Goal: Information Seeking & Learning: Learn about a topic

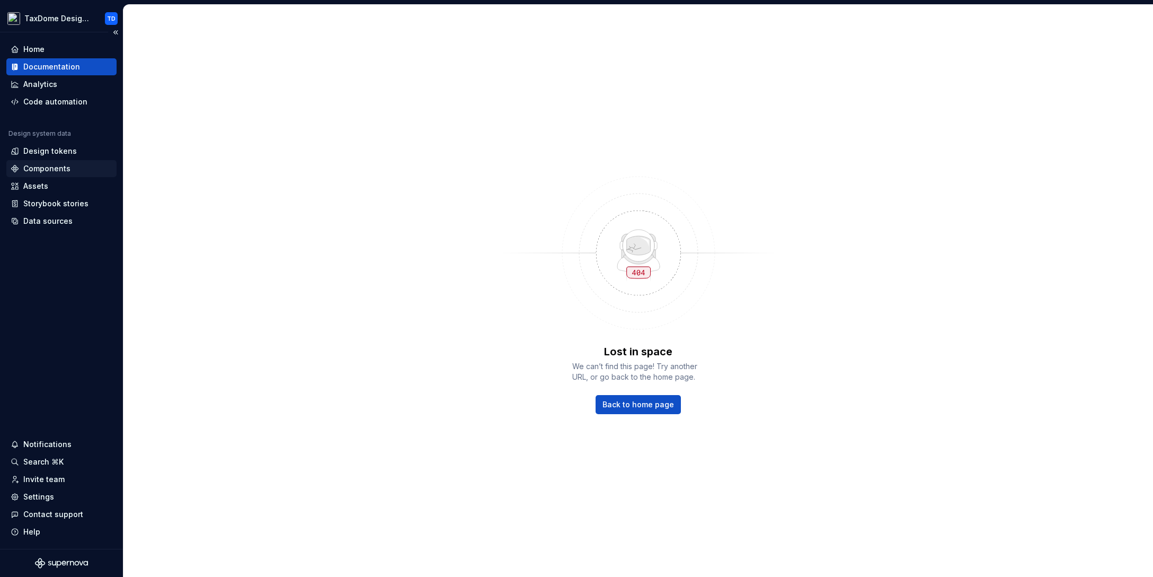
click at [55, 164] on div "Components" at bounding box center [46, 168] width 47 height 11
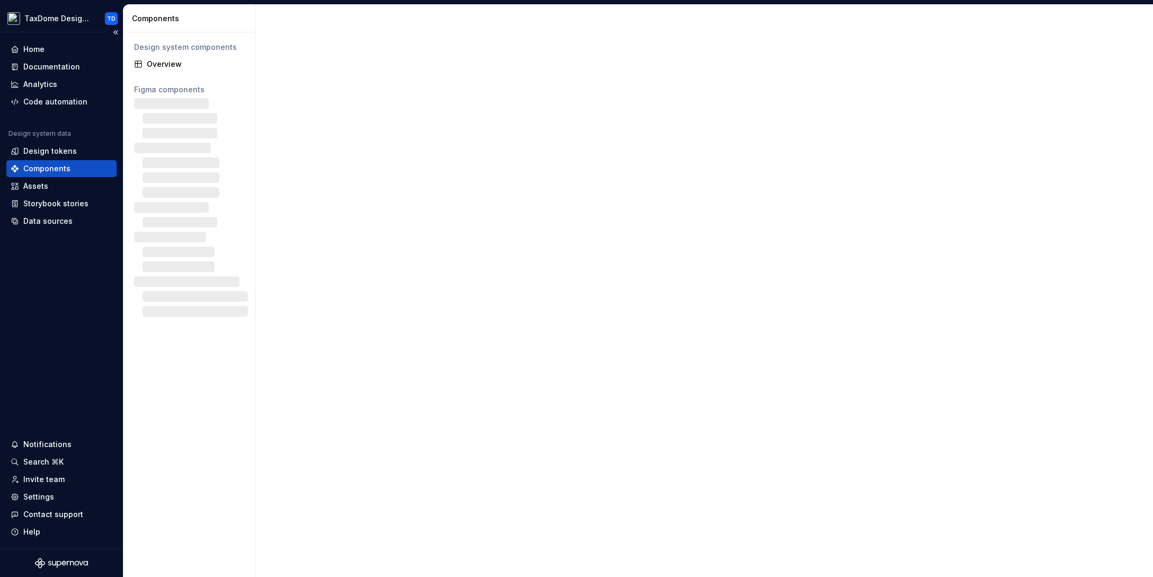
click at [51, 165] on div "Components" at bounding box center [46, 168] width 47 height 11
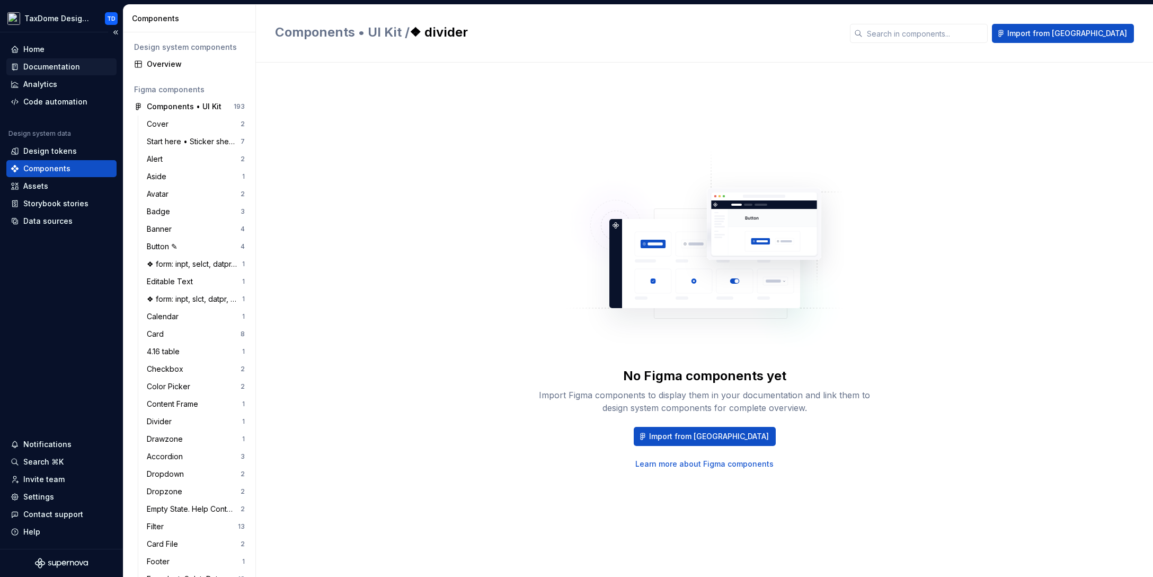
click at [51, 68] on div "Documentation" at bounding box center [51, 66] width 57 height 11
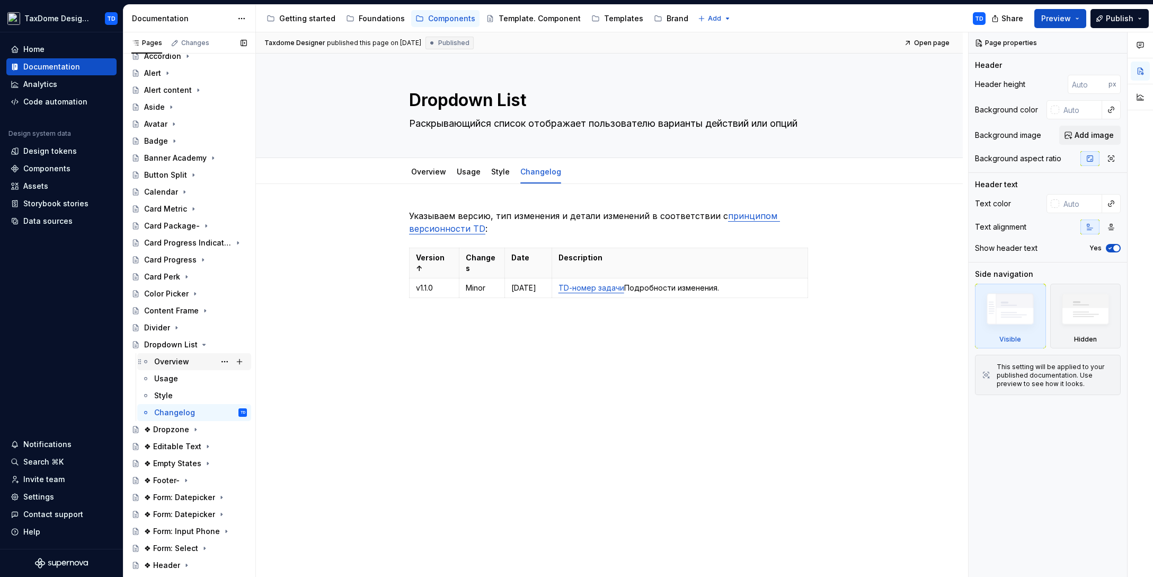
scroll to position [68, 0]
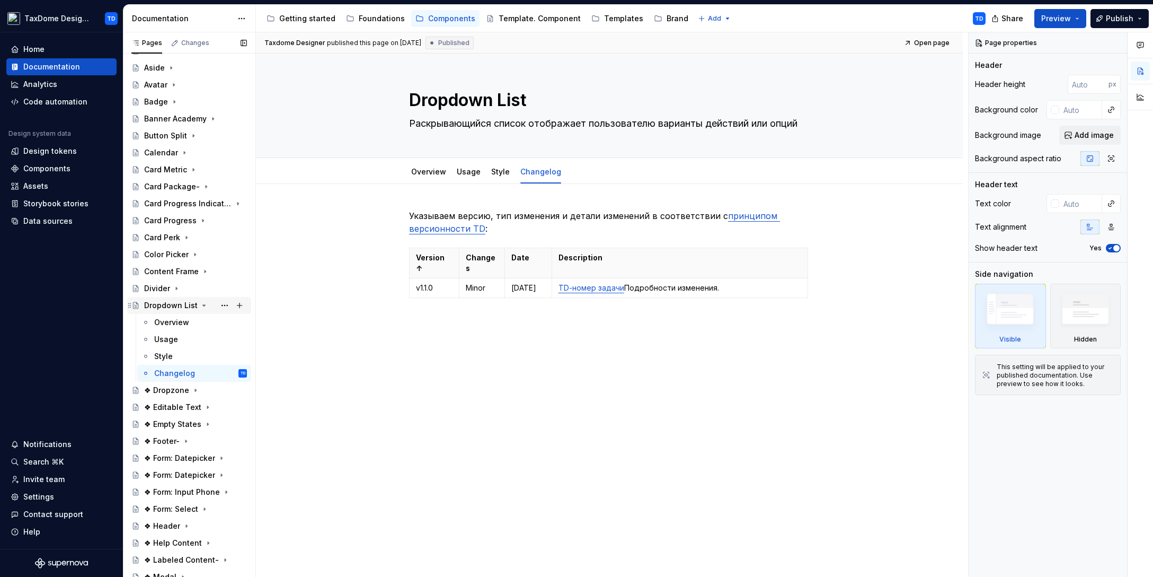
click at [200, 304] on icon "Page tree" at bounding box center [204, 305] width 8 height 8
click at [168, 323] on div "❖ Dropzone" at bounding box center [166, 322] width 45 height 11
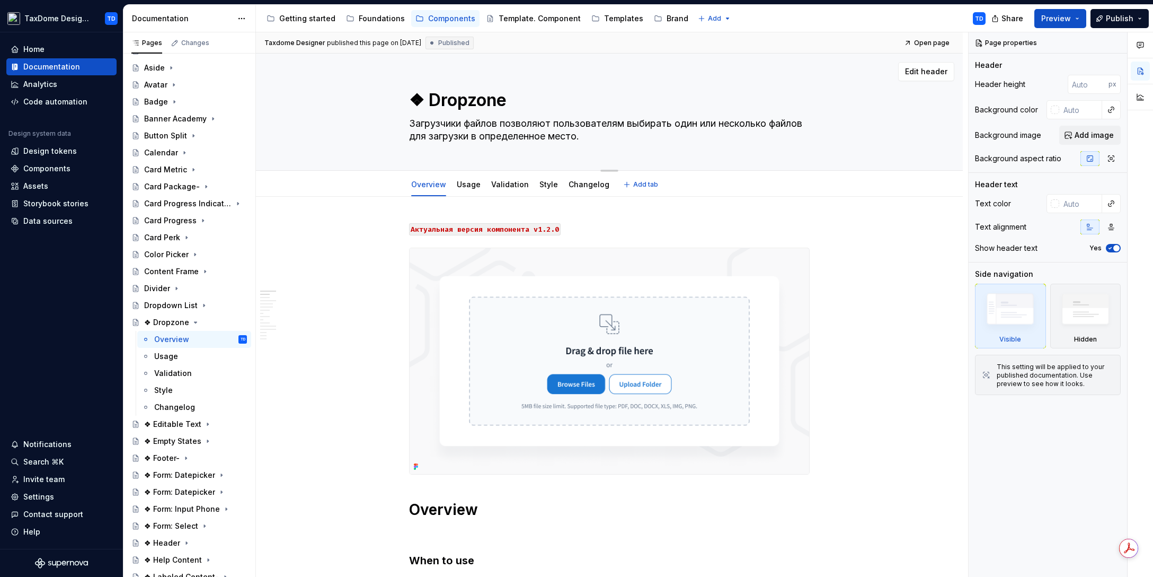
click at [459, 100] on textarea "❖ Dropzone" at bounding box center [607, 99] width 401 height 25
click at [436, 100] on textarea "❖ Dropzone" at bounding box center [607, 99] width 401 height 25
drag, startPoint x: 428, startPoint y: 98, endPoint x: 505, endPoint y: 97, distance: 76.9
click at [506, 97] on textarea "❖ Dropzone" at bounding box center [607, 99] width 401 height 25
drag, startPoint x: 413, startPoint y: 122, endPoint x: 626, endPoint y: 140, distance: 213.9
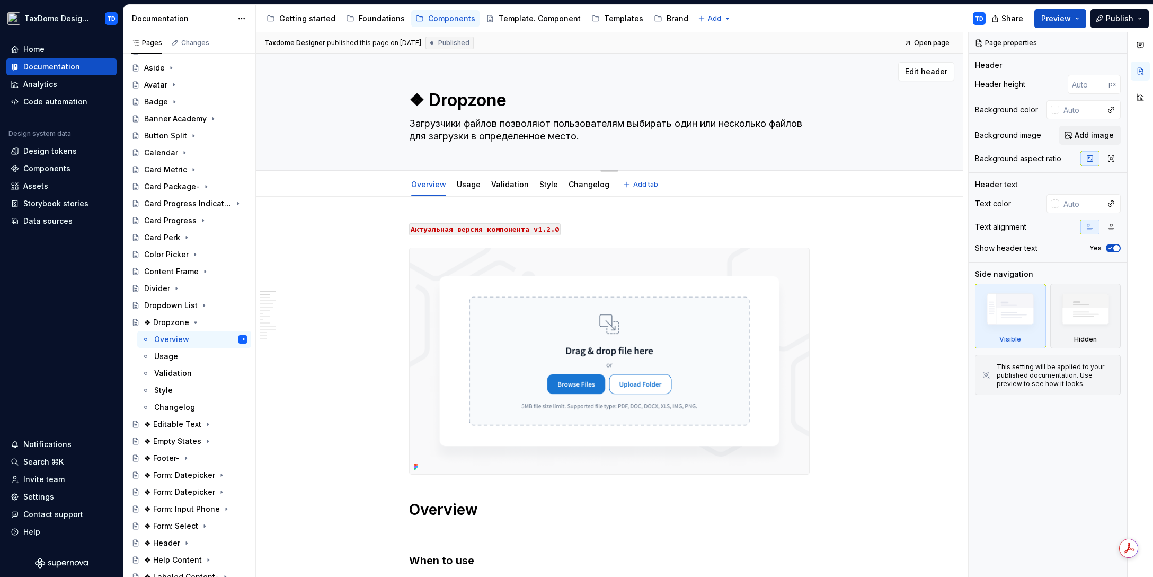
click at [630, 140] on textarea "Загрузчики файлов позволяют пользователям выбирать один или несколько файлов дл…" at bounding box center [607, 130] width 401 height 30
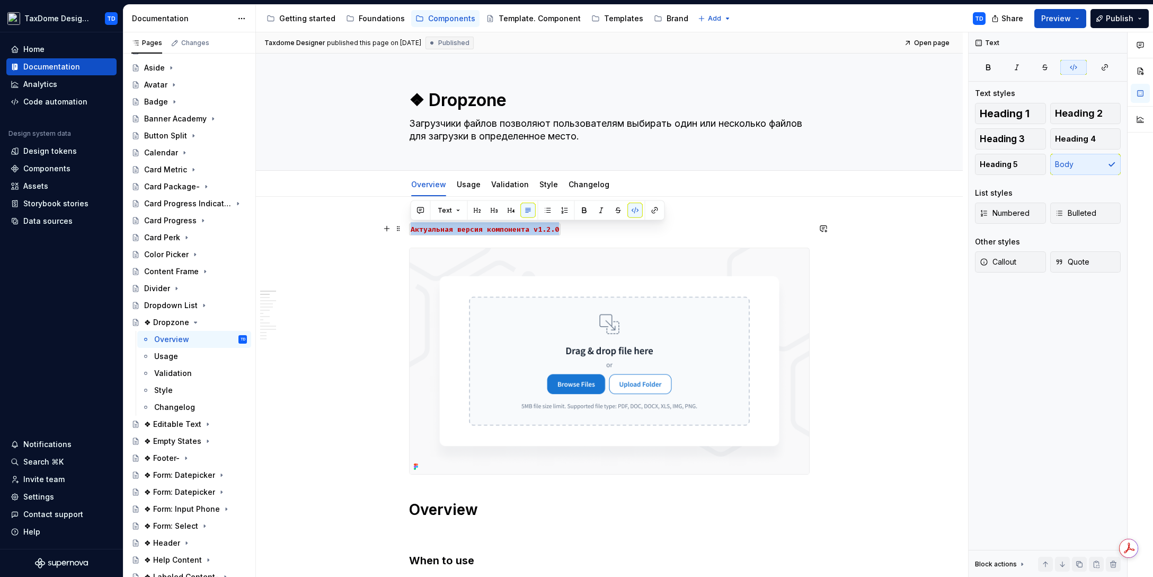
drag, startPoint x: 580, startPoint y: 226, endPoint x: 410, endPoint y: 230, distance: 170.2
click at [410, 230] on p "Актуальная версия компонента v1.2.0" at bounding box center [609, 228] width 401 height 13
copy code "Актуальная версия компонента v1.2.0"
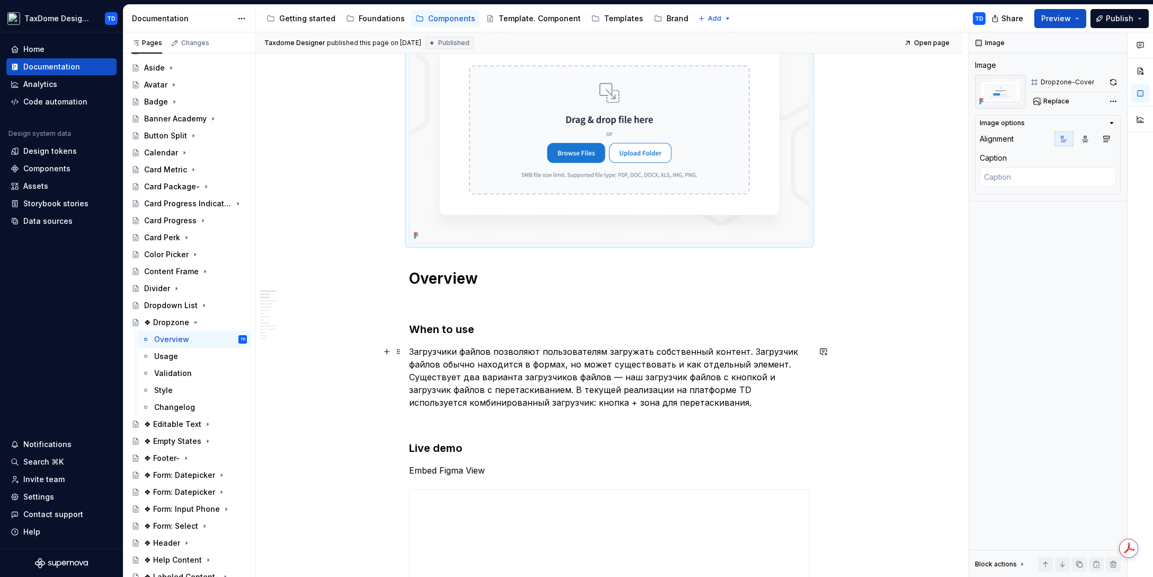
scroll to position [233, 0]
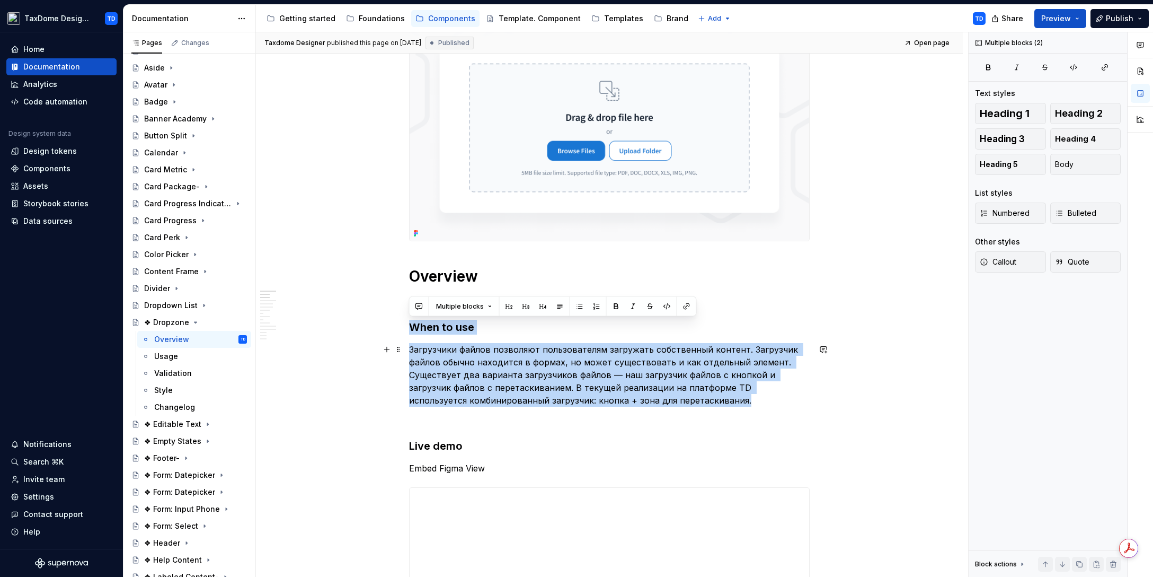
drag, startPoint x: 412, startPoint y: 326, endPoint x: 697, endPoint y: 399, distance: 294.2
copy div "When to use Загрузчики файлов позволяют пользователям загружать собственный кон…"
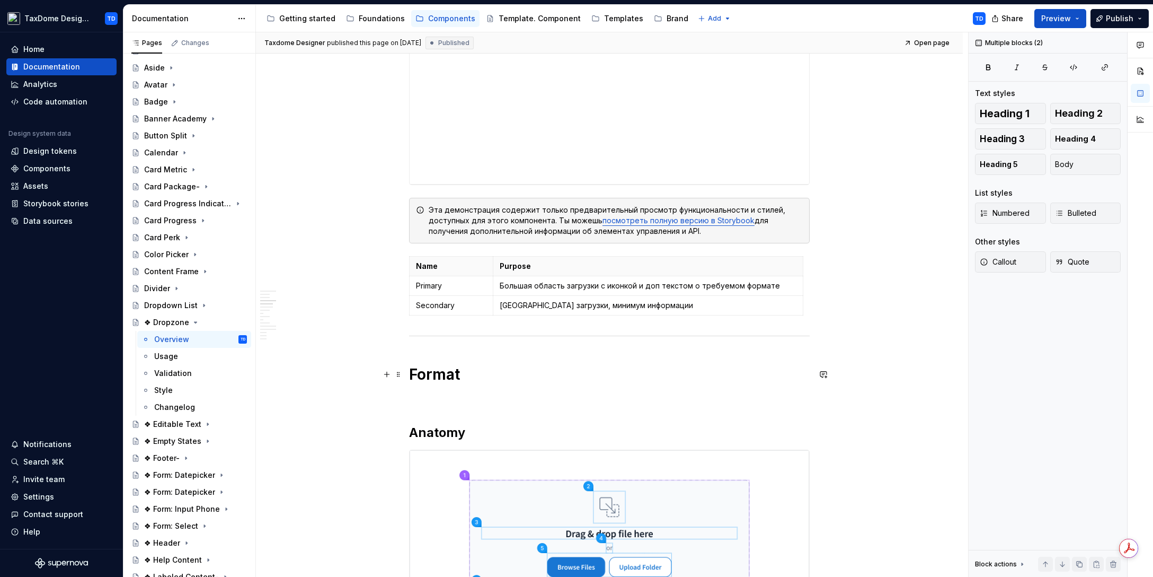
scroll to position [927, 0]
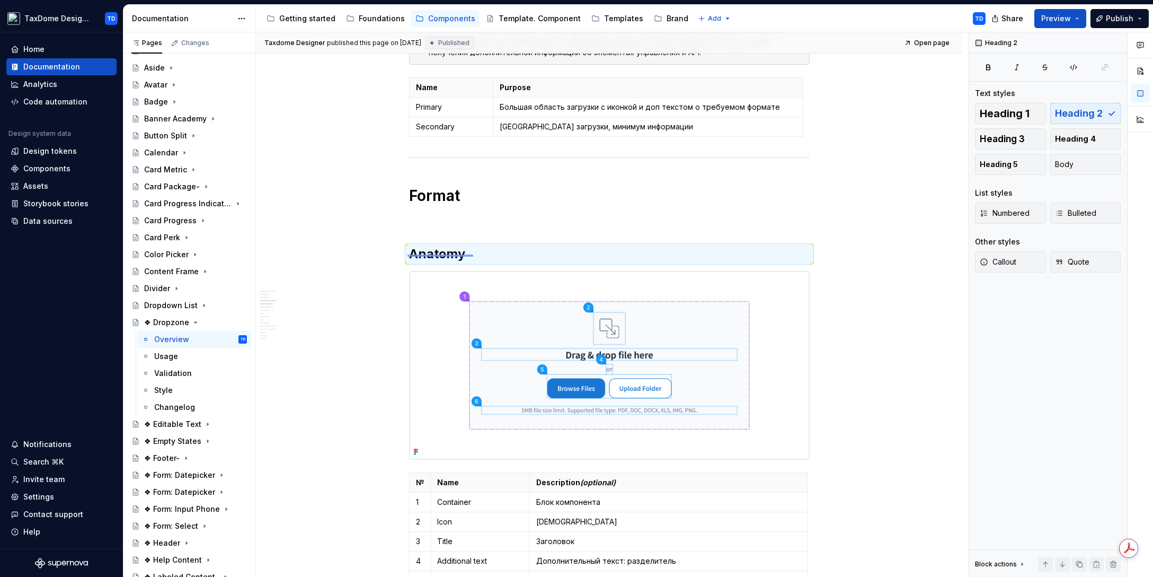
drag, startPoint x: 418, startPoint y: 254, endPoint x: 473, endPoint y: 255, distance: 55.1
click at [473, 255] on div "**********" at bounding box center [612, 304] width 712 height 545
copy br
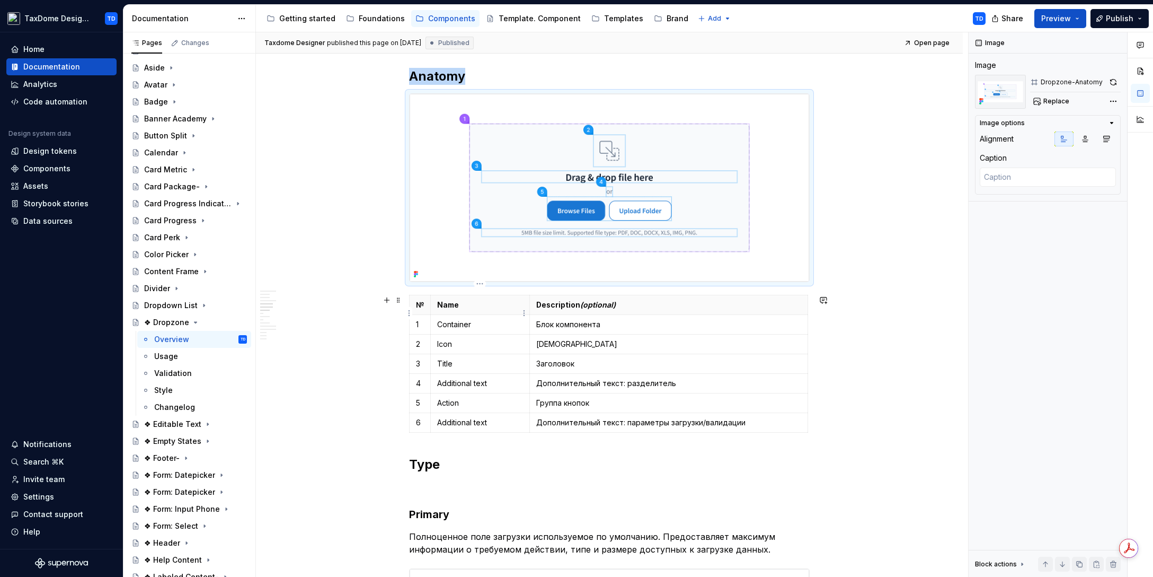
scroll to position [1117, 0]
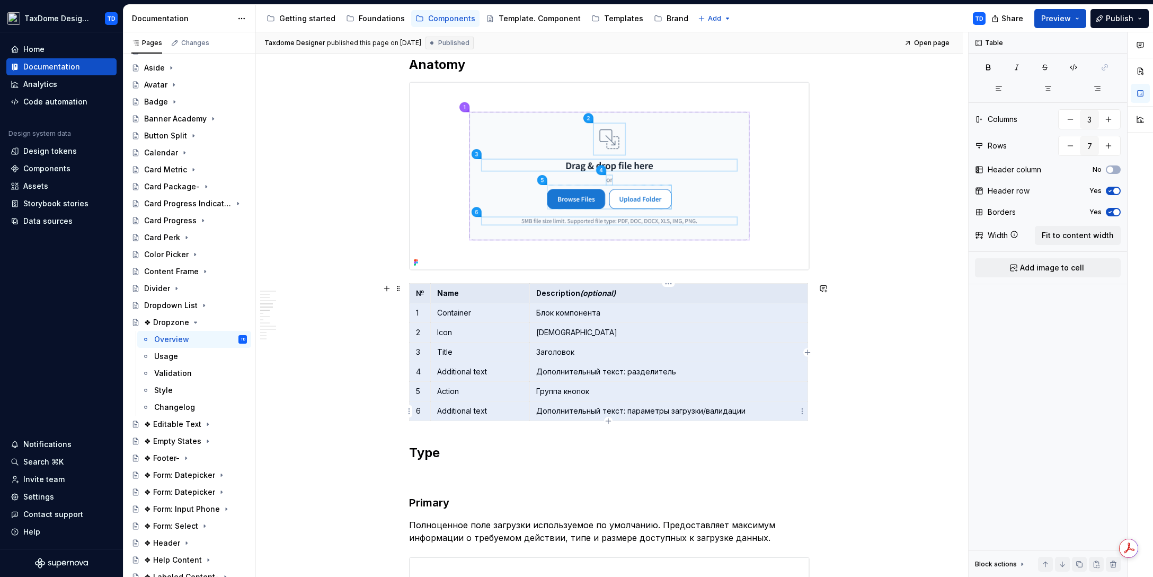
drag, startPoint x: 442, startPoint y: 296, endPoint x: 750, endPoint y: 409, distance: 328.1
click at [750, 409] on tbody "№ Name Description (optional) 1 Container Блок компонента 2 Icon Иконка 3 Title…" at bounding box center [609, 352] width 399 height 137
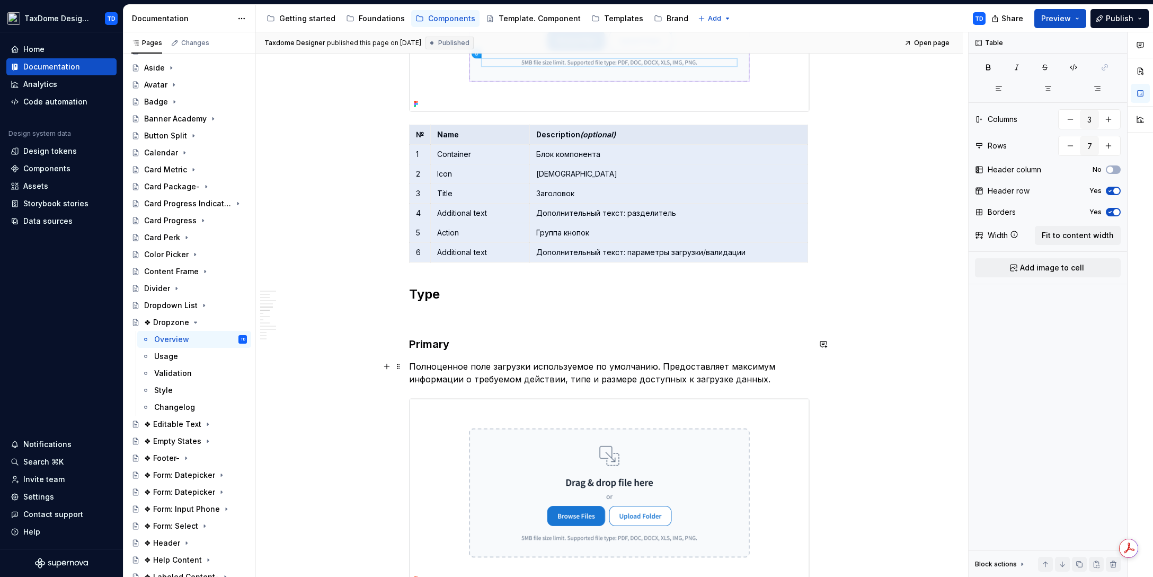
scroll to position [1293, 0]
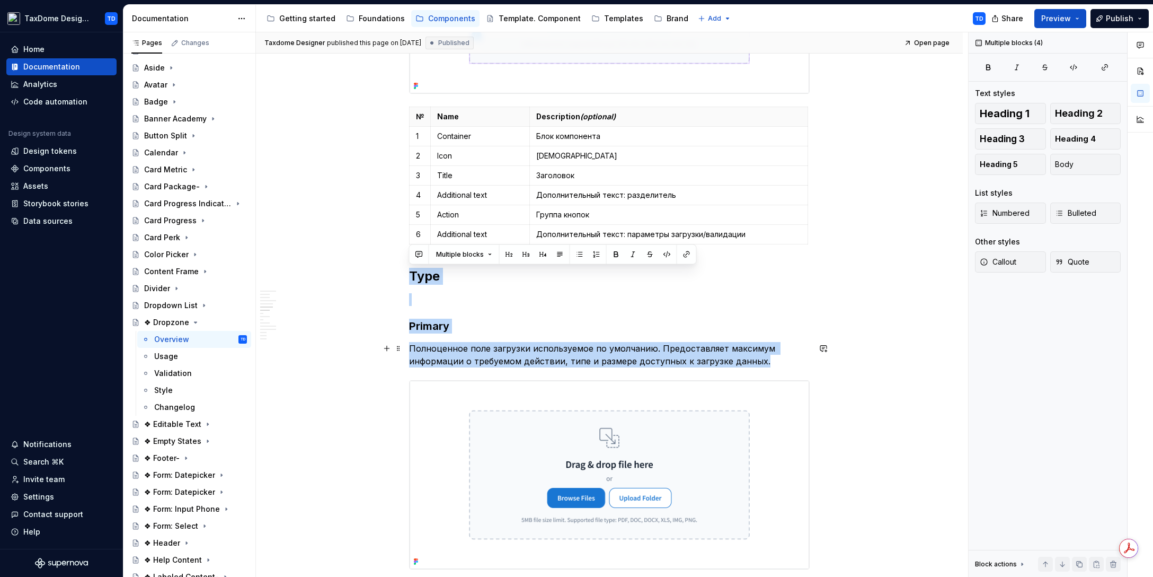
drag, startPoint x: 416, startPoint y: 278, endPoint x: 760, endPoint y: 362, distance: 354.5
click at [760, 362] on div "**********" at bounding box center [609, 287] width 401 height 2716
copy div "Type Primary Полноценное поле загрузки используемое по умолчанию. Предоставляет…"
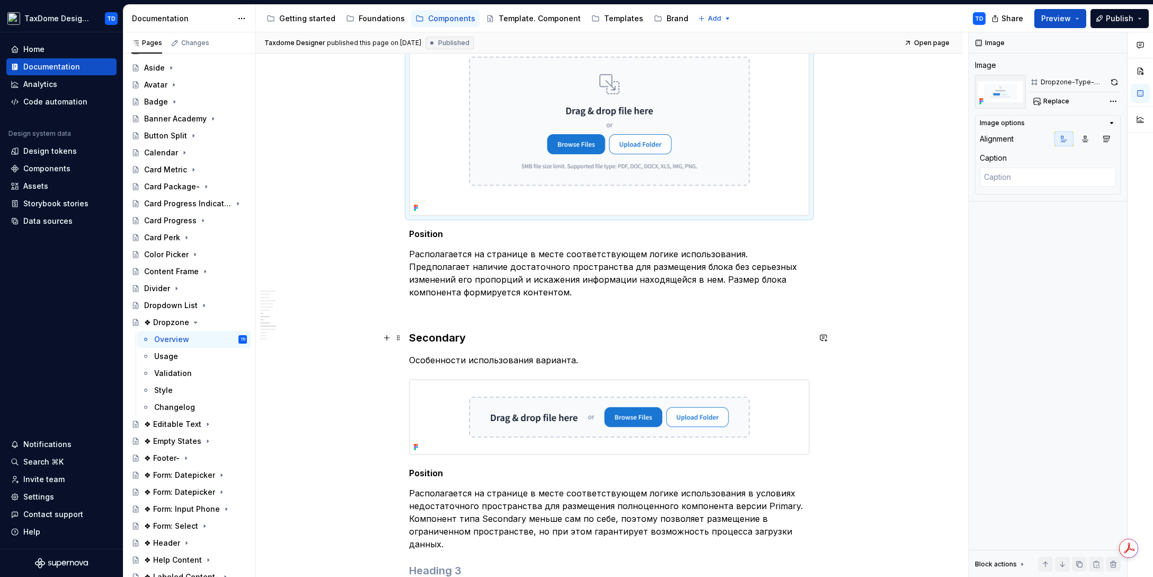
scroll to position [1695, 0]
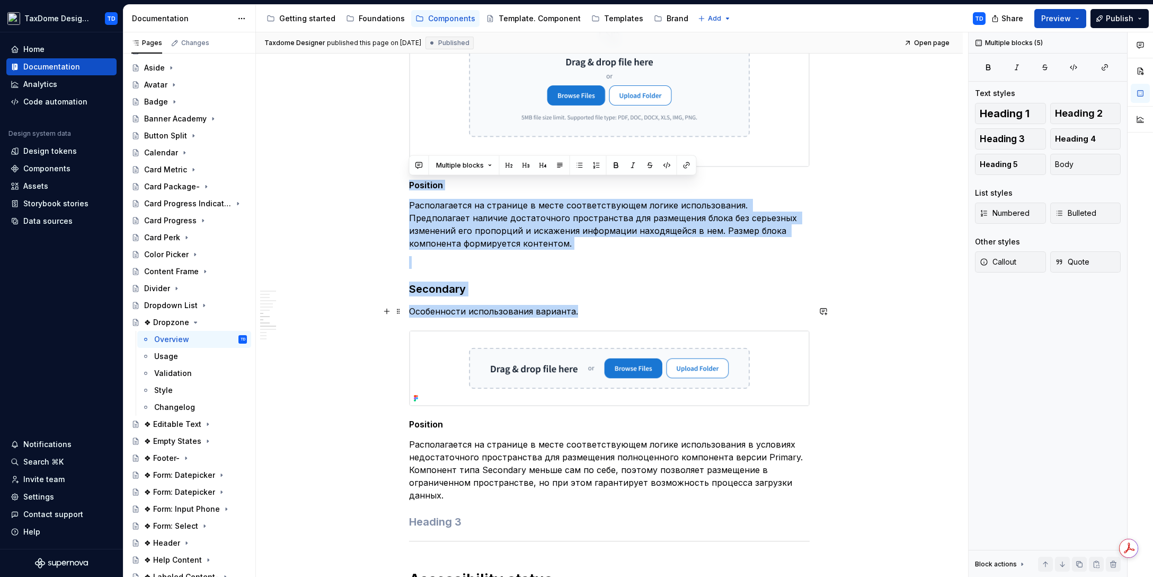
drag, startPoint x: 409, startPoint y: 188, endPoint x: 577, endPoint y: 311, distance: 208.9
copy div "Position Располагается на странице в месте соответствующем логике использования…"
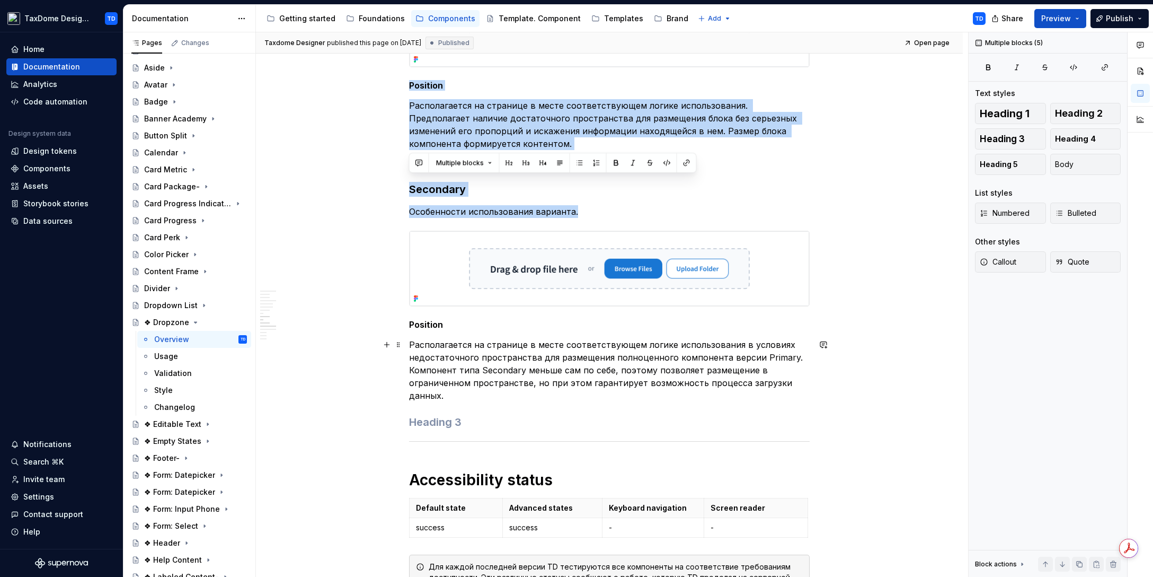
scroll to position [1863, 0]
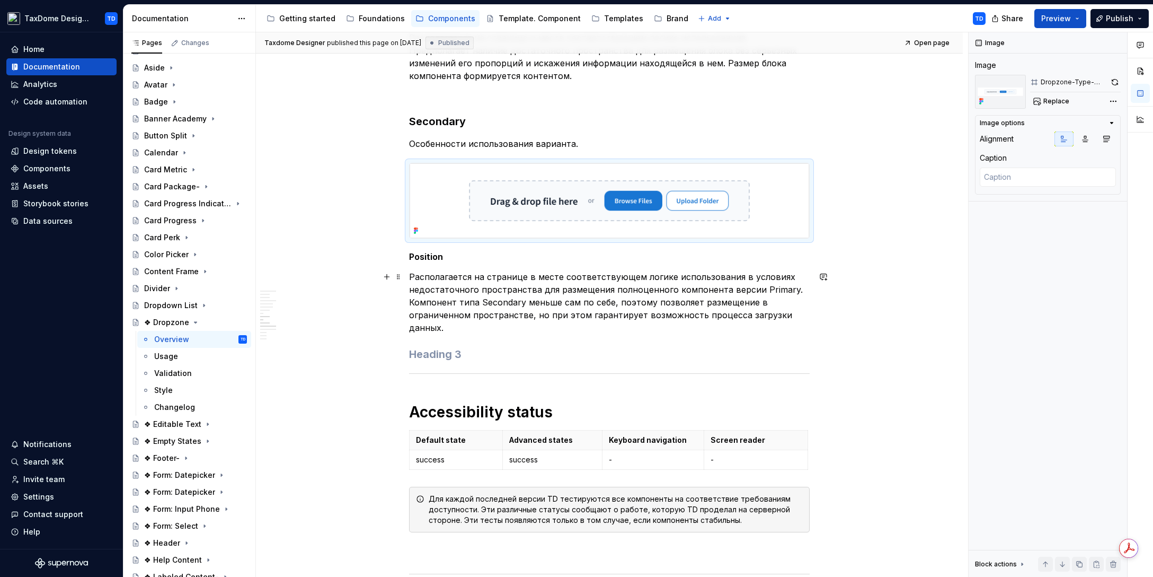
click at [438, 275] on p "Располагается на странице в месте соответствующем логике использования в услови…" at bounding box center [609, 302] width 401 height 64
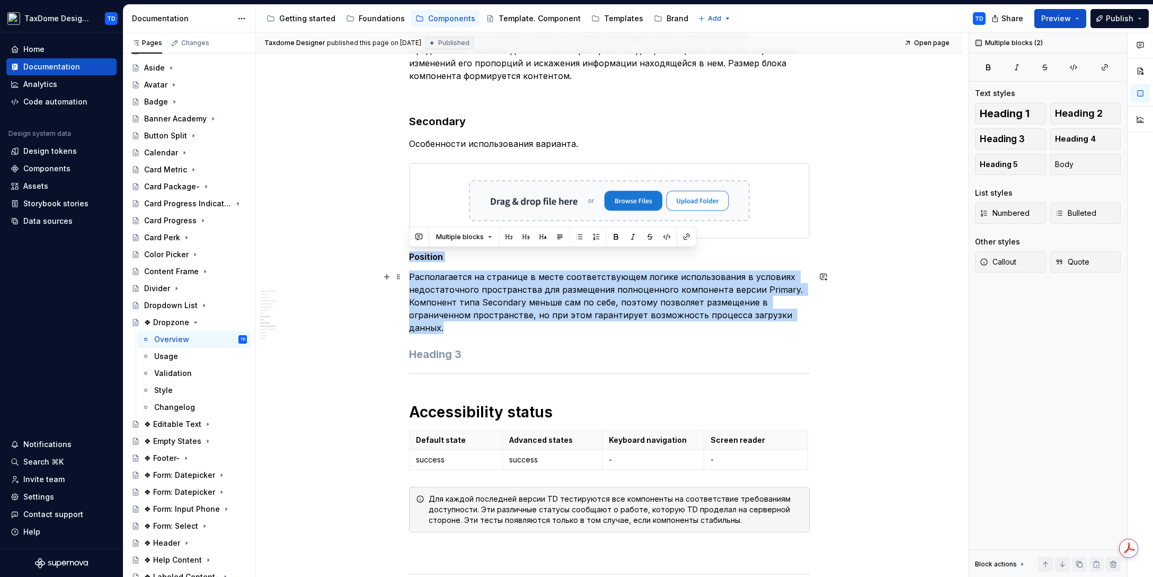
drag, startPoint x: 418, startPoint y: 257, endPoint x: 492, endPoint y: 325, distance: 101.3
copy div "Position Располагается на странице в месте соответствующем логике использования…"
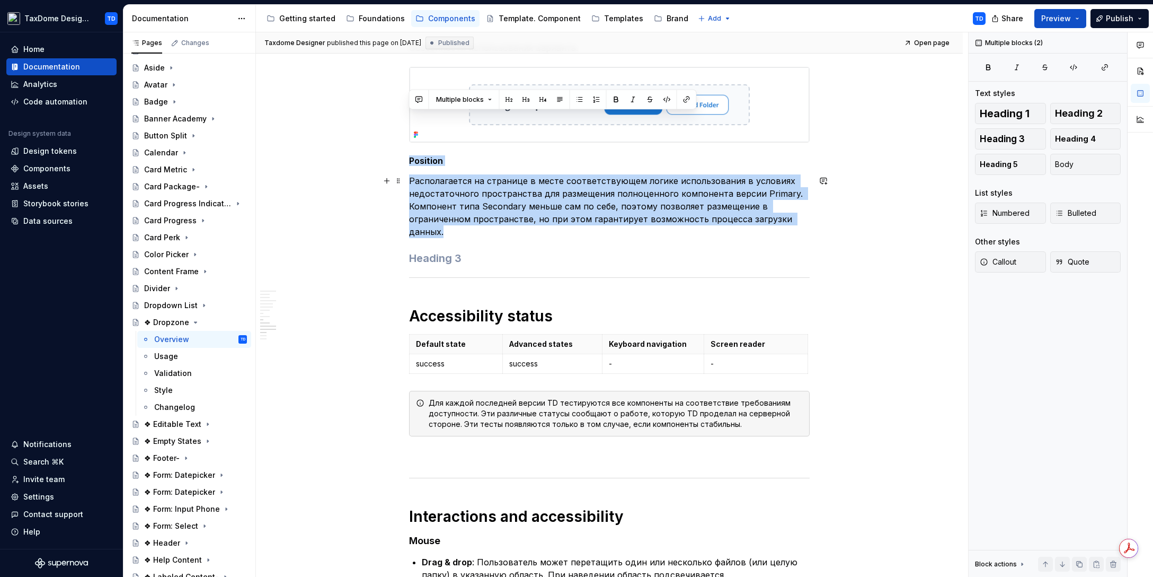
scroll to position [2035, 0]
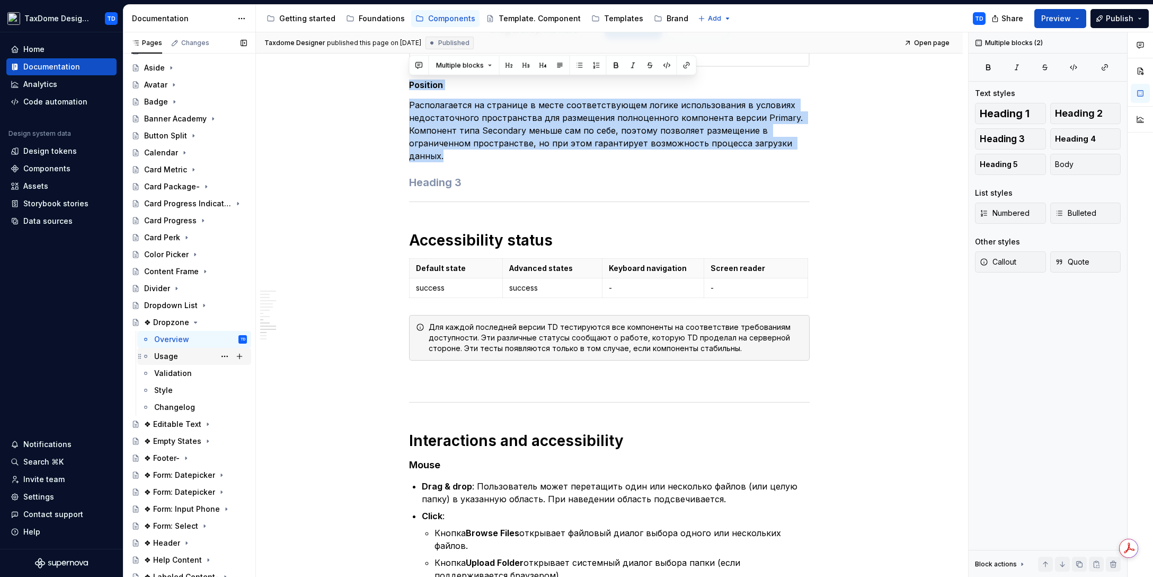
click at [176, 358] on div "Usage" at bounding box center [166, 356] width 24 height 11
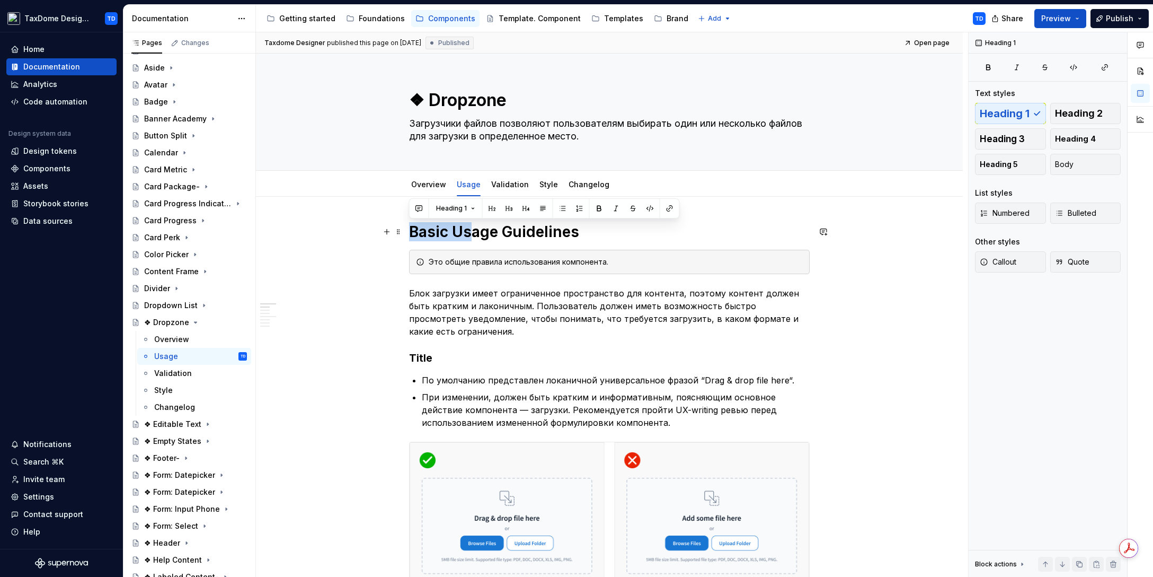
drag, startPoint x: 411, startPoint y: 231, endPoint x: 470, endPoint y: 229, distance: 59.4
click at [470, 229] on h1 "Basic Usage Guidelines" at bounding box center [609, 231] width 401 height 19
click at [414, 236] on h1 "Basic Usage Guidelines" at bounding box center [609, 231] width 401 height 19
drag, startPoint x: 421, startPoint y: 233, endPoint x: 496, endPoint y: 228, distance: 74.3
click at [496, 228] on h1 "Basic Usage Guidelines" at bounding box center [609, 231] width 401 height 19
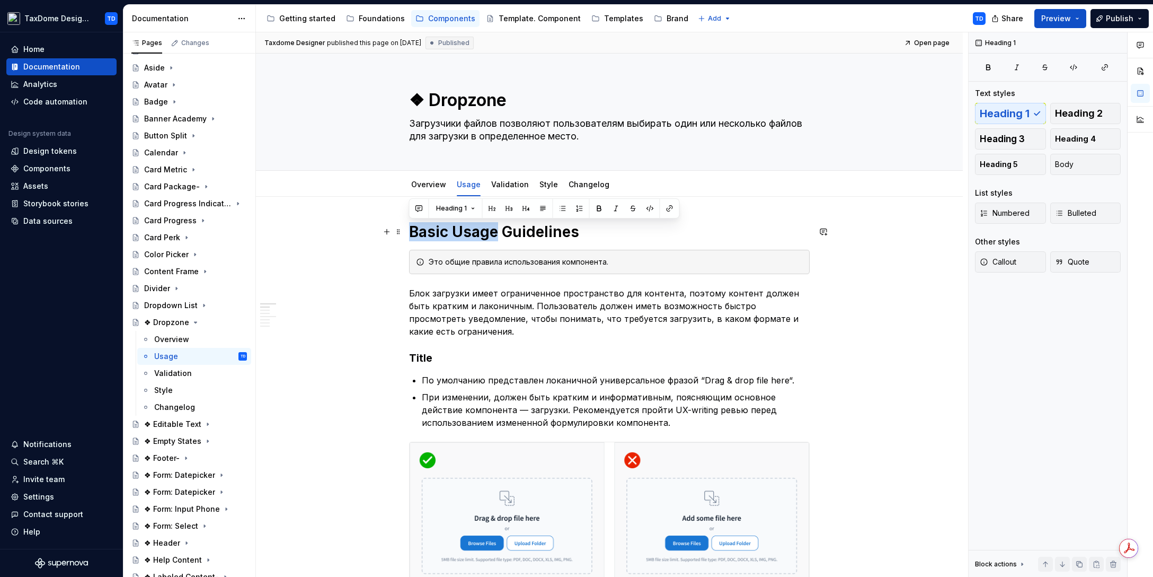
copy h1 "Basic Usage"
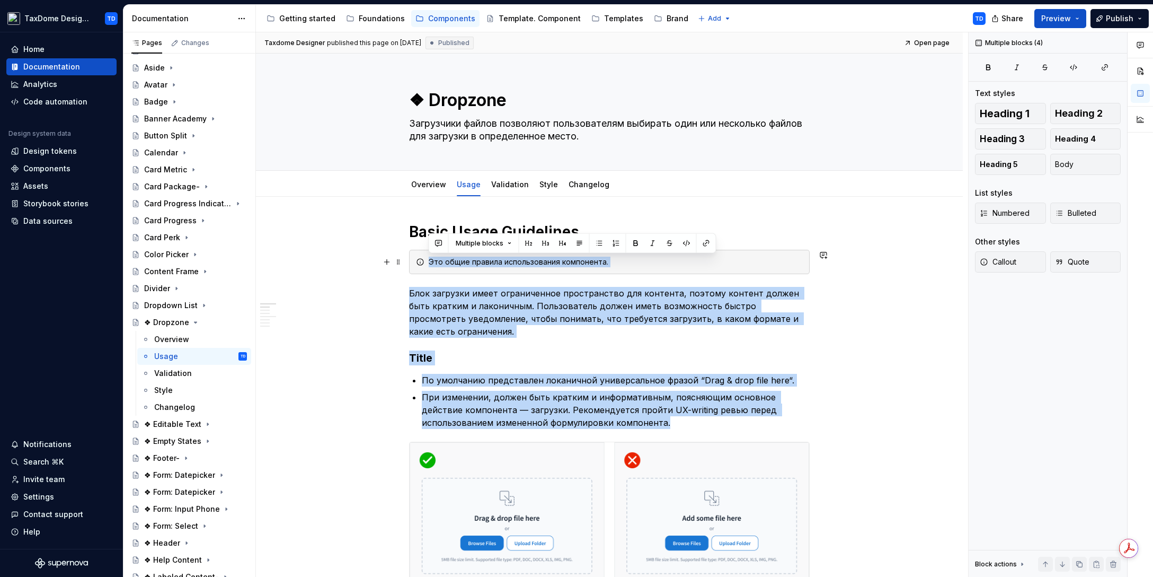
drag, startPoint x: 604, startPoint y: 422, endPoint x: 431, endPoint y: 259, distance: 238.1
copy div "Это общие правила использования компонента. Блок загрузки имеет ограниченное пр…"
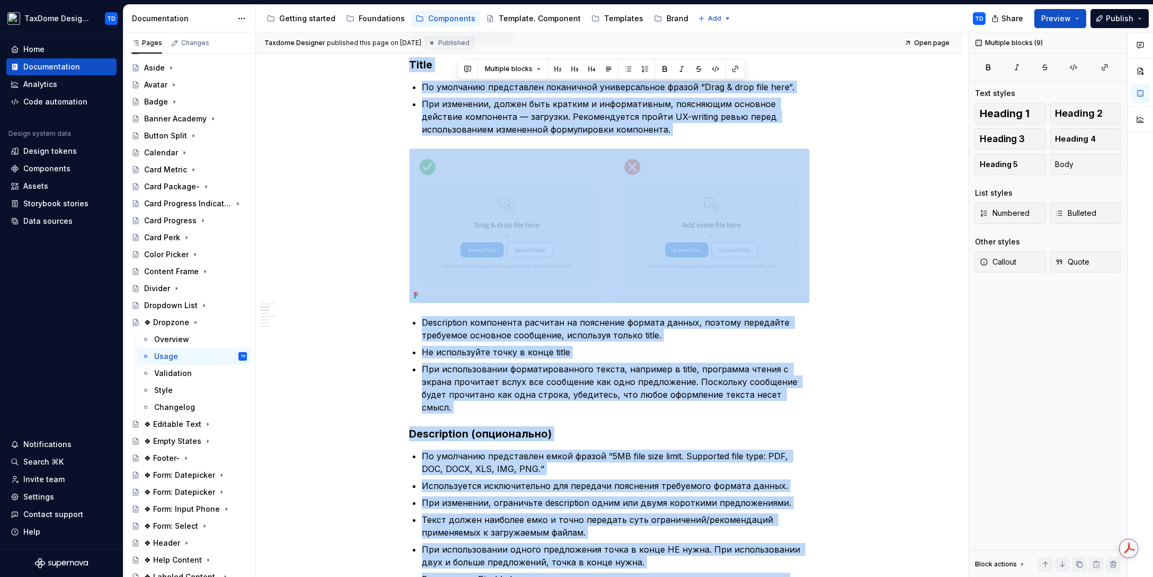
scroll to position [239, 0]
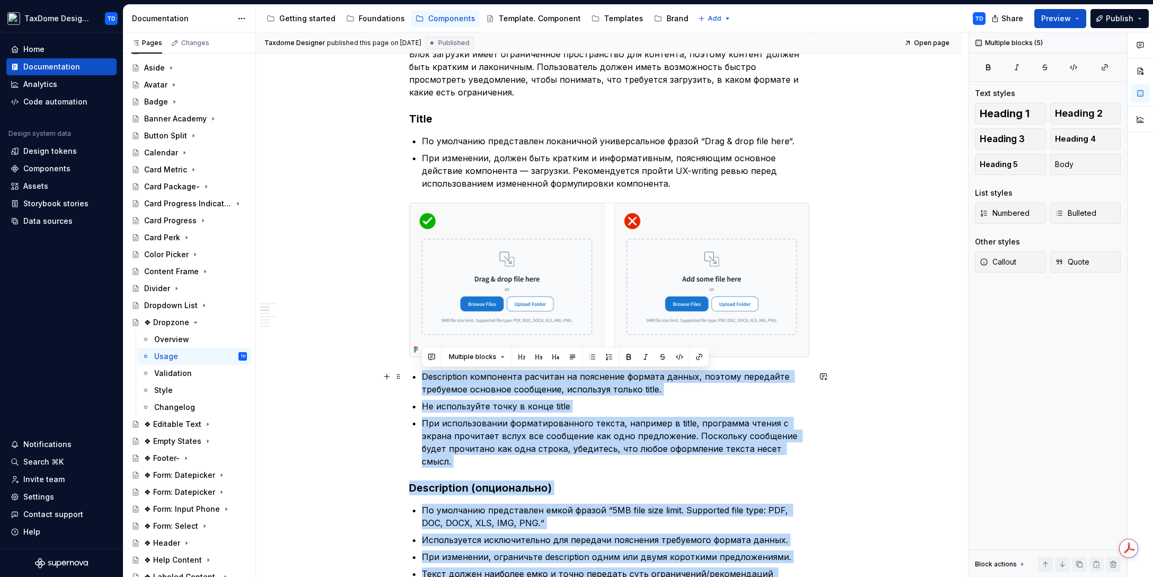
drag, startPoint x: 527, startPoint y: 308, endPoint x: 423, endPoint y: 376, distance: 124.5
copy div "Description компонента расчитан на пояснение формата данных, поэтому передайте …"
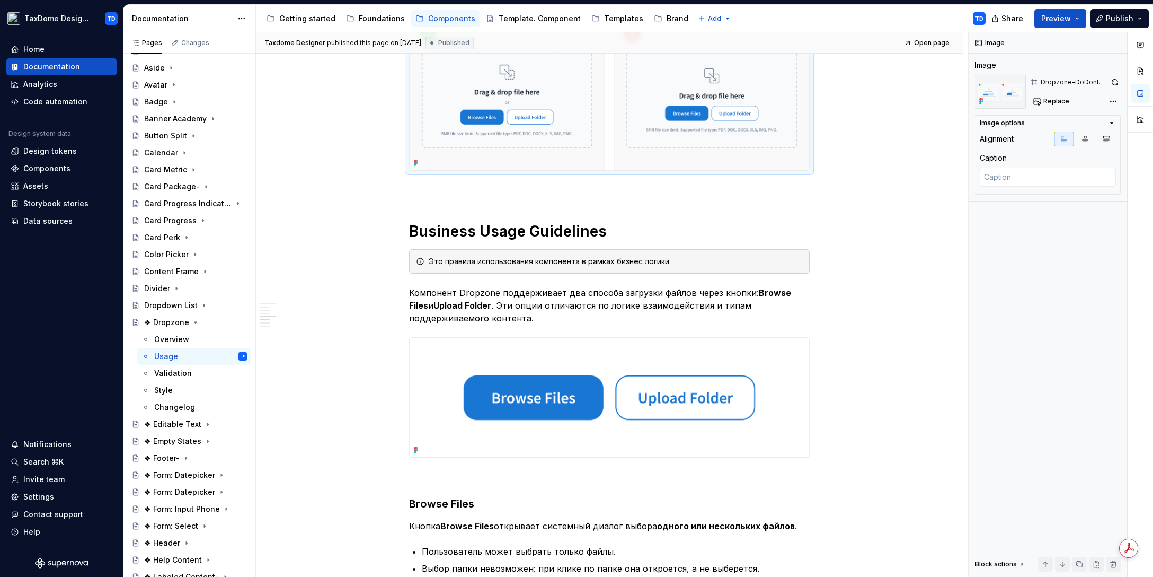
scroll to position [1131, 0]
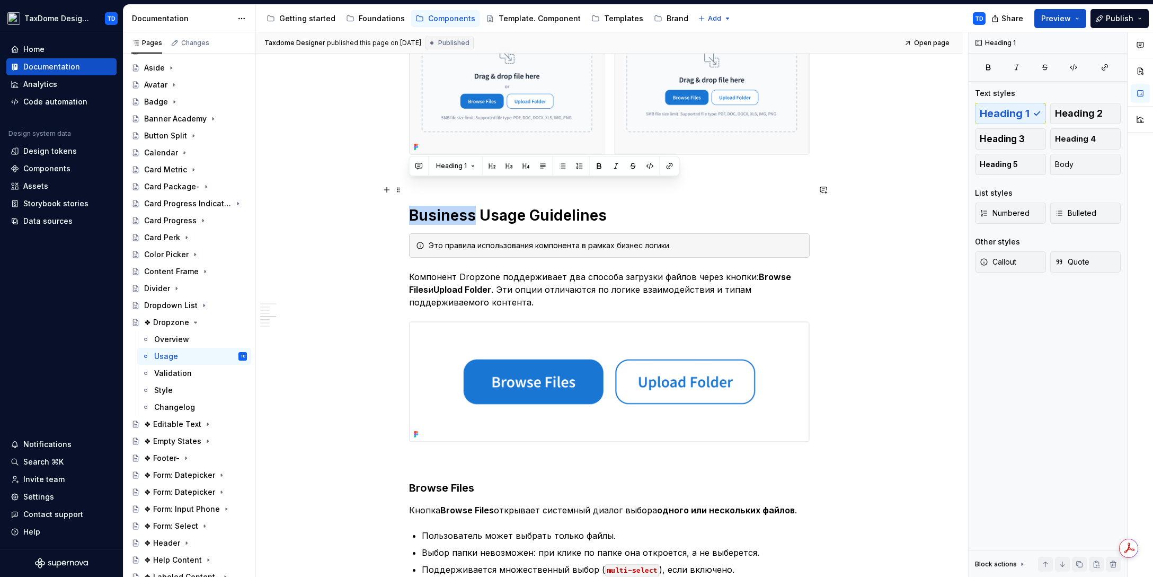
drag, startPoint x: 411, startPoint y: 192, endPoint x: 461, endPoint y: 189, distance: 49.9
click at [472, 206] on h1 "Business Usage Guidelines" at bounding box center [609, 215] width 401 height 19
copy h1 "Business"
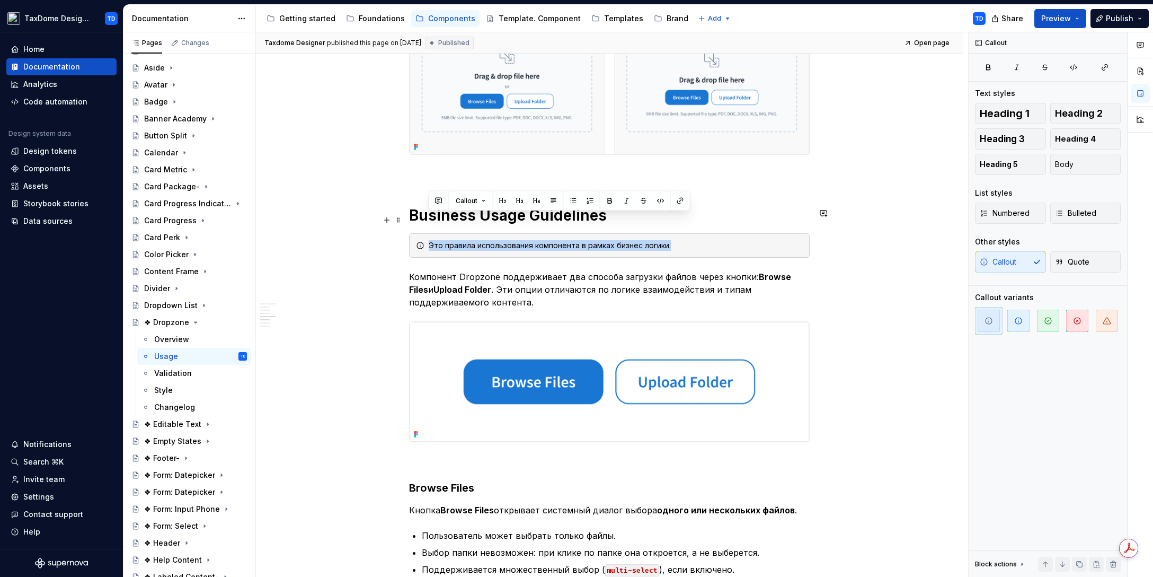
drag, startPoint x: 682, startPoint y: 224, endPoint x: 425, endPoint y: 221, distance: 256.5
click at [425, 233] on div "Это правила использования компонента в рамках бизнес логики." at bounding box center [609, 245] width 401 height 24
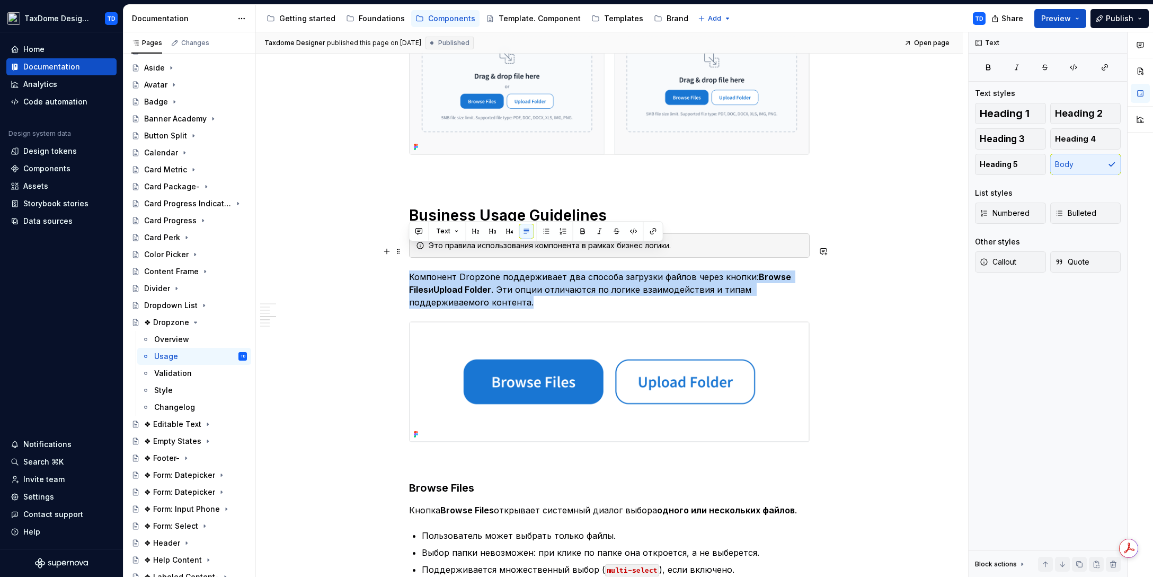
drag, startPoint x: 468, startPoint y: 275, endPoint x: 408, endPoint y: 252, distance: 65.1
click at [408, 252] on div "Basic Usage Guidelines Это общие правила использования компонента. Блок загрузк…" at bounding box center [609, 119] width 707 height 2107
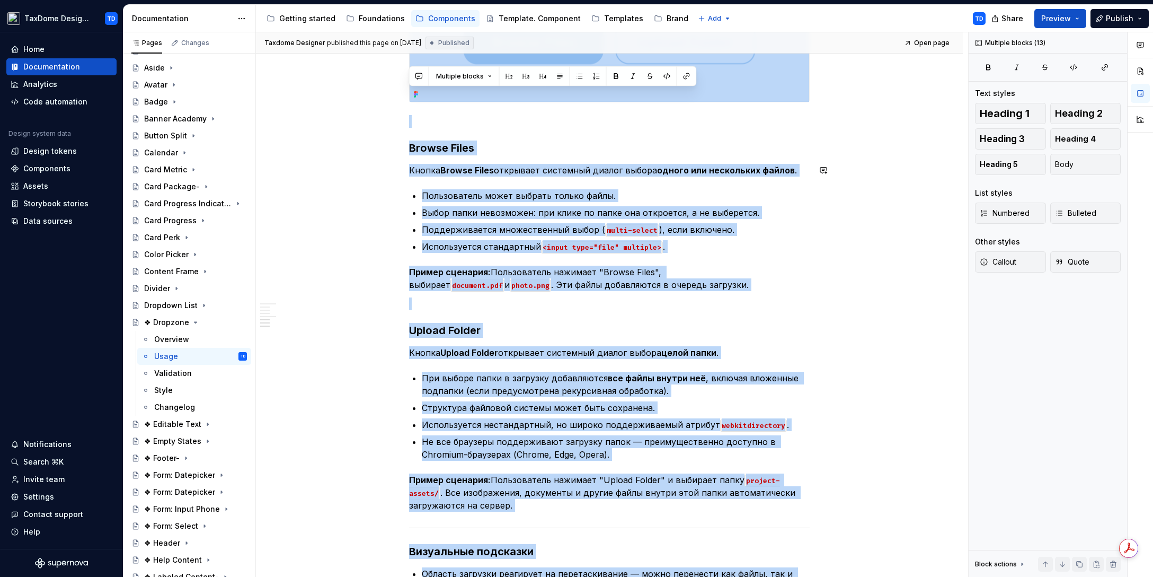
scroll to position [1323, 0]
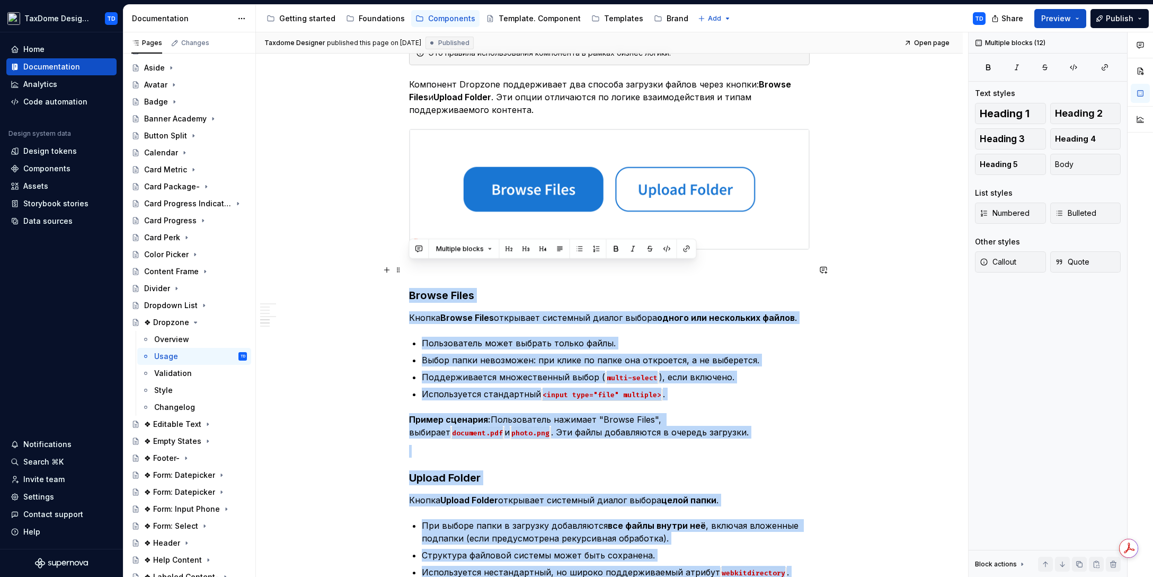
drag, startPoint x: 548, startPoint y: 376, endPoint x: 411, endPoint y: 269, distance: 173.7
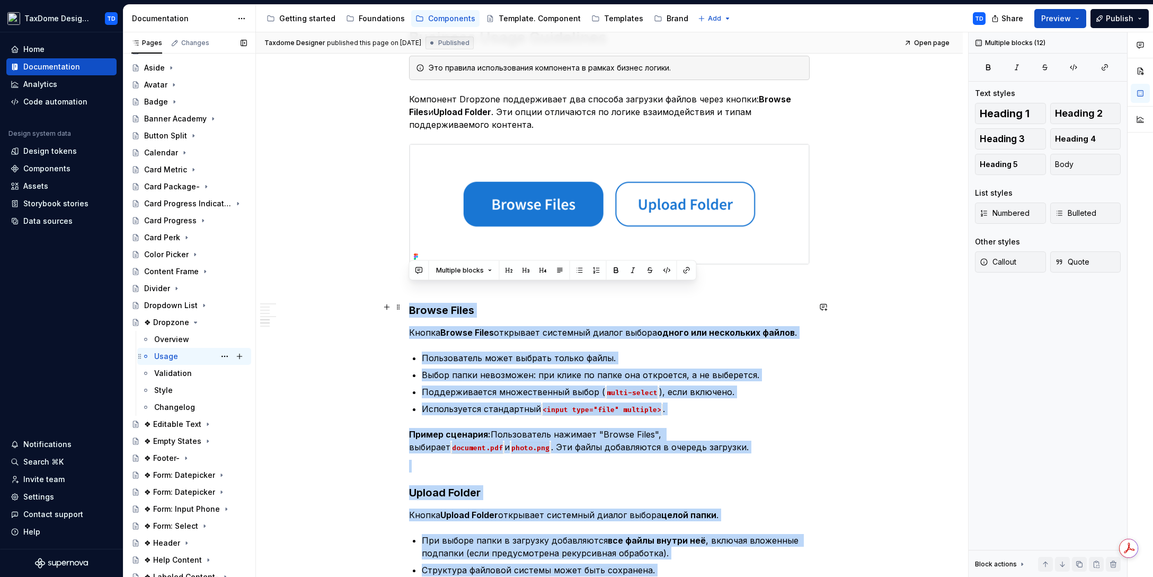
scroll to position [1301, 0]
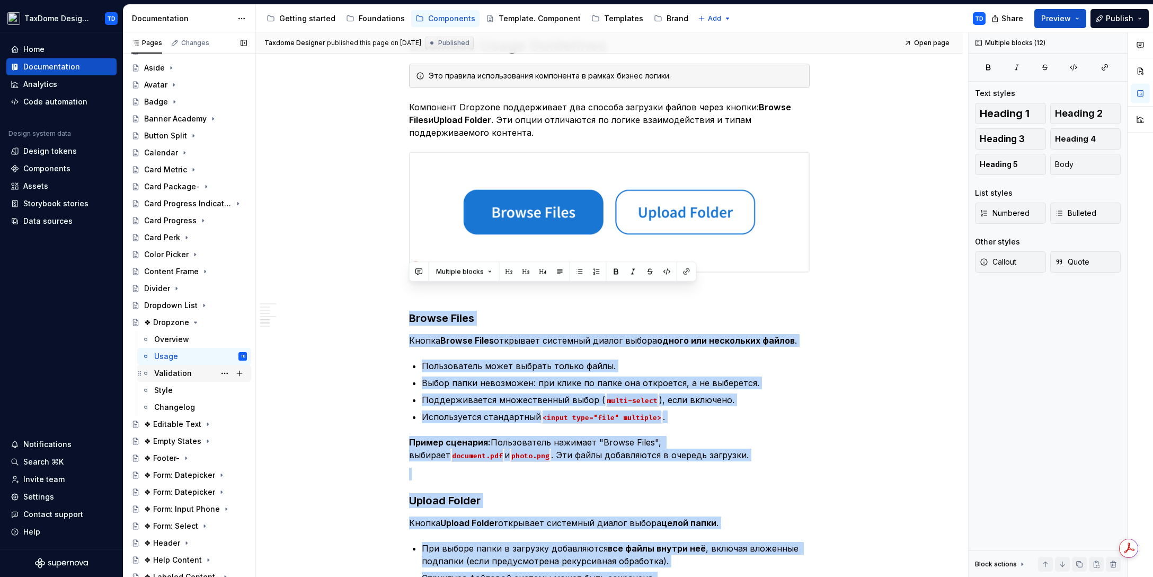
click at [170, 370] on div "Validation" at bounding box center [173, 373] width 38 height 11
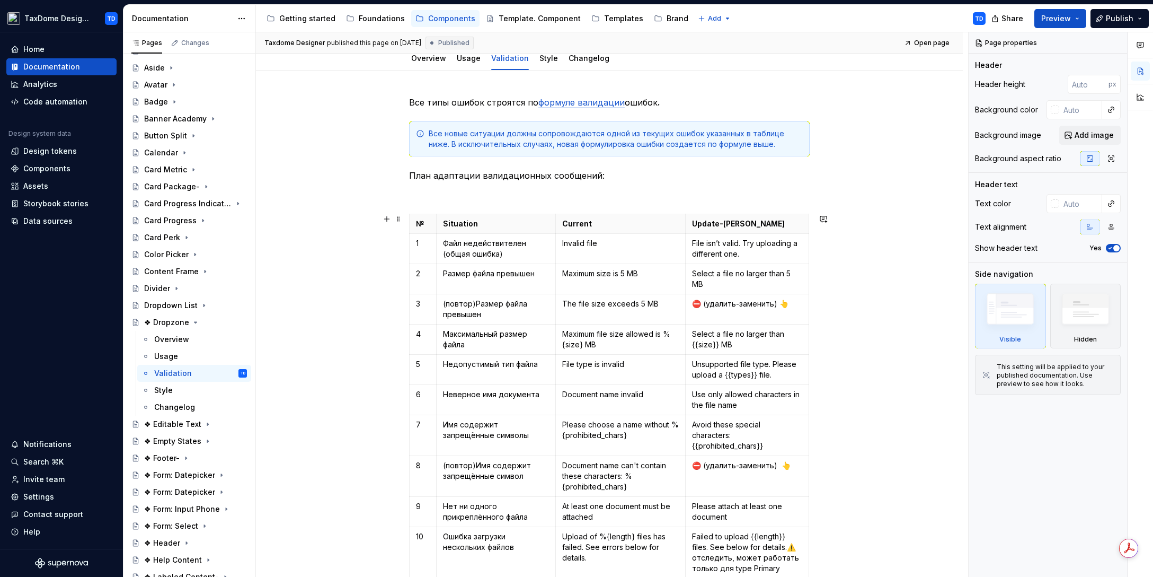
scroll to position [109, 0]
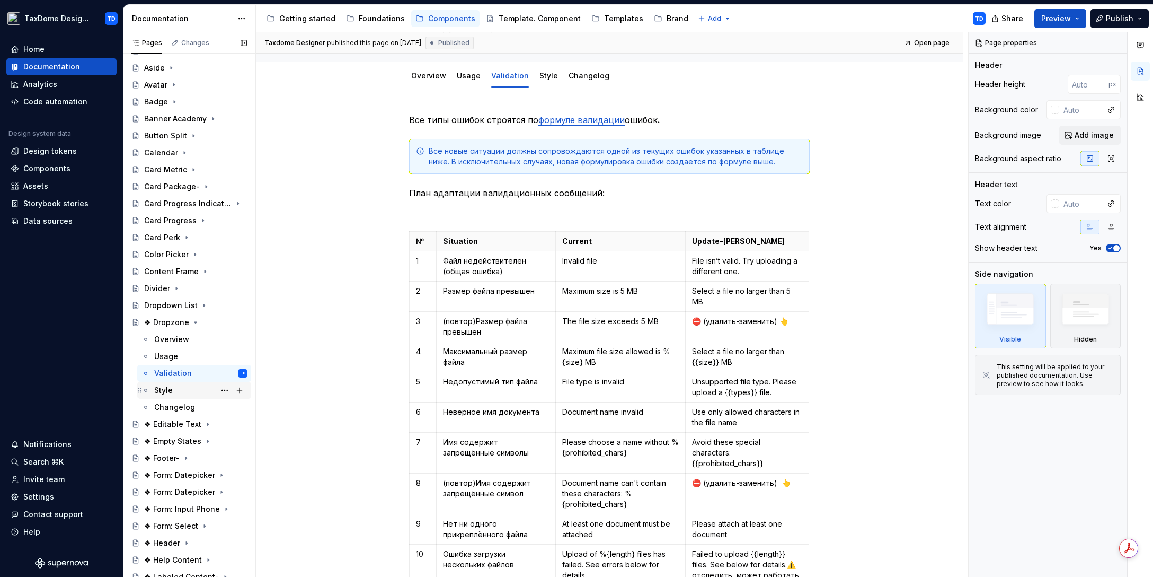
click at [172, 386] on div "Style" at bounding box center [163, 390] width 19 height 11
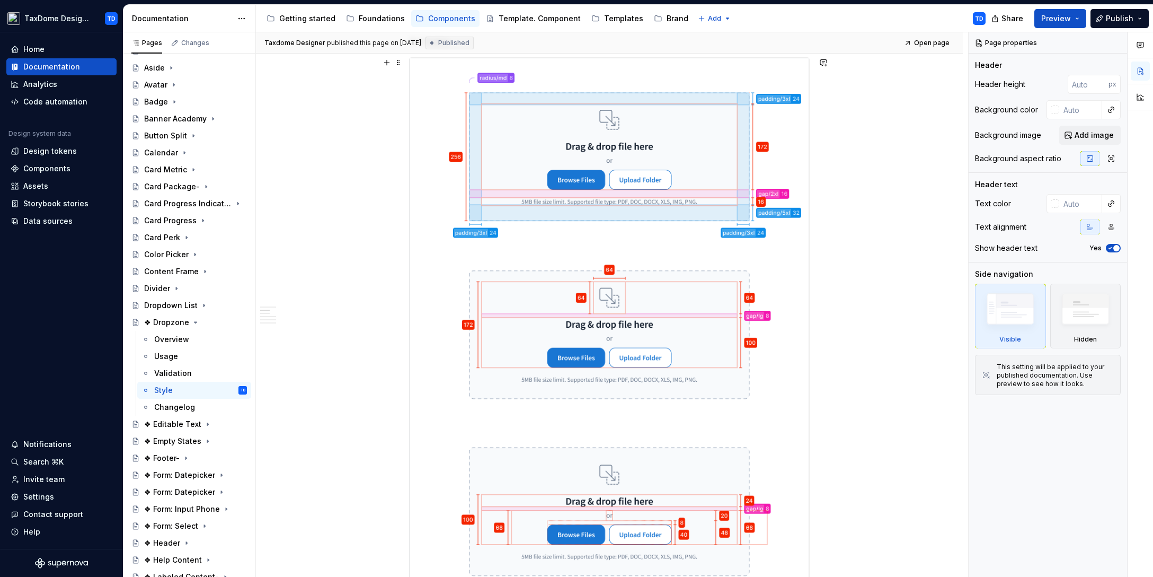
scroll to position [164, 0]
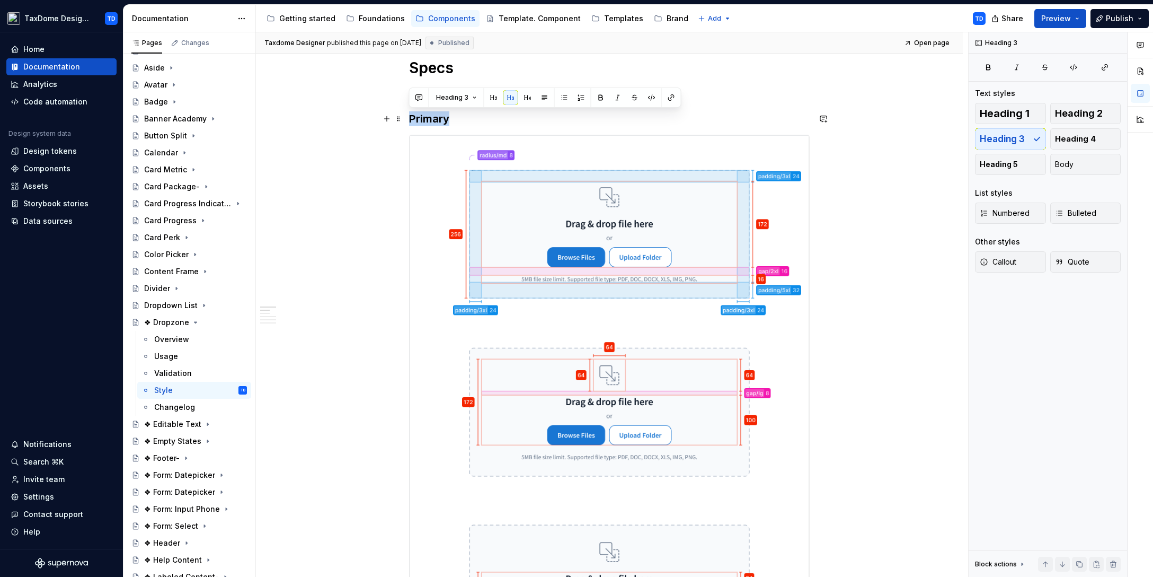
drag, startPoint x: 447, startPoint y: 119, endPoint x: 411, endPoint y: 118, distance: 36.1
click at [411, 118] on h3 "Primary" at bounding box center [609, 118] width 401 height 15
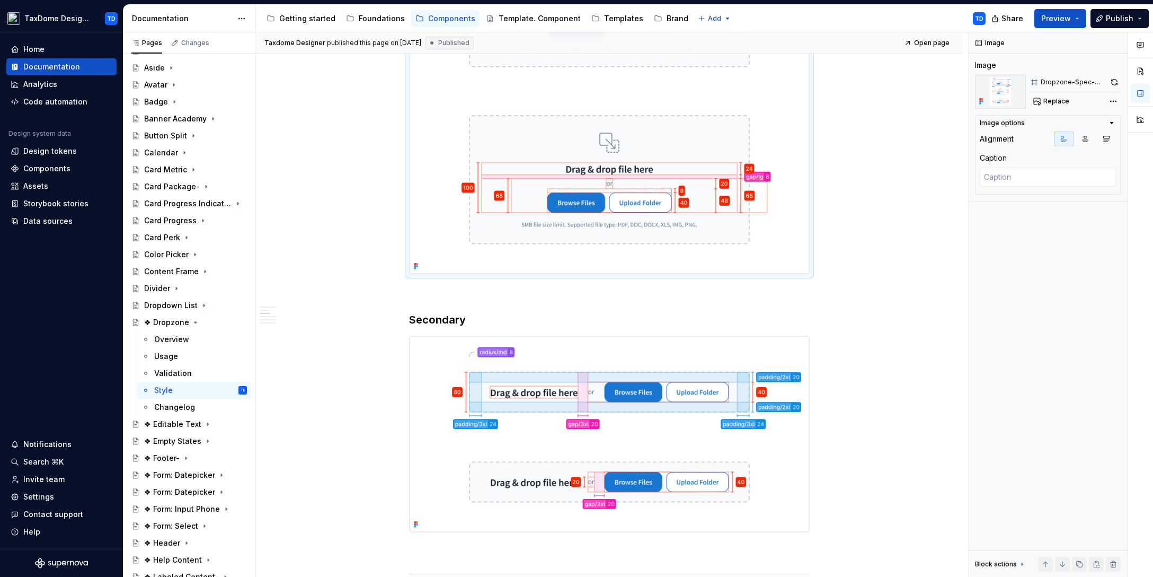
scroll to position [618, 0]
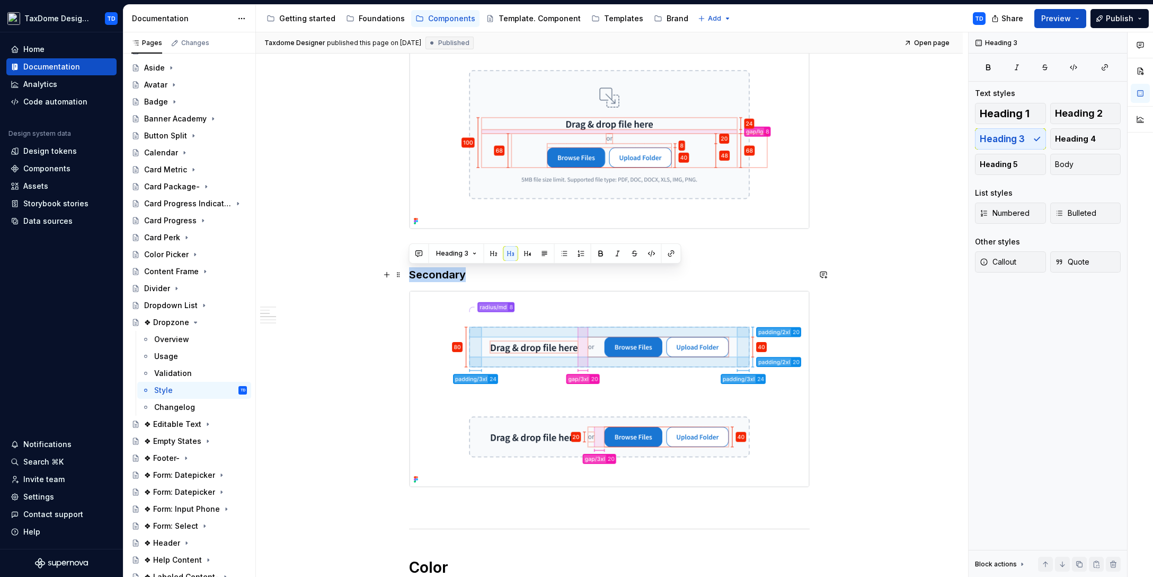
drag, startPoint x: 457, startPoint y: 271, endPoint x: 412, endPoint y: 270, distance: 45.1
click at [412, 270] on h3 "Secondary" at bounding box center [609, 274] width 401 height 15
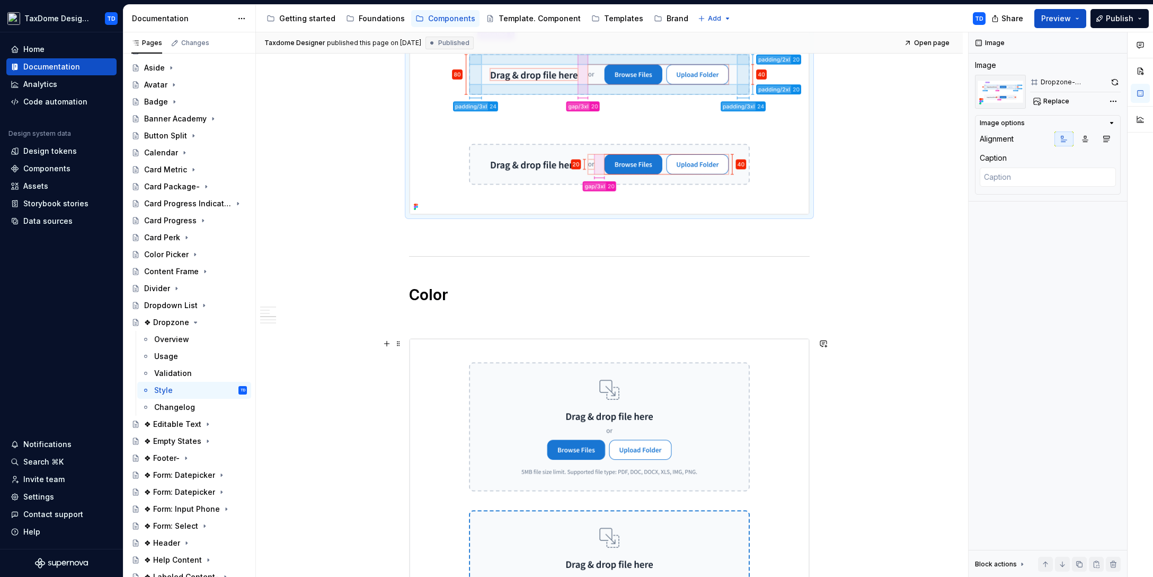
scroll to position [712, 0]
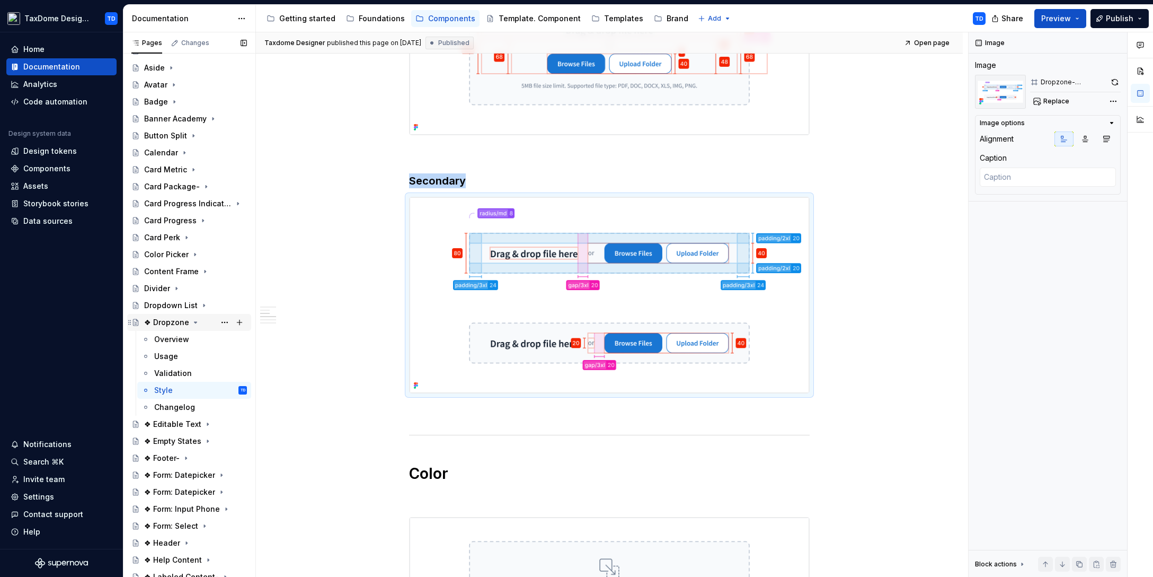
click at [174, 319] on div "❖ Dropzone" at bounding box center [166, 322] width 45 height 11
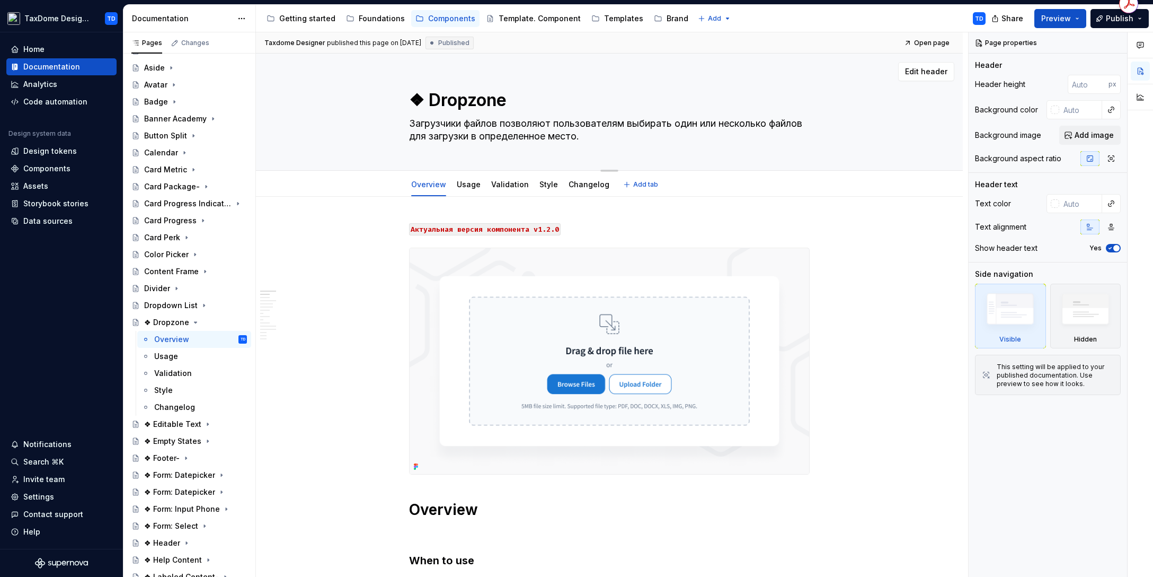
click at [433, 103] on textarea "❖ Dropzone" at bounding box center [607, 99] width 401 height 25
click at [425, 100] on textarea "❖ Dropzone" at bounding box center [607, 99] width 401 height 25
type textarea "*"
type textarea "❖Dropzone"
type textarea "*"
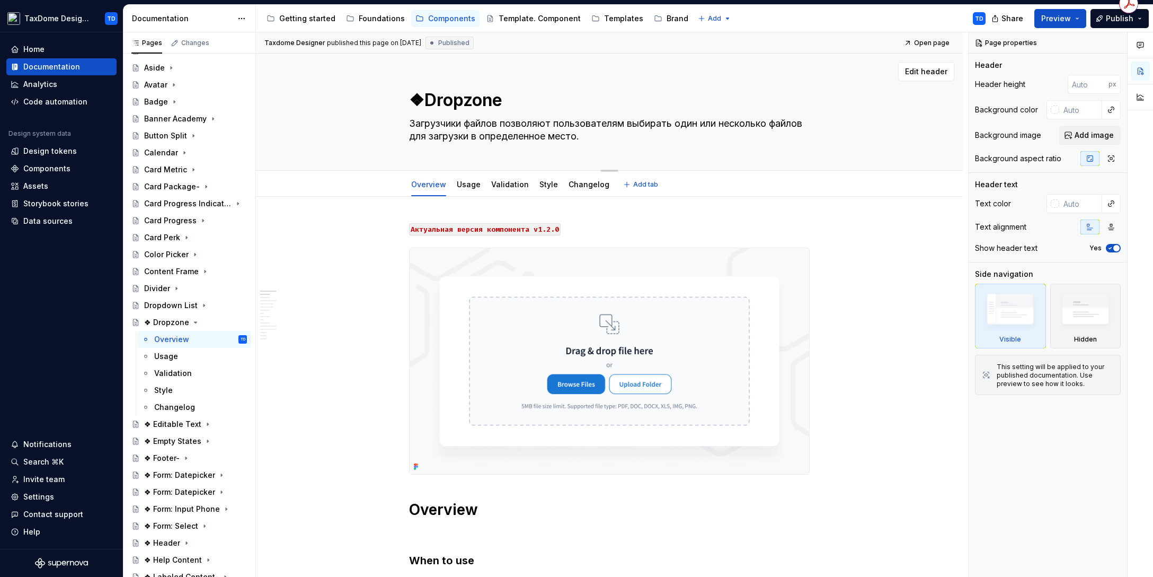
type textarea "Dropzone"
type textarea "*"
type textarea "Dropzone"
click at [341, 231] on div "**********" at bounding box center [612, 304] width 712 height 545
click at [171, 341] on div "Overview" at bounding box center [171, 339] width 35 height 11
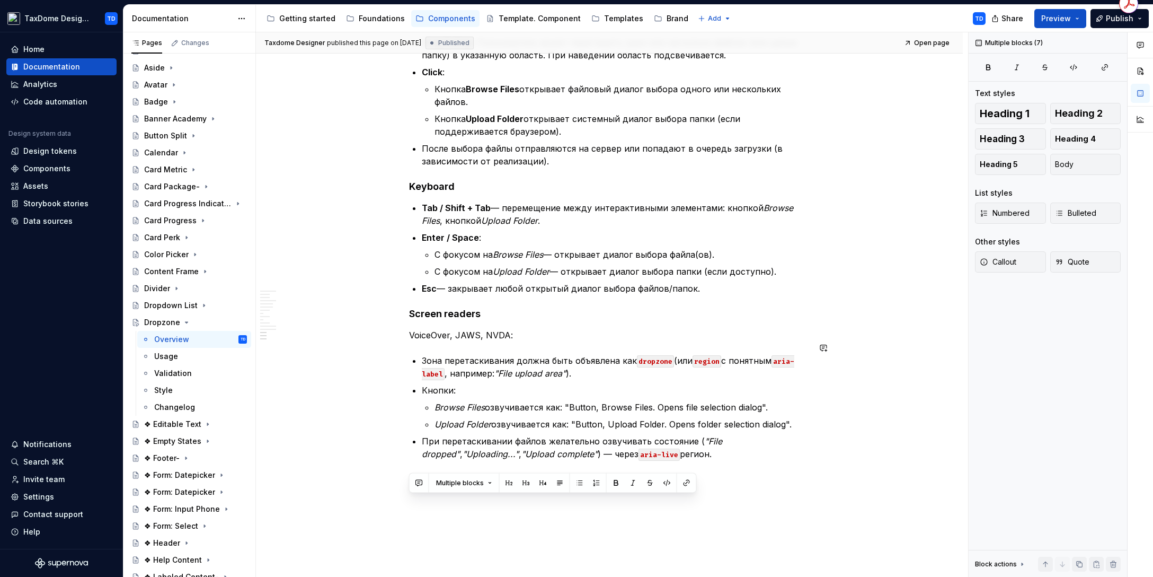
scroll to position [2534, 0]
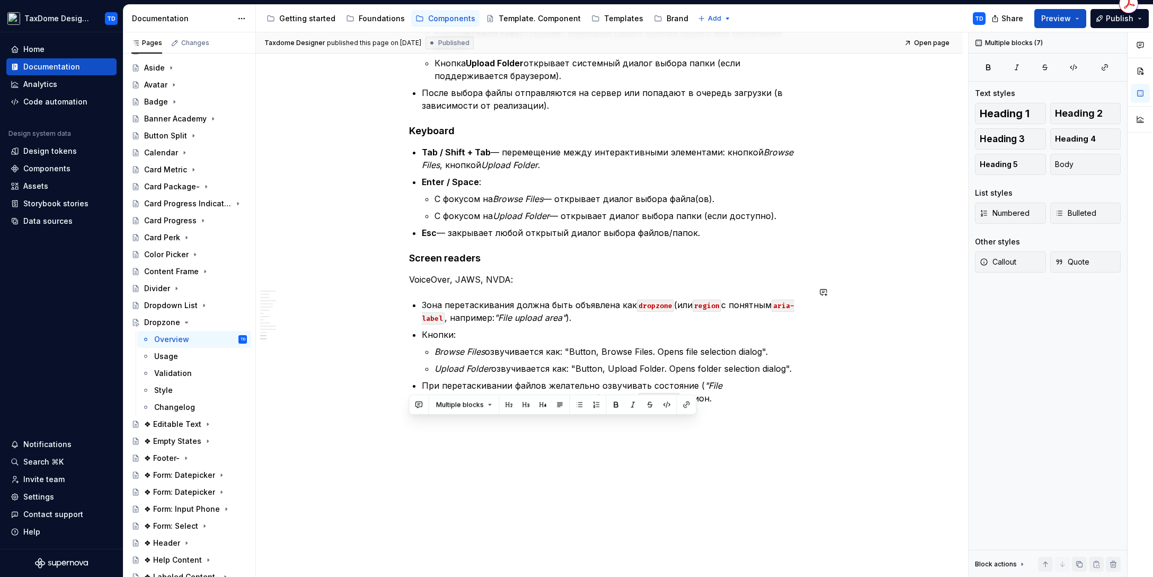
drag, startPoint x: 412, startPoint y: 222, endPoint x: 706, endPoint y: 393, distance: 340.3
click at [170, 406] on div "Changelog" at bounding box center [174, 407] width 41 height 11
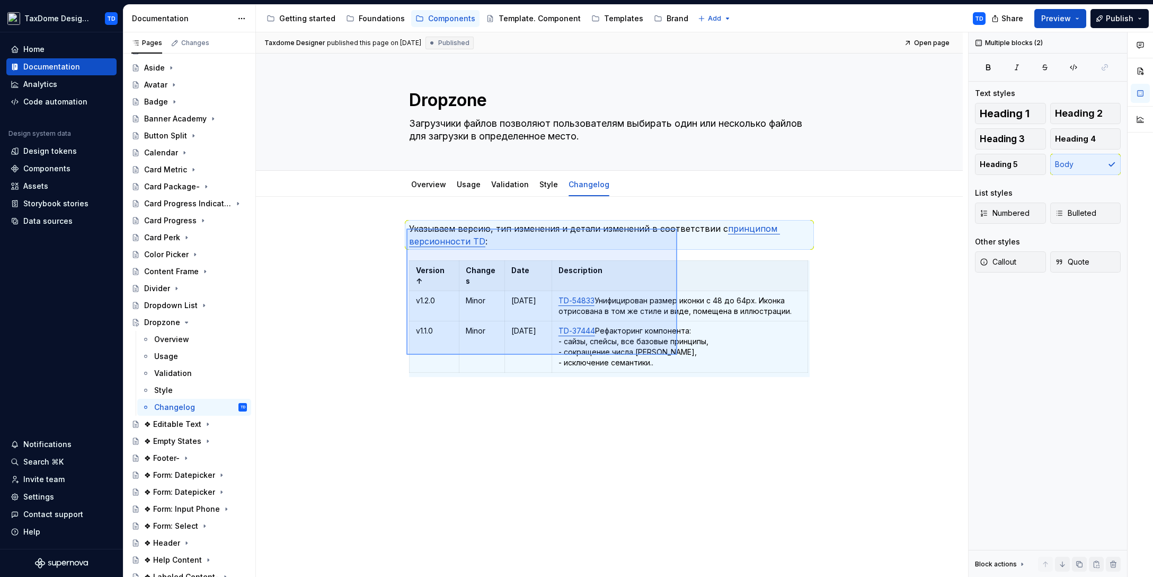
drag, startPoint x: 412, startPoint y: 228, endPoint x: 678, endPoint y: 355, distance: 294.4
click at [678, 355] on div "Taxdome Designer published this page on June 23, 2025 Published Open page Dropz…" at bounding box center [612, 304] width 712 height 545
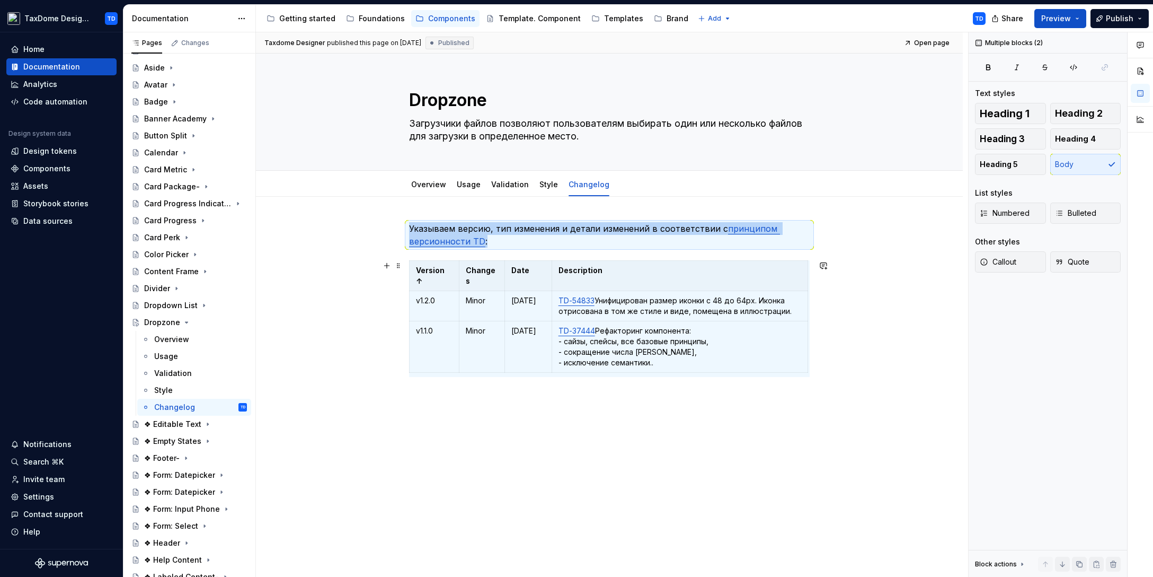
click at [359, 261] on div "Указываем версию, тип изменения и детали изменений в соответствии с принципом в…" at bounding box center [609, 392] width 707 height 391
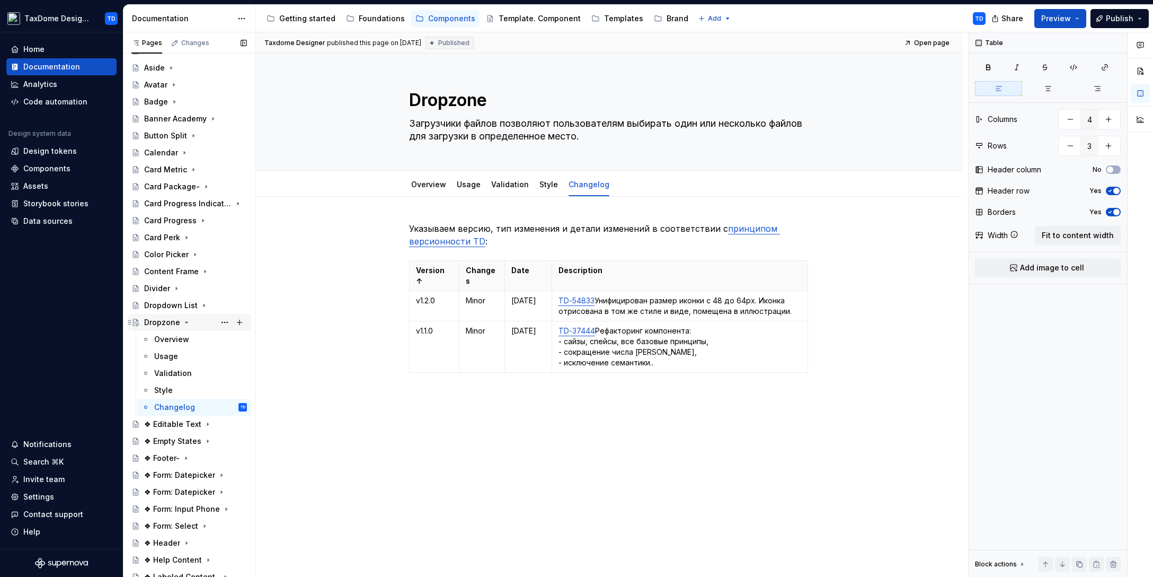
click at [187, 319] on icon "Page tree" at bounding box center [186, 322] width 8 height 8
click at [167, 339] on div "❖ Editable Text" at bounding box center [172, 339] width 57 height 11
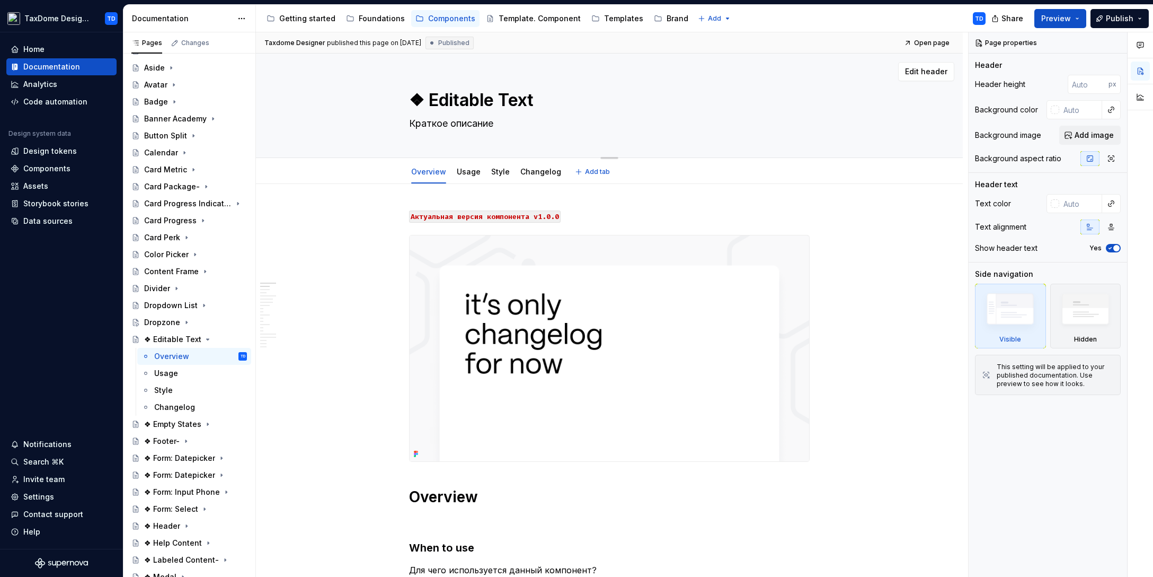
drag, startPoint x: 425, startPoint y: 103, endPoint x: 491, endPoint y: 102, distance: 65.7
click at [491, 102] on textarea "❖ Editable Text" at bounding box center [607, 99] width 401 height 25
click at [507, 102] on textarea "❖ Editable Text" at bounding box center [607, 99] width 401 height 25
drag, startPoint x: 540, startPoint y: 100, endPoint x: 430, endPoint y: 100, distance: 109.7
click at [430, 100] on textarea "❖ Editable Text" at bounding box center [607, 99] width 401 height 25
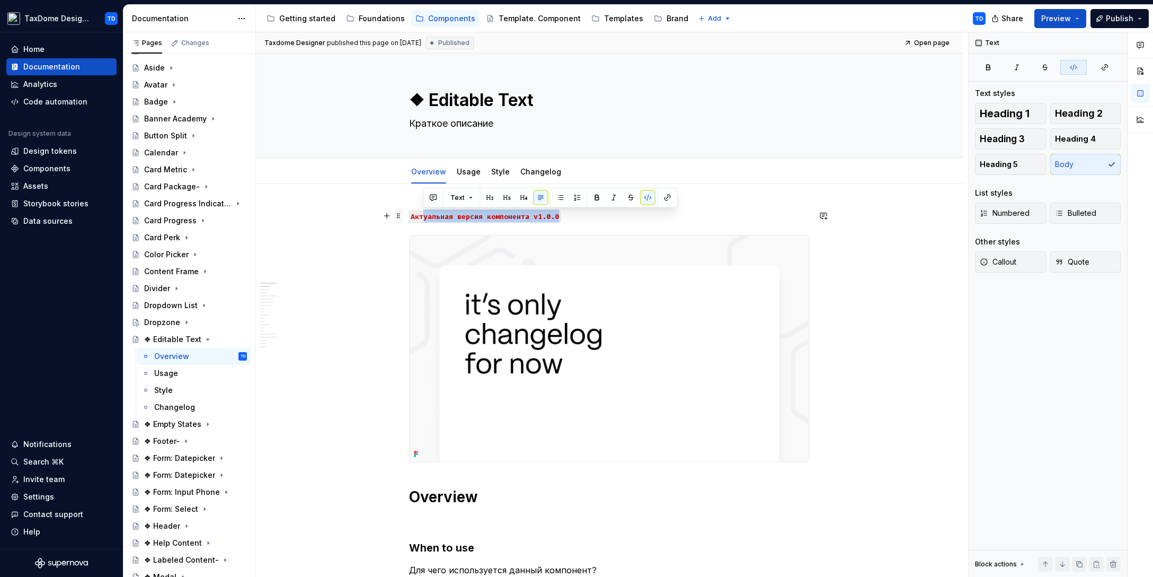
drag, startPoint x: 569, startPoint y: 216, endPoint x: 402, endPoint y: 217, distance: 166.9
drag, startPoint x: 564, startPoint y: 213, endPoint x: 410, endPoint y: 218, distance: 154.8
click at [410, 218] on p "Актуальная версия компонента v1.0.0" at bounding box center [609, 215] width 401 height 13
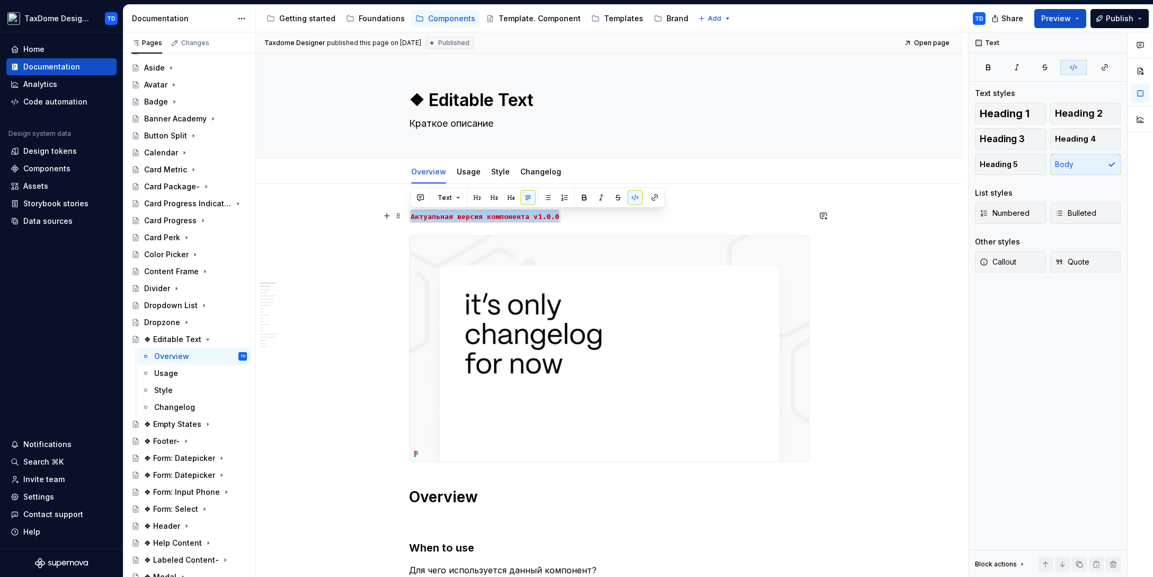
click at [508, 215] on code "Актуальная версия компонента v1.0.0" at bounding box center [485, 216] width 152 height 12
drag, startPoint x: 561, startPoint y: 218, endPoint x: 408, endPoint y: 218, distance: 152.6
click at [530, 164] on div "Changelog" at bounding box center [540, 171] width 49 height 17
click at [533, 170] on link "Changelog" at bounding box center [540, 171] width 41 height 9
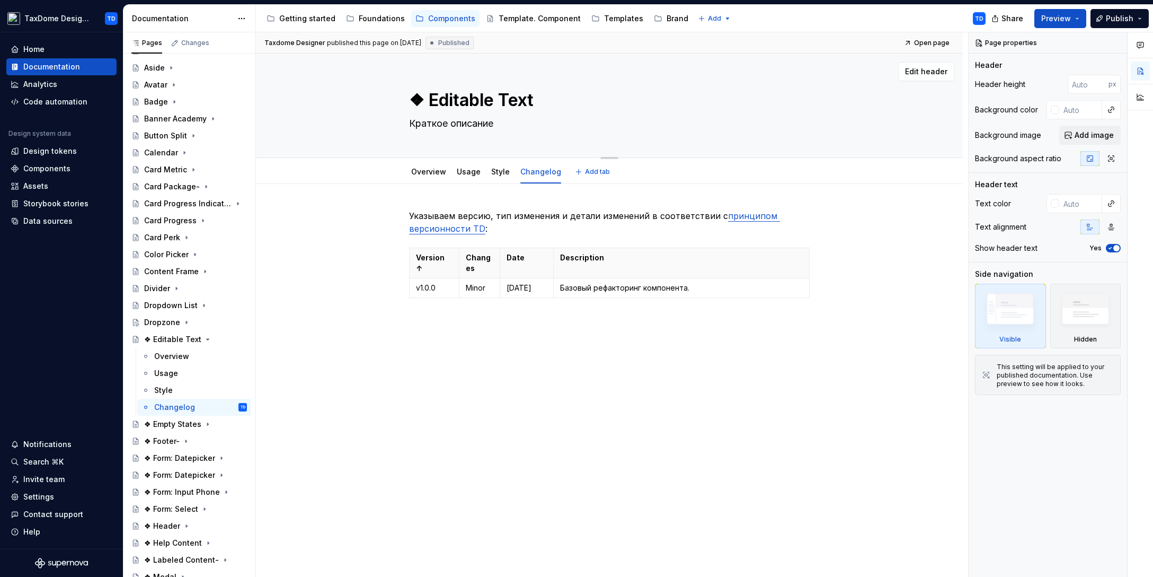
click at [471, 100] on textarea "❖ Editable Text" at bounding box center [607, 99] width 401 height 25
click at [426, 99] on textarea "❖ Editable Text" at bounding box center [607, 99] width 401 height 25
type textarea "*"
type textarea "❖Editable Text"
type textarea "*"
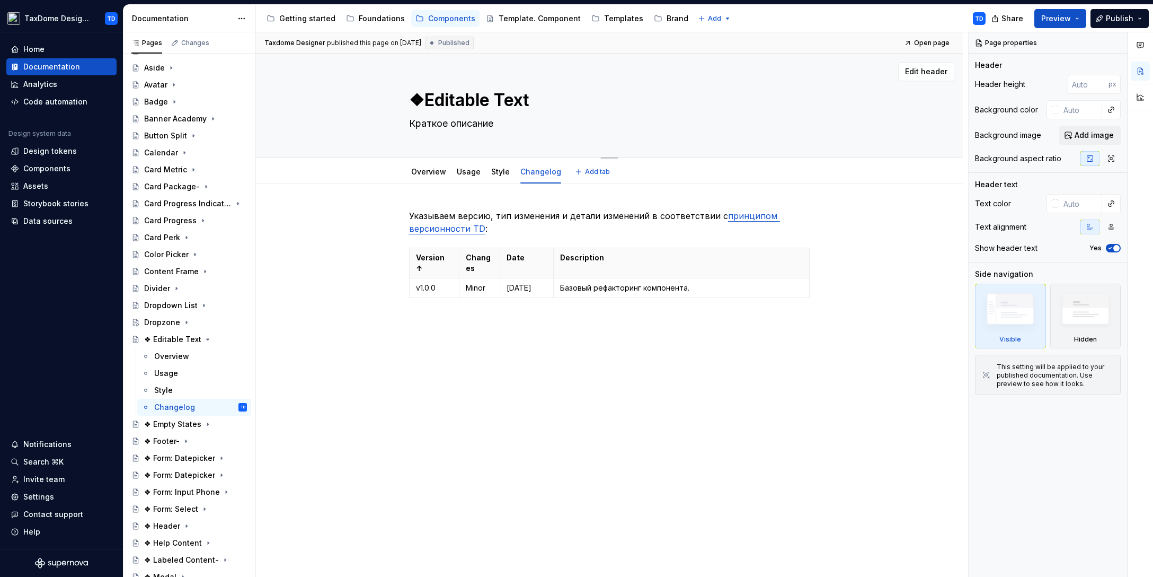
type textarea "Editable Text"
type textarea "*"
type textarea "Editable Text"
click at [363, 219] on div "Указываем версию, тип изменения и детали изменений в соответствии с принципом в…" at bounding box center [609, 348] width 707 height 329
click at [195, 337] on icon "Page tree" at bounding box center [198, 339] width 8 height 8
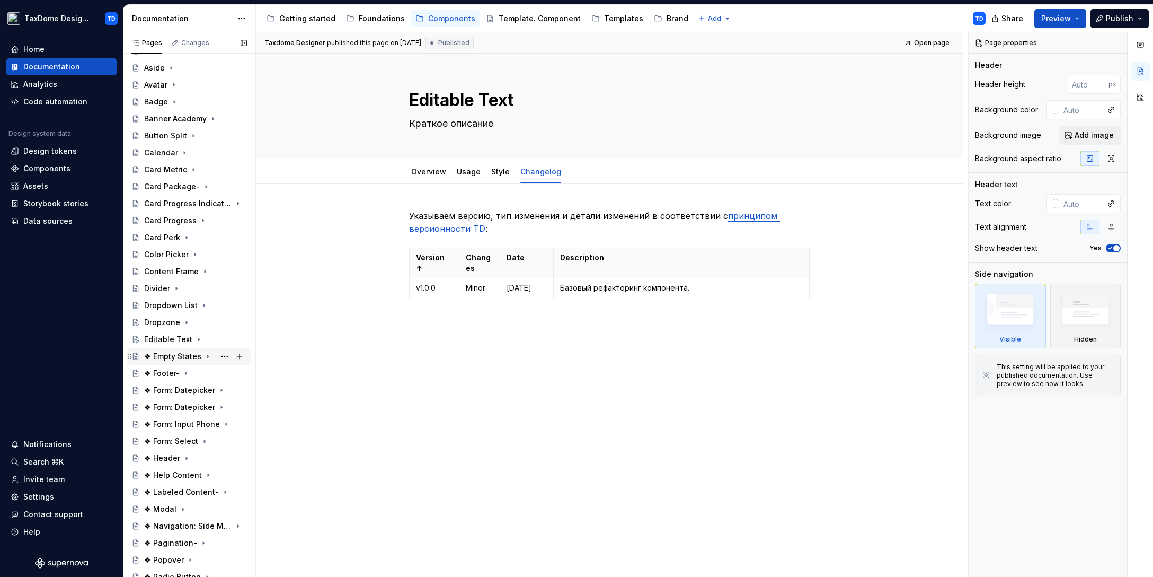
click at [190, 351] on div "❖ Empty States" at bounding box center [172, 356] width 57 height 11
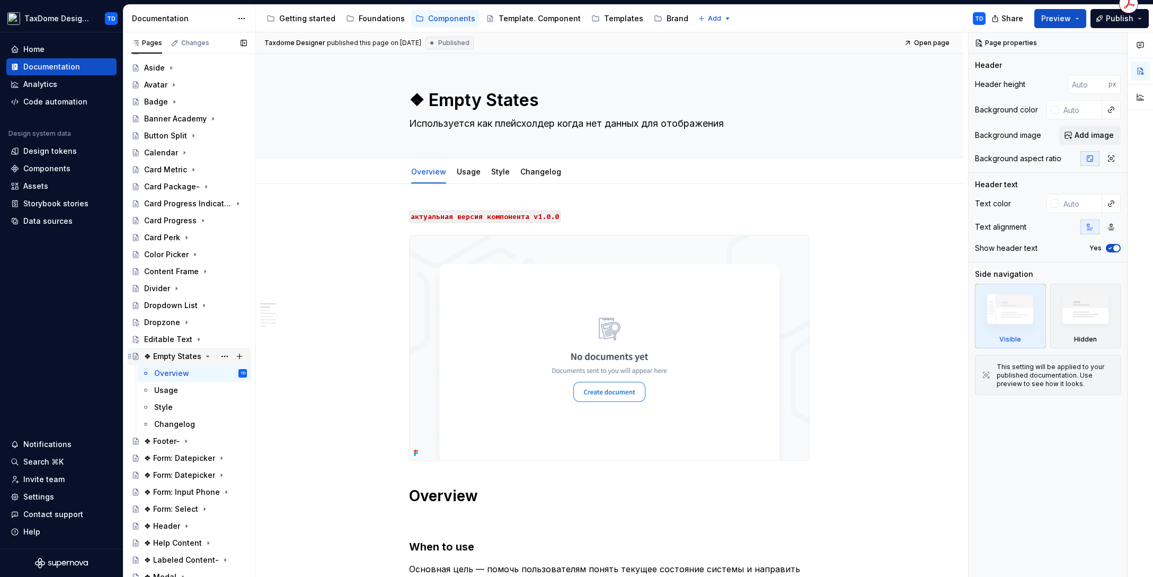
click at [174, 357] on div "❖ Empty States" at bounding box center [172, 356] width 57 height 11
drag, startPoint x: 430, startPoint y: 102, endPoint x: 514, endPoint y: 100, distance: 84.3
click at [514, 100] on textarea "❖ Empty States" at bounding box center [607, 99] width 401 height 25
click at [525, 102] on textarea "❖ Empty States" at bounding box center [607, 99] width 401 height 25
drag, startPoint x: 535, startPoint y: 101, endPoint x: 430, endPoint y: 100, distance: 104.9
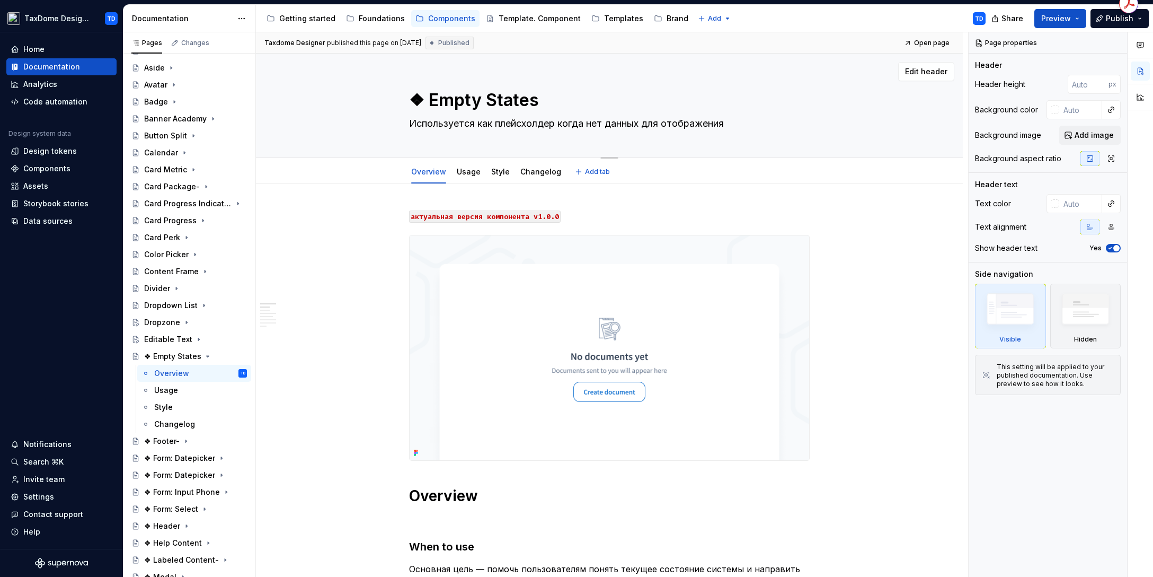
click at [430, 100] on textarea "❖ Empty States" at bounding box center [607, 99] width 401 height 25
drag, startPoint x: 734, startPoint y: 126, endPoint x: 729, endPoint y: 127, distance: 5.5
click at [729, 127] on textarea "Используется как плейсхолдер когда нет данных для отображения" at bounding box center [607, 123] width 401 height 17
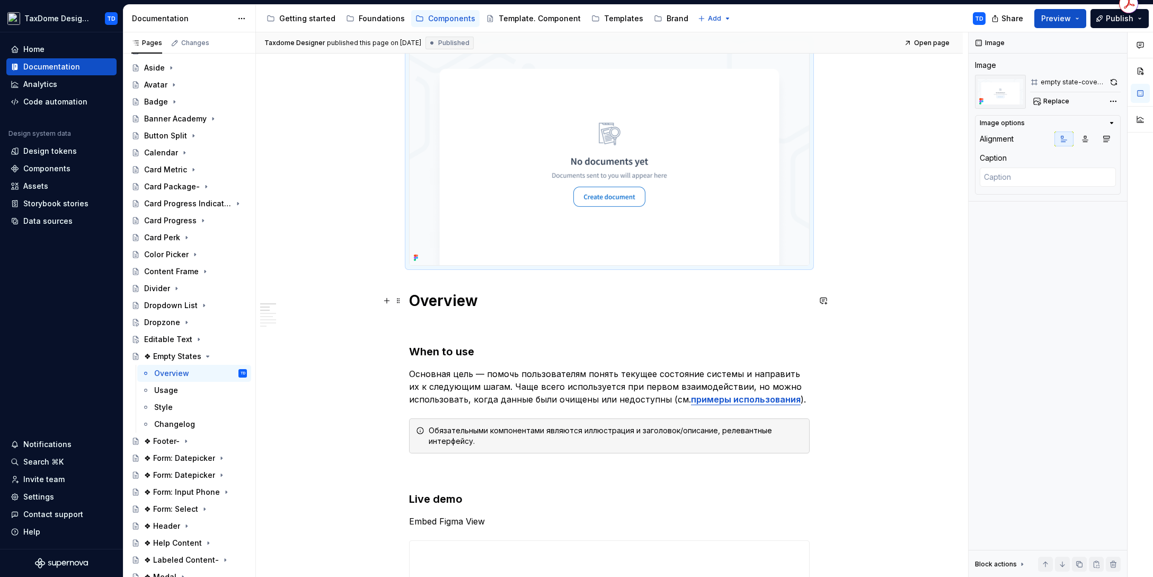
scroll to position [248, 0]
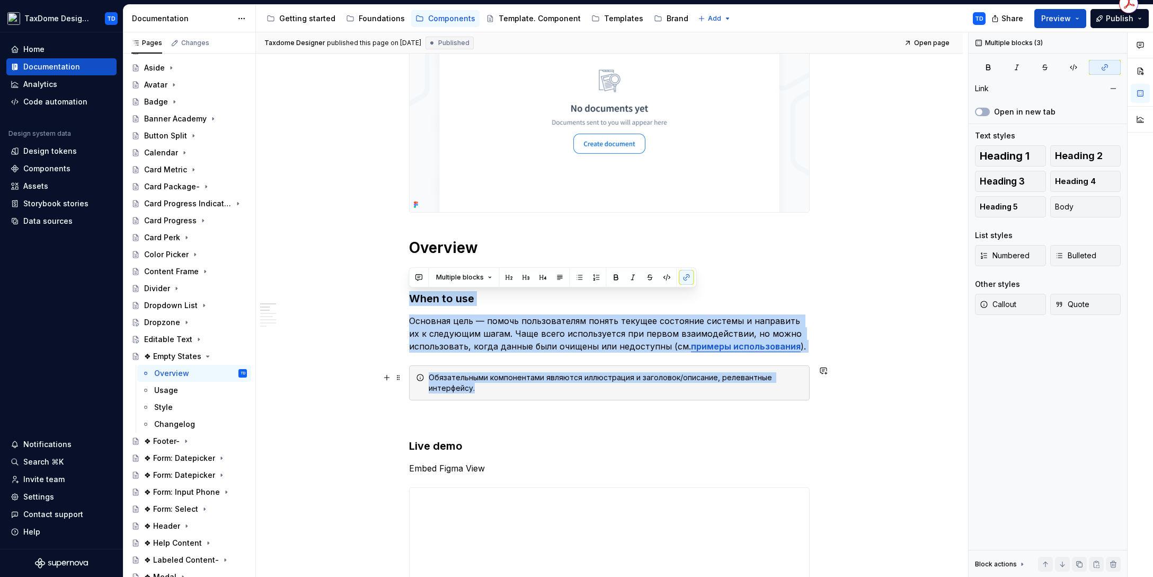
drag, startPoint x: 410, startPoint y: 296, endPoint x: 747, endPoint y: 385, distance: 348.6
click at [815, 347] on div "**********" at bounding box center [612, 304] width 712 height 545
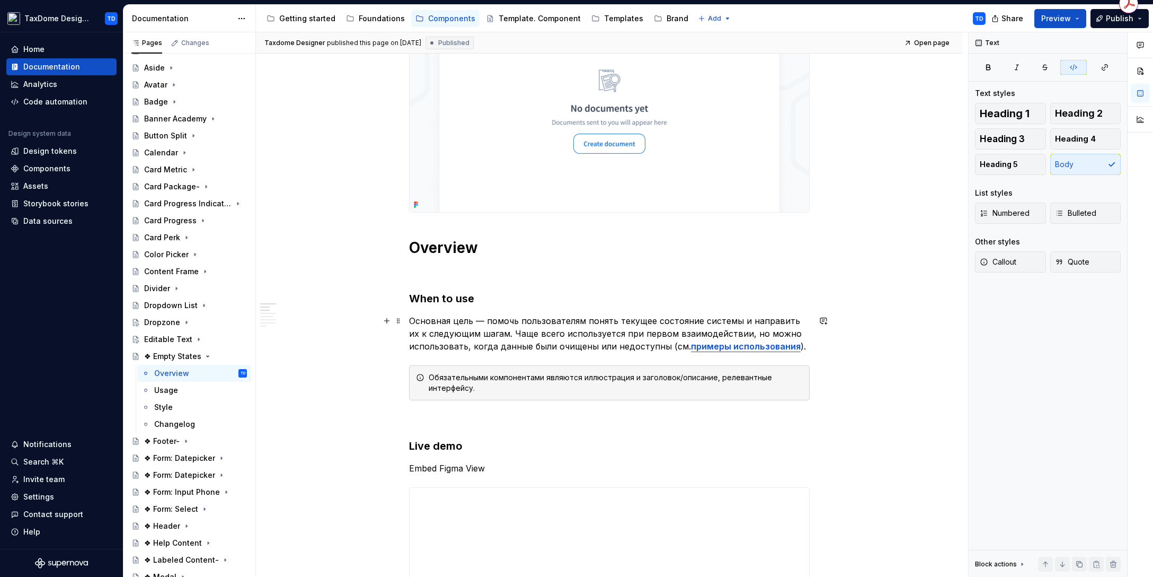
click at [806, 346] on p "Основная цель — помочь пользователям понять текущее состояние системы и направи…" at bounding box center [609, 333] width 401 height 38
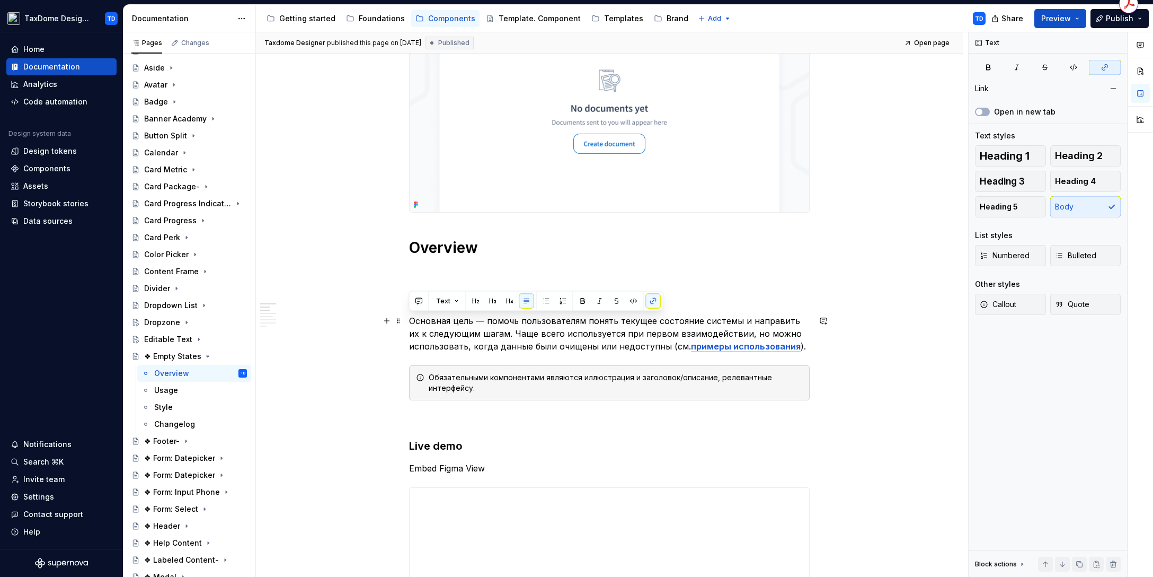
drag, startPoint x: 799, startPoint y: 344, endPoint x: 407, endPoint y: 322, distance: 392.8
click at [475, 270] on p at bounding box center [609, 272] width 401 height 13
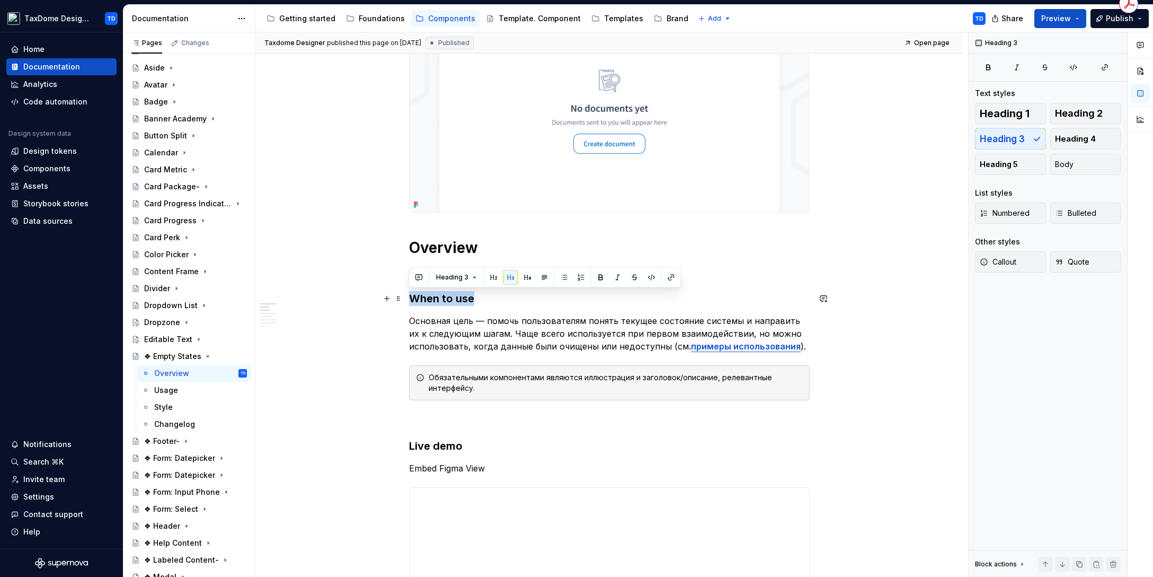
drag, startPoint x: 466, startPoint y: 297, endPoint x: 413, endPoint y: 299, distance: 53.0
click at [413, 299] on h3 "When to use" at bounding box center [609, 298] width 401 height 15
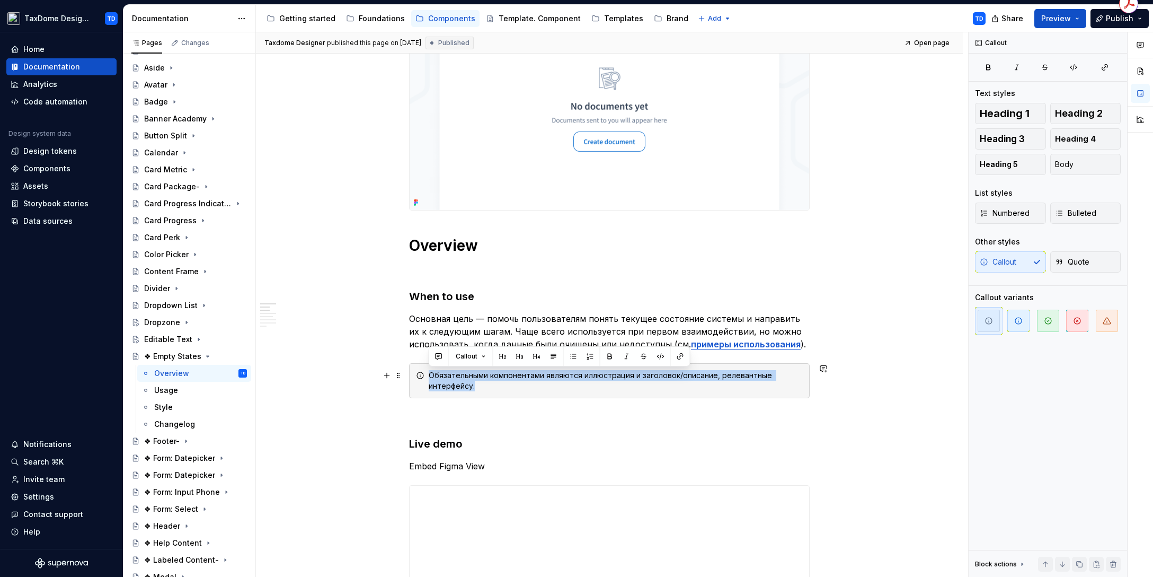
drag, startPoint x: 488, startPoint y: 391, endPoint x: 427, endPoint y: 375, distance: 63.5
click at [427, 375] on div "Обязательными компонентами являются иллюстрация и заголовок/описание, релевантн…" at bounding box center [609, 380] width 401 height 35
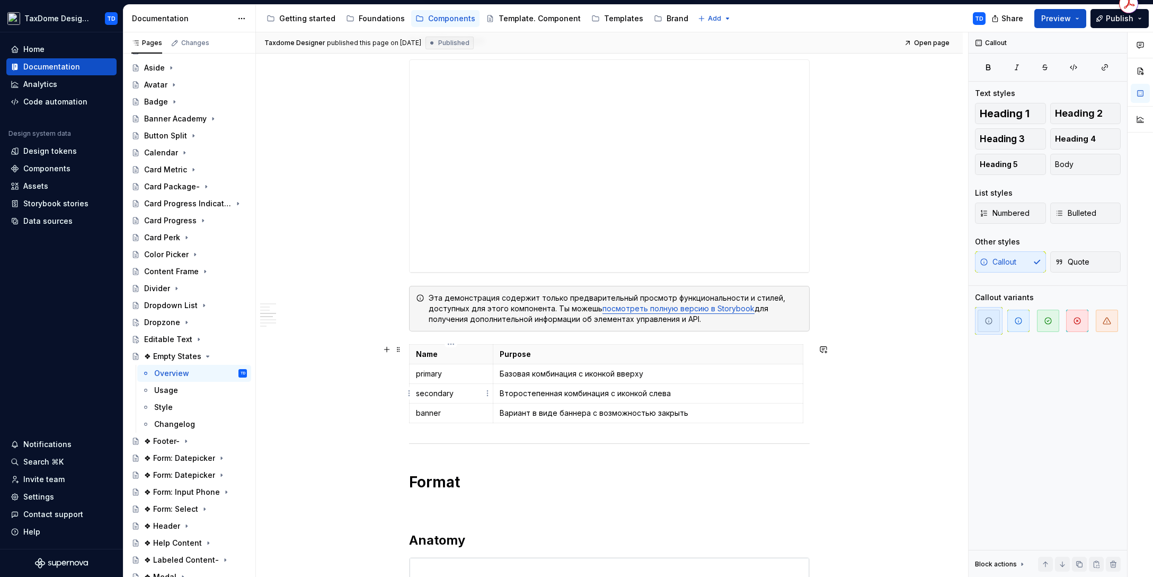
scroll to position [676, 0]
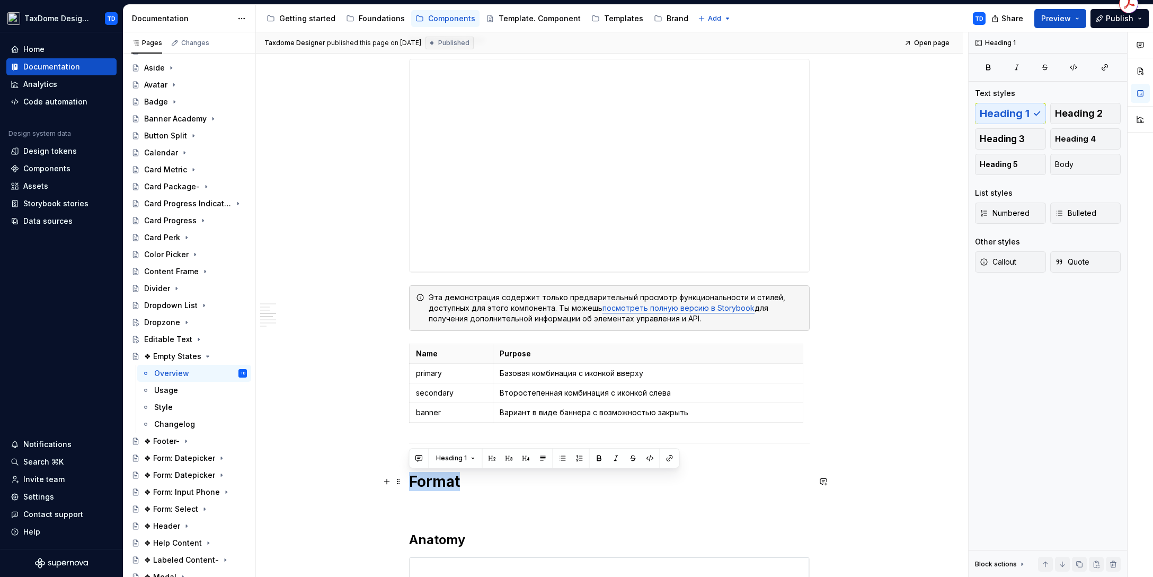
drag, startPoint x: 417, startPoint y: 480, endPoint x: 459, endPoint y: 480, distance: 41.9
click at [459, 480] on h1 "Format" at bounding box center [609, 481] width 401 height 19
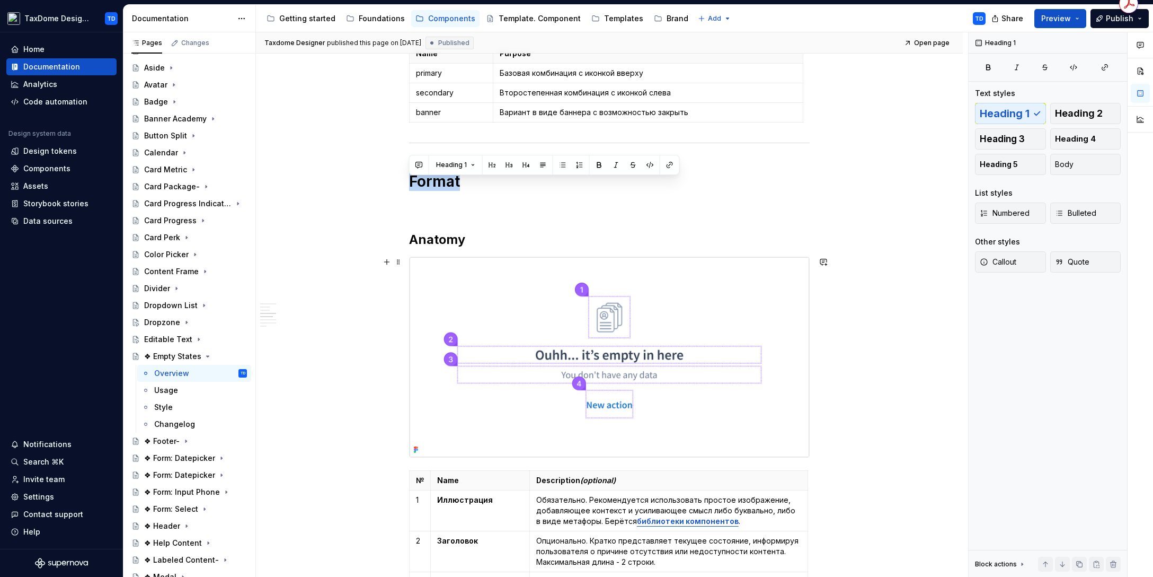
scroll to position [986, 0]
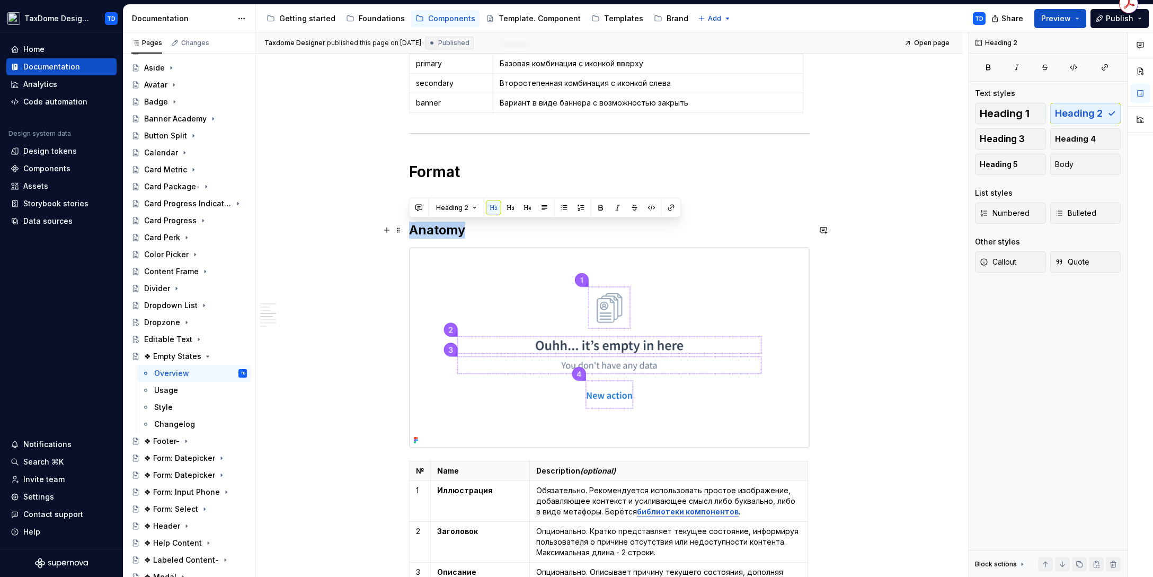
drag, startPoint x: 410, startPoint y: 230, endPoint x: 464, endPoint y: 227, distance: 54.7
click at [464, 227] on h2 "Anatomy" at bounding box center [609, 230] width 401 height 17
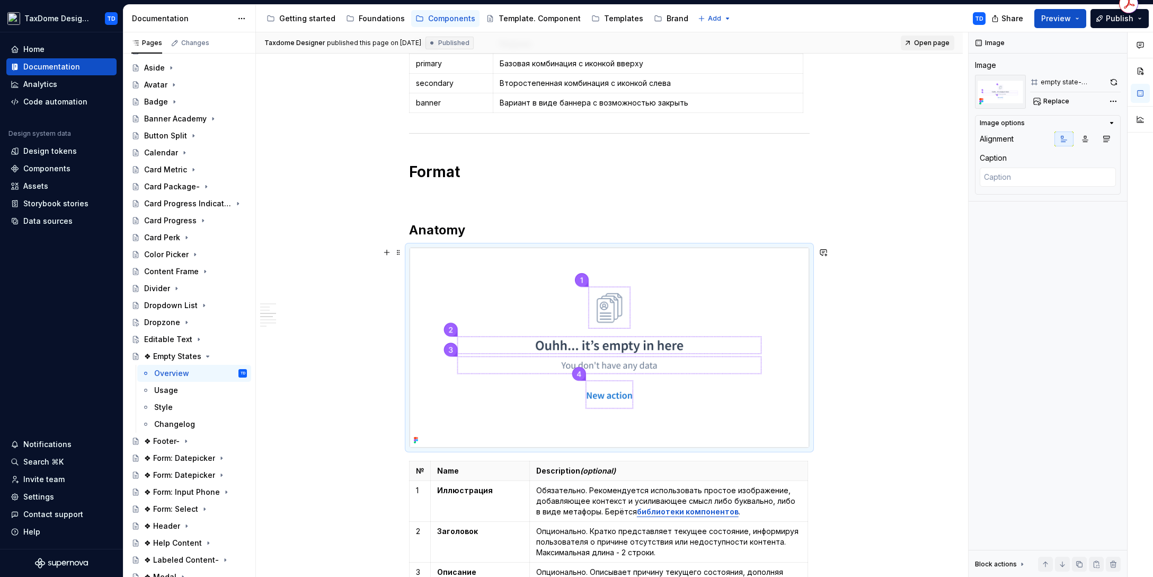
scroll to position [1149, 0]
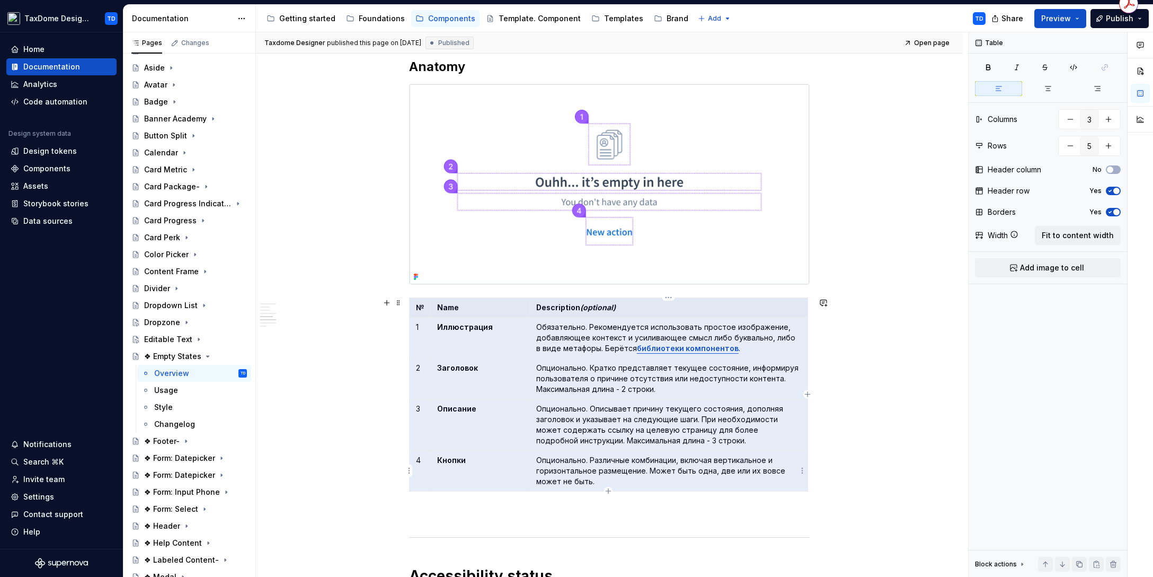
drag, startPoint x: 414, startPoint y: 305, endPoint x: 602, endPoint y: 477, distance: 255.4
click at [602, 477] on tbody "№ Name Description (optional) 1 Иллюстрация Обязательно. Рекомендуется использо…" at bounding box center [609, 394] width 399 height 193
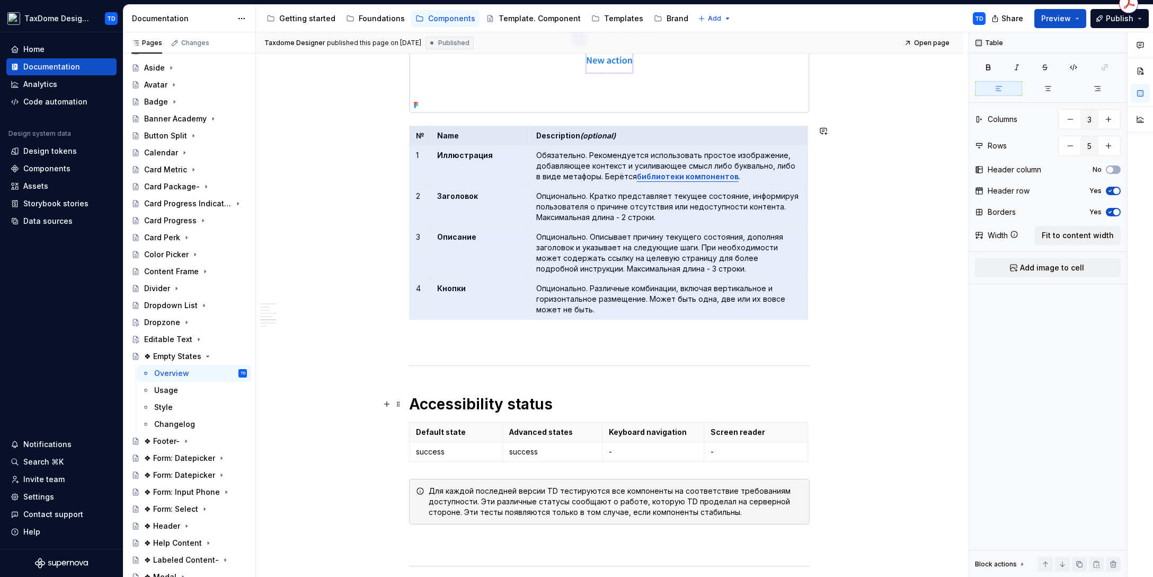
scroll to position [1326, 0]
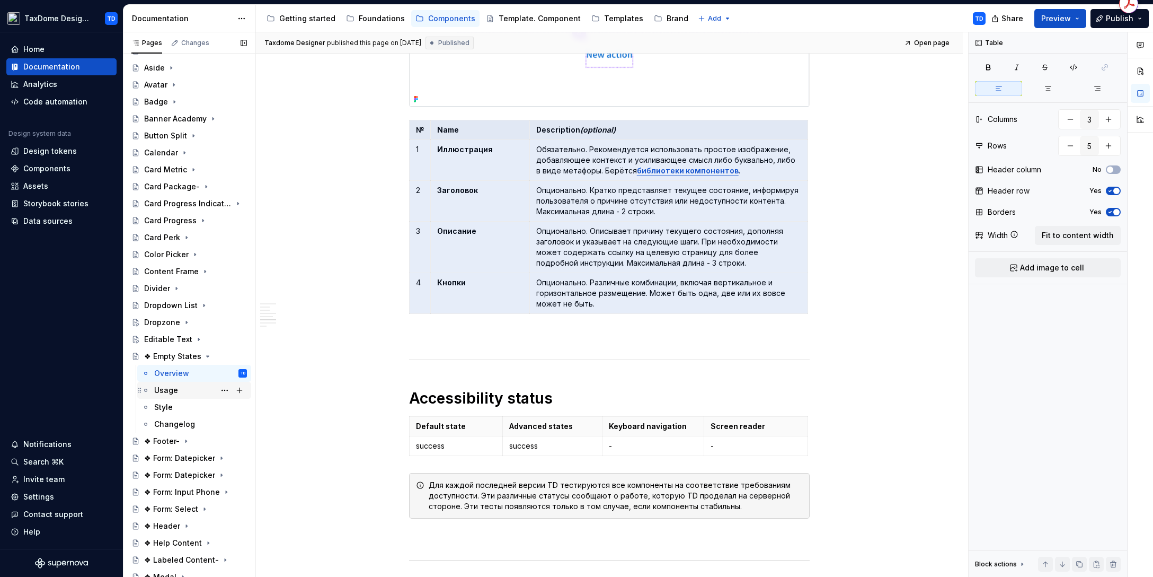
click at [184, 387] on div "Usage" at bounding box center [200, 390] width 93 height 15
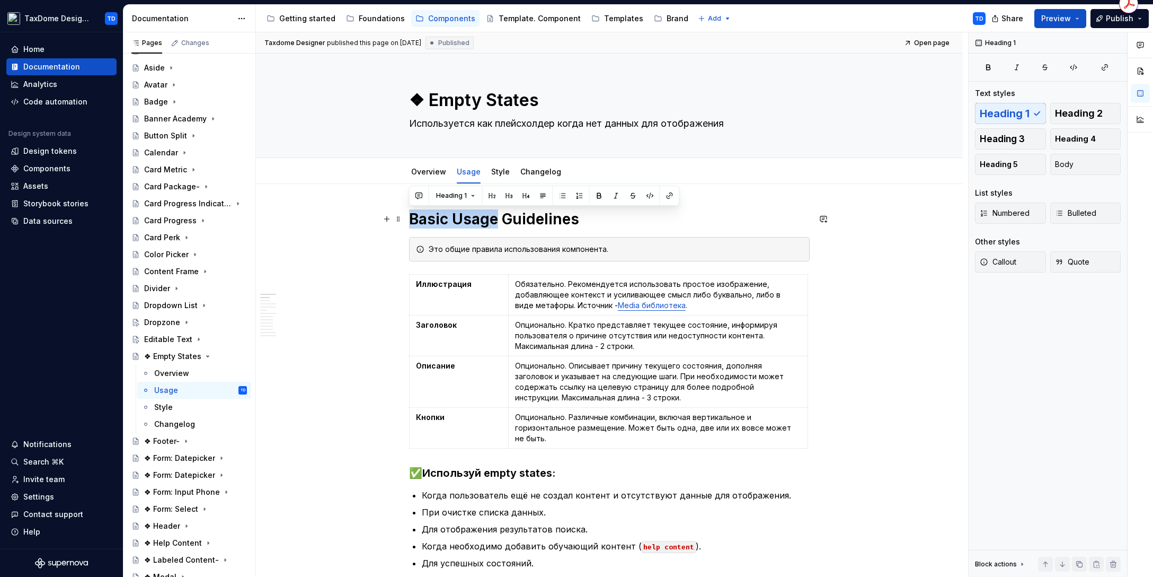
drag, startPoint x: 410, startPoint y: 215, endPoint x: 495, endPoint y: 216, distance: 84.8
click at [495, 216] on h1 "Basic Usage Guidelines" at bounding box center [609, 218] width 401 height 19
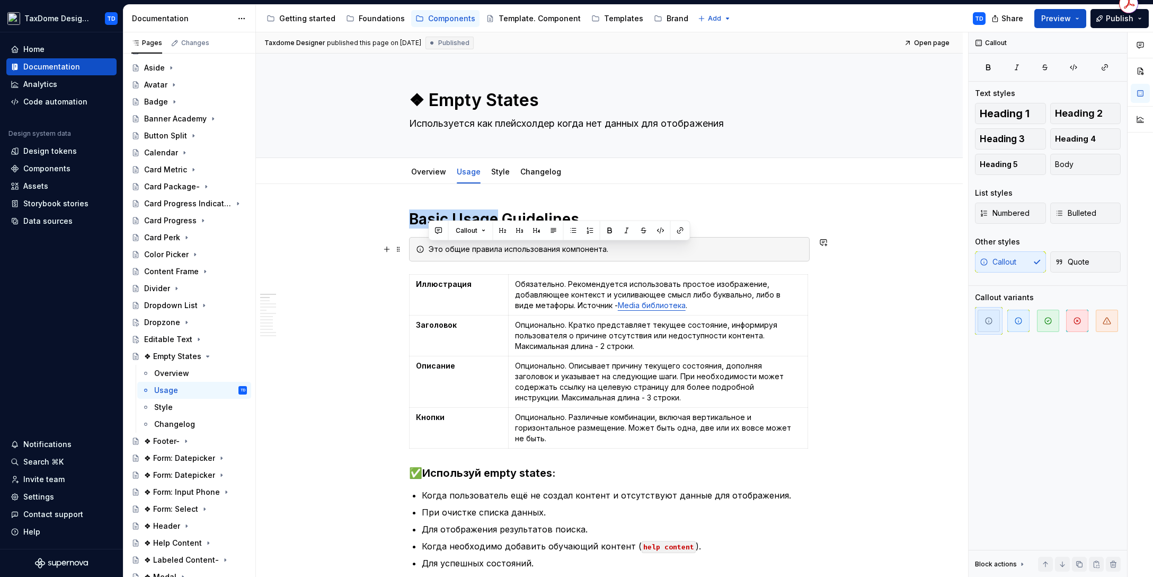
drag, startPoint x: 601, startPoint y: 247, endPoint x: 427, endPoint y: 244, distance: 174.4
click at [427, 244] on div "Это общие правила использования компонента." at bounding box center [609, 249] width 401 height 24
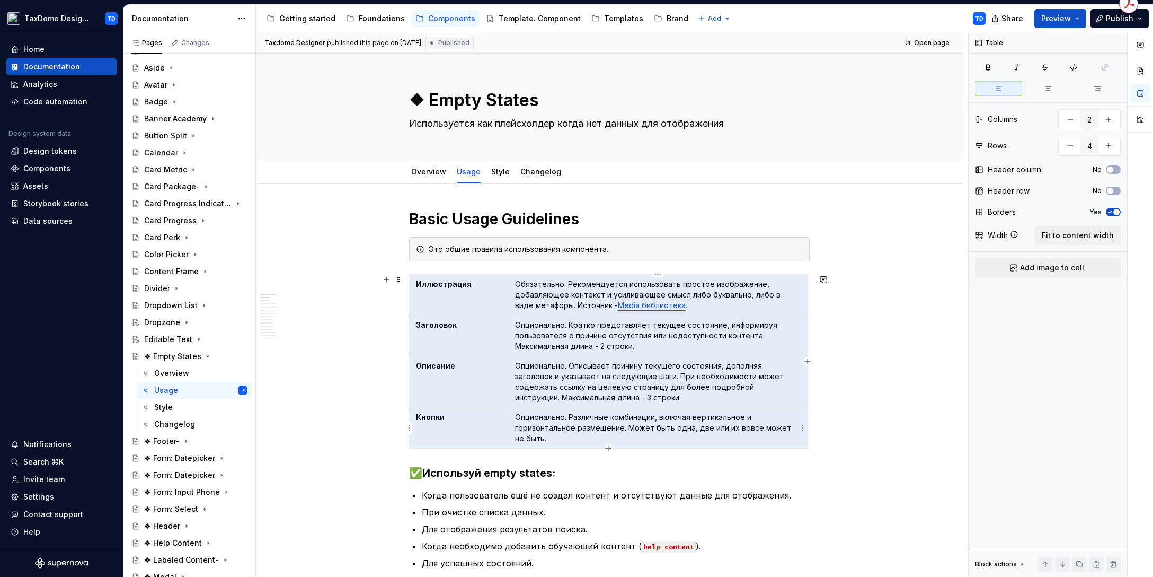
drag, startPoint x: 416, startPoint y: 282, endPoint x: 563, endPoint y: 435, distance: 211.8
click at [563, 435] on tbody "Иллюстрация Обязательно. Рекомендуется использовать простое изображение, добавл…" at bounding box center [609, 362] width 399 height 174
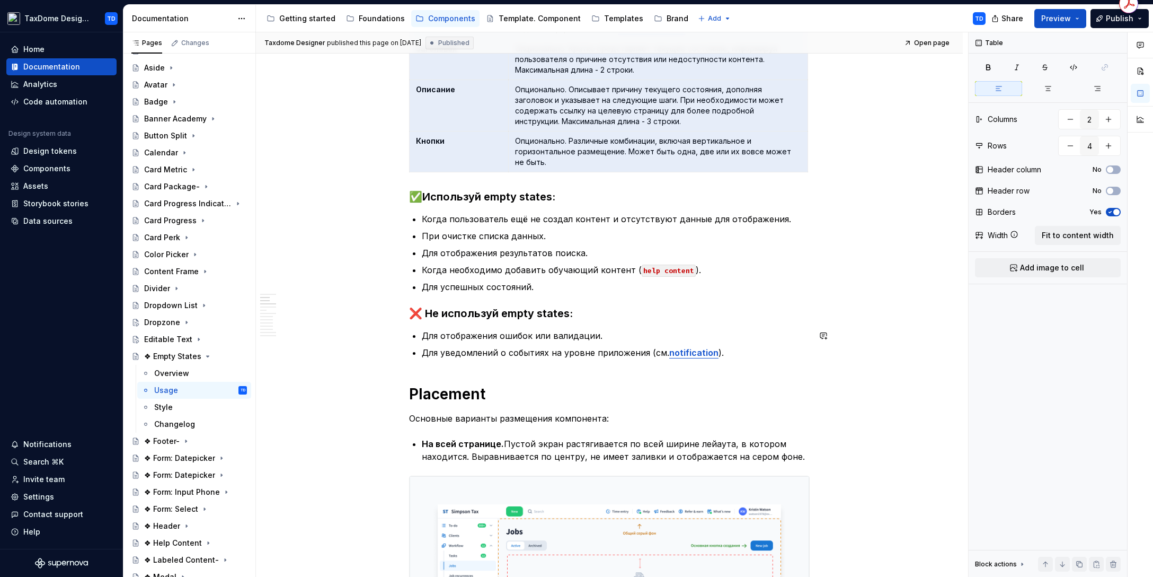
scroll to position [343, 0]
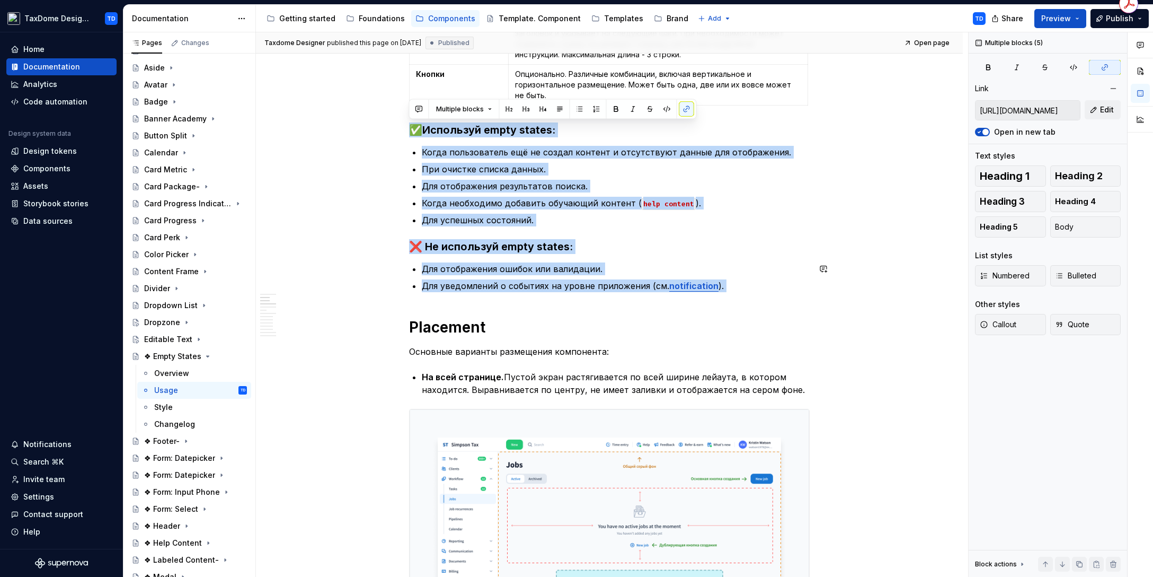
drag, startPoint x: 410, startPoint y: 132, endPoint x: 724, endPoint y: 295, distance: 353.9
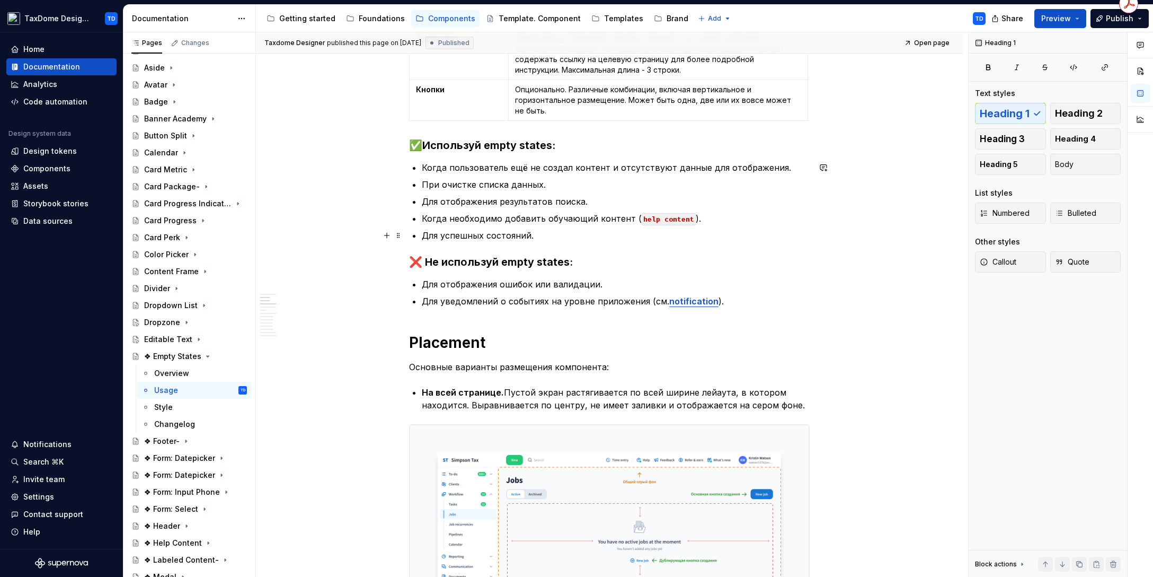
scroll to position [321, 0]
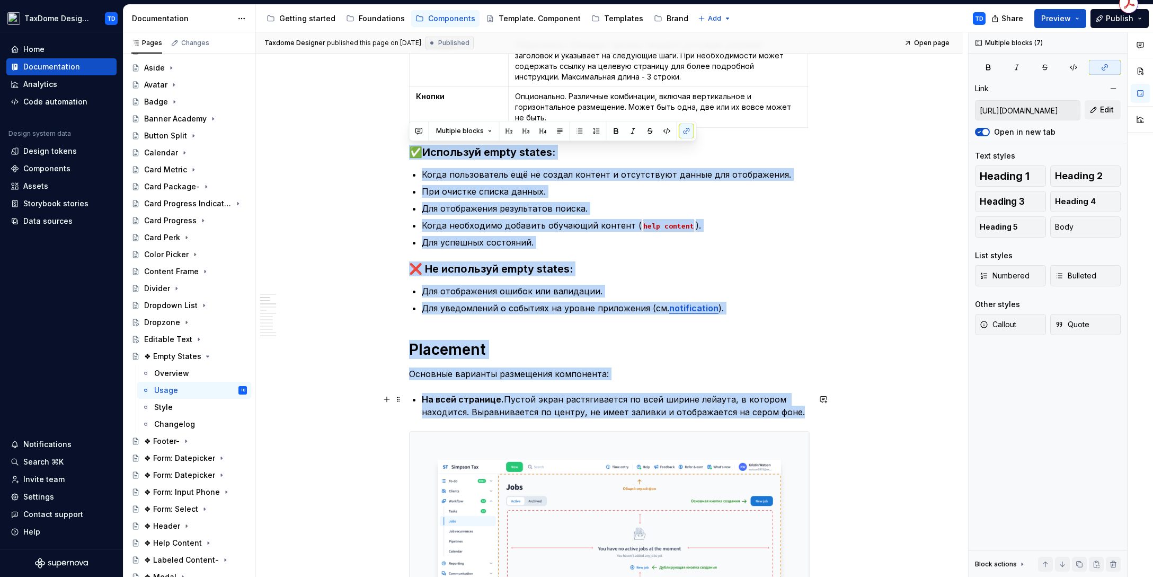
drag, startPoint x: 410, startPoint y: 153, endPoint x: 793, endPoint y: 411, distance: 462.7
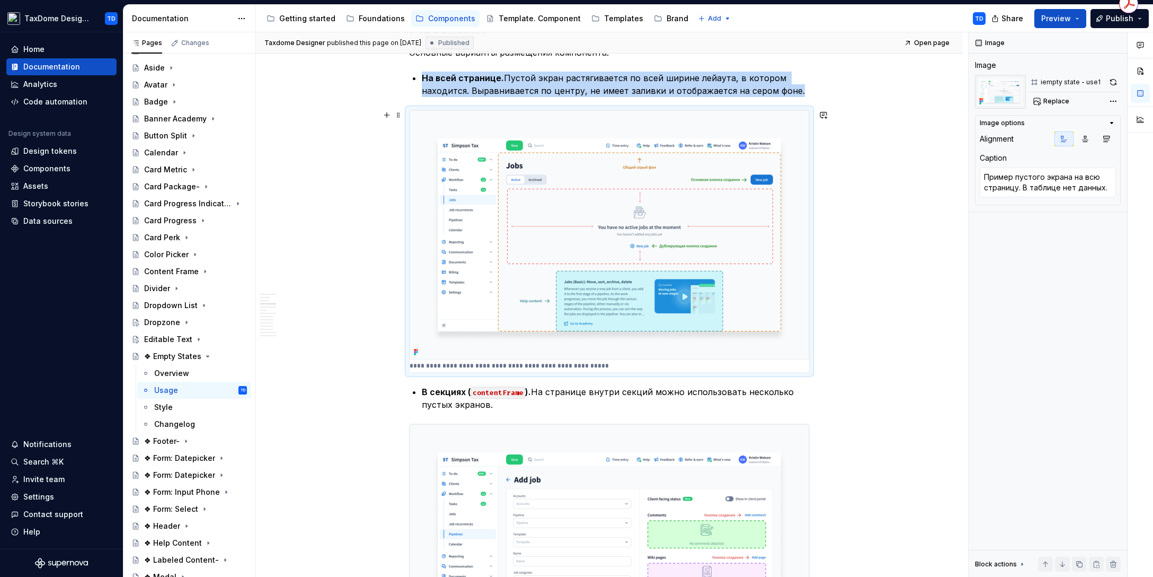
scroll to position [736, 0]
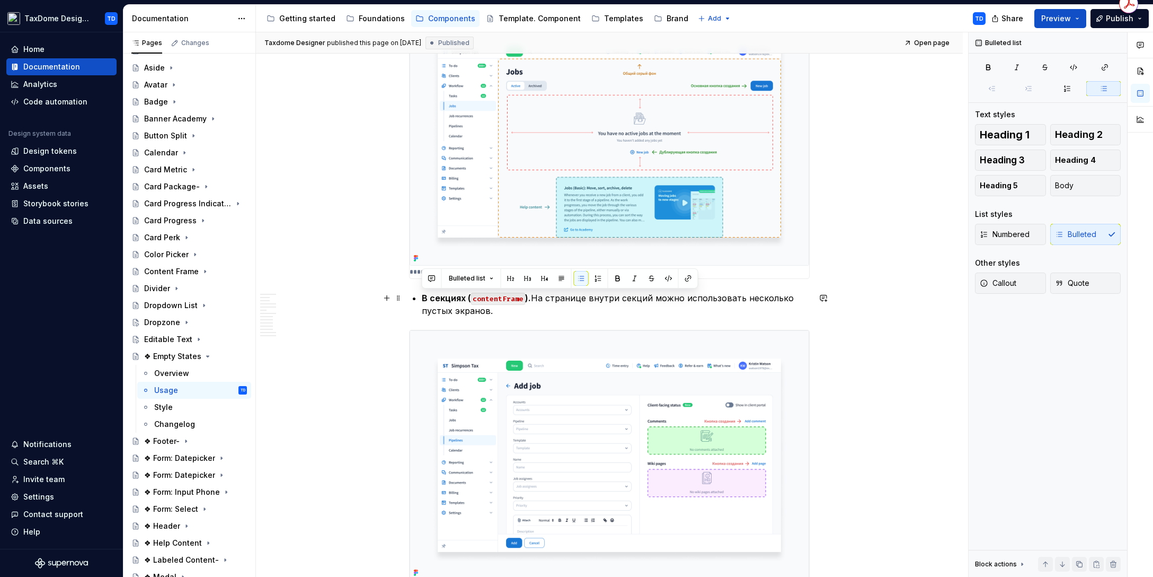
drag, startPoint x: 492, startPoint y: 311, endPoint x: 419, endPoint y: 292, distance: 75.6
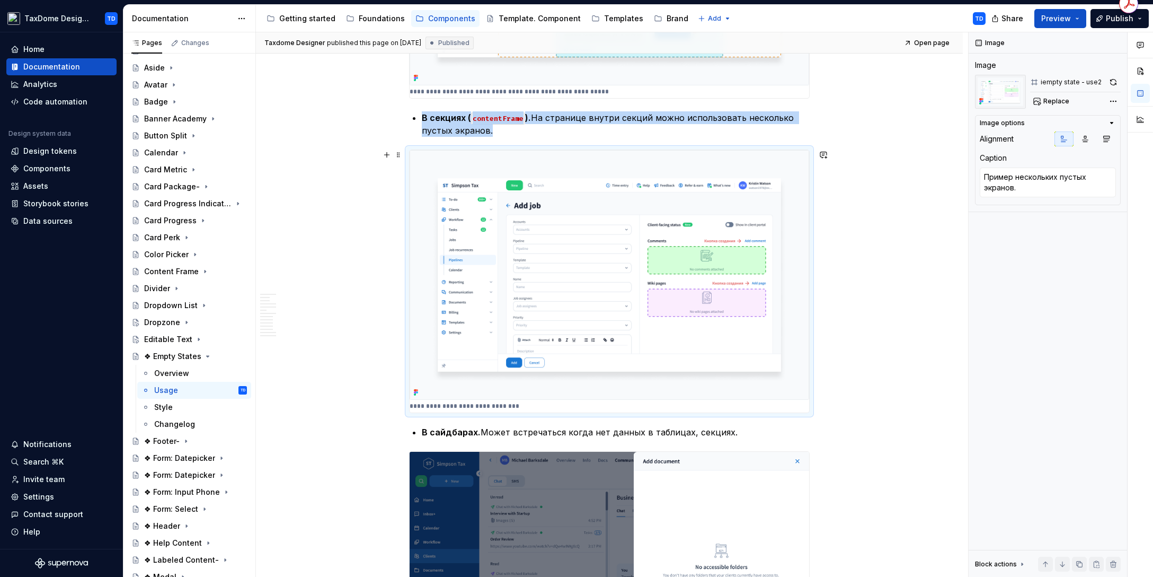
scroll to position [1080, 0]
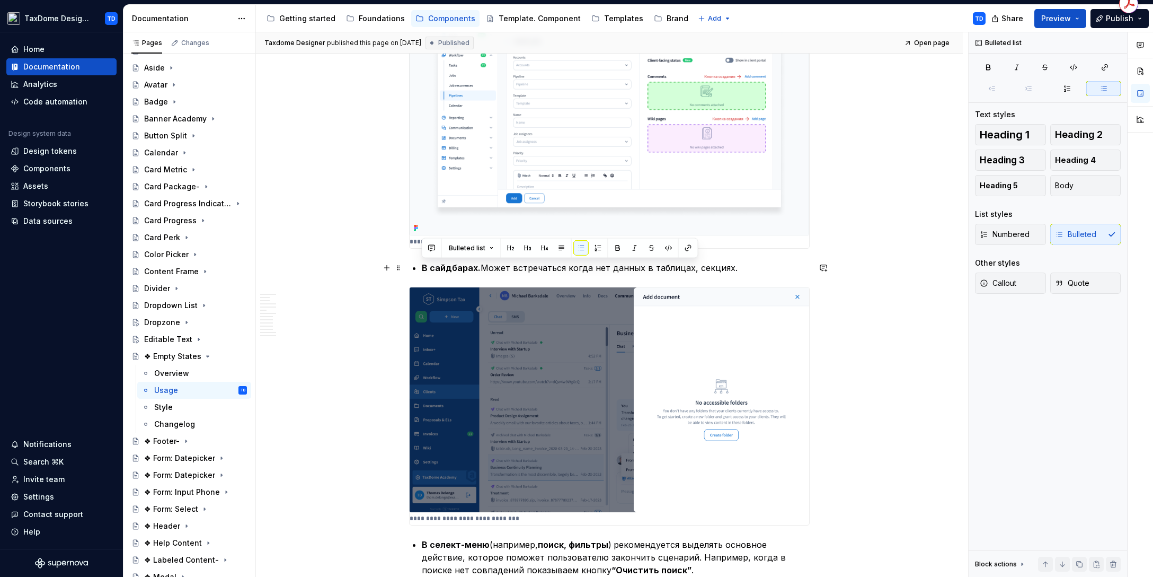
drag, startPoint x: 721, startPoint y: 269, endPoint x: 420, endPoint y: 269, distance: 301.0
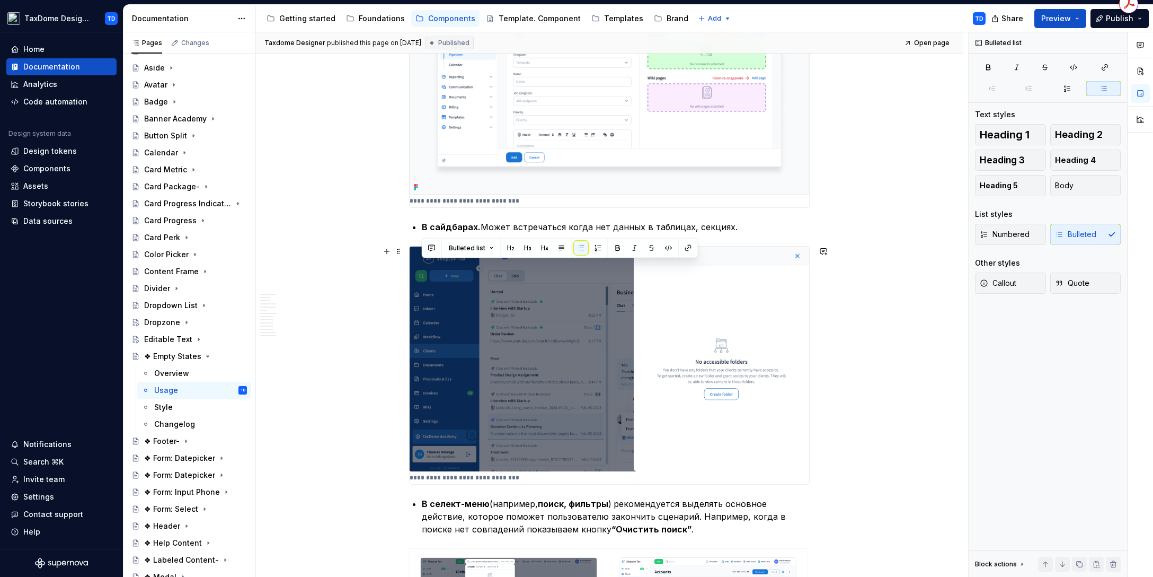
scroll to position [1240, 0]
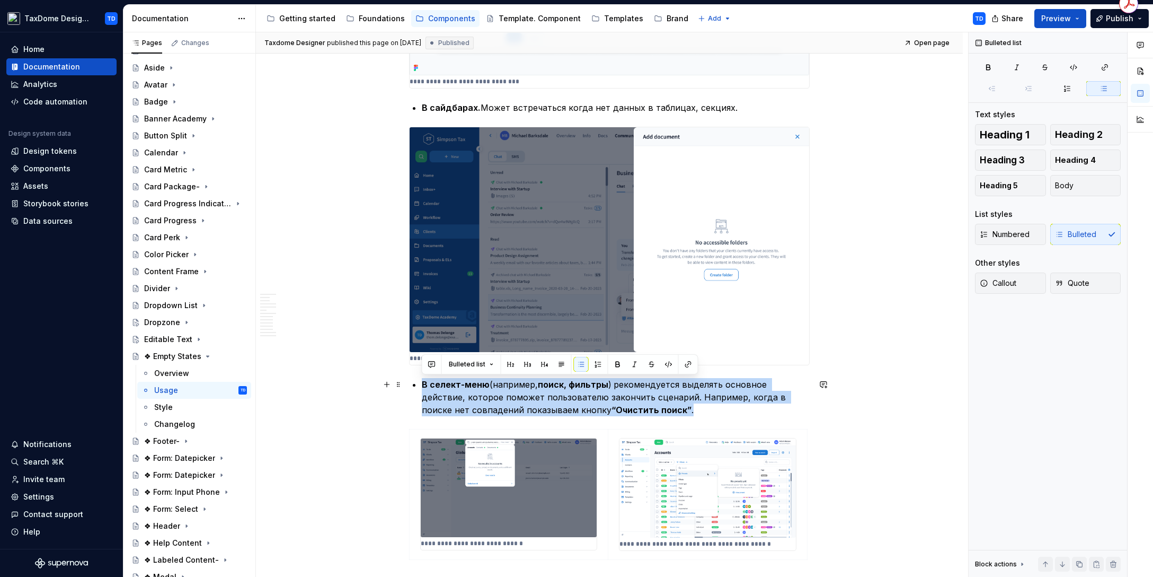
drag, startPoint x: 641, startPoint y: 407, endPoint x: 417, endPoint y: 386, distance: 225.2
click at [422, 386] on li "В селект-меню (например, поиск, фильтры ) рекомендуется выделять основное дейст…" at bounding box center [616, 397] width 388 height 38
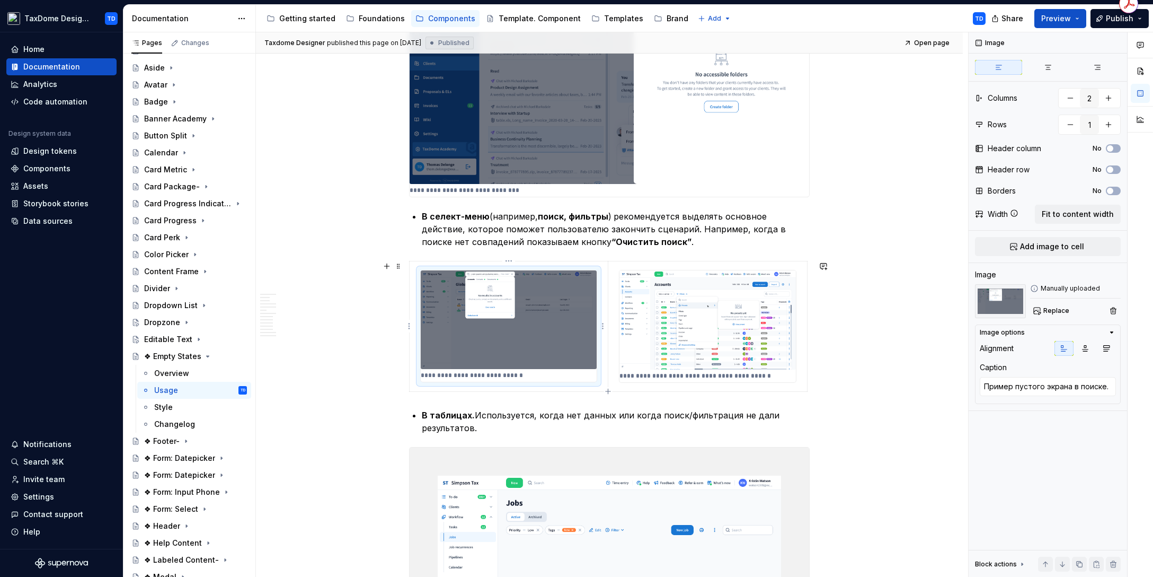
type textarea "*"
type textarea "Пример пустого экрана в селект-меню дропдауна."
click at [681, 326] on img at bounding box center [708, 319] width 176 height 99
type textarea "*"
type textarea "Пример пустого экрана в поиске."
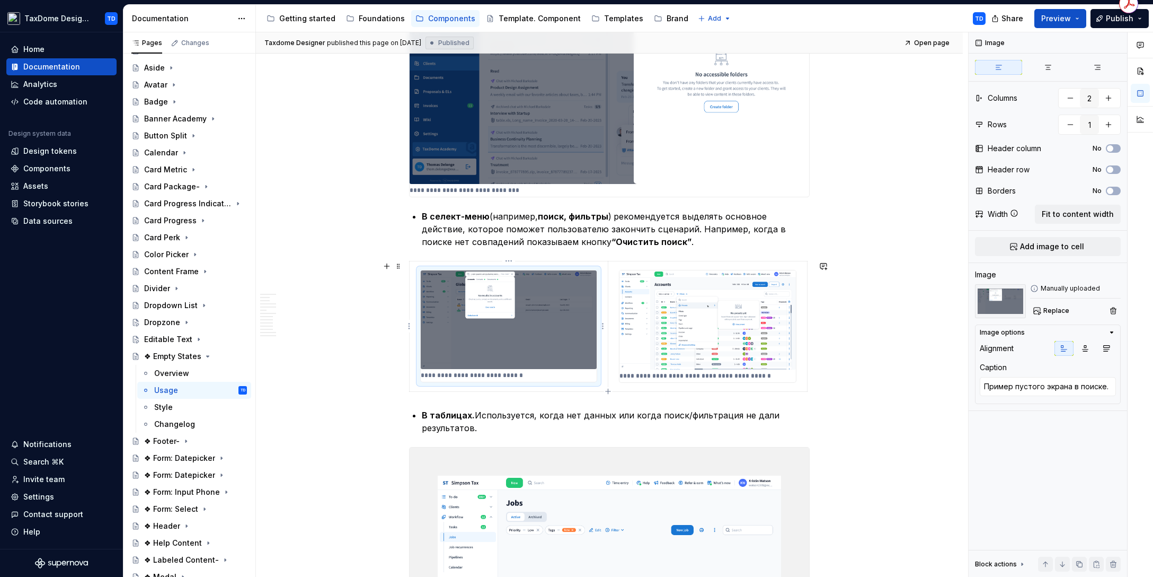
click at [552, 321] on img at bounding box center [509, 319] width 176 height 99
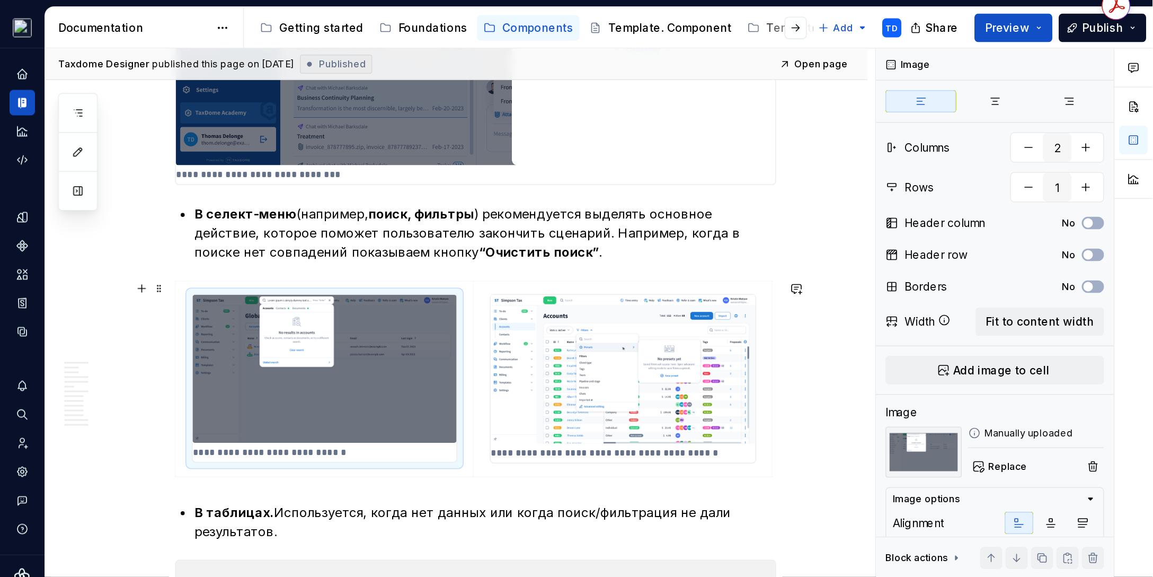
scroll to position [1496, 0]
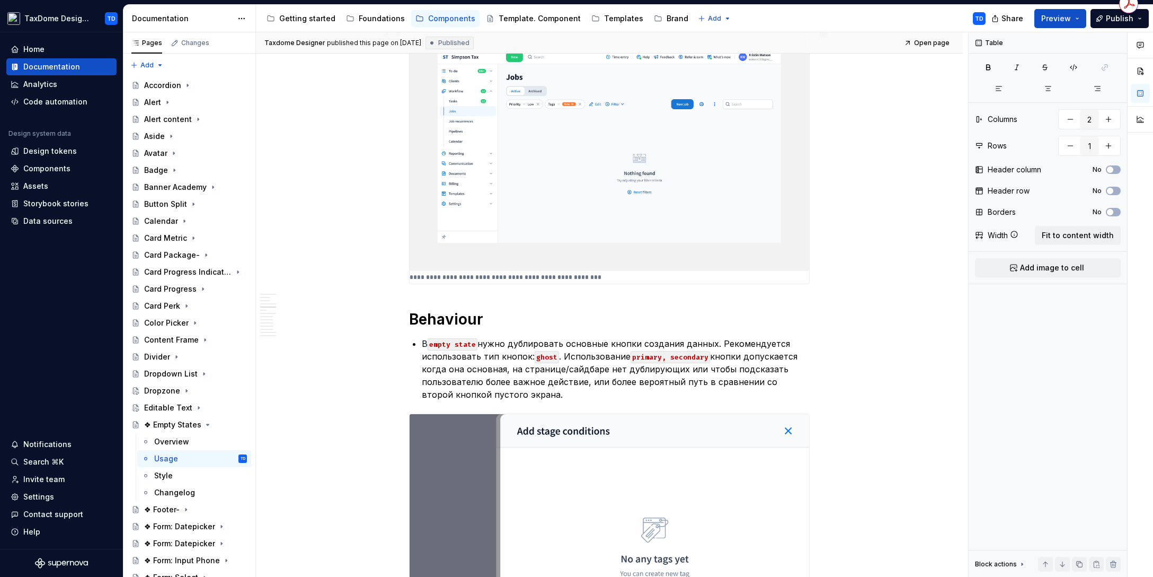
scroll to position [1681, 0]
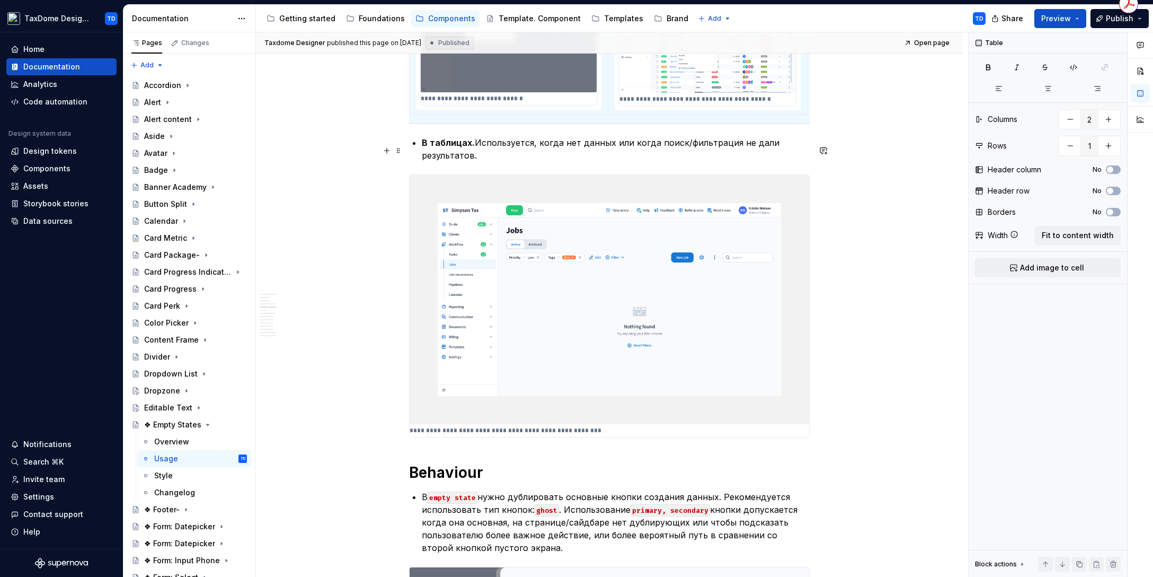
drag, startPoint x: 475, startPoint y: 162, endPoint x: 429, endPoint y: 149, distance: 47.7
click at [423, 148] on p "В таблицах. Используется, когда нет данных или когда поиск/фильтрация не дали р…" at bounding box center [616, 148] width 388 height 25
drag, startPoint x: 474, startPoint y: 164, endPoint x: 421, endPoint y: 148, distance: 55.0
click at [422, 148] on p "В таблицах. Используется, когда нет данных или когда поиск/фильтрация не дали р…" at bounding box center [616, 148] width 388 height 25
drag, startPoint x: 425, startPoint y: 149, endPoint x: 446, endPoint y: 152, distance: 21.4
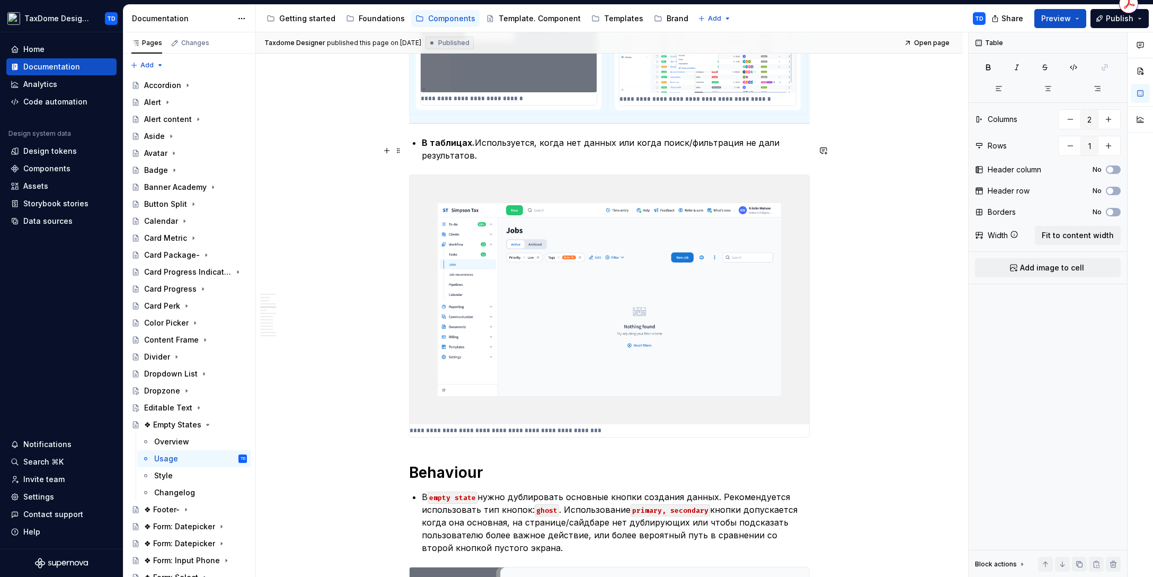
click at [446, 148] on strong "В таблицах." at bounding box center [448, 142] width 53 height 11
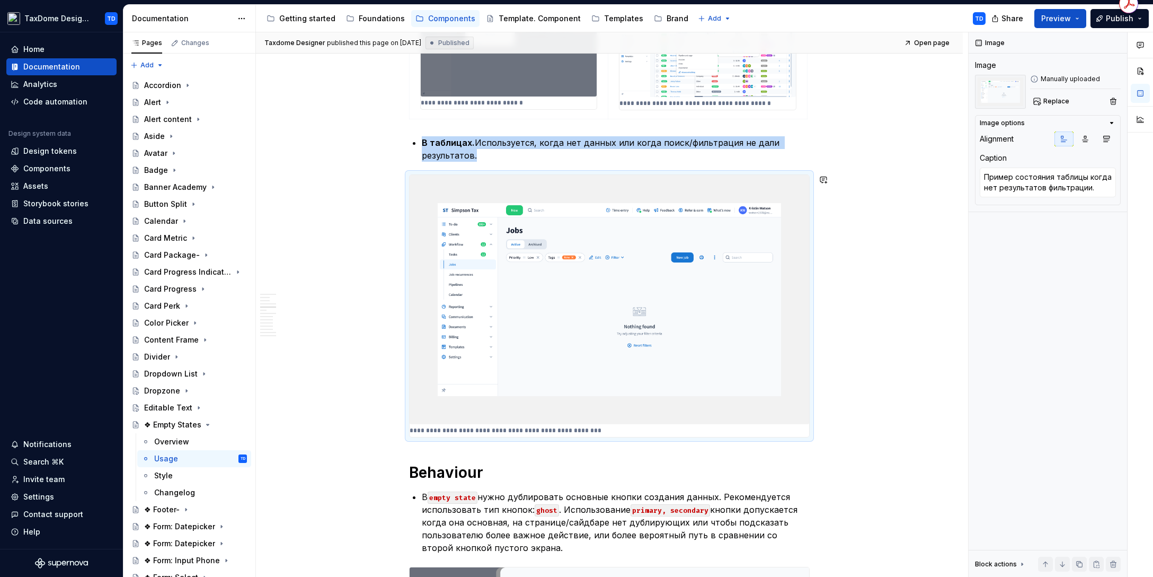
scroll to position [0, 0]
drag, startPoint x: 423, startPoint y: 140, endPoint x: 476, endPoint y: 153, distance: 54.5
click at [476, 153] on p "В таблицах. Используется, когда нет данных или когда поиск/фильтрация не дали р…" at bounding box center [616, 148] width 388 height 25
drag, startPoint x: 479, startPoint y: 154, endPoint x: 414, endPoint y: 147, distance: 64.5
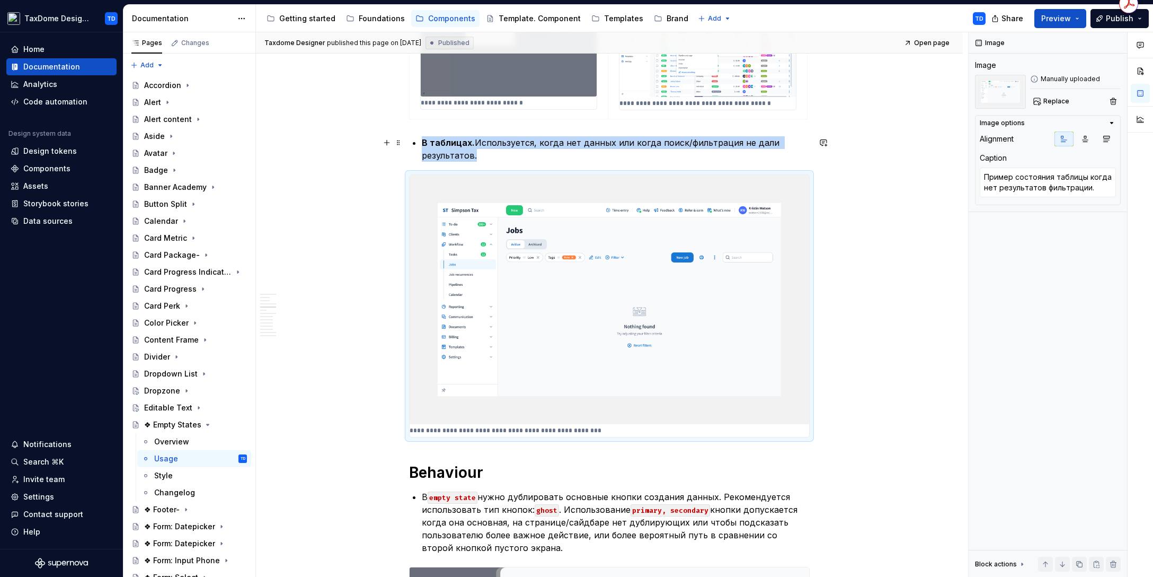
click at [422, 147] on li "В таблицах. Используется, когда нет данных или когда поиск/фильтрация не дали р…" at bounding box center [616, 148] width 388 height 25
drag, startPoint x: 421, startPoint y: 140, endPoint x: 530, endPoint y: 197, distance: 123.0
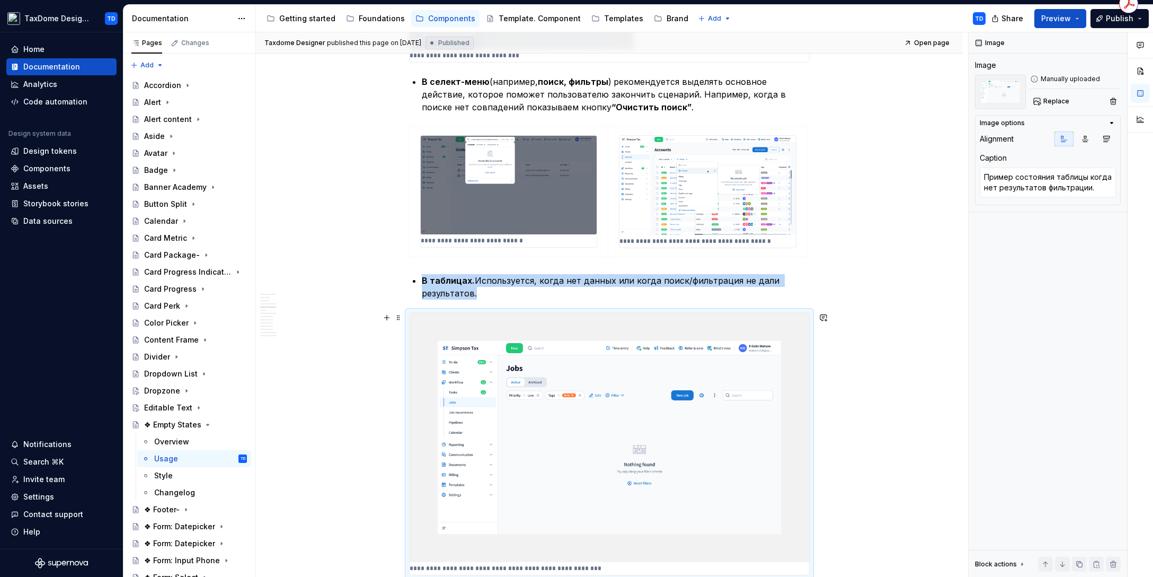
scroll to position [1278, 0]
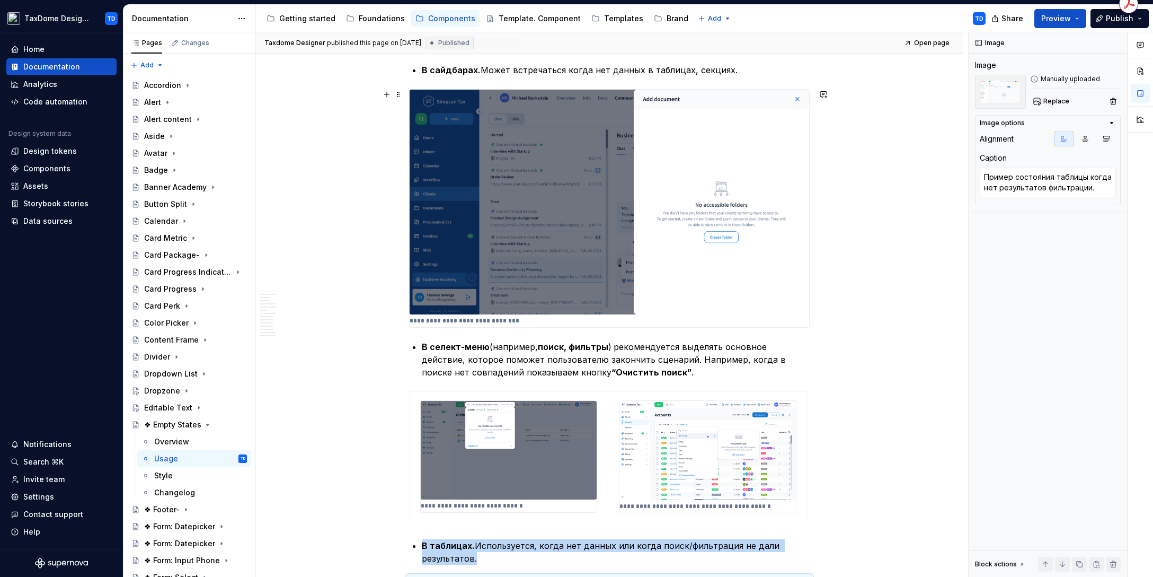
type textarea "*"
type textarea "Пример пустого экрана в сайдбаре."
click at [413, 291] on img at bounding box center [610, 202] width 400 height 225
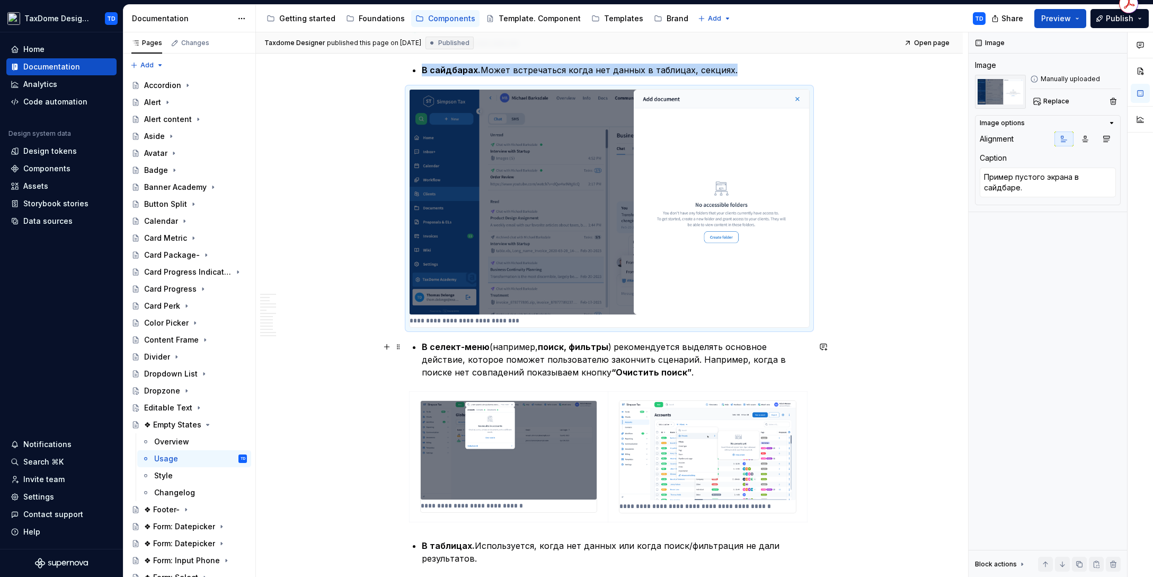
drag, startPoint x: 443, startPoint y: 354, endPoint x: 491, endPoint y: 379, distance: 53.8
click at [707, 351] on p "В селект-меню (например, поиск, фильтры ) рекомендуется выделять основное дейст…" at bounding box center [616, 359] width 388 height 38
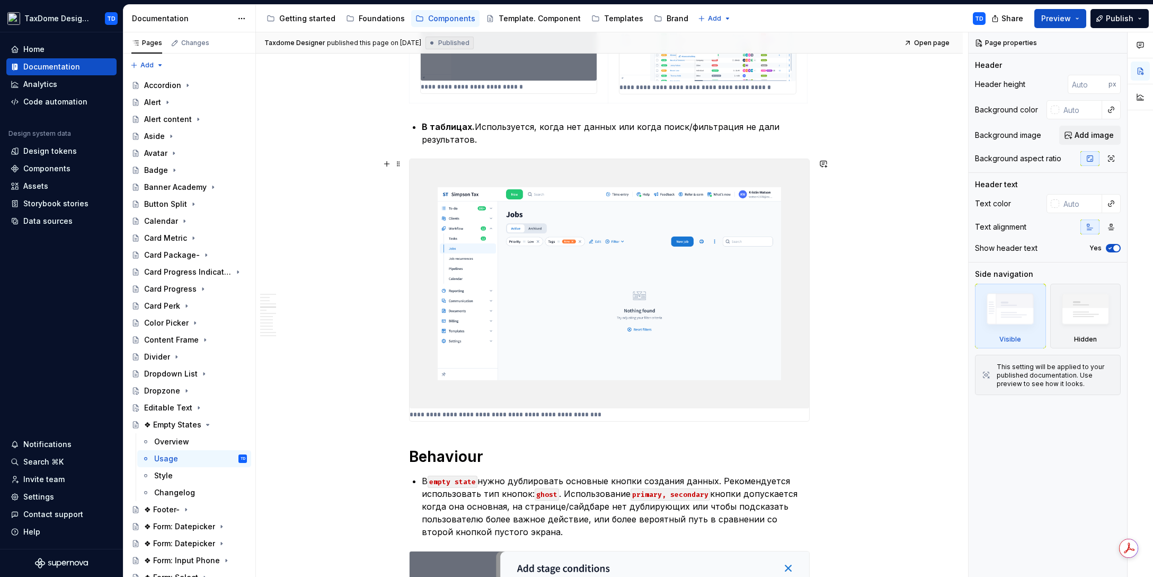
scroll to position [1666, 0]
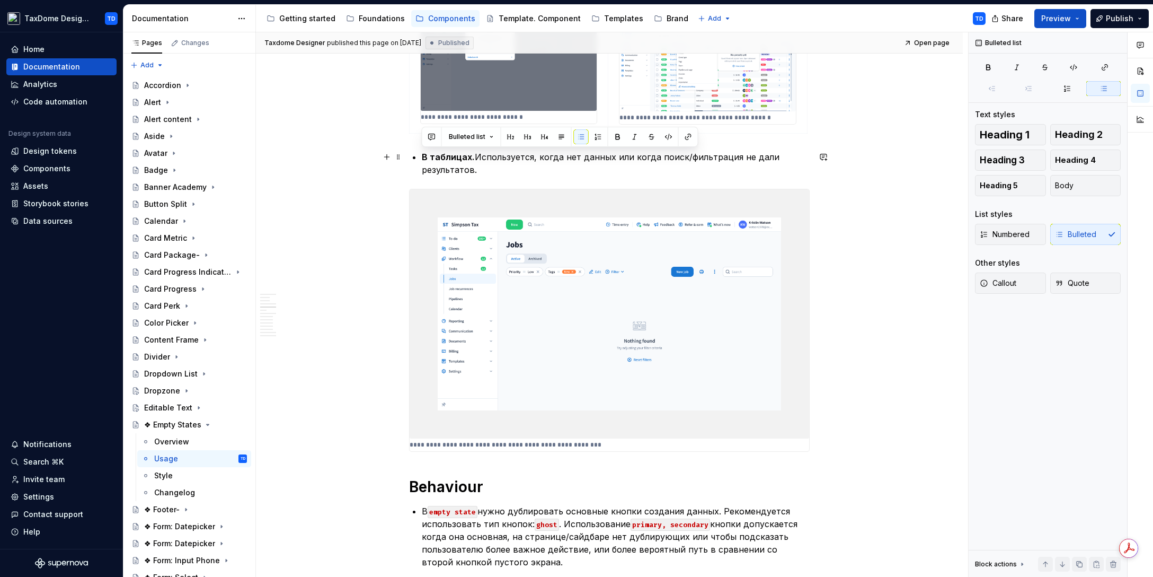
drag, startPoint x: 421, startPoint y: 154, endPoint x: 478, endPoint y: 169, distance: 58.6
copy p "В таблицах. Используется, когда нет данных или когда поиск/фильтрация не дали р…"
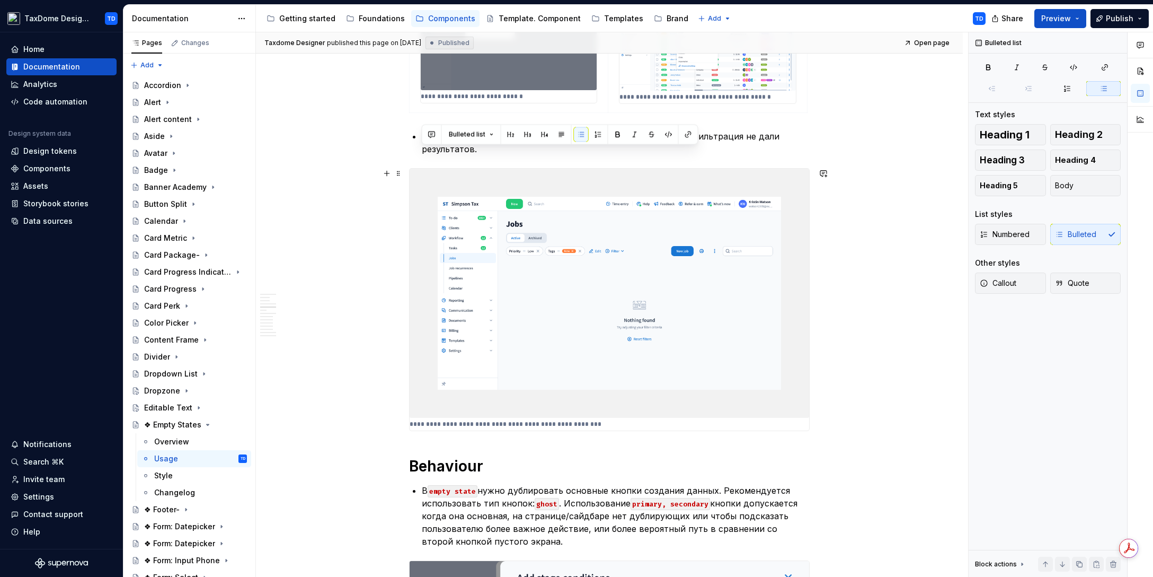
scroll to position [1740, 0]
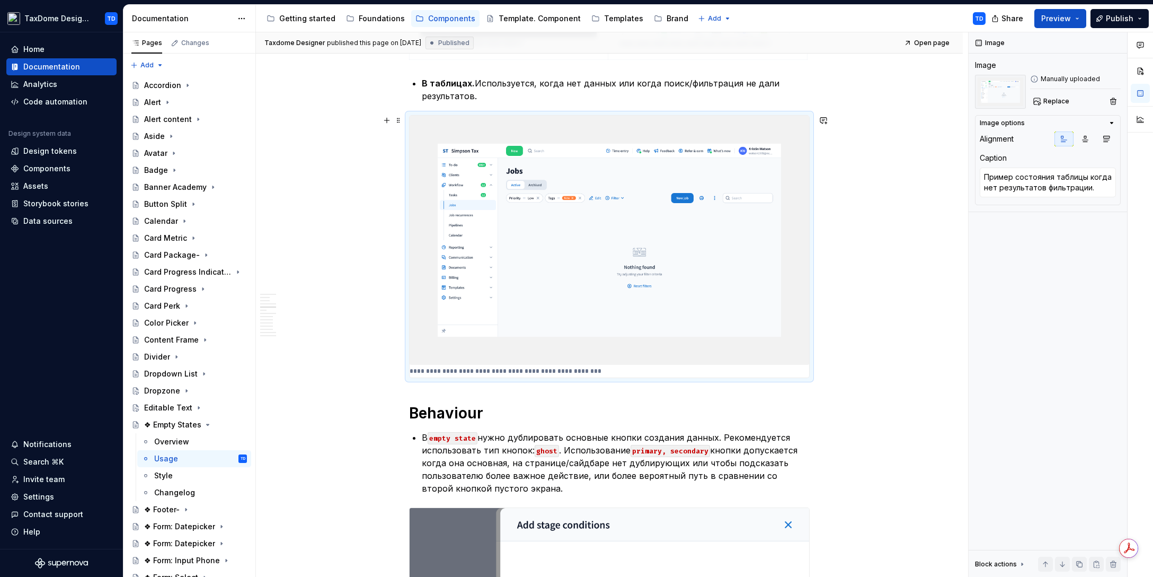
click at [591, 370] on p "**********" at bounding box center [509, 371] width 199 height 8
drag, startPoint x: 1101, startPoint y: 188, endPoint x: 1101, endPoint y: 194, distance: 6.4
click at [1102, 194] on textarea "Пример состояния таблицы когда нет результатов фильтрации." at bounding box center [1048, 182] width 136 height 30
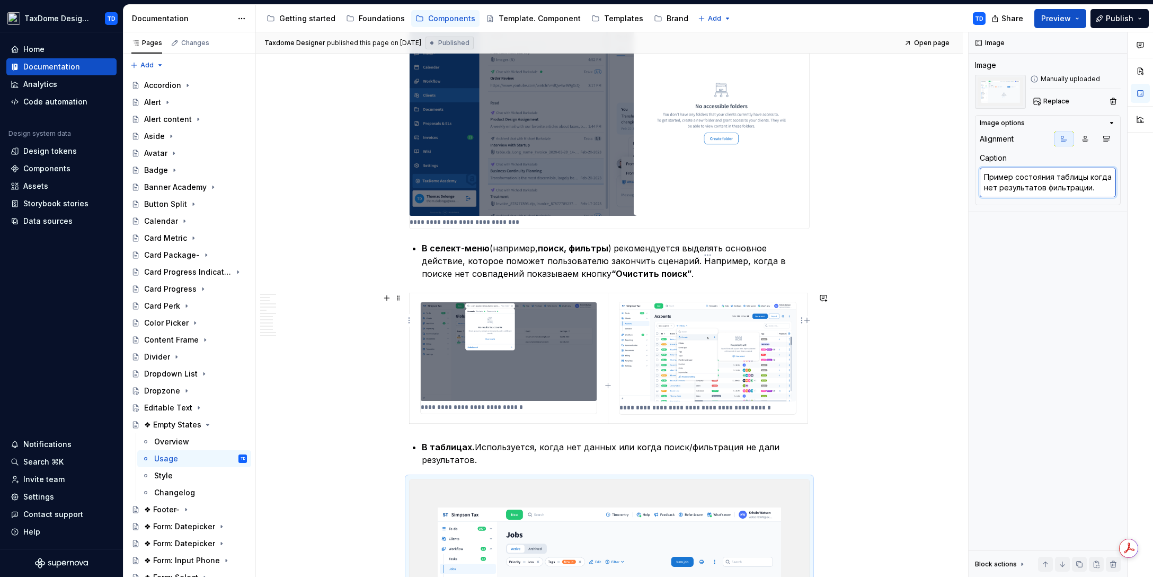
scroll to position [1346, 0]
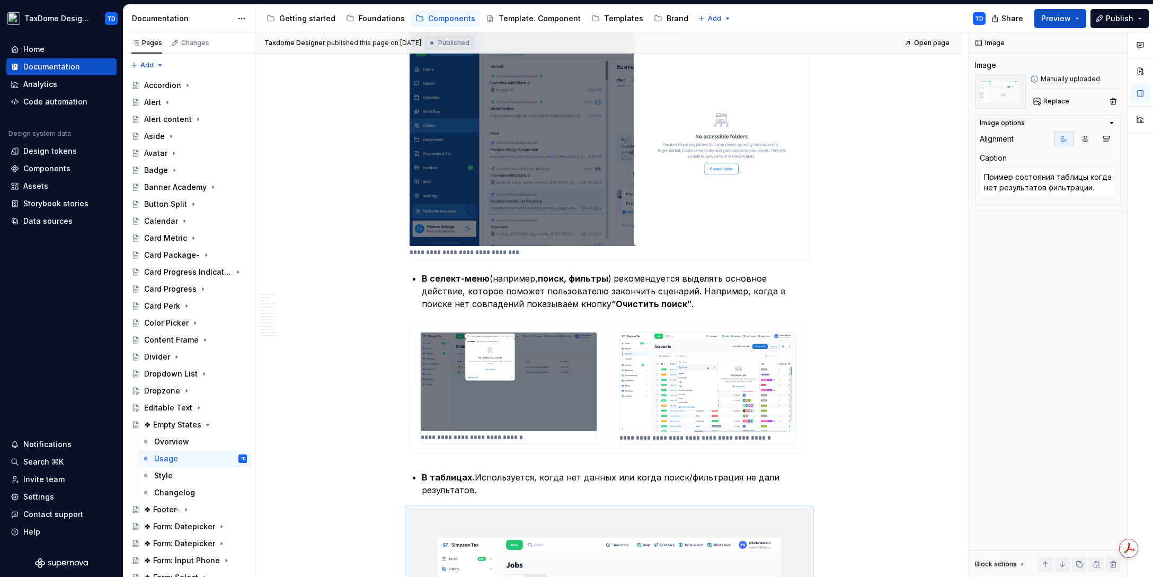
type textarea "*"
type textarea "Пример пустого экрана в сайдбаре."
click at [539, 244] on img at bounding box center [610, 133] width 400 height 225
drag, startPoint x: 1032, startPoint y: 190, endPoint x: 1023, endPoint y: 196, distance: 10.7
click at [1030, 190] on textarea "Пример пустого экрана в сайдбаре." at bounding box center [1048, 182] width 136 height 30
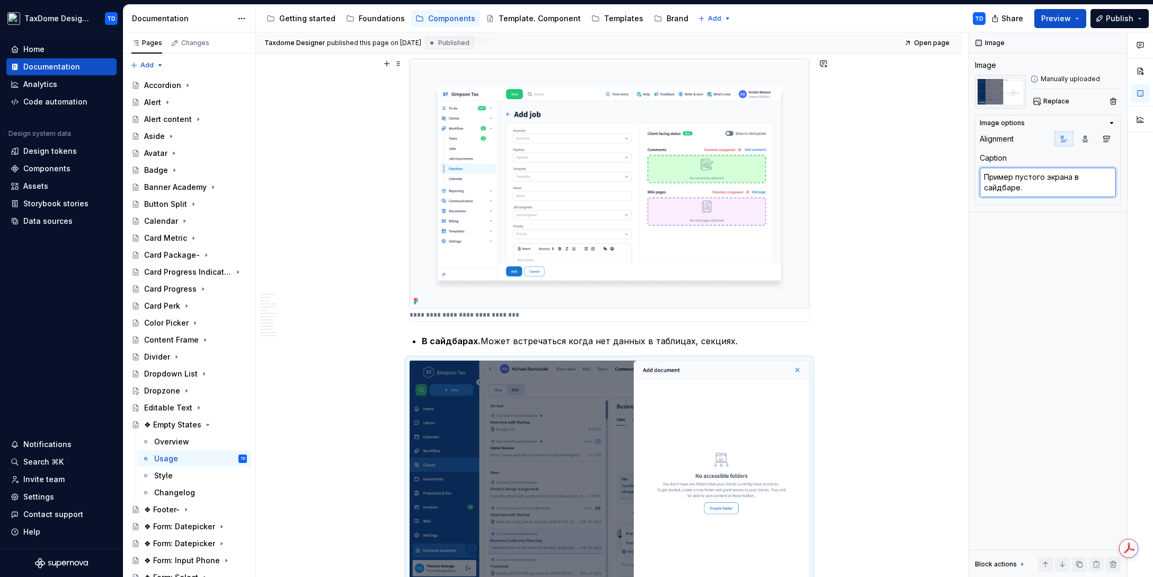
scroll to position [998, 0]
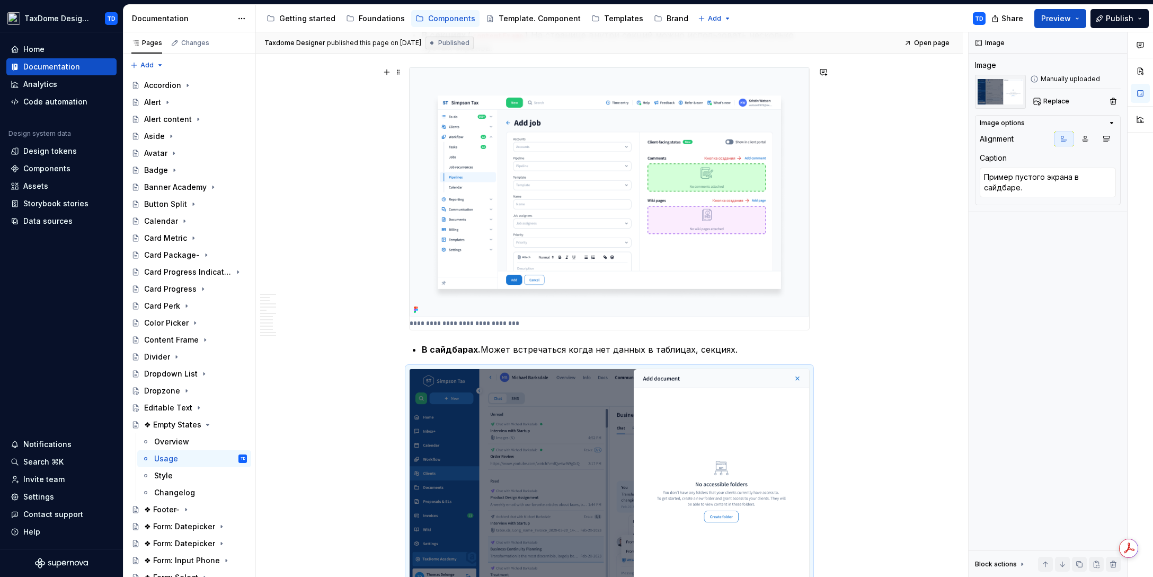
type textarea "*"
type textarea "Пример нескольких пустых экранов."
click at [505, 312] on img at bounding box center [610, 191] width 400 height 249
click at [559, 293] on img at bounding box center [610, 191] width 400 height 249
drag, startPoint x: 1029, startPoint y: 186, endPoint x: 1018, endPoint y: 189, distance: 11.6
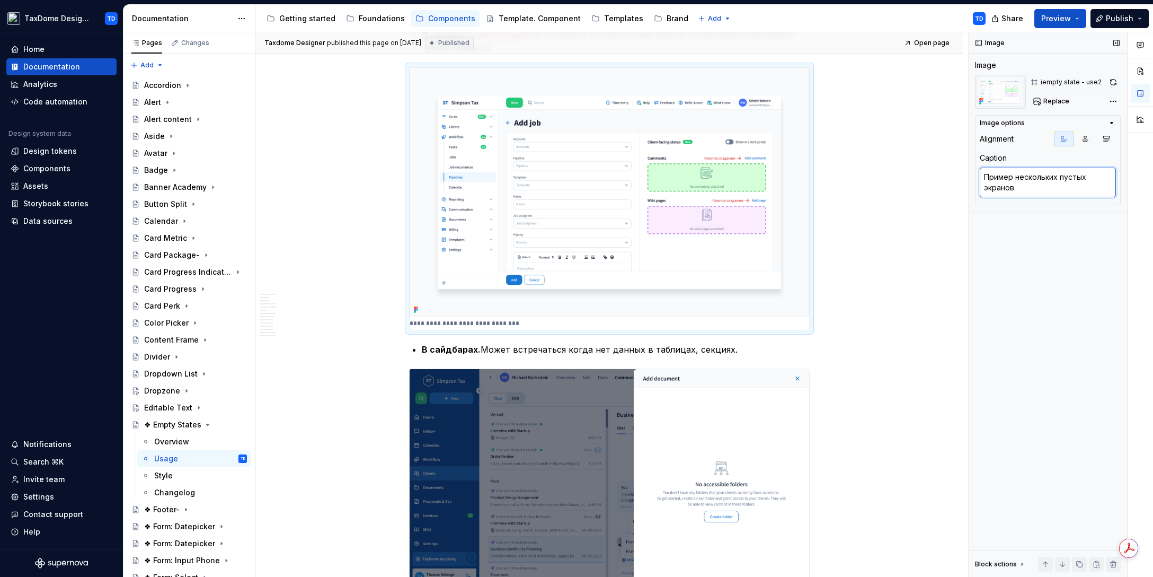
click at [1026, 188] on textarea "Пример нескольких пустых экранов." at bounding box center [1048, 182] width 136 height 30
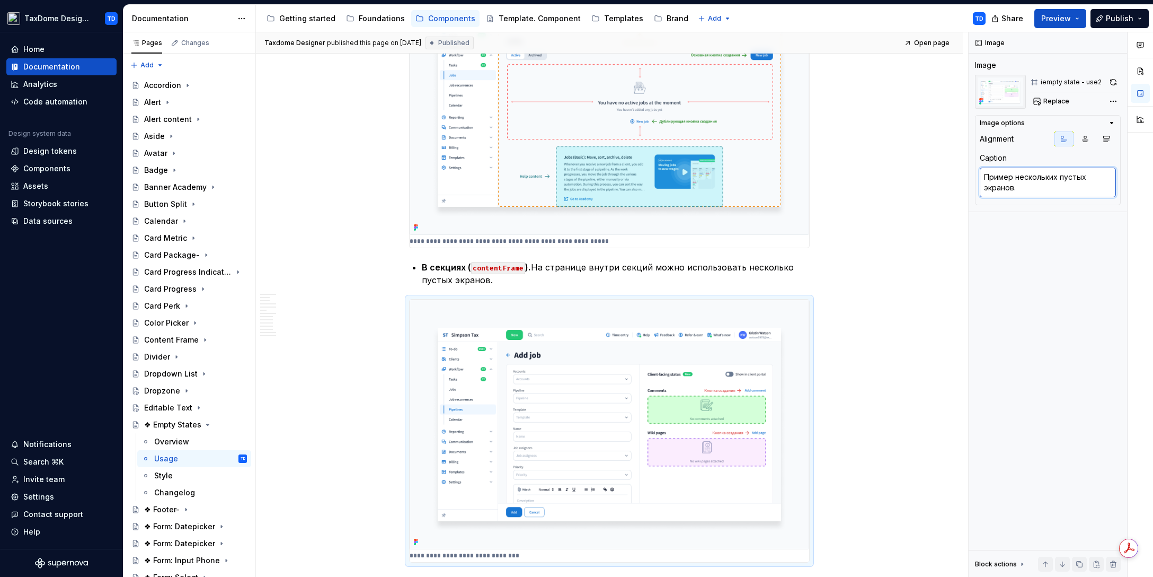
scroll to position [663, 0]
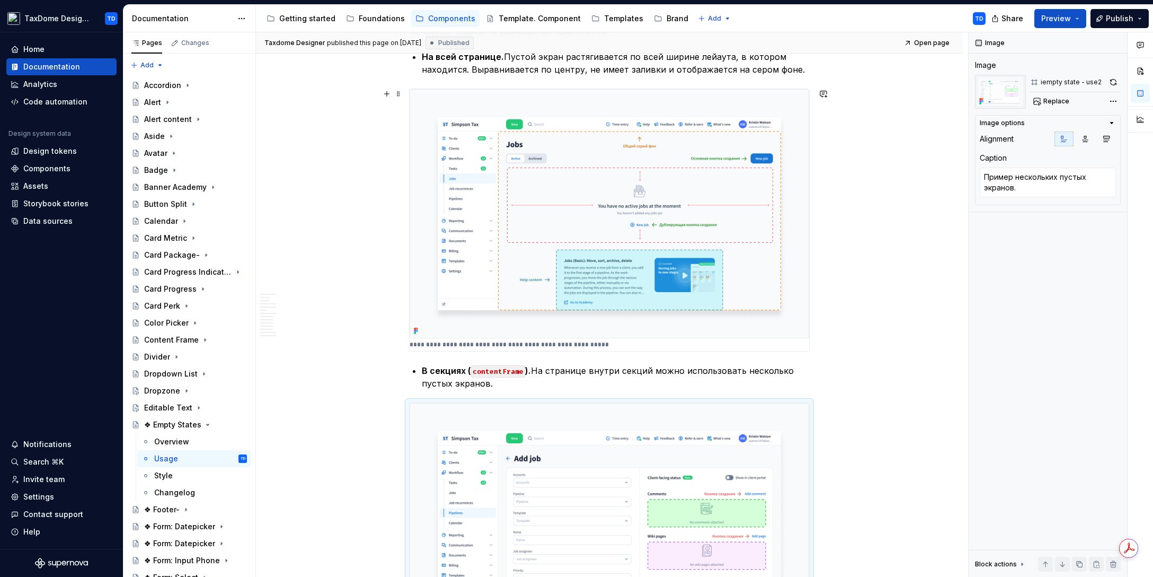
type textarea "*"
type textarea "Пример пустого экрана на всю страницу. В таблице нет данных."
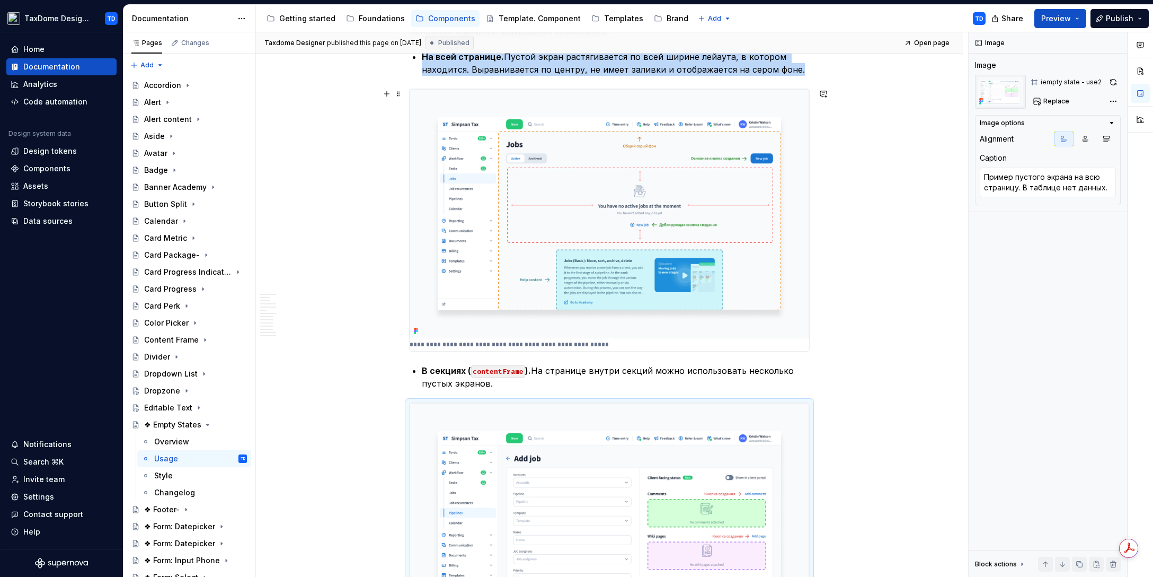
click at [598, 251] on img at bounding box center [610, 213] width 400 height 249
click at [1039, 188] on textarea "Пример пустого экрана на всю страницу. В таблице нет данных." at bounding box center [1048, 182] width 136 height 30
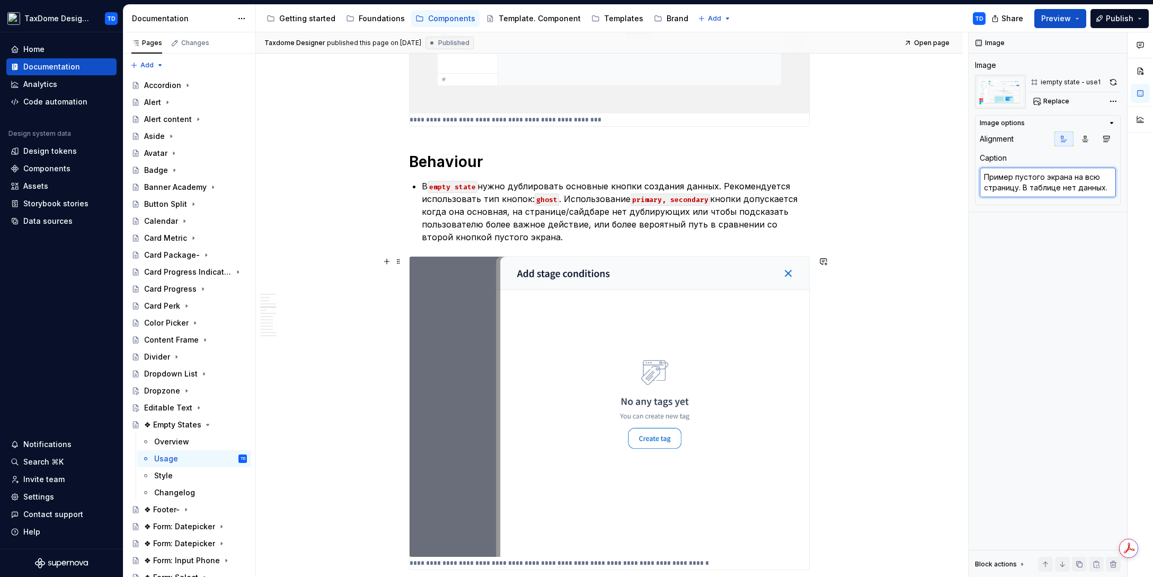
scroll to position [1926, 0]
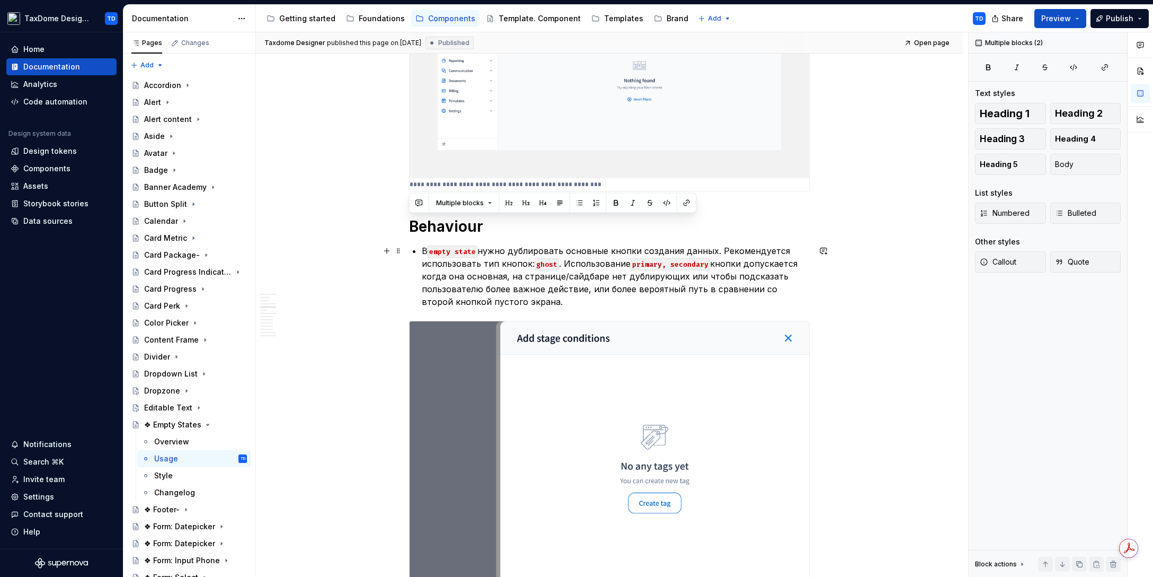
drag, startPoint x: 411, startPoint y: 225, endPoint x: 532, endPoint y: 301, distance: 142.2
copy div "Behaviour В empty state нужно дублировать основные кнопки создания данных. Реко…"
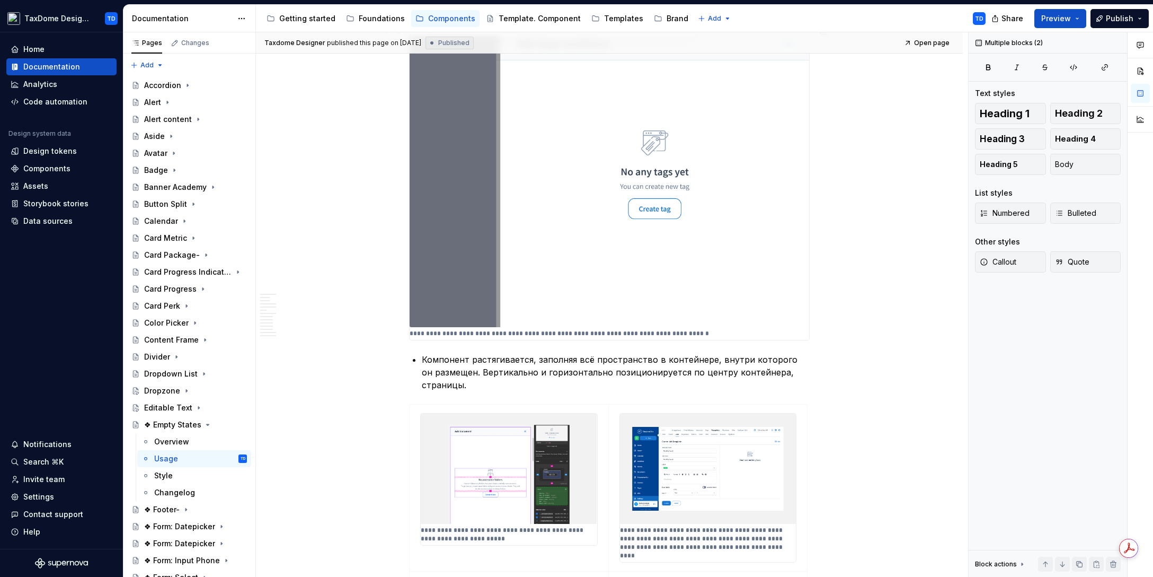
scroll to position [2224, 0]
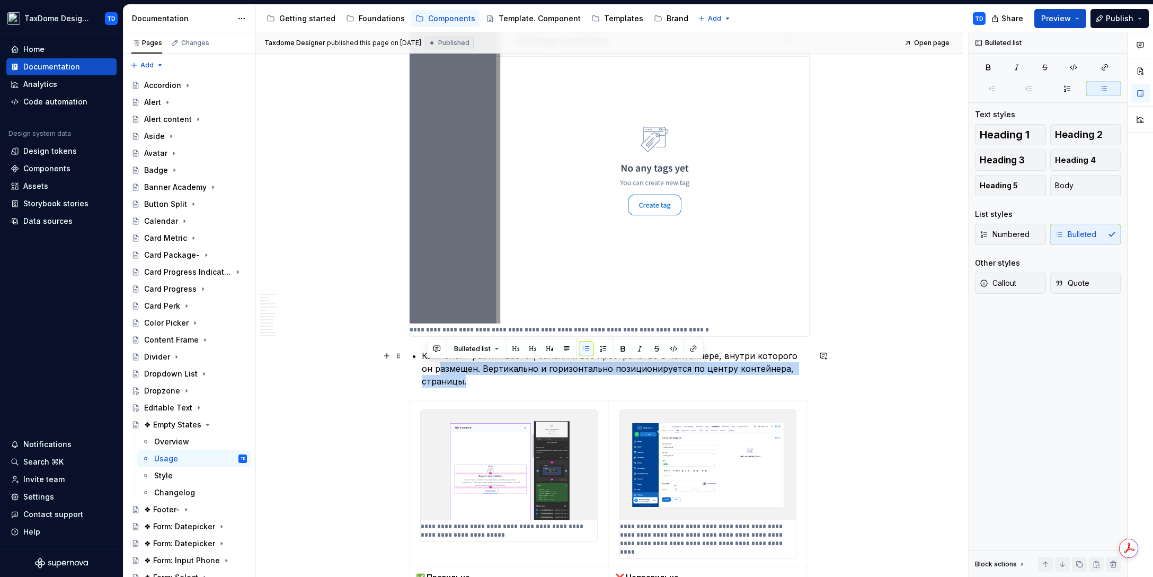
drag, startPoint x: 467, startPoint y: 384, endPoint x: 426, endPoint y: 366, distance: 44.8
click at [426, 366] on p "Компонент растягивается, заполняя всё пространство в контейнере, внутри которог…" at bounding box center [616, 368] width 388 height 38
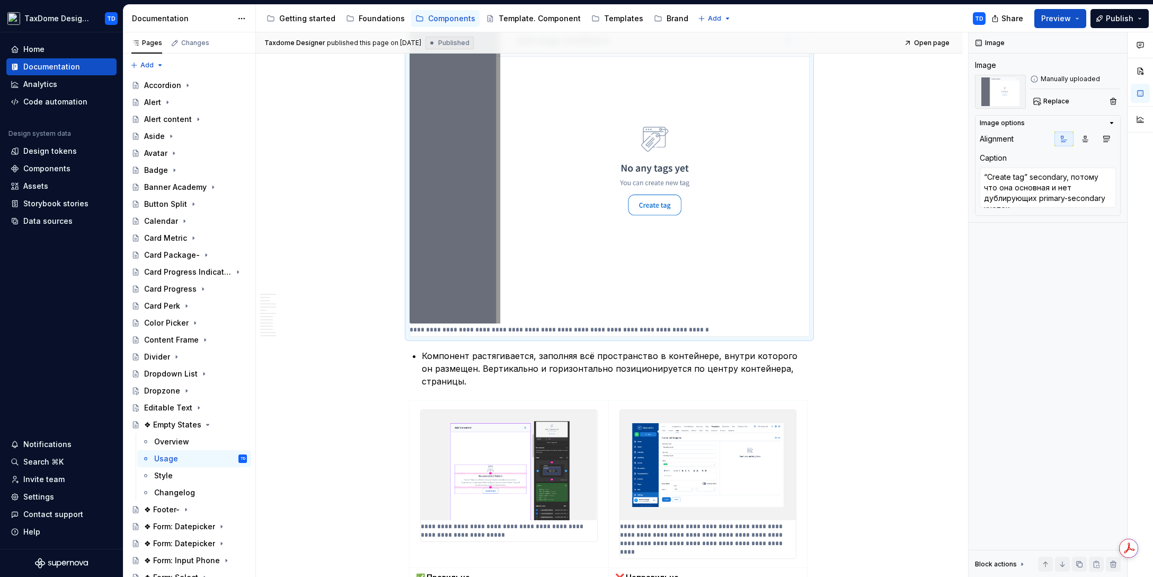
click at [423, 327] on p "**********" at bounding box center [560, 329] width 301 height 8
click at [627, 278] on img at bounding box center [610, 173] width 400 height 300
click at [1060, 184] on textarea "“Create tag” secondary, потому что она основная и нет дублирующих primary-secon…" at bounding box center [1048, 187] width 136 height 40
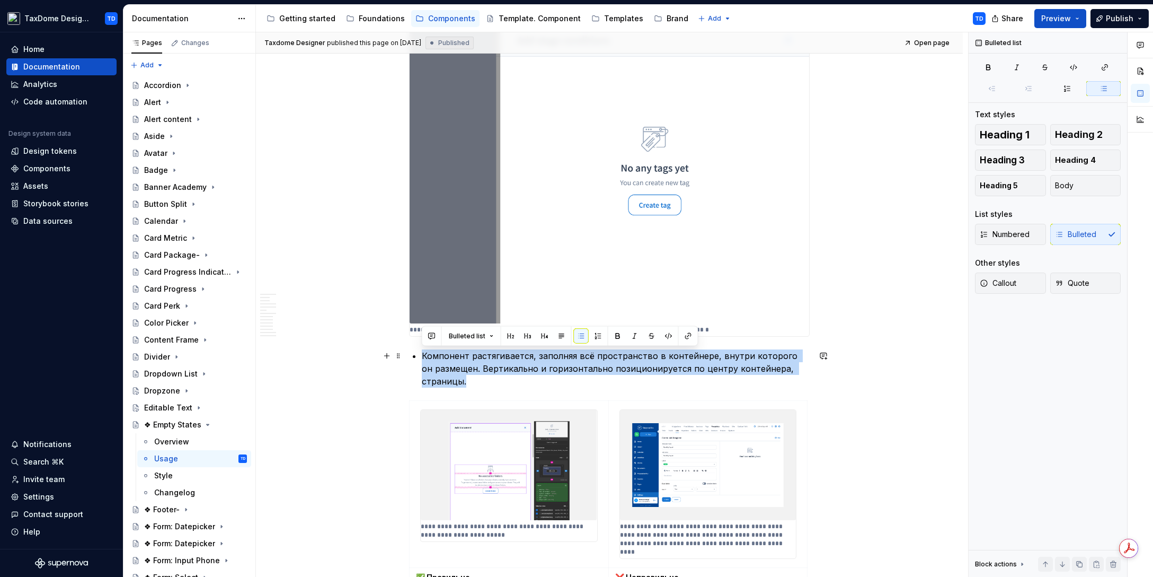
drag, startPoint x: 482, startPoint y: 377, endPoint x: 424, endPoint y: 359, distance: 61.0
click at [424, 359] on p "Компонент растягивается, заполняя всё пространство в контейнере, внутри которог…" at bounding box center [616, 368] width 388 height 38
copy p "Компонент растягивается, заполняя всё пространство в контейнере, внутри которог…"
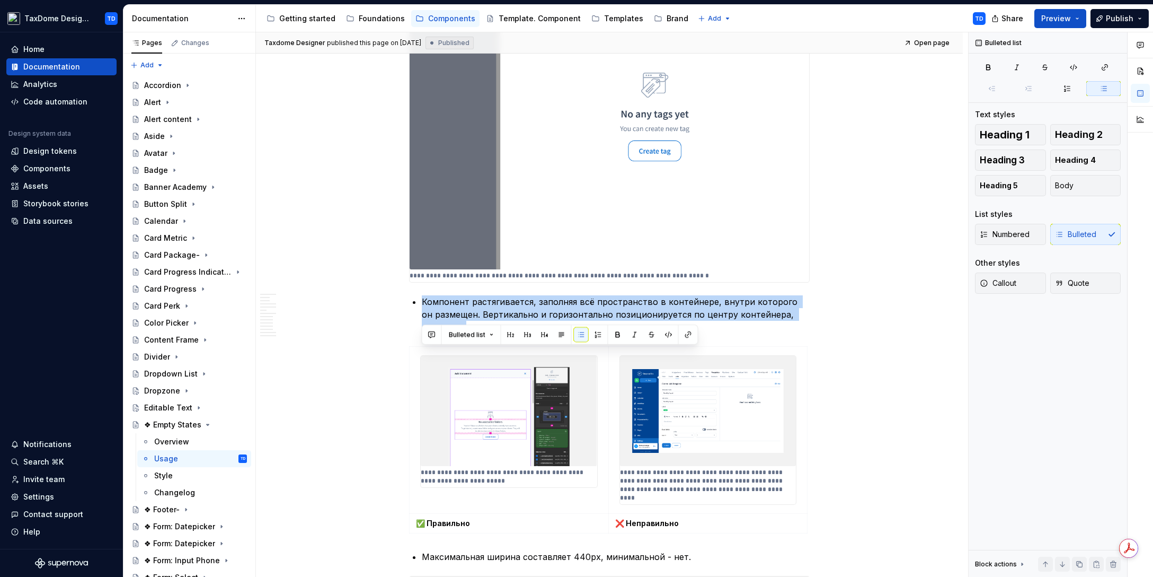
scroll to position [2503, 0]
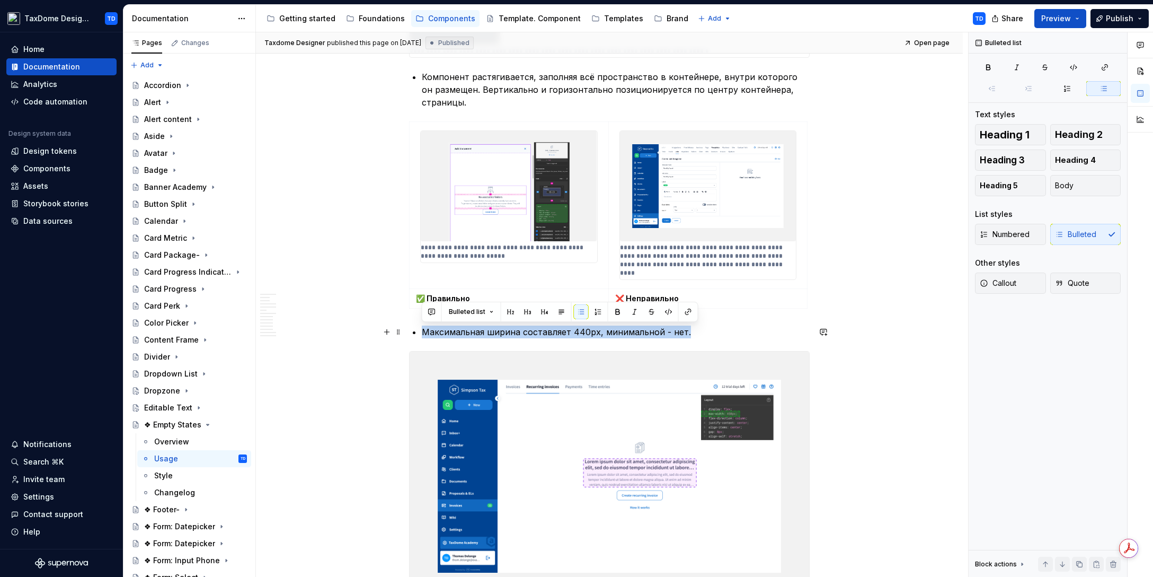
drag, startPoint x: 686, startPoint y: 334, endPoint x: 423, endPoint y: 325, distance: 263.5
click at [423, 325] on p "Максимальная ширина составляет 440px, минимальной - нет." at bounding box center [616, 331] width 388 height 13
copy p "Максимальная ширина составляет 440px, минимальной - нет."
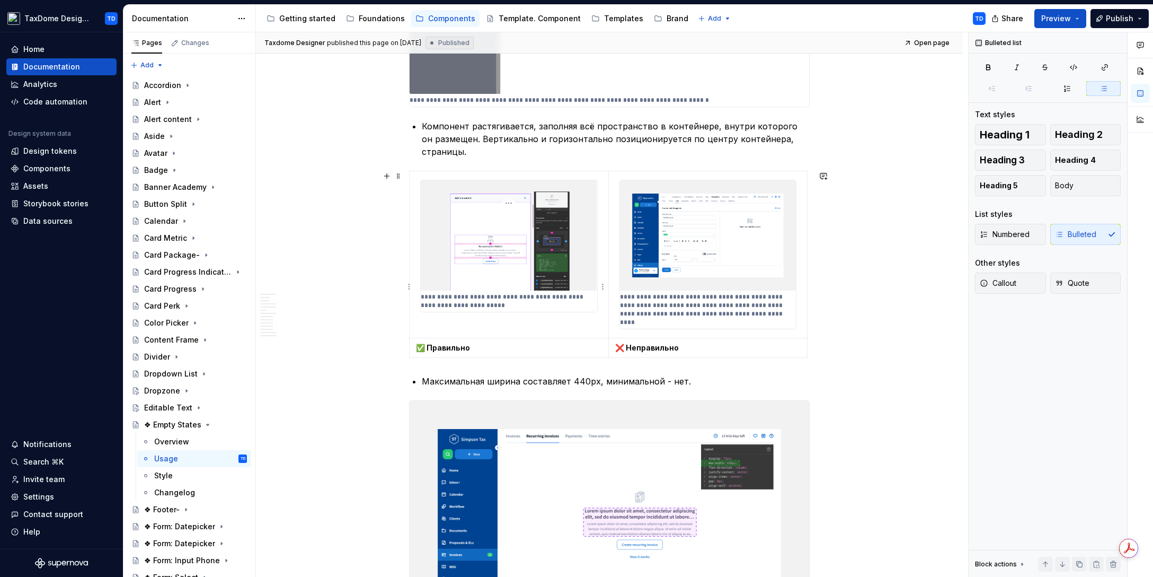
scroll to position [2567, 0]
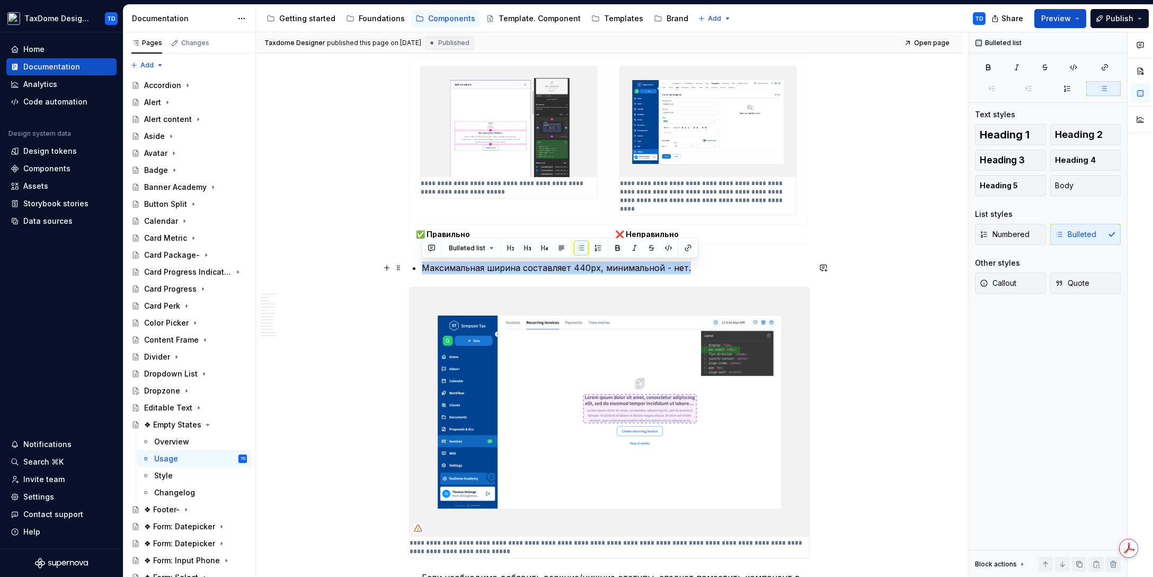
drag, startPoint x: 679, startPoint y: 268, endPoint x: 417, endPoint y: 267, distance: 262.3
copy p "Максимальная ширина составляет 440px, минимальной - нет."
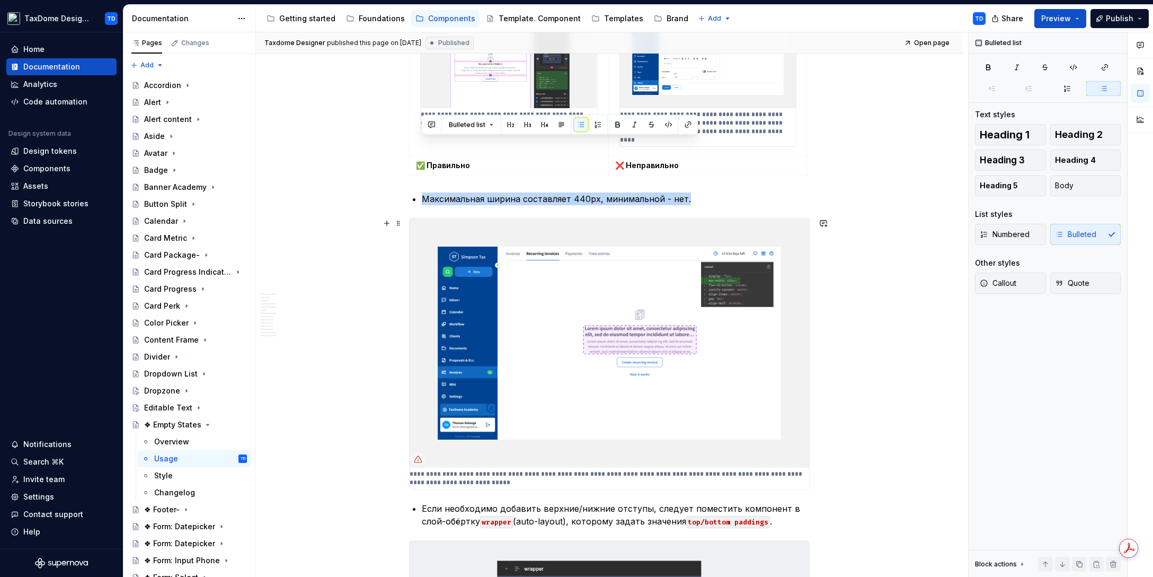
scroll to position [2690, 0]
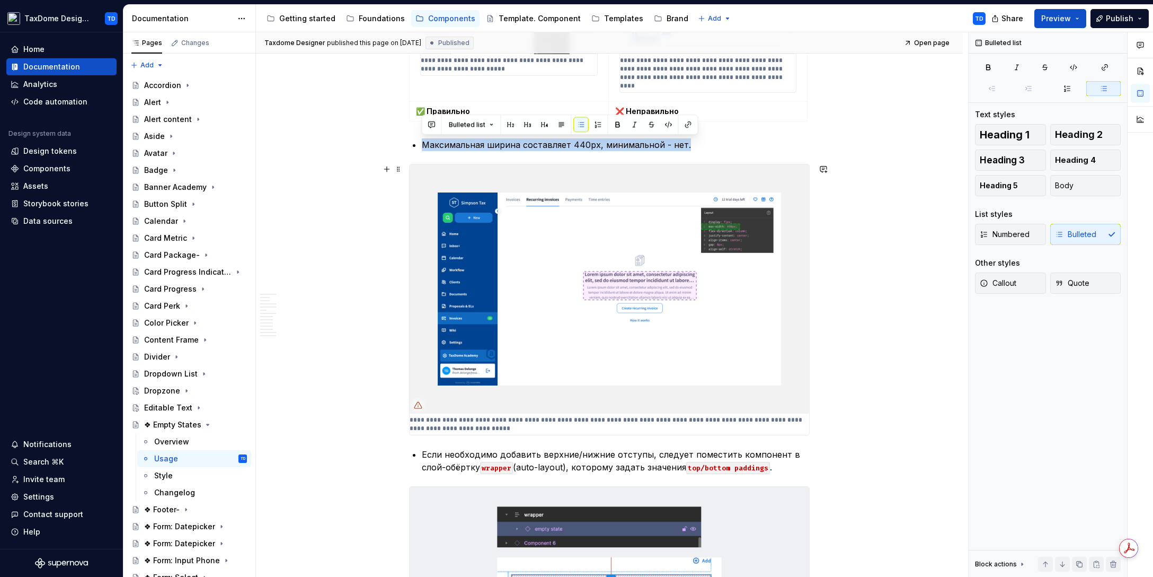
click at [591, 292] on img at bounding box center [610, 288] width 400 height 249
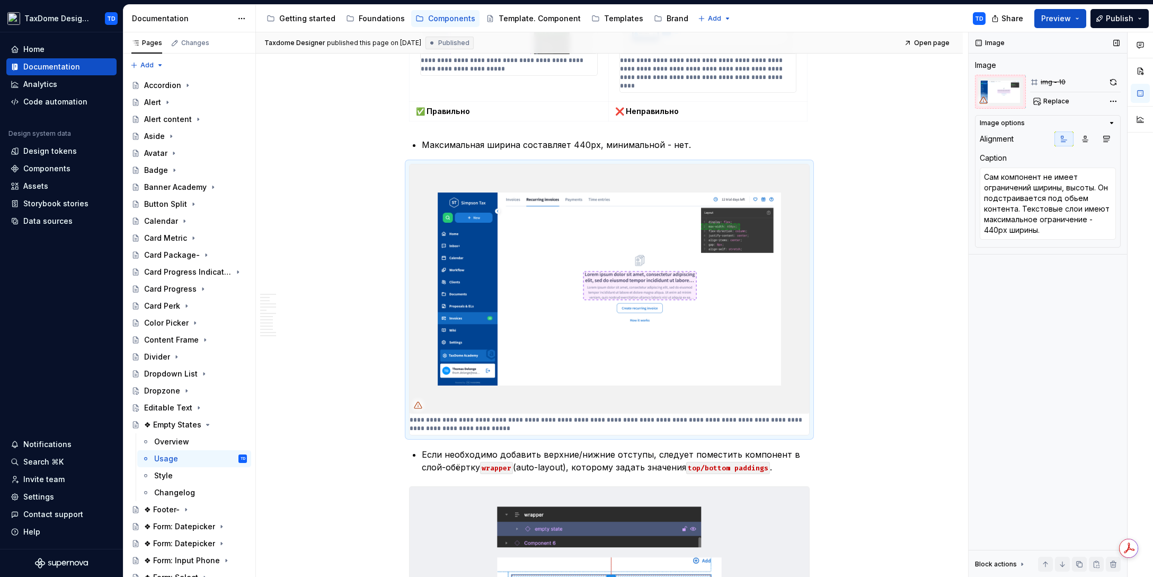
click at [1122, 165] on div "Image Image img - 10 Replace Image options Alignment Caption Сам компонент не и…" at bounding box center [1048, 304] width 158 height 545
click at [1075, 199] on textarea "Сам компонент не имеет ограничений ширины, высоты. Он подстраивается под обьем …" at bounding box center [1048, 203] width 136 height 72
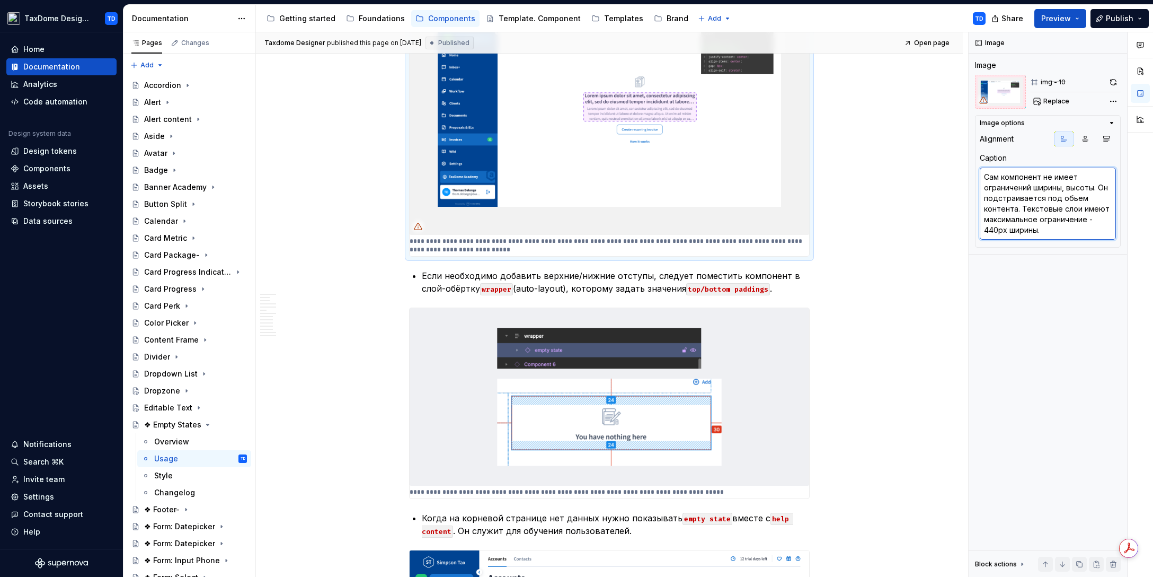
scroll to position [2813, 0]
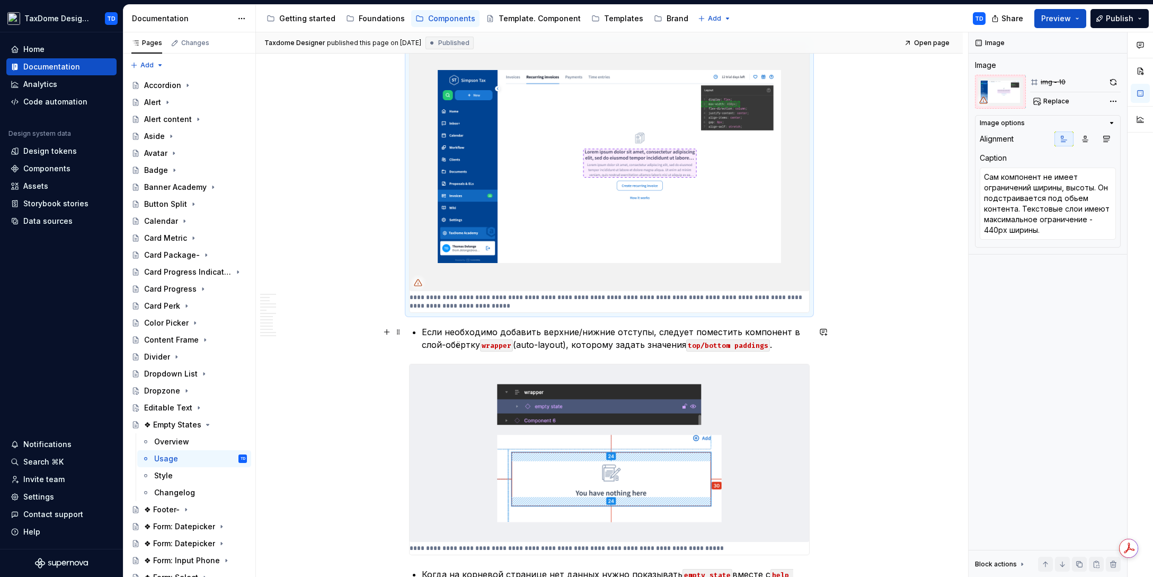
type textarea "*"
drag, startPoint x: 755, startPoint y: 344, endPoint x: 440, endPoint y: 328, distance: 315.2
click at [440, 329] on p "Если необходимо добавить верхние/нижние отступы, следует поместить компонент в …" at bounding box center [616, 337] width 388 height 25
drag, startPoint x: 754, startPoint y: 346, endPoint x: 488, endPoint y: 330, distance: 267.0
click at [488, 330] on p "Если необходимо добавить верхние/нижние отступы, следует поместить компонент в …" at bounding box center [616, 337] width 388 height 25
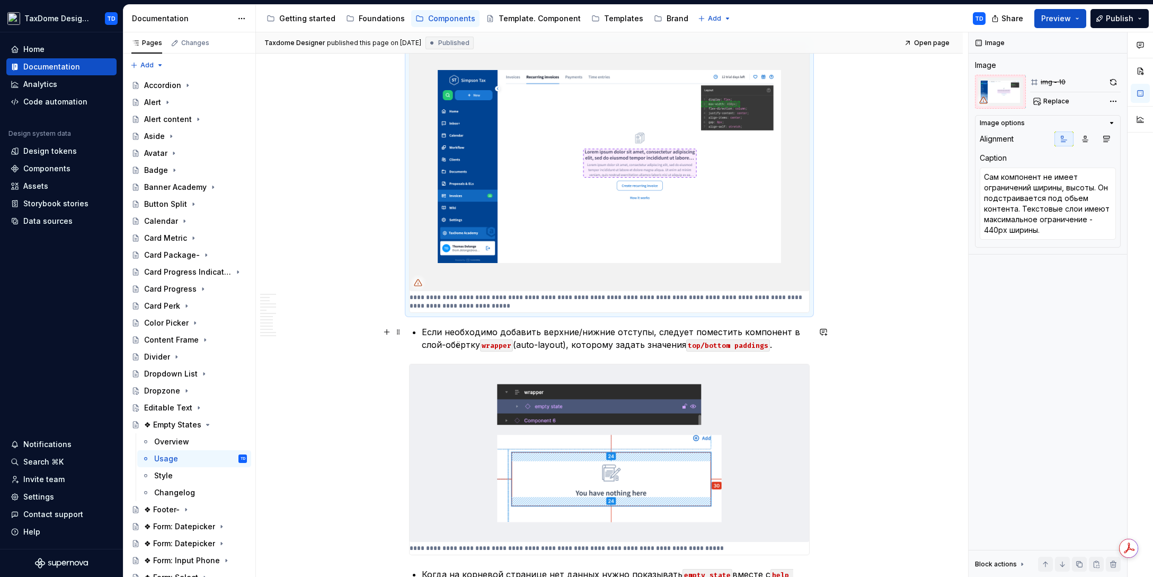
drag, startPoint x: 426, startPoint y: 334, endPoint x: 578, endPoint y: 344, distance: 153.0
click at [578, 344] on p "Если необходимо добавить верхние/нижние отступы, следует поместить компонент в …" at bounding box center [616, 337] width 388 height 25
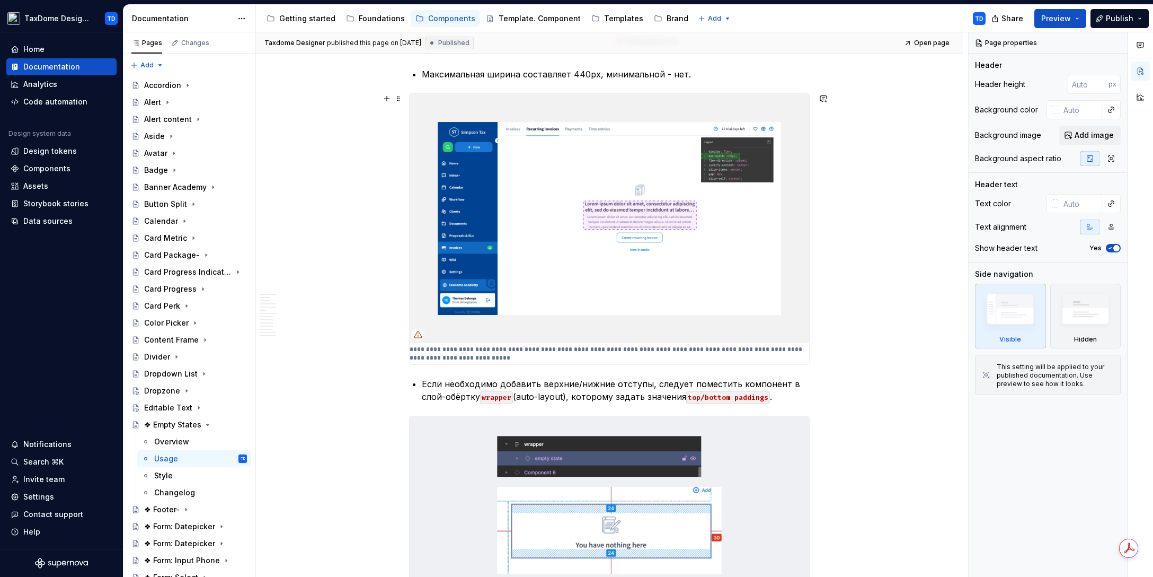
scroll to position [2798, 0]
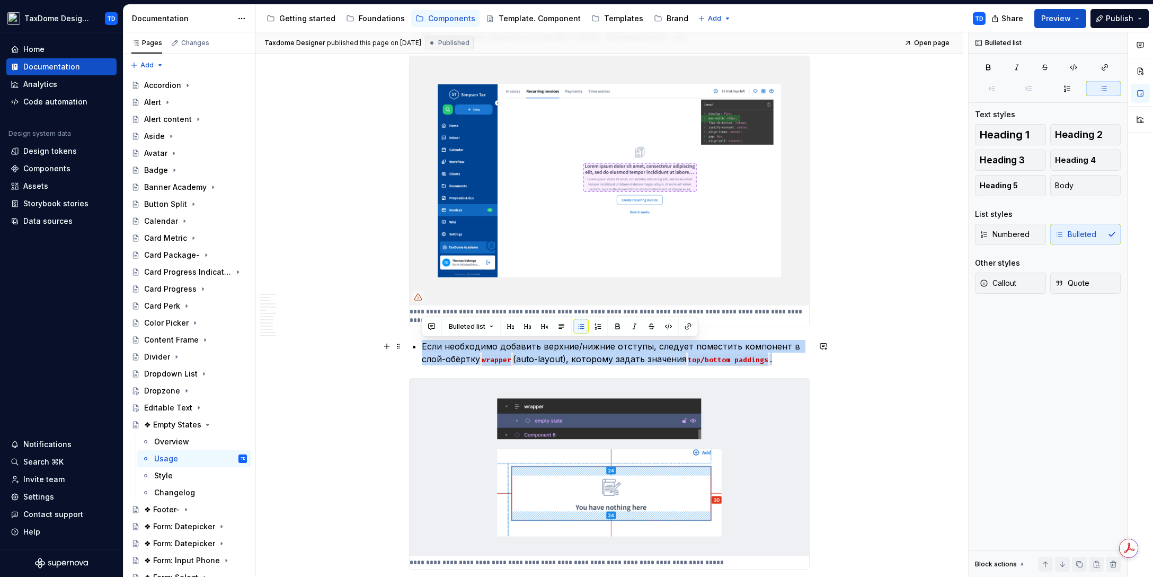
drag, startPoint x: 746, startPoint y: 360, endPoint x: 421, endPoint y: 340, distance: 324.9
click at [422, 340] on p "Если необходимо добавить верхние/нижние отступы, следует поместить компонент в …" at bounding box center [616, 352] width 388 height 25
copy p "Если необходимо добавить верхние/нижние отступы, следует поместить компонент в …"
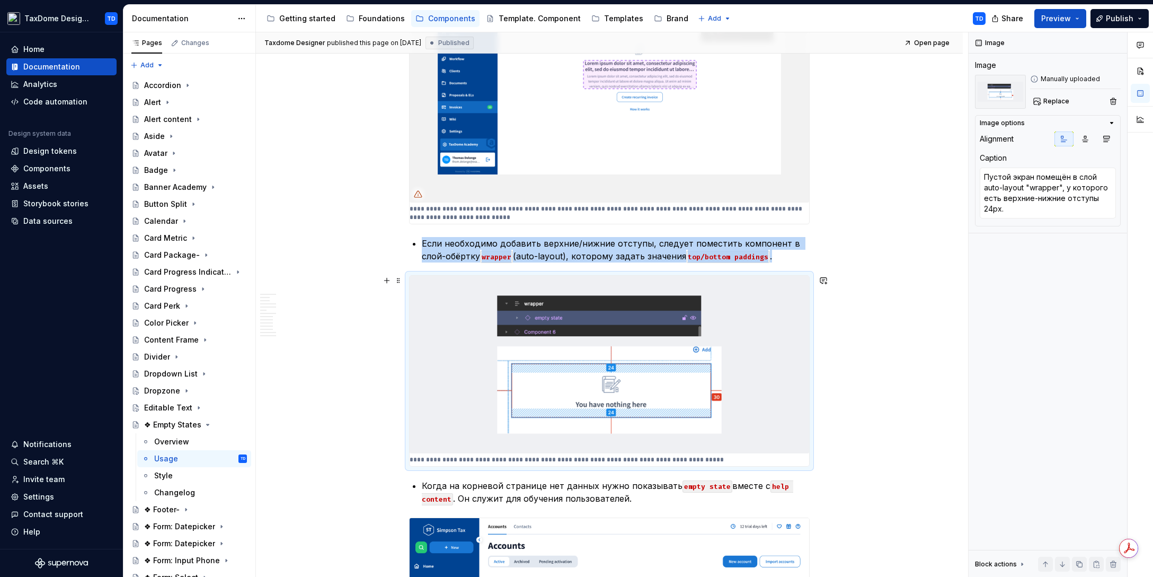
scroll to position [3064, 0]
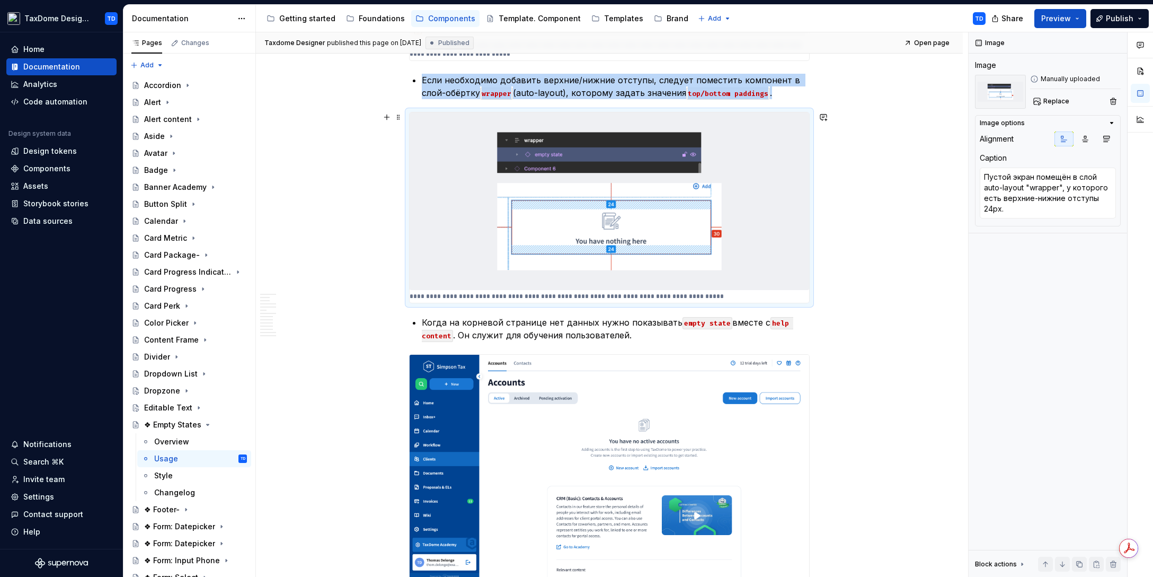
click at [779, 228] on img at bounding box center [610, 201] width 400 height 178
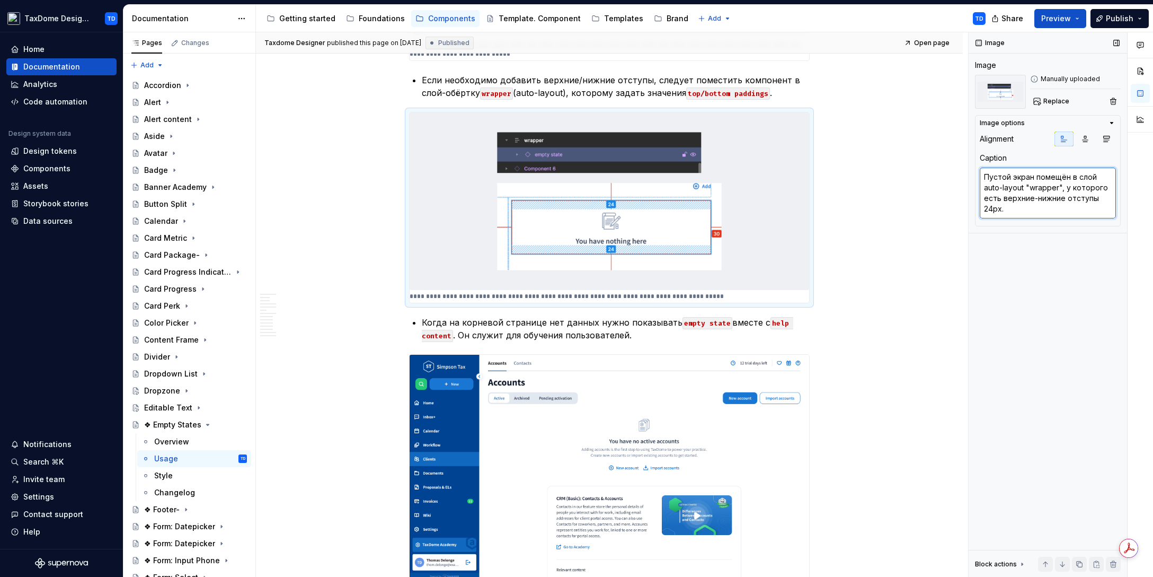
click at [1037, 206] on textarea "Пустой экран помещён в слой auto-layout "wrapper", у которого есть верхние-нижн…" at bounding box center [1048, 192] width 136 height 51
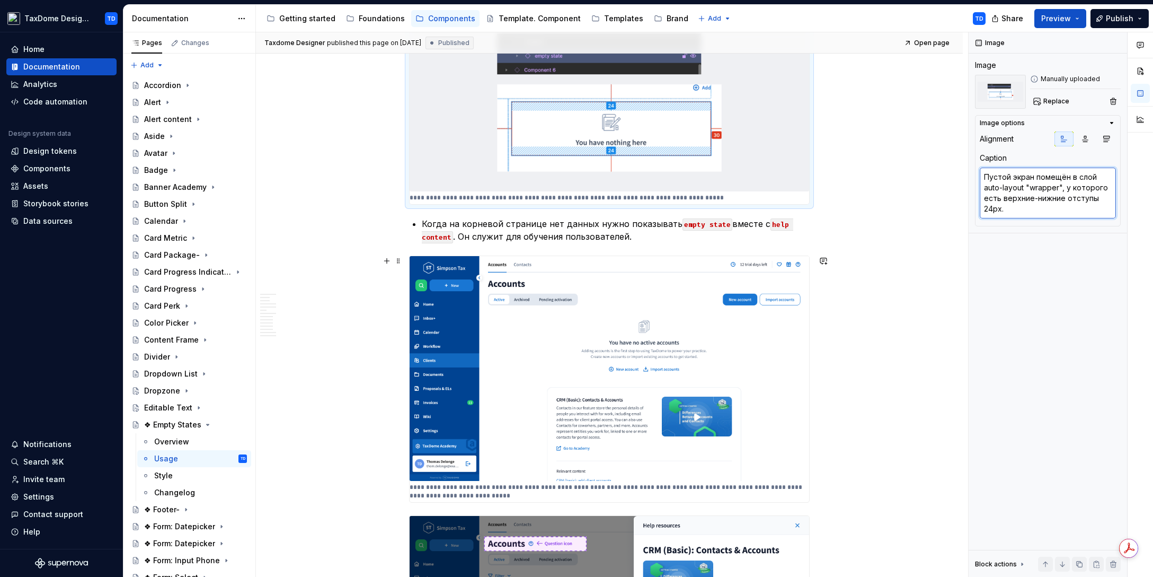
scroll to position [3156, 0]
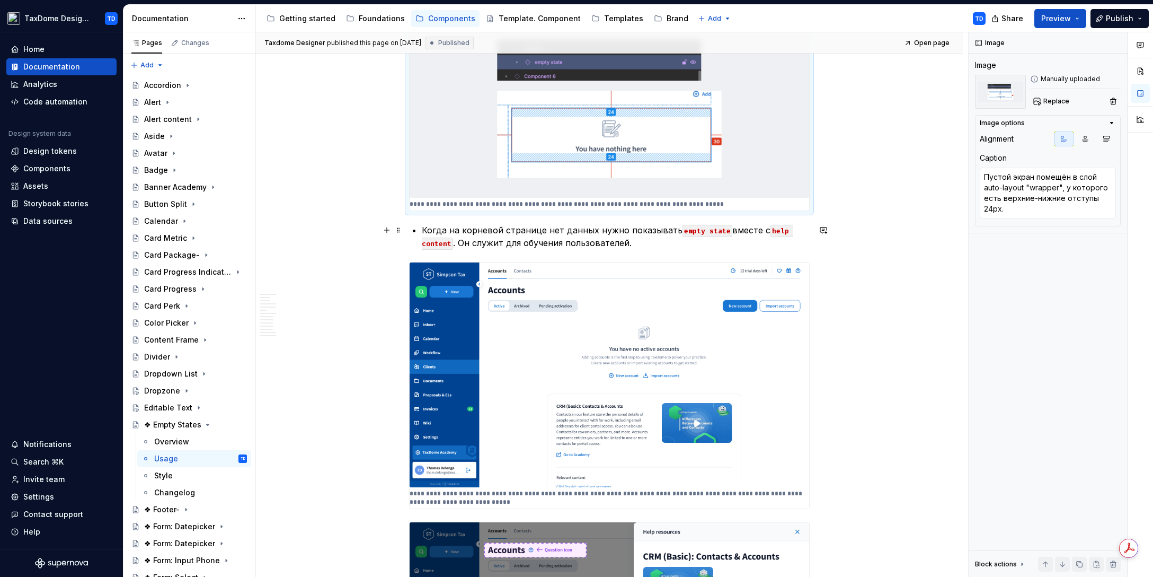
click at [638, 243] on p "Когда на корневой странице нет данных нужно показывать empty state вместе с hel…" at bounding box center [616, 236] width 388 height 25
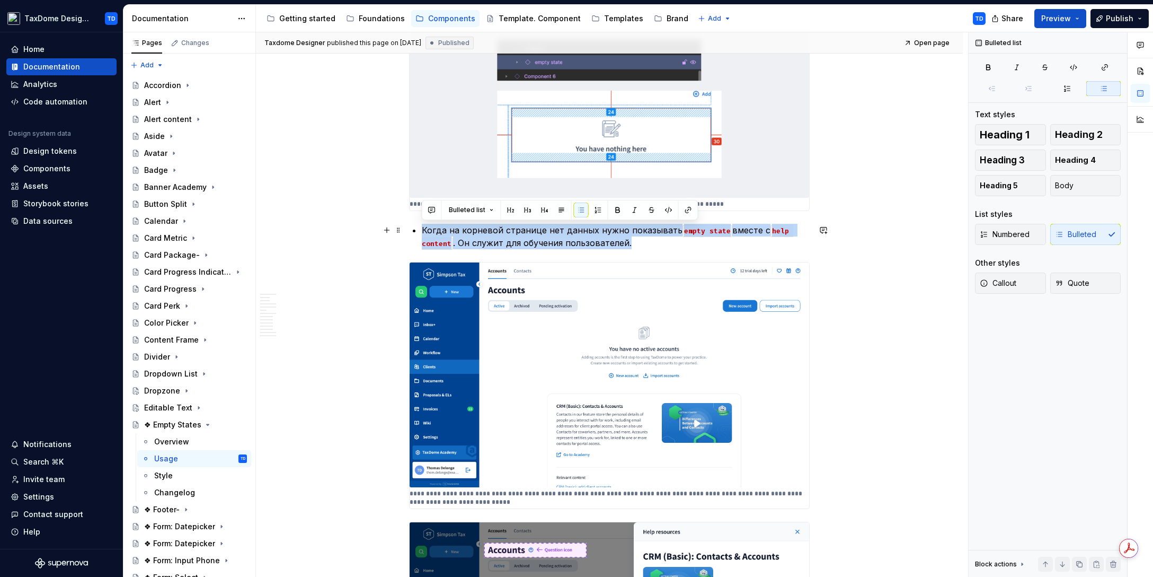
drag, startPoint x: 641, startPoint y: 242, endPoint x: 422, endPoint y: 227, distance: 219.4
click at [422, 227] on p "Когда на корневой странице нет данных нужно показывать empty state вместе с hel…" at bounding box center [616, 236] width 388 height 25
copy p "Когда на корневой странице нет данных нужно показывать empty state вместе с hel…"
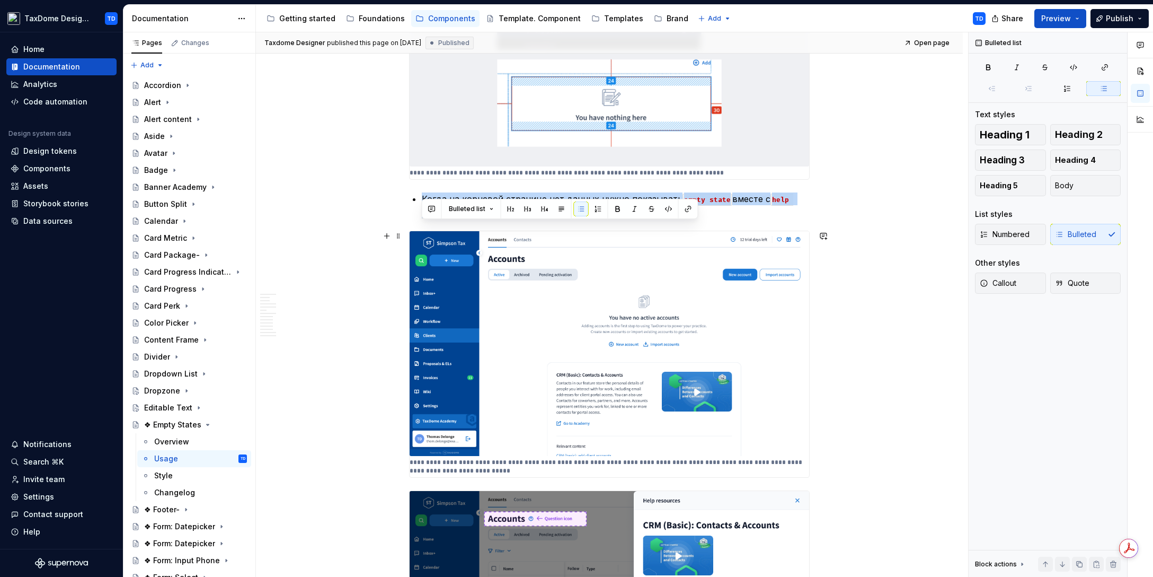
scroll to position [3321, 0]
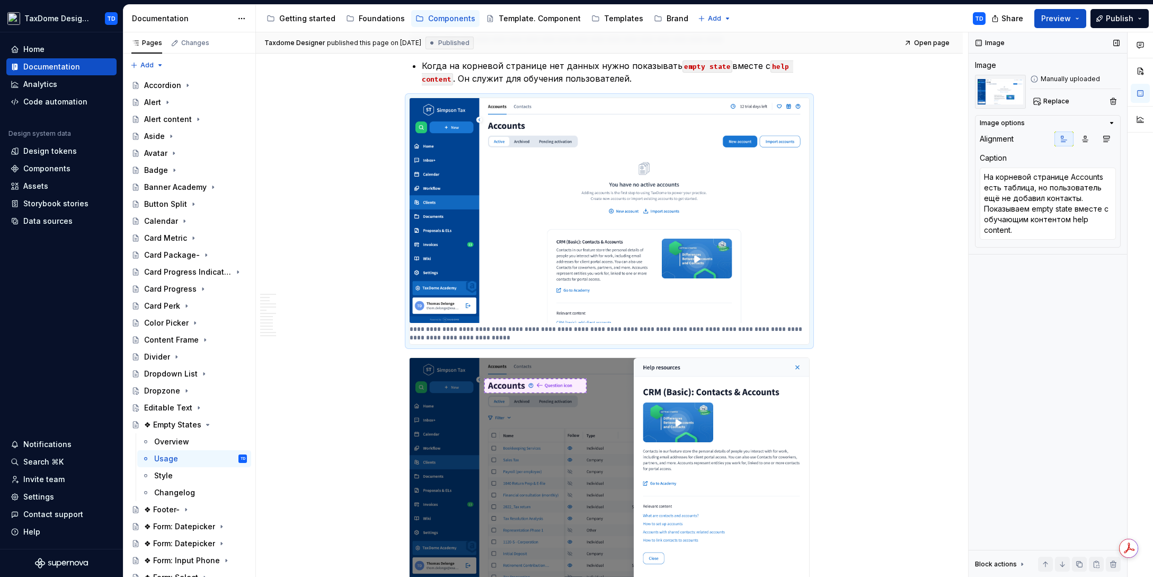
click at [1056, 267] on div "Image Image Manually uploaded Replace Image options Alignment Caption На корнев…" at bounding box center [1048, 304] width 158 height 545
click at [1063, 223] on textarea "На корневой странице Accounts есть таблица, но пользователь ещё не добавил конт…" at bounding box center [1048, 203] width 136 height 72
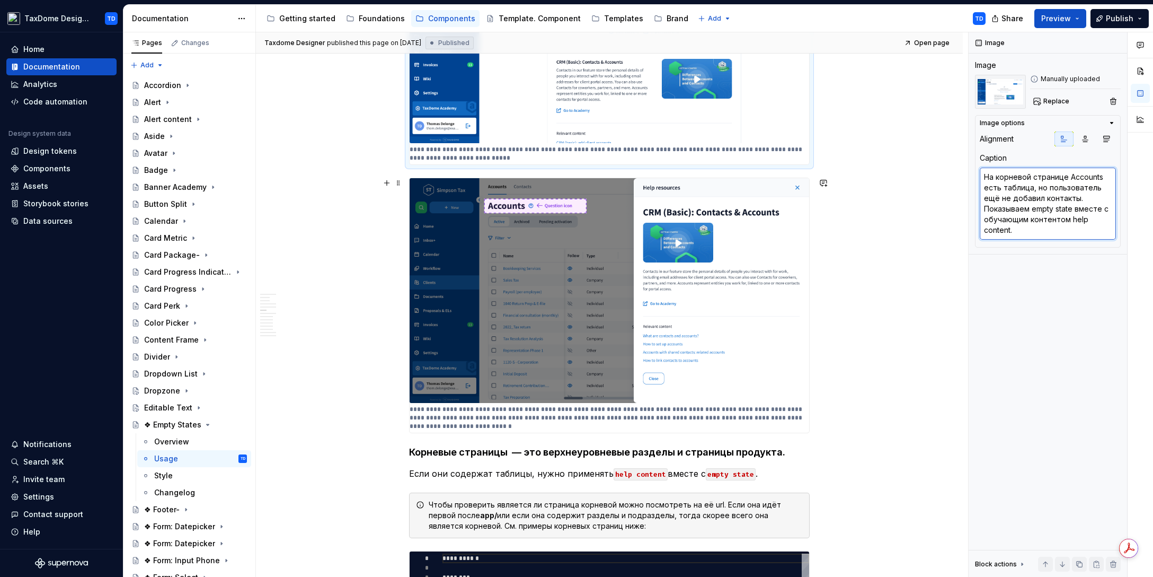
scroll to position [3506, 0]
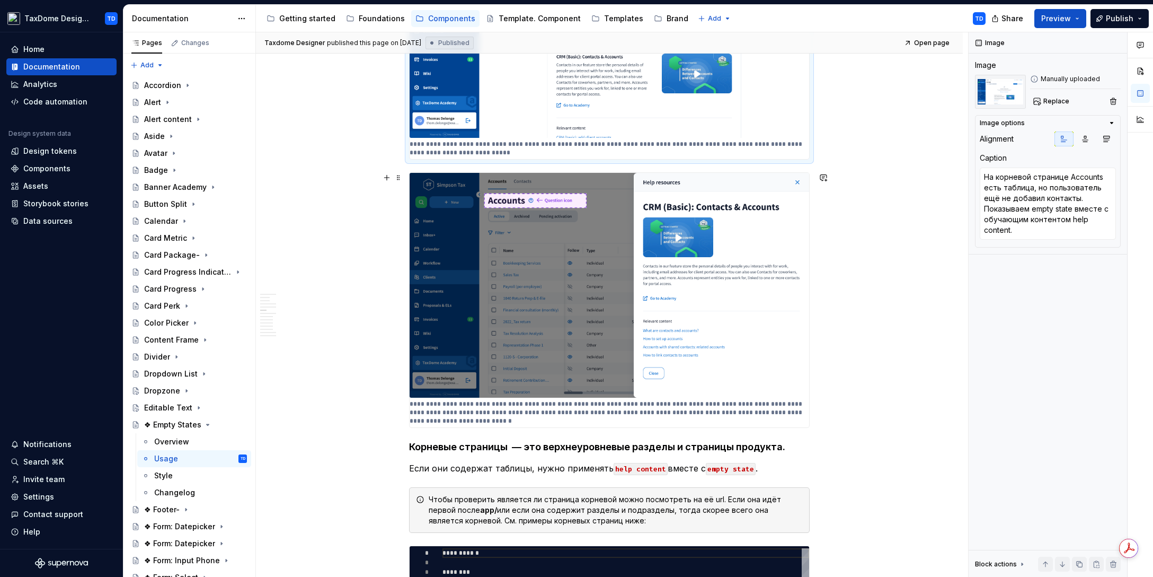
type textarea "*"
type textarea "Когда в таблице на корневой странице появились данные и ранее был применён help…"
click at [1046, 217] on textarea "Когда в таблице на корневой странице появились данные и ранее был применён help…" at bounding box center [1048, 203] width 136 height 72
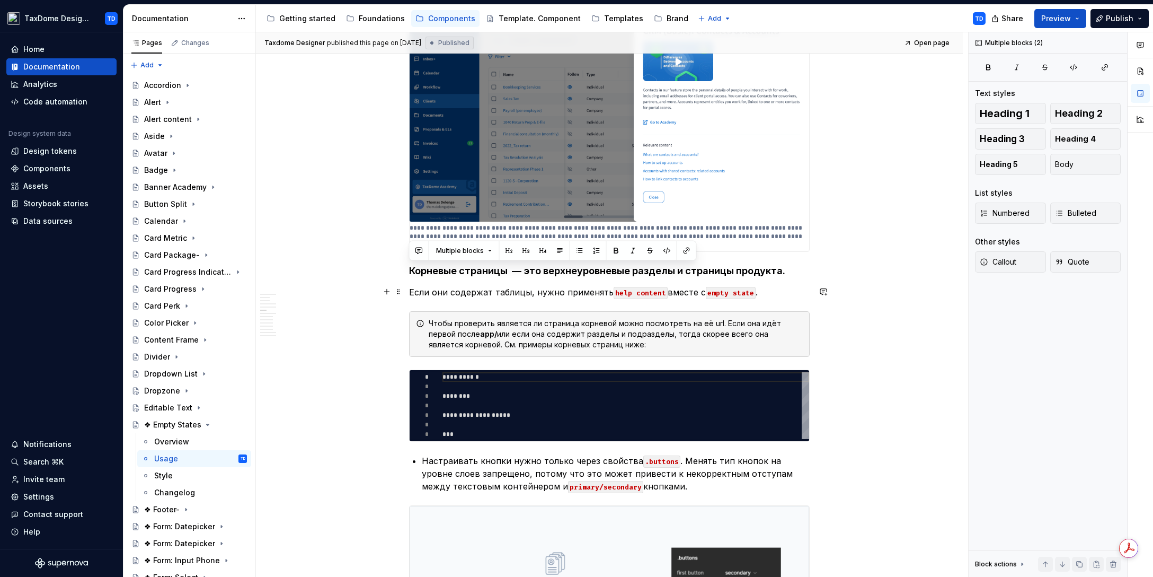
drag, startPoint x: 422, startPoint y: 270, endPoint x: 779, endPoint y: 294, distance: 357.5
copy div "Корневые страницы — это верхнеуровневые разделы и страницы продукта. Если они с…"
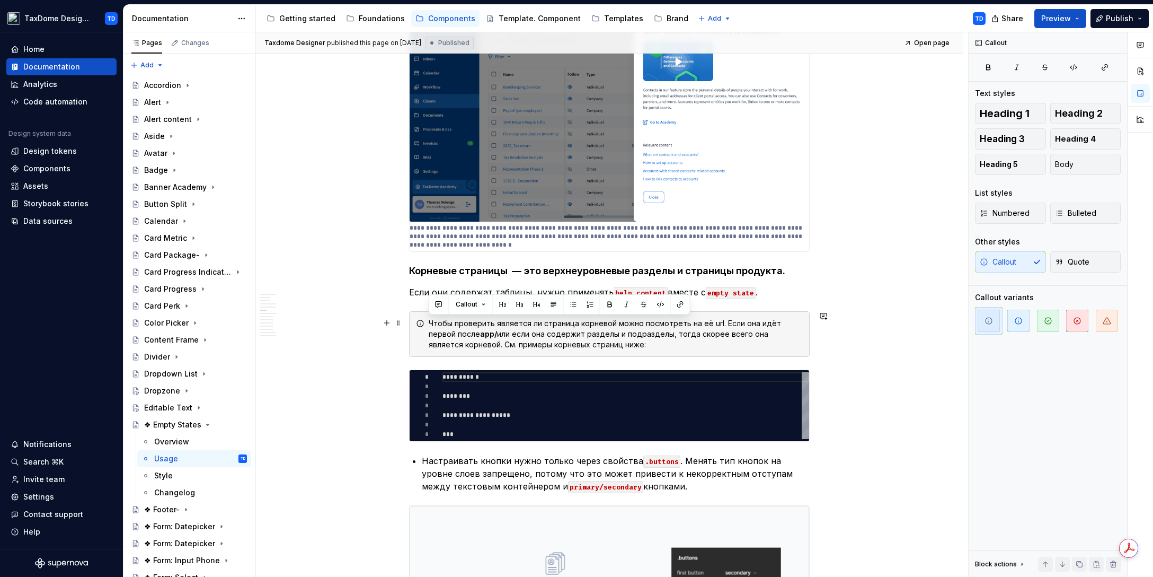
drag, startPoint x: 430, startPoint y: 320, endPoint x: 618, endPoint y: 346, distance: 189.9
click at [618, 346] on div "Чтобы проверить является ли страница корневой можно посмотреть на её url. Если …" at bounding box center [616, 334] width 374 height 32
copy div "Чтобы проверить является ли страница корневой можно посмотреть на её url. Если …"
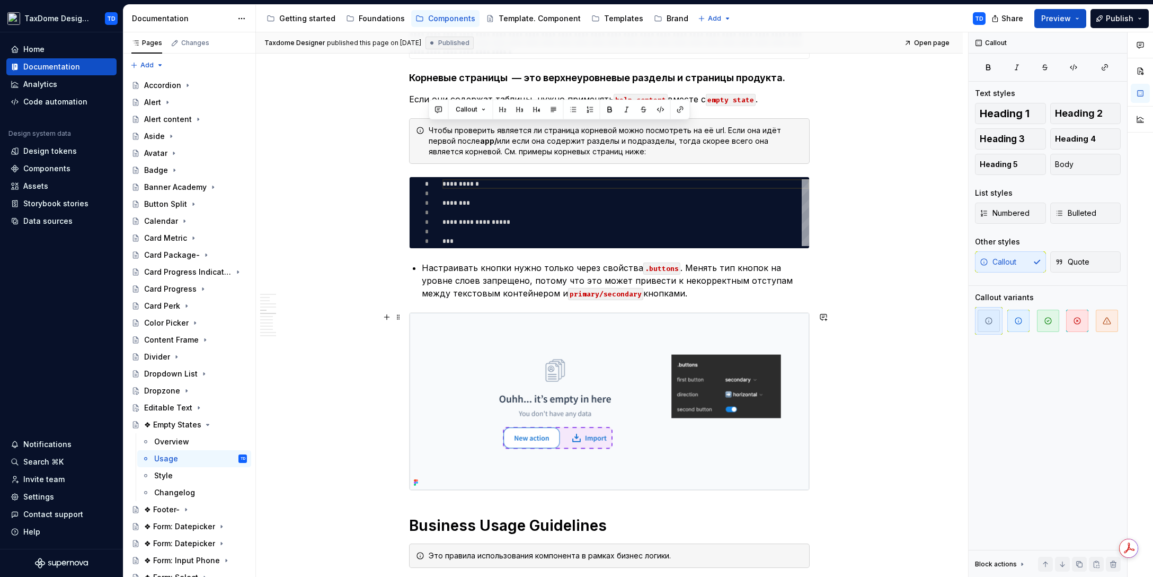
scroll to position [3874, 0]
type textarea "*"
type textarea "**********"
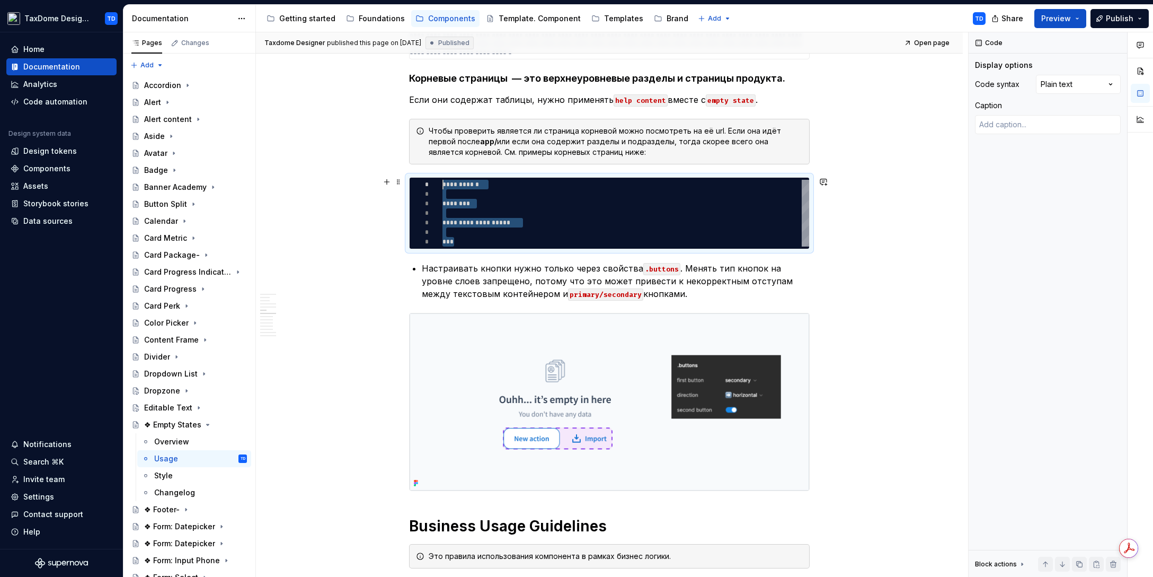
scroll to position [0, 0]
drag, startPoint x: 472, startPoint y: 241, endPoint x: 437, endPoint y: 180, distance: 69.8
click at [437, 180] on div "**********" at bounding box center [610, 213] width 400 height 67
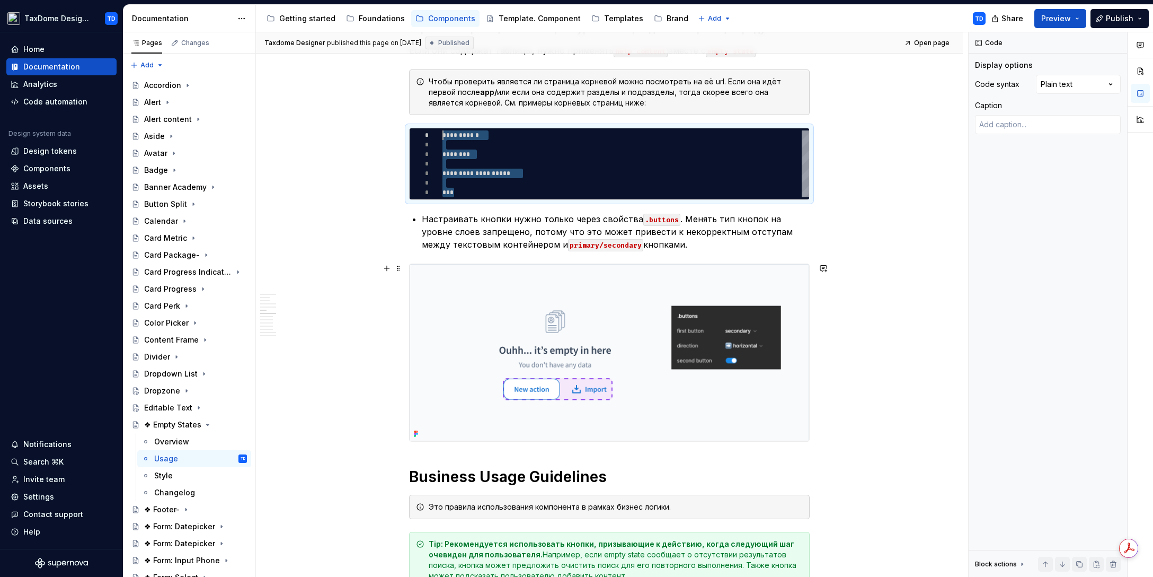
scroll to position [3930, 0]
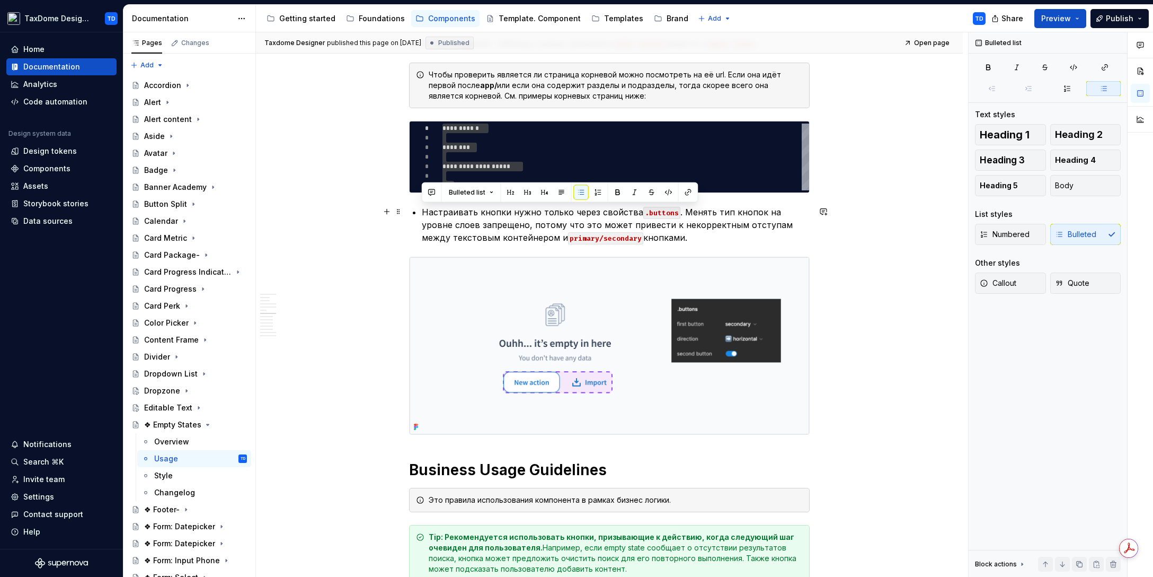
drag, startPoint x: 422, startPoint y: 209, endPoint x: 673, endPoint y: 240, distance: 252.6
click at [674, 240] on p "Настраивать кнопки нужно только через свойства .buttons . Менять тип кнопок на …" at bounding box center [616, 225] width 388 height 38
copy p "Настраивать кнопки нужно только через свойства .buttons . Менять тип кнопок на …"
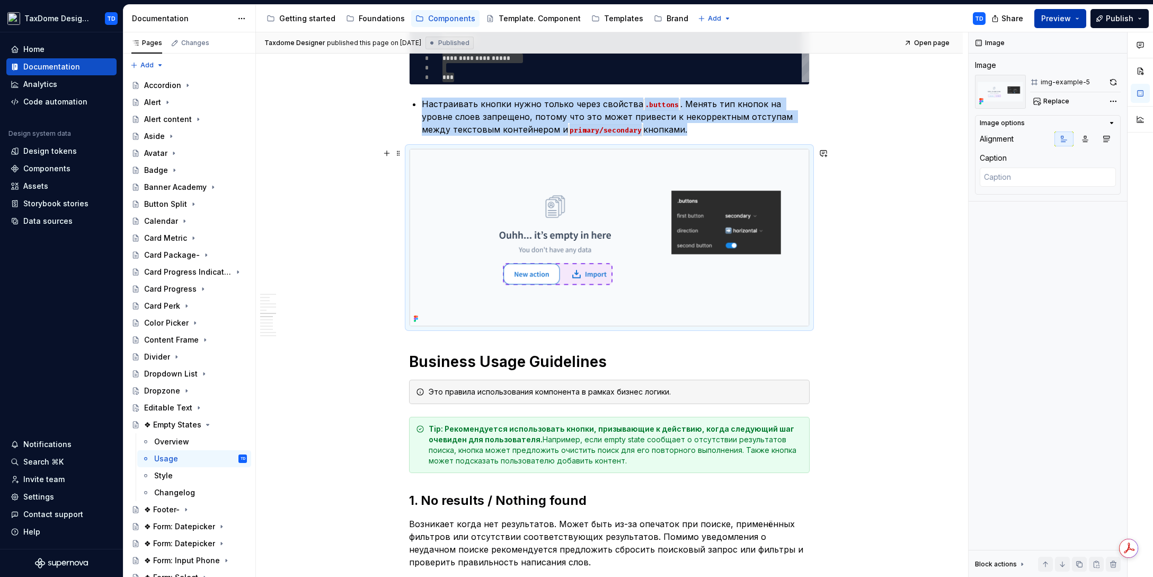
scroll to position [4114, 0]
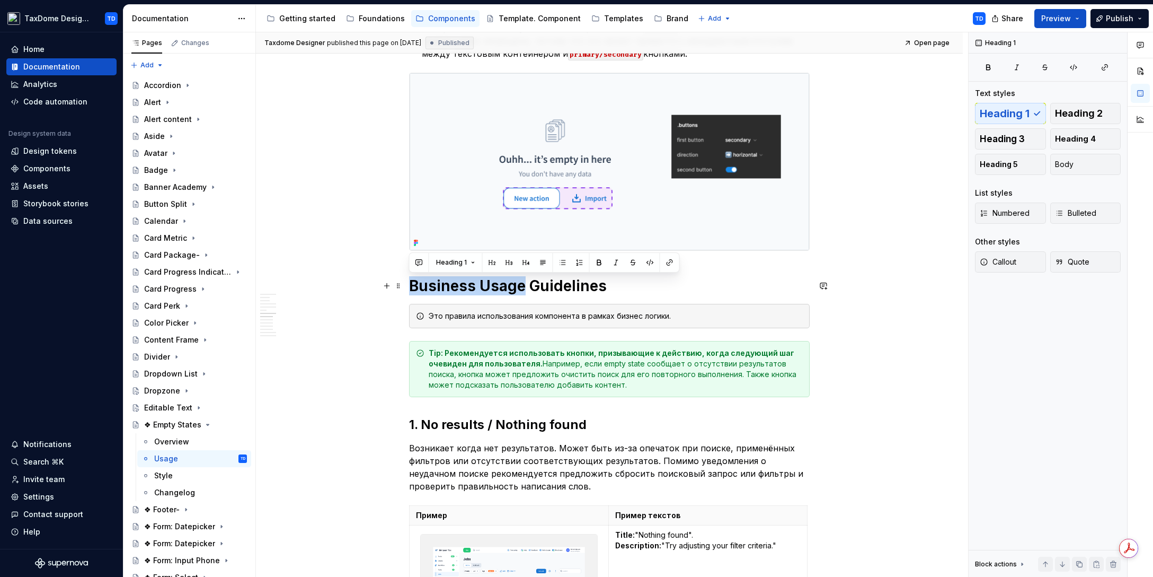
drag, startPoint x: 411, startPoint y: 284, endPoint x: 521, endPoint y: 286, distance: 110.3
click at [521, 286] on h1 "Business Usage Guidelines" at bounding box center [609, 285] width 401 height 19
copy h1 "Business Usage"
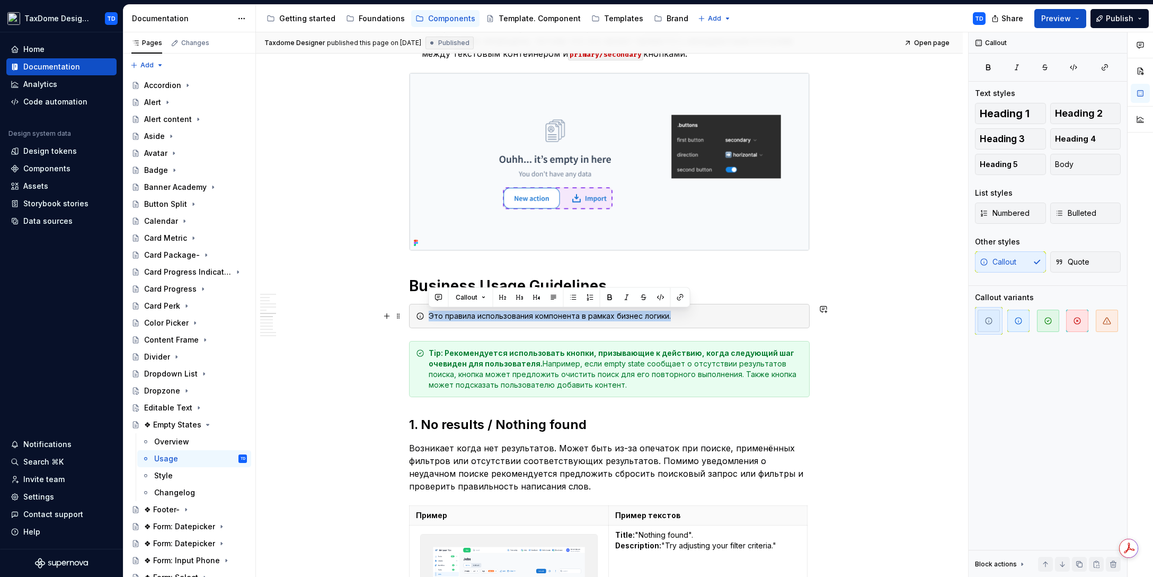
drag, startPoint x: 675, startPoint y: 318, endPoint x: 428, endPoint y: 314, distance: 247.5
click at [428, 314] on div "Это правила использования компонента в рамках бизнес логики." at bounding box center [609, 316] width 401 height 24
copy div "Это правила использования компонента в рамках бизнес логики."
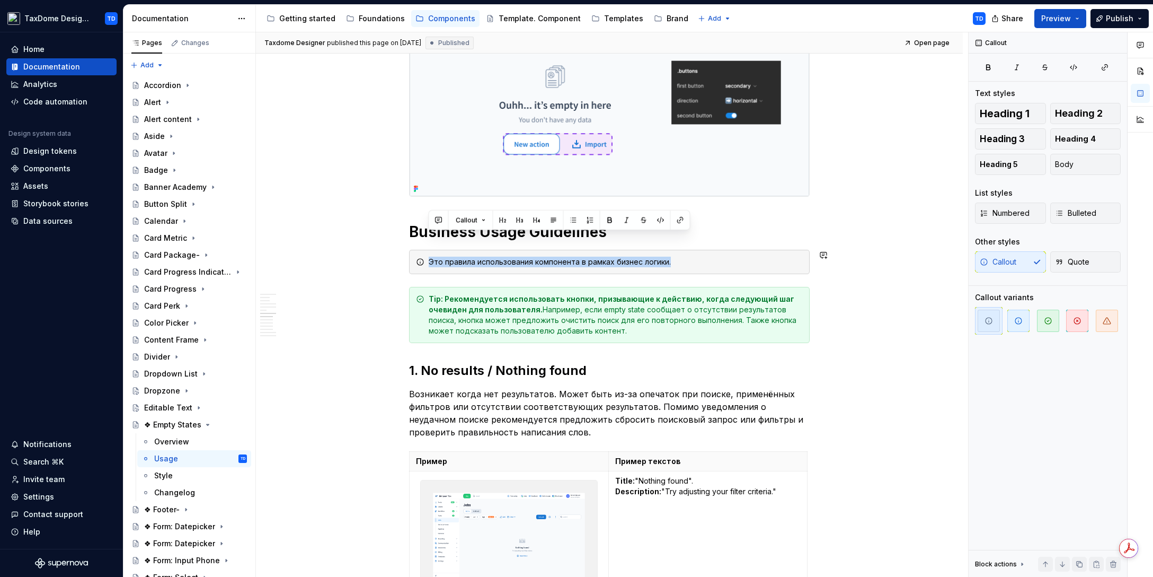
scroll to position [4191, 0]
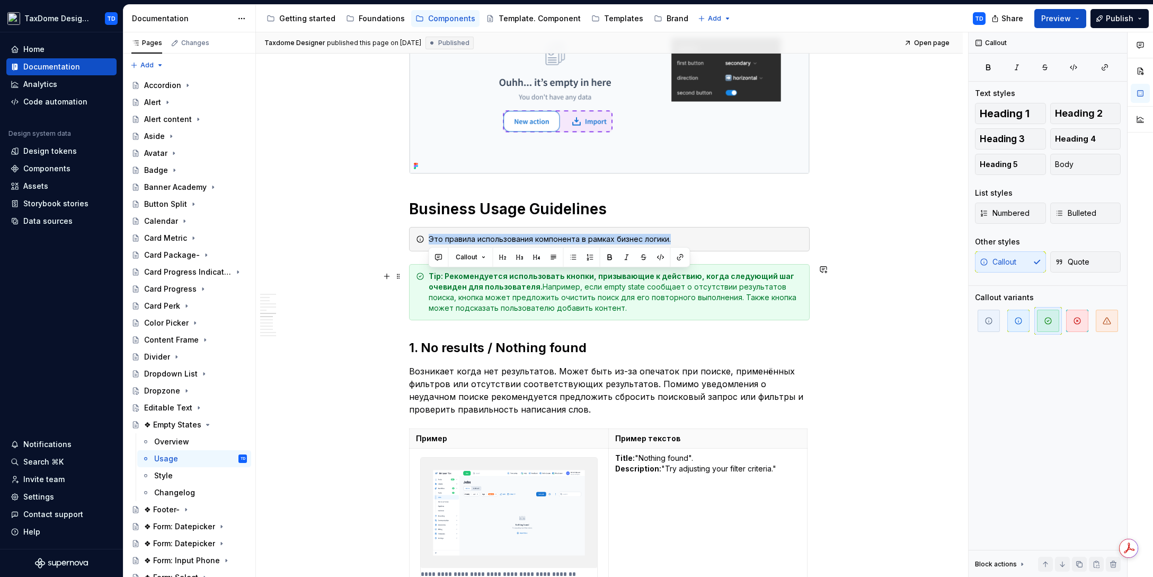
drag, startPoint x: 601, startPoint y: 308, endPoint x: 430, endPoint y: 272, distance: 174.8
click at [430, 272] on div "Tip: Рекомендуется использовать кнопки, призывающие к действию, когда следующий…" at bounding box center [616, 292] width 374 height 42
copy div "Tip: Рекомендуется использовать кнопки, призывающие к действию, когда следующий…"
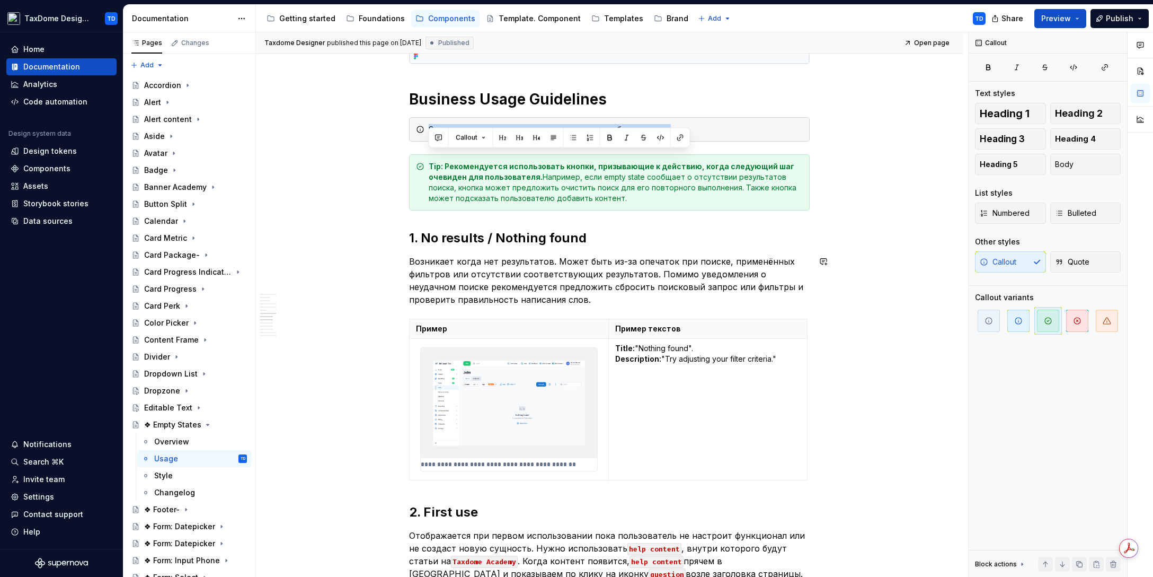
scroll to position [4311, 0]
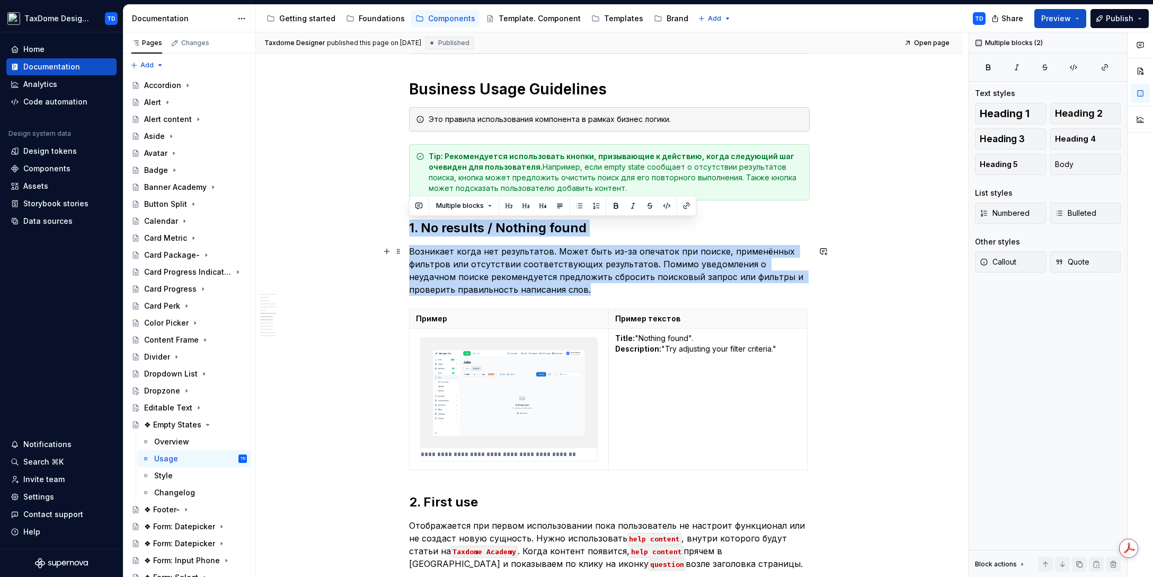
drag, startPoint x: 429, startPoint y: 229, endPoint x: 571, endPoint y: 289, distance: 154.4
copy div "1. No results / Nothing found Возникает когда нет результатов. Может быть из-за…"
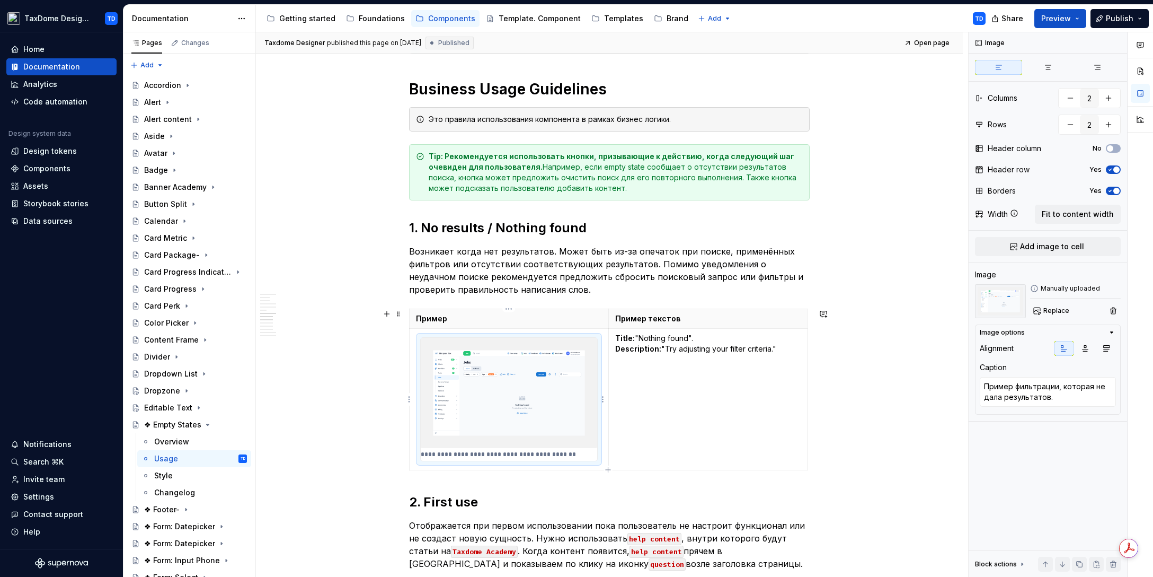
click at [521, 408] on img at bounding box center [509, 393] width 176 height 110
click at [532, 395] on img at bounding box center [509, 393] width 176 height 110
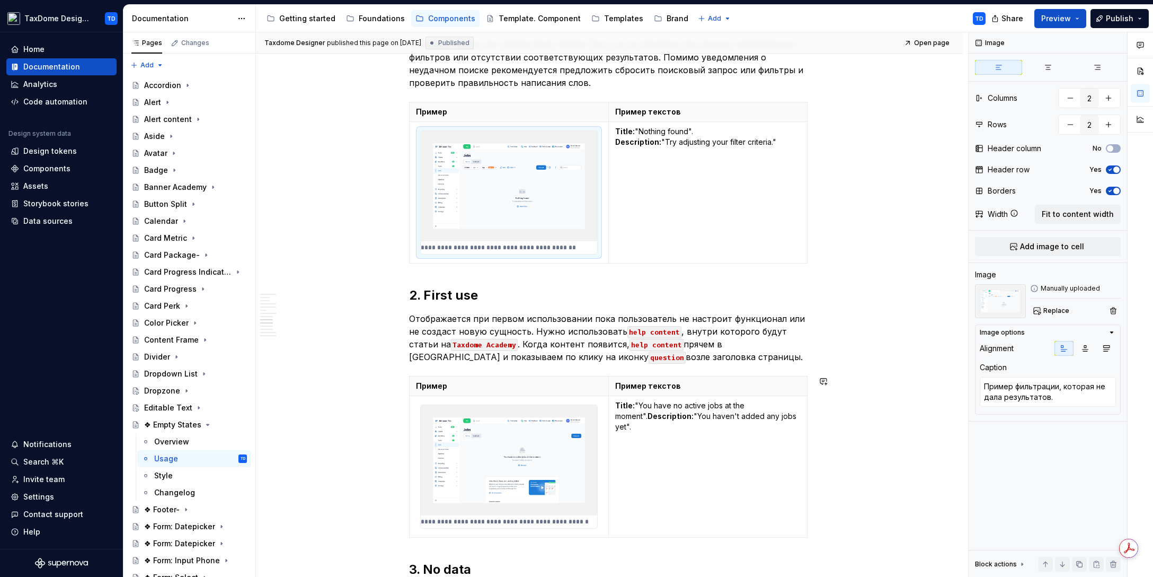
scroll to position [4497, 0]
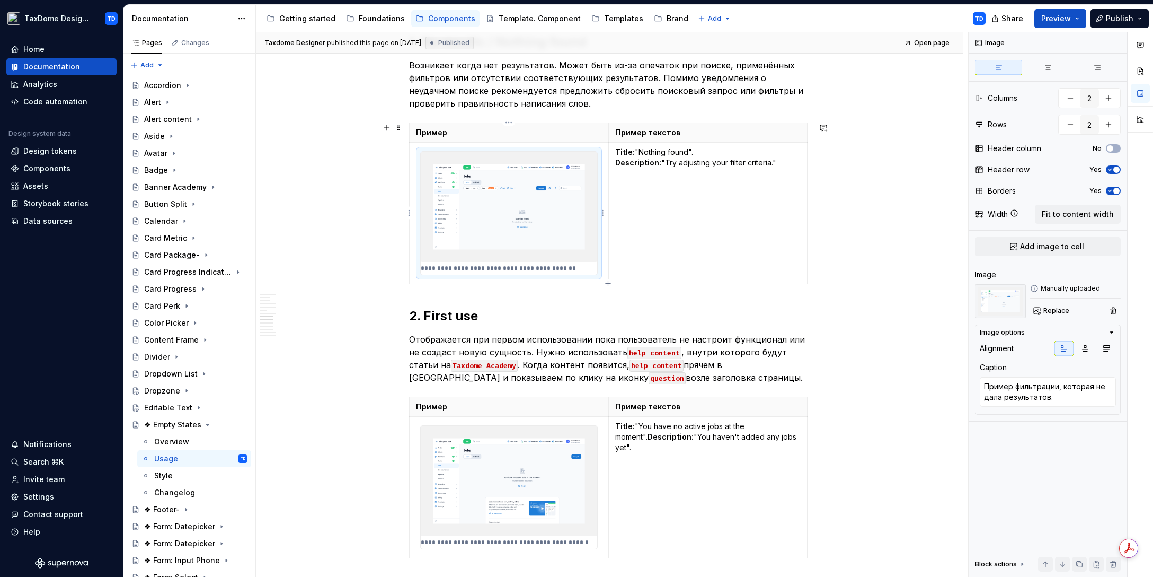
click at [557, 189] on img at bounding box center [509, 207] width 176 height 110
click at [545, 190] on img at bounding box center [509, 207] width 176 height 110
click at [1022, 376] on div "Caption Пример фильтрации, которая не дала результатов." at bounding box center [1048, 385] width 136 height 47
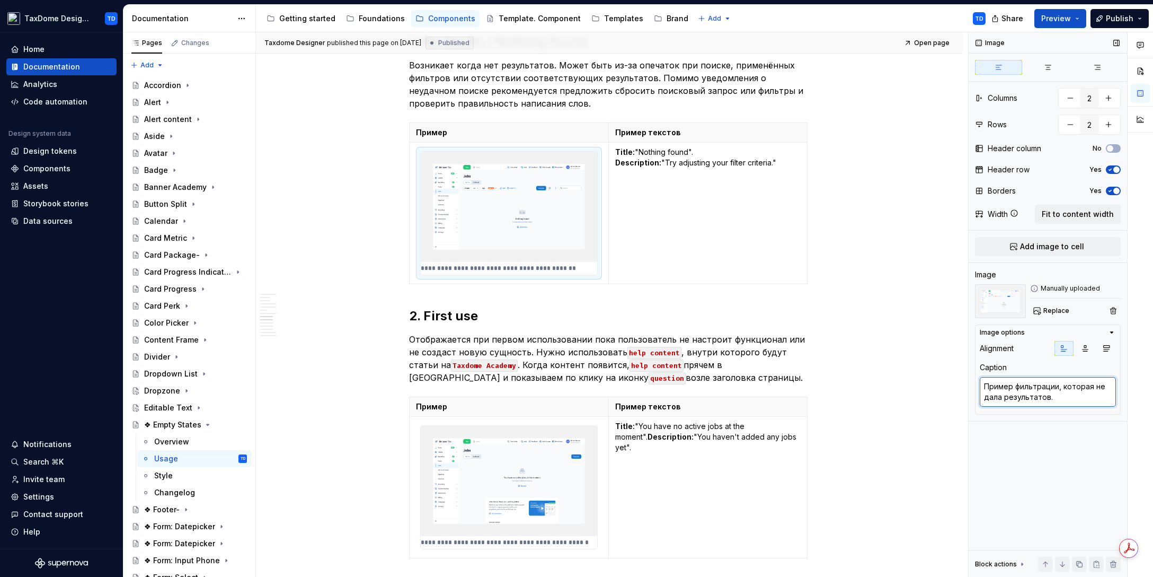
click at [1029, 387] on textarea "Пример фильтрации, которая не дала результатов." at bounding box center [1048, 392] width 136 height 30
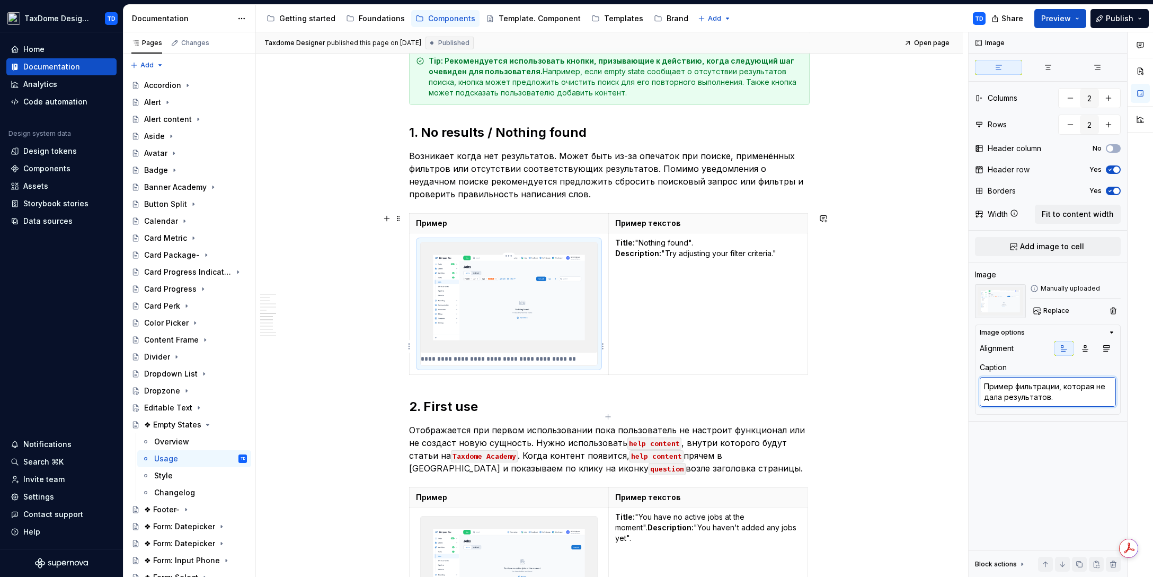
scroll to position [4361, 0]
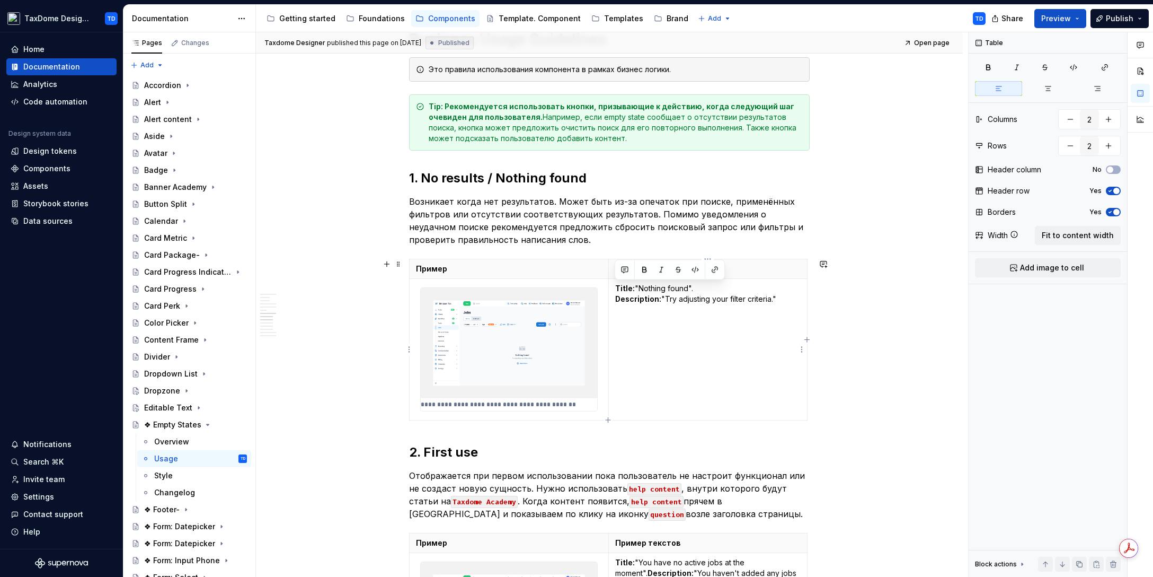
drag, startPoint x: 618, startPoint y: 286, endPoint x: 784, endPoint y: 300, distance: 167.0
click at [784, 300] on p "Title: "Nothing found". Description: "Try adjusting your filter criteria."" at bounding box center [707, 293] width 185 height 21
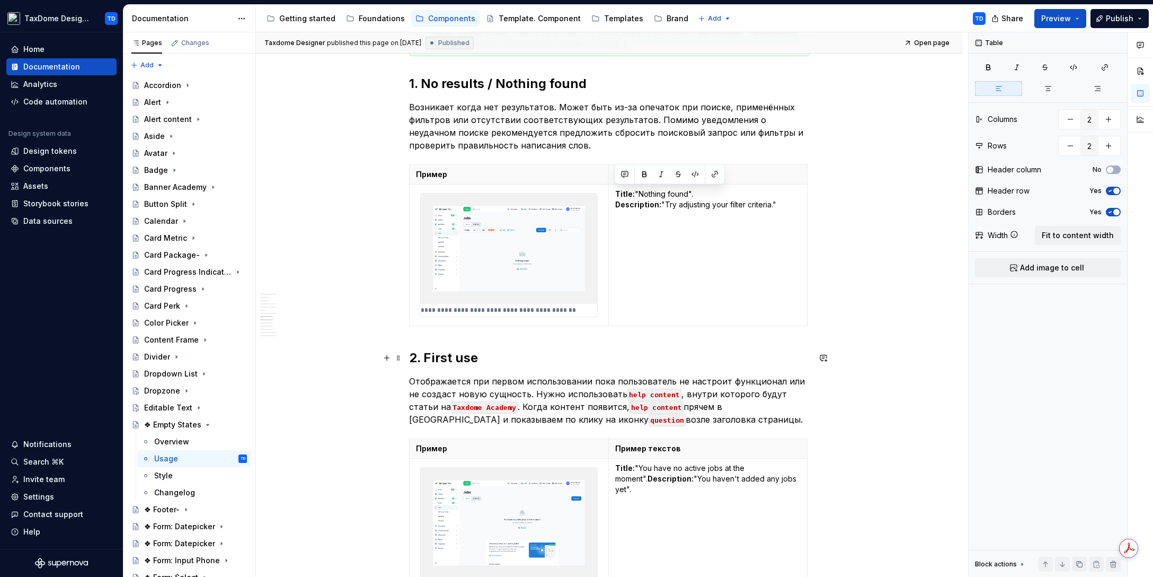
scroll to position [4456, 0]
click at [656, 289] on td "Title: "Nothing found". Description: "Try adjusting your filter criteria."" at bounding box center [707, 254] width 199 height 142
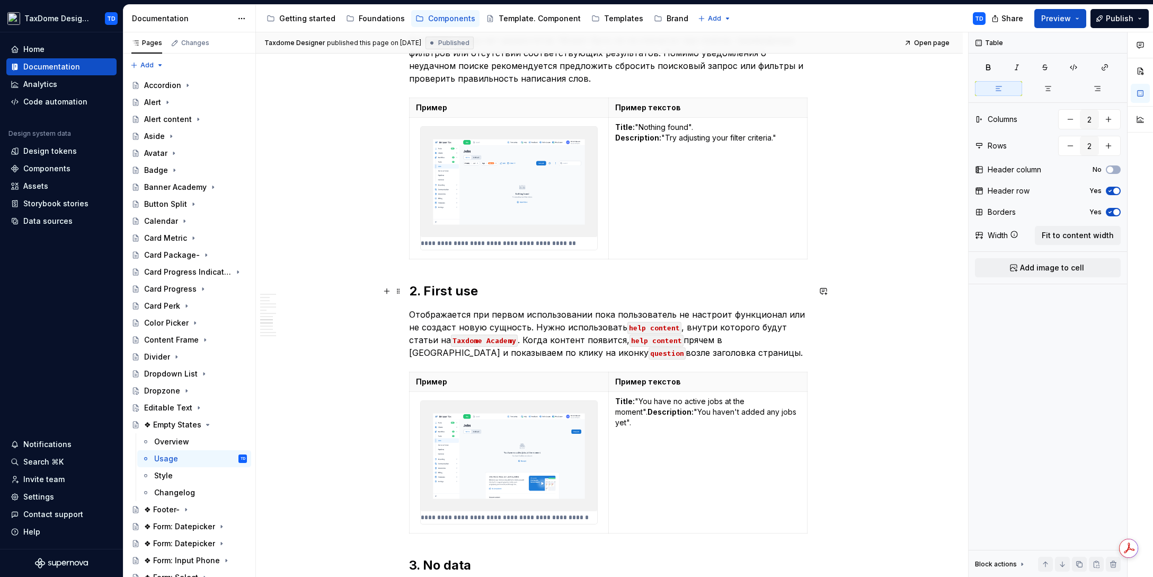
scroll to position [4524, 0]
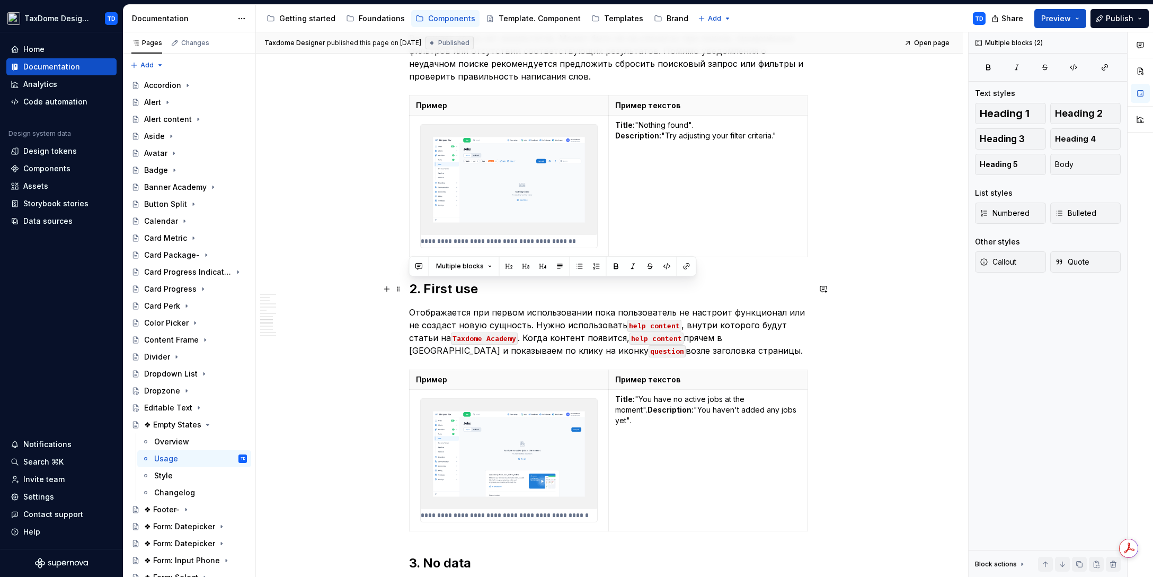
drag, startPoint x: 635, startPoint y: 349, endPoint x: 410, endPoint y: 289, distance: 233.7
copy div "2. First use Отображается при первом использовании пока пользователь не настрои…"
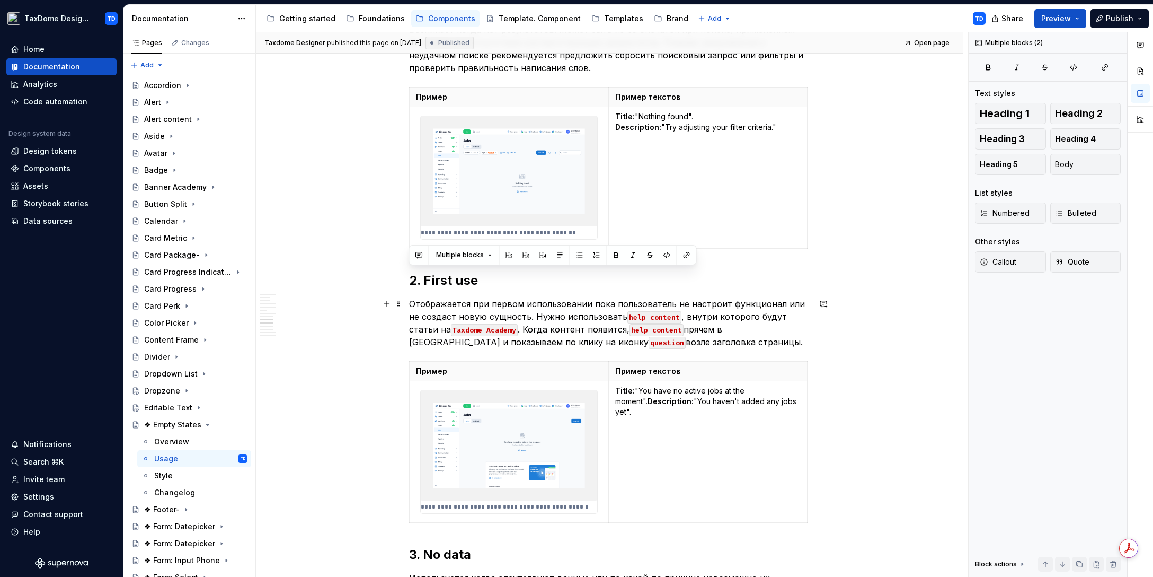
scroll to position [4575, 0]
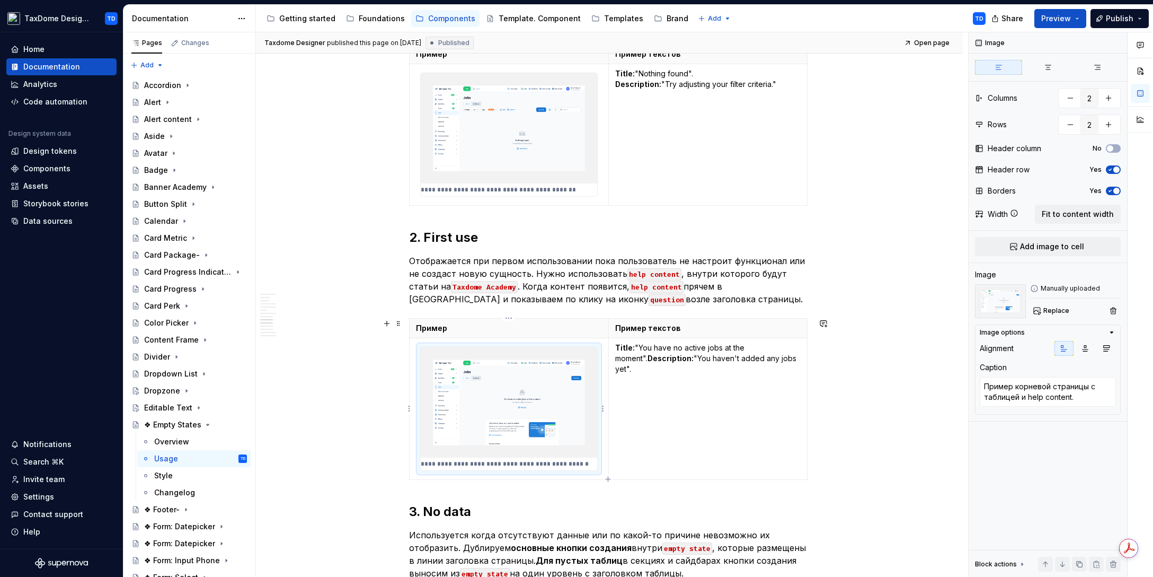
click at [517, 370] on img at bounding box center [509, 402] width 176 height 110
click at [1009, 397] on textarea "Пример корневой страницы с таблицей и help content." at bounding box center [1048, 392] width 136 height 30
drag, startPoint x: 1084, startPoint y: 399, endPoint x: 984, endPoint y: 385, distance: 100.5
click at [984, 385] on textarea "Пример корневой страницы с таблицей и help content." at bounding box center [1048, 392] width 136 height 30
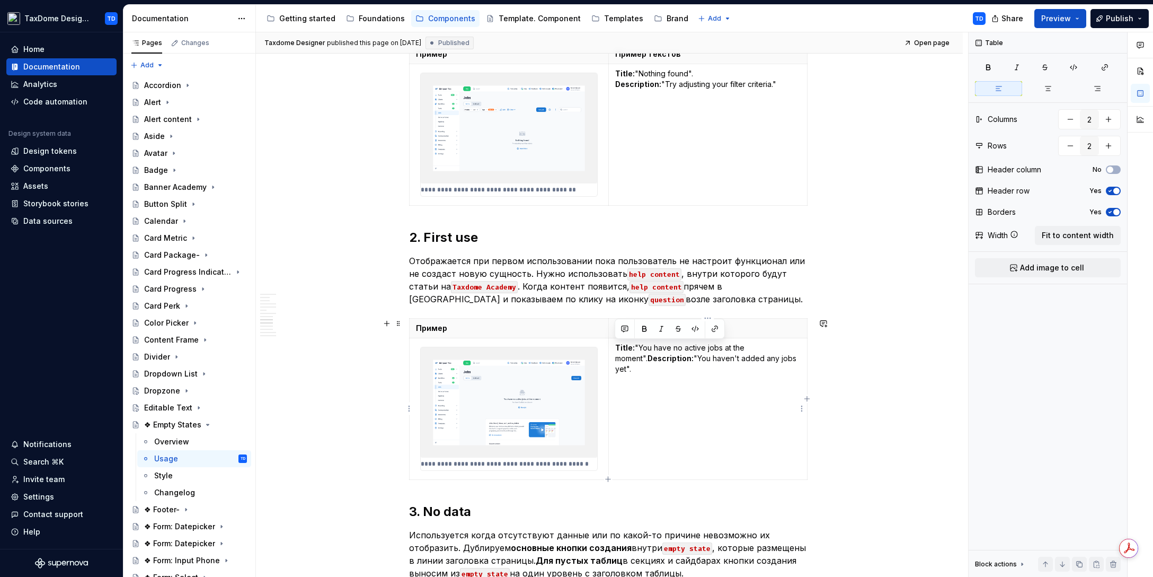
drag, startPoint x: 782, startPoint y: 360, endPoint x: 613, endPoint y: 346, distance: 169.7
click at [613, 346] on td "Title: "You have no active jobs at the moment". Description: "You haven't added…" at bounding box center [707, 409] width 199 height 142
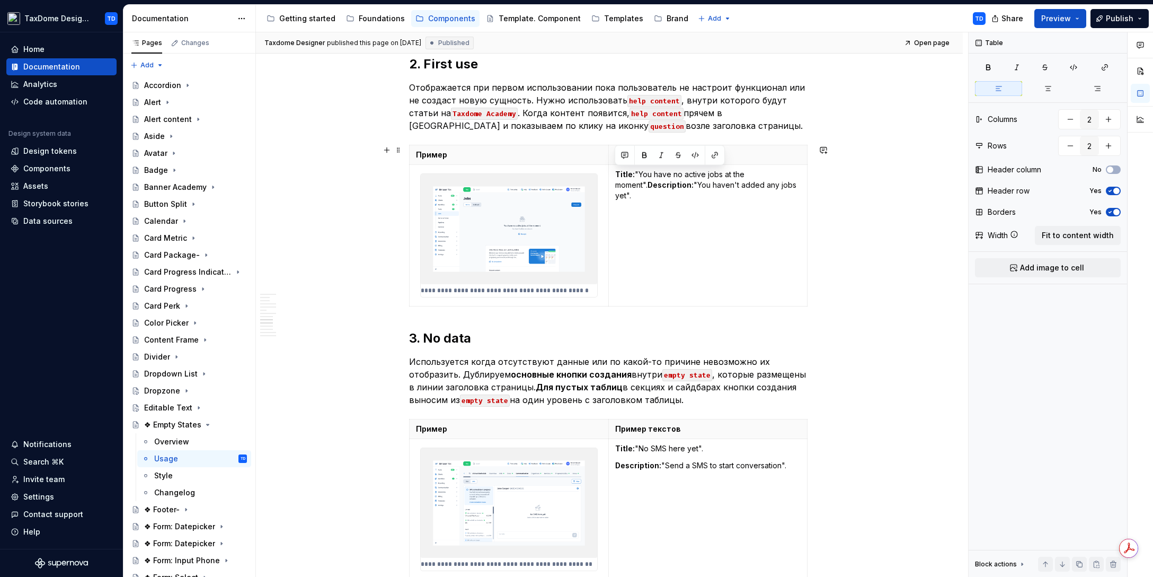
scroll to position [4768, 0]
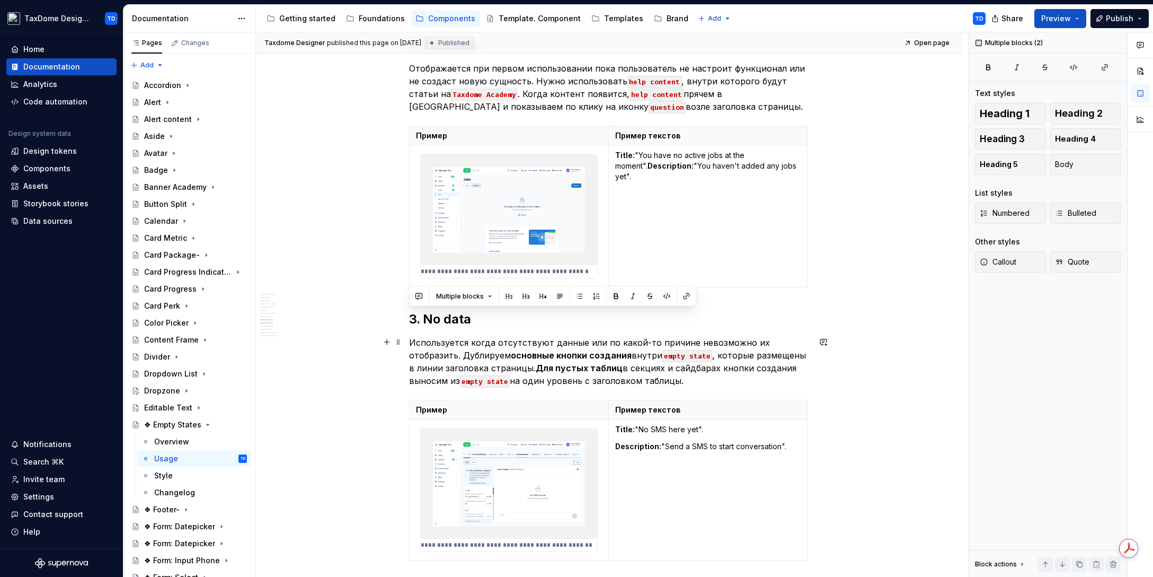
drag, startPoint x: 437, startPoint y: 323, endPoint x: 635, endPoint y: 376, distance: 204.7
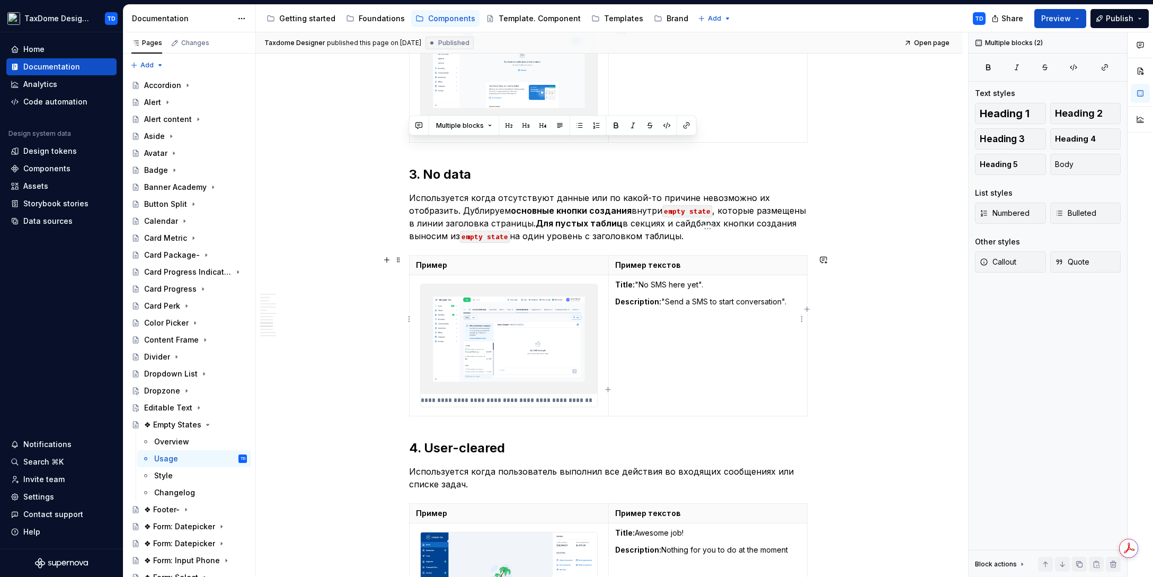
scroll to position [4938, 0]
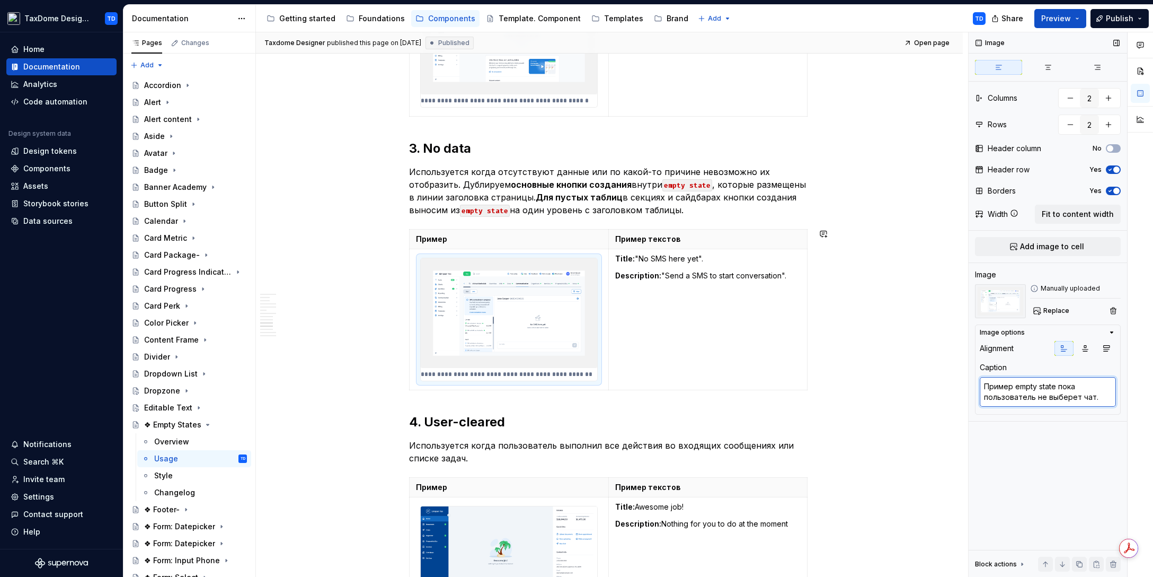
click at [1041, 396] on textarea "Пример empty state пока пользователь не выберет чат." at bounding box center [1048, 392] width 136 height 30
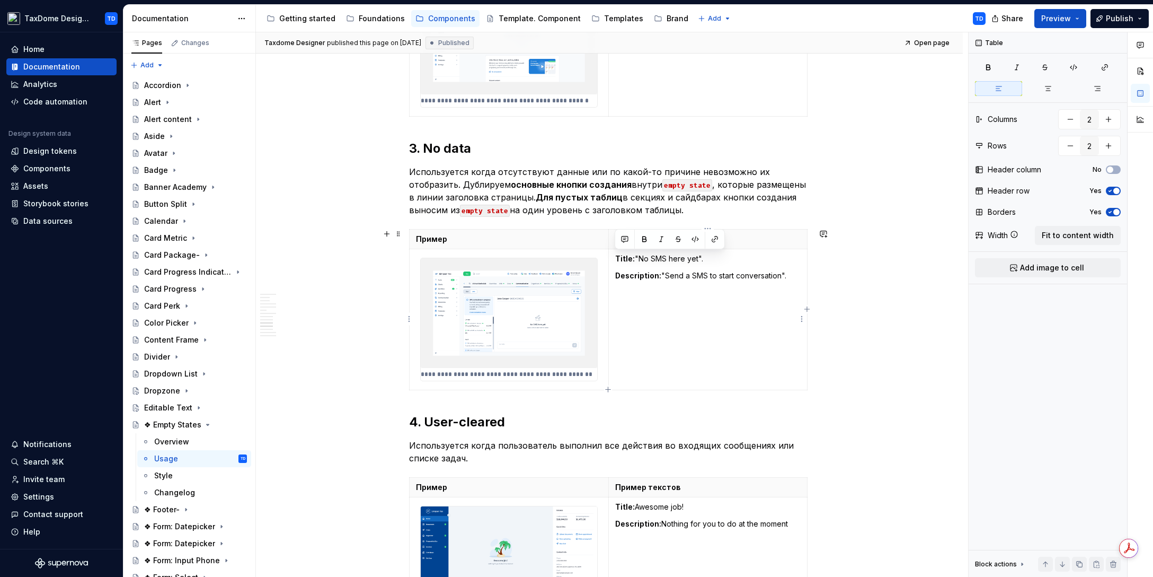
drag, startPoint x: 789, startPoint y: 278, endPoint x: 616, endPoint y: 253, distance: 174.0
click at [616, 253] on td "Title: "No SMS here yet". Description: "Send a SMS to start conversation"." at bounding box center [707, 320] width 199 height 142
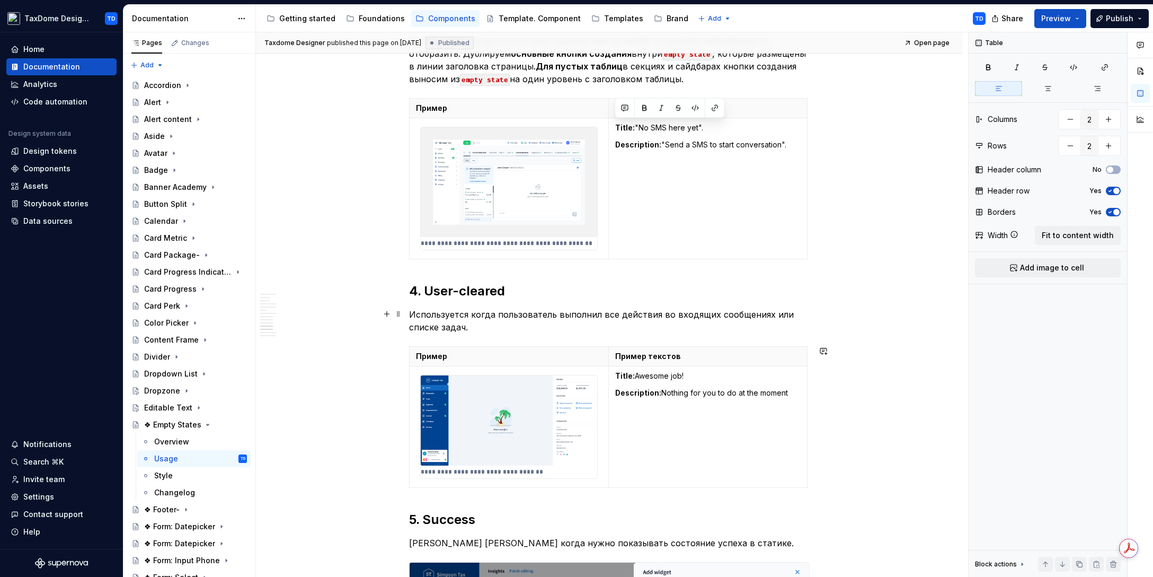
scroll to position [5070, 0]
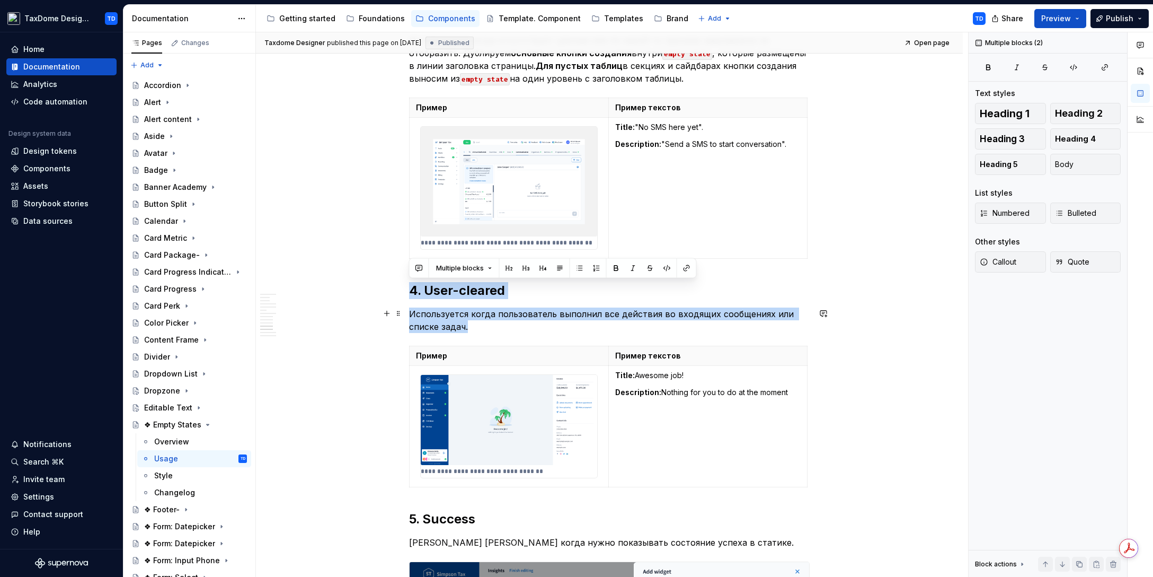
drag, startPoint x: 412, startPoint y: 289, endPoint x: 470, endPoint y: 328, distance: 69.5
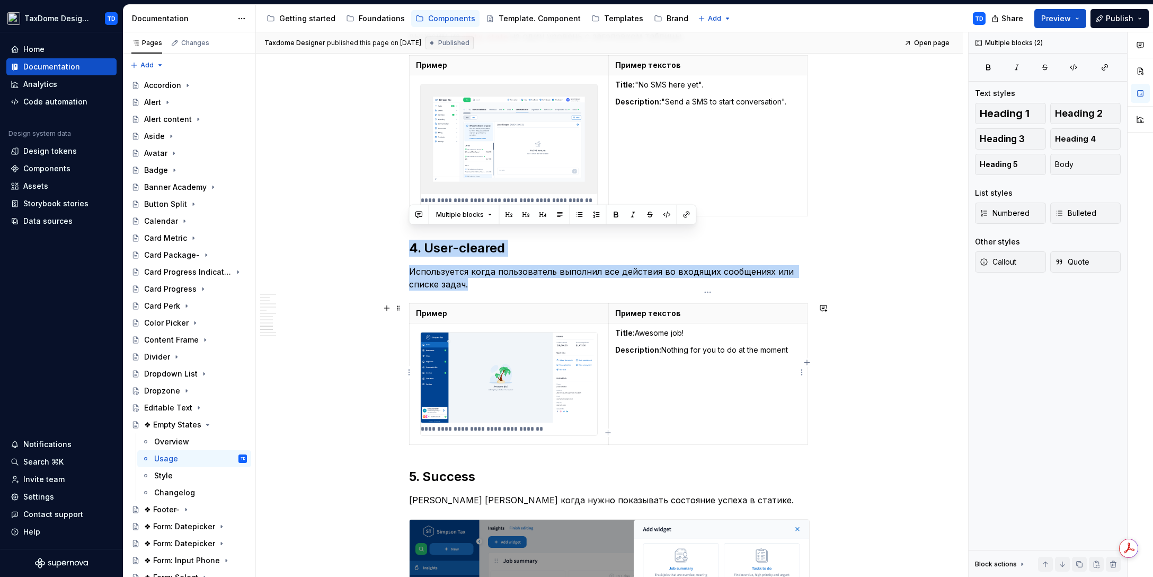
scroll to position [5141, 0]
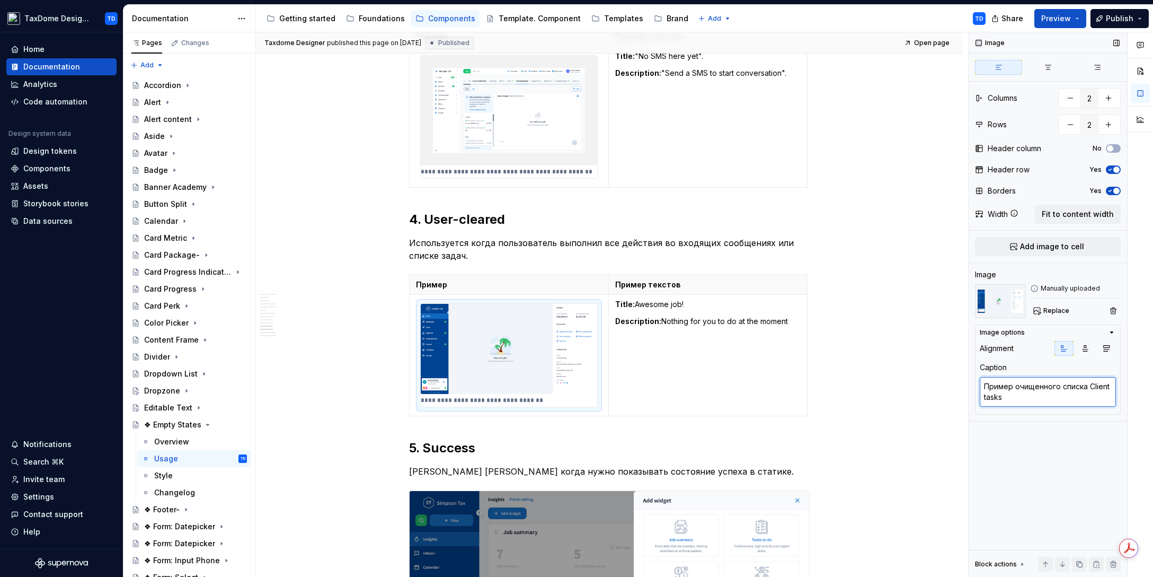
click at [1011, 394] on textarea "Пример очищенного списка Client tasks" at bounding box center [1048, 392] width 136 height 30
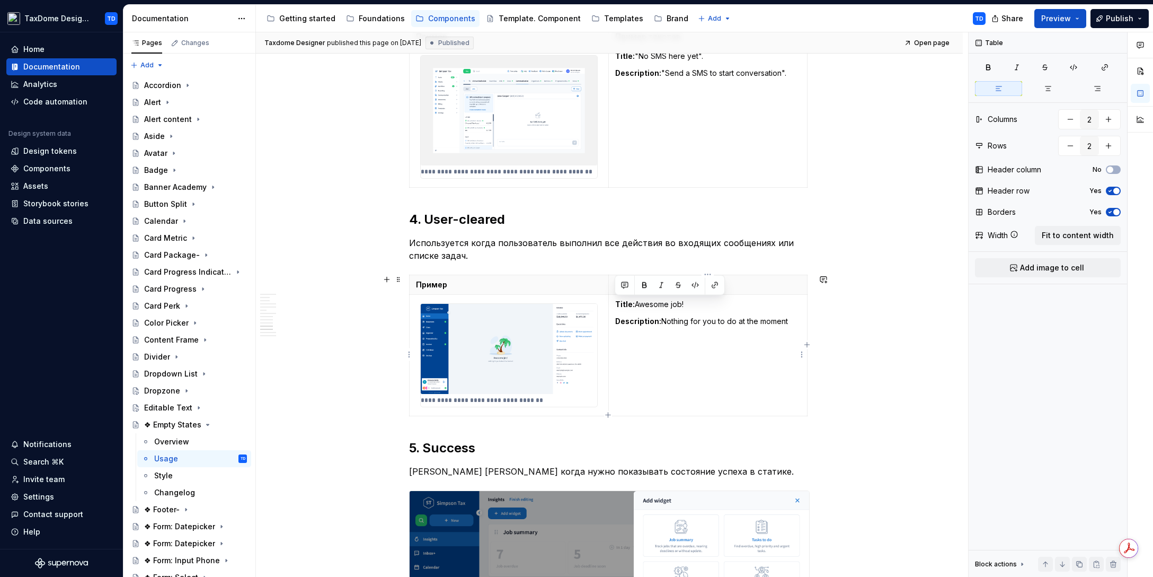
drag, startPoint x: 788, startPoint y: 321, endPoint x: 614, endPoint y: 304, distance: 174.7
click at [614, 304] on td "Title: Awesome job! Description: Nothing for you to do at the moment" at bounding box center [707, 355] width 199 height 121
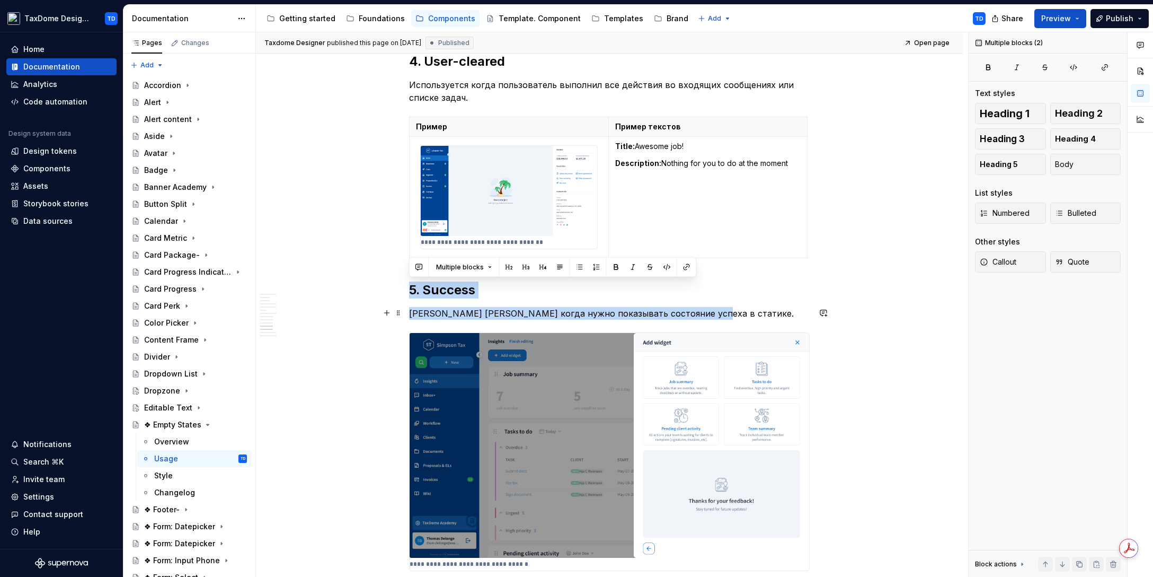
drag, startPoint x: 411, startPoint y: 287, endPoint x: 700, endPoint y: 313, distance: 290.0
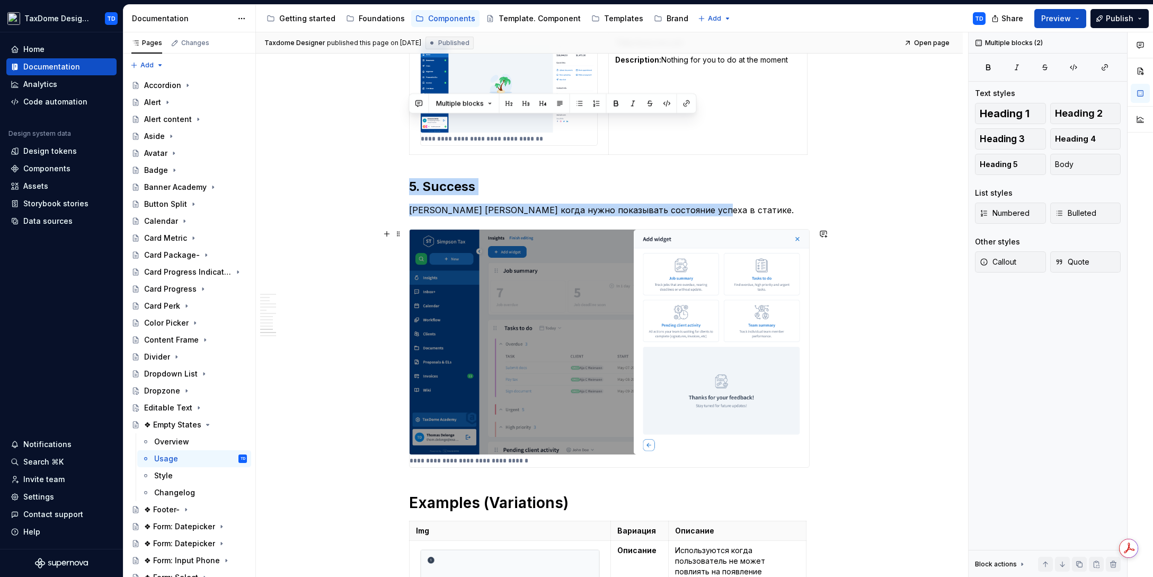
scroll to position [5462, 0]
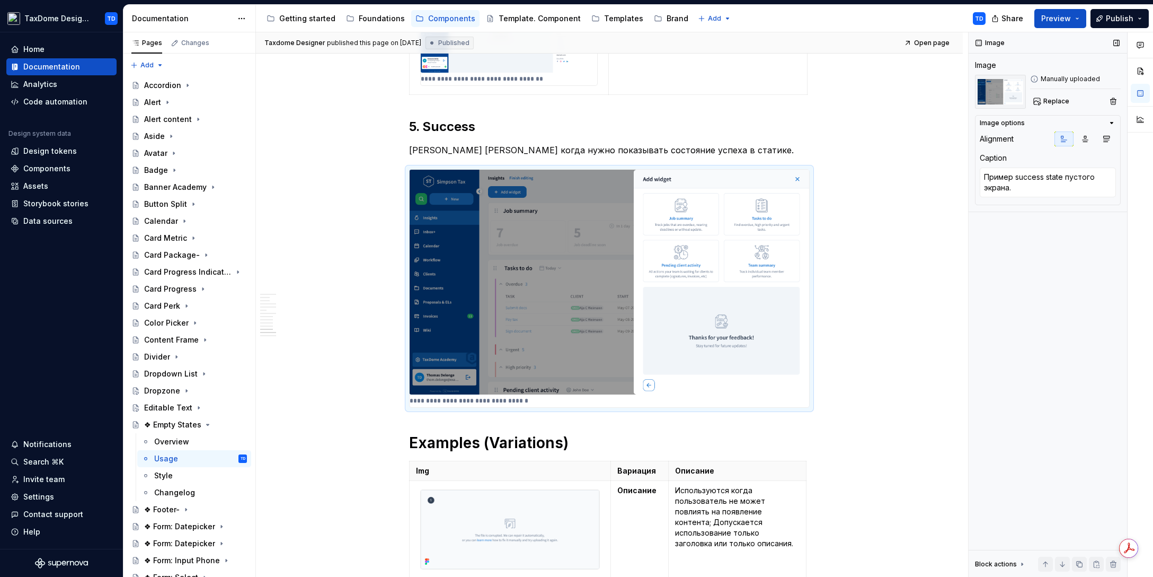
click at [1059, 265] on div "Image Image Manually uploaded Replace Image options Alignment Caption Пример su…" at bounding box center [1048, 304] width 158 height 545
drag, startPoint x: 1018, startPoint y: 190, endPoint x: 1011, endPoint y: 195, distance: 8.3
click at [1021, 190] on textarea "Пример success state пустого экрана." at bounding box center [1048, 182] width 136 height 30
drag, startPoint x: 1013, startPoint y: 193, endPoint x: 984, endPoint y: 174, distance: 34.8
click at [984, 174] on textarea "Пример success state пустого экрана." at bounding box center [1048, 182] width 136 height 30
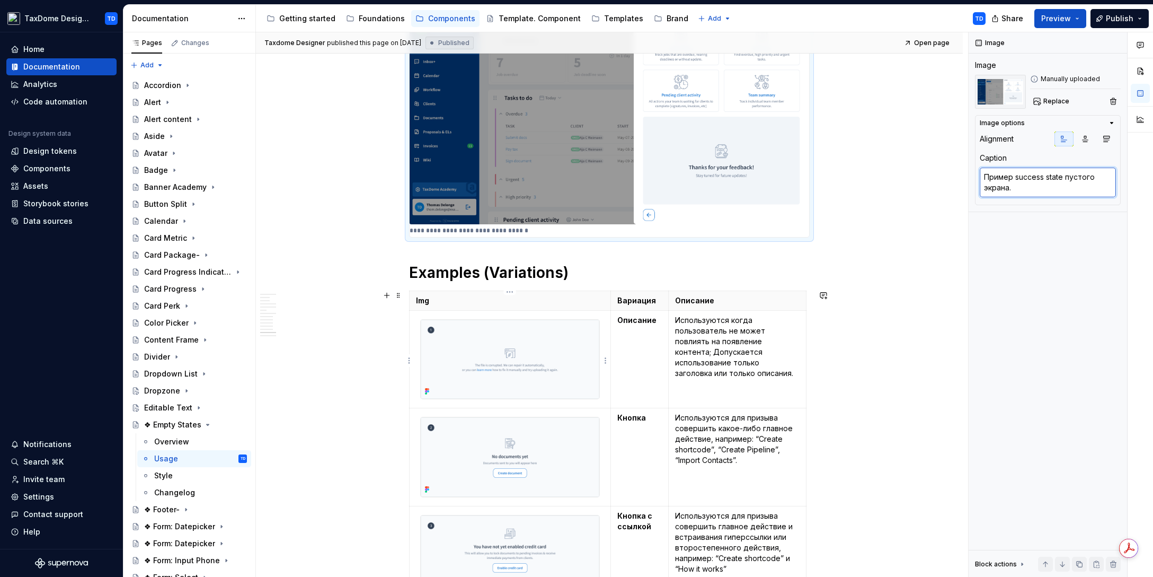
scroll to position [5639, 0]
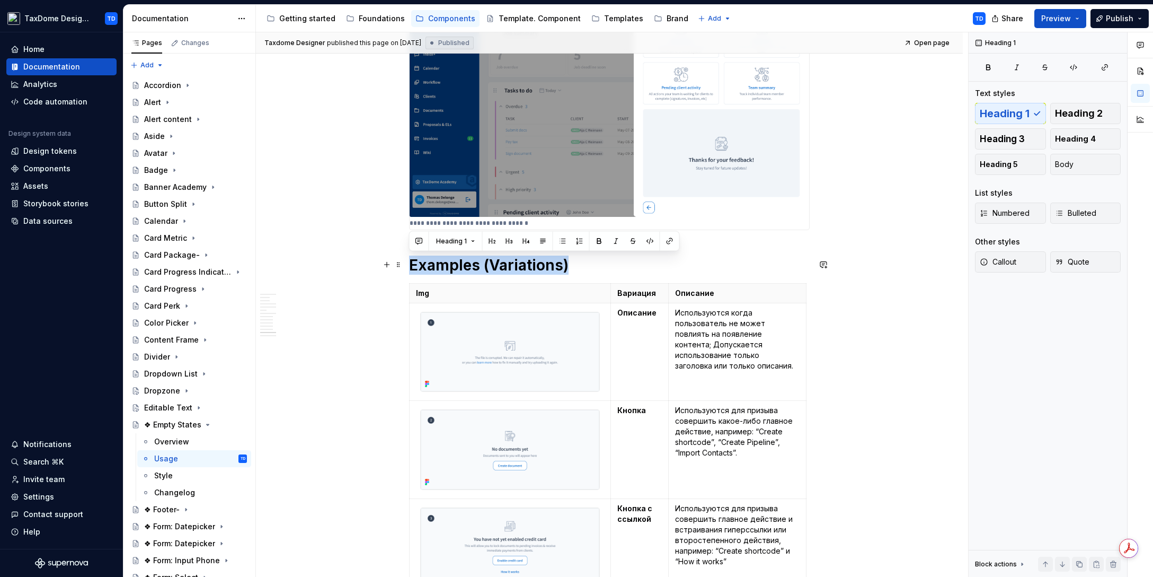
drag, startPoint x: 432, startPoint y: 263, endPoint x: 586, endPoint y: 261, distance: 153.2
click at [586, 261] on h1 "Examples (Variations)" at bounding box center [609, 264] width 401 height 19
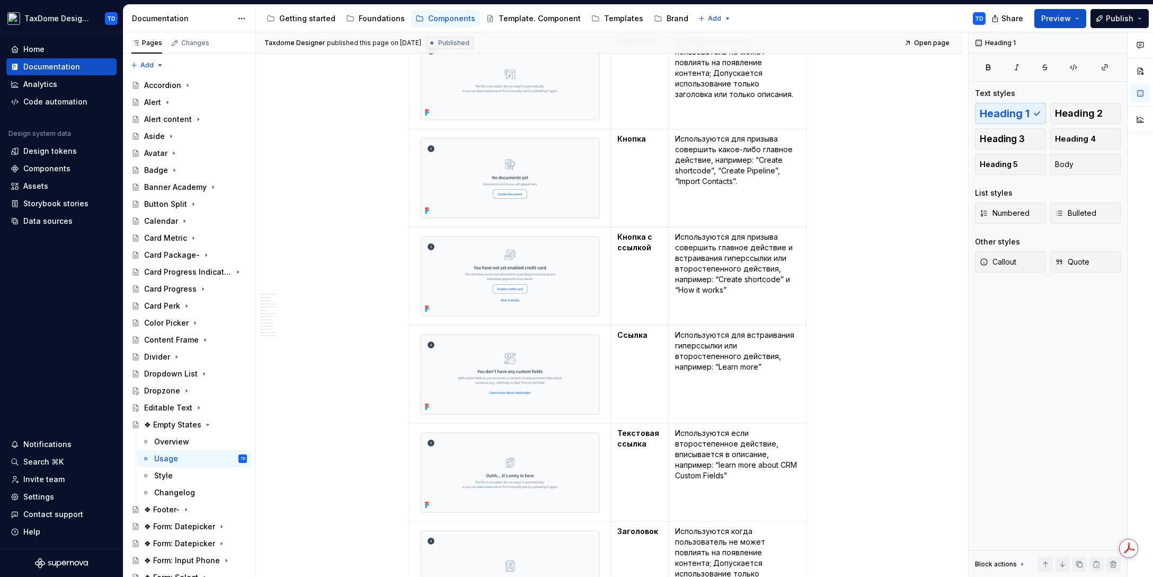
scroll to position [5835, 0]
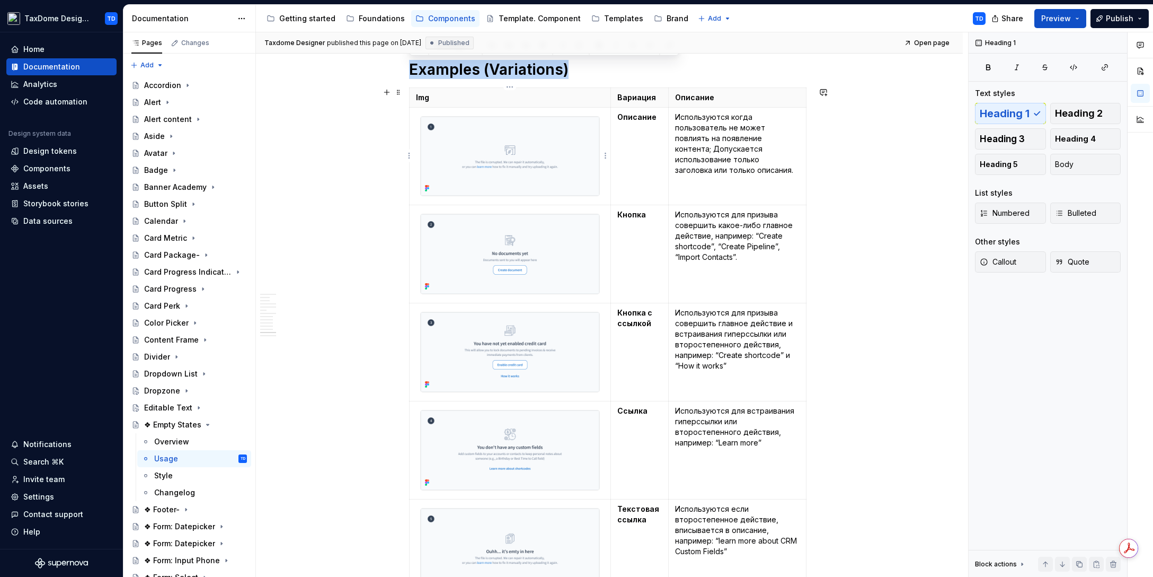
click at [581, 157] on img at bounding box center [510, 156] width 179 height 79
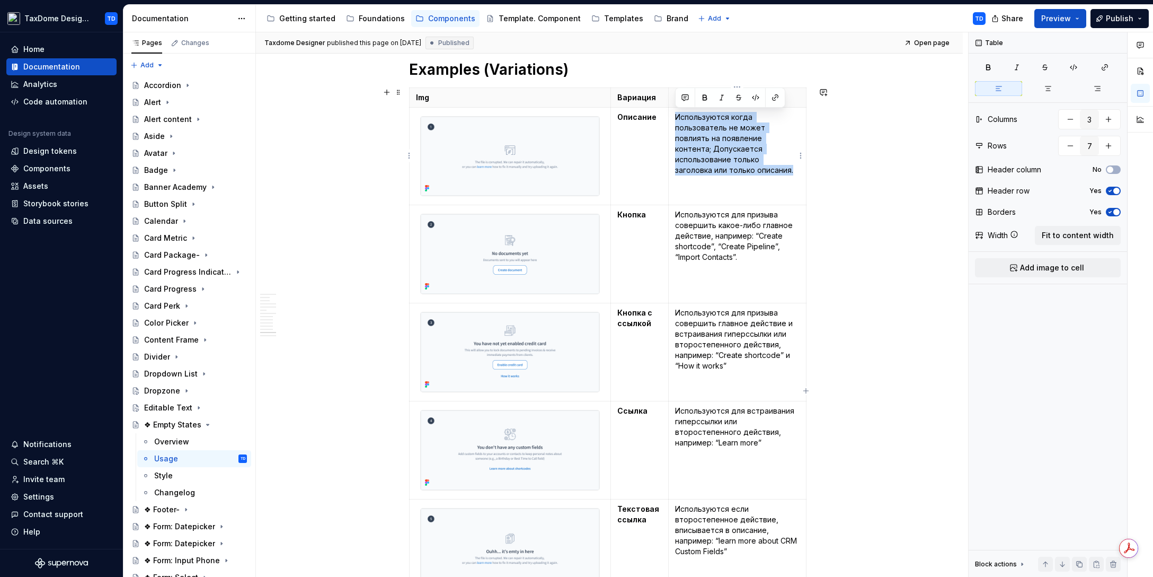
drag, startPoint x: 676, startPoint y: 116, endPoint x: 741, endPoint y: 167, distance: 83.0
click at [741, 167] on p "Используются когда пользователь не может повлиять на появление контента; Допуск…" at bounding box center [737, 144] width 125 height 64
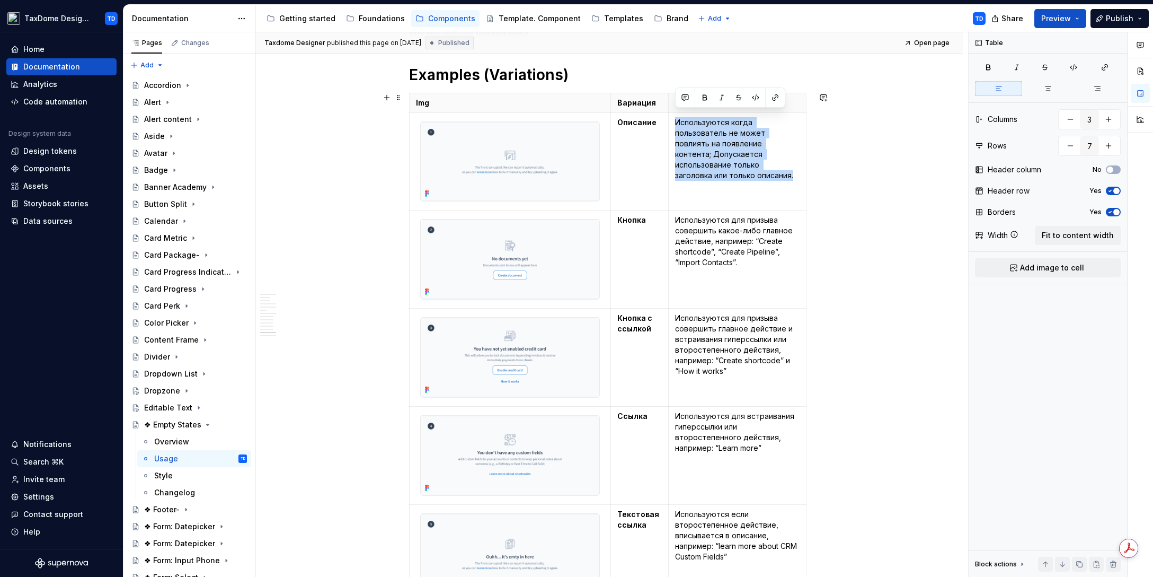
scroll to position [5823, 0]
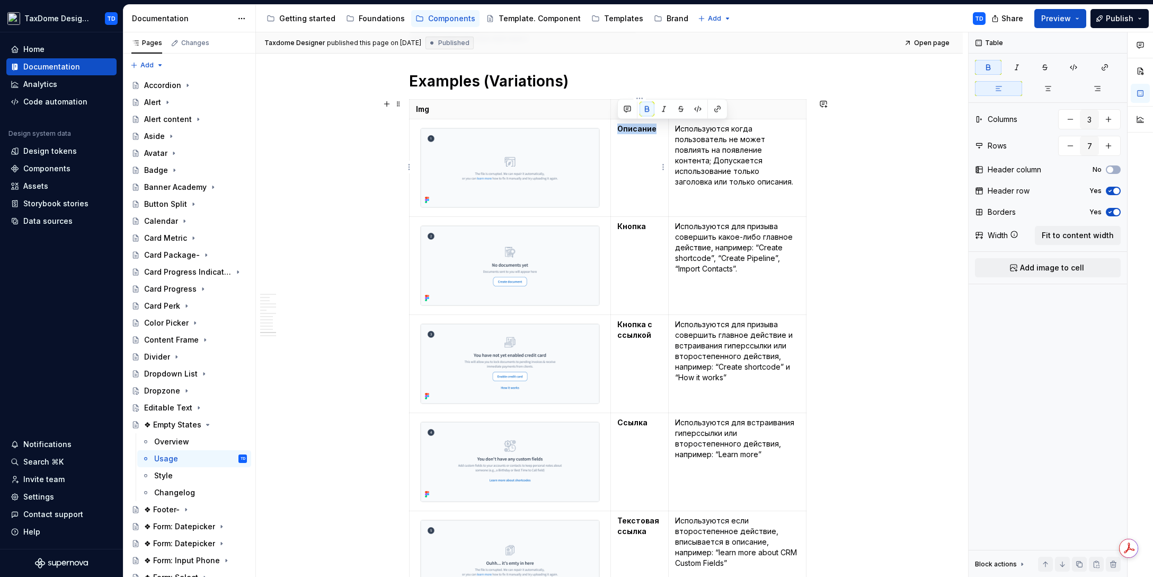
drag, startPoint x: 656, startPoint y: 129, endPoint x: 620, endPoint y: 125, distance: 35.8
click at [620, 125] on p "Описание" at bounding box center [639, 128] width 45 height 11
drag, startPoint x: 651, startPoint y: 226, endPoint x: 618, endPoint y: 223, distance: 32.5
click at [618, 223] on p "Кнопка" at bounding box center [639, 226] width 45 height 11
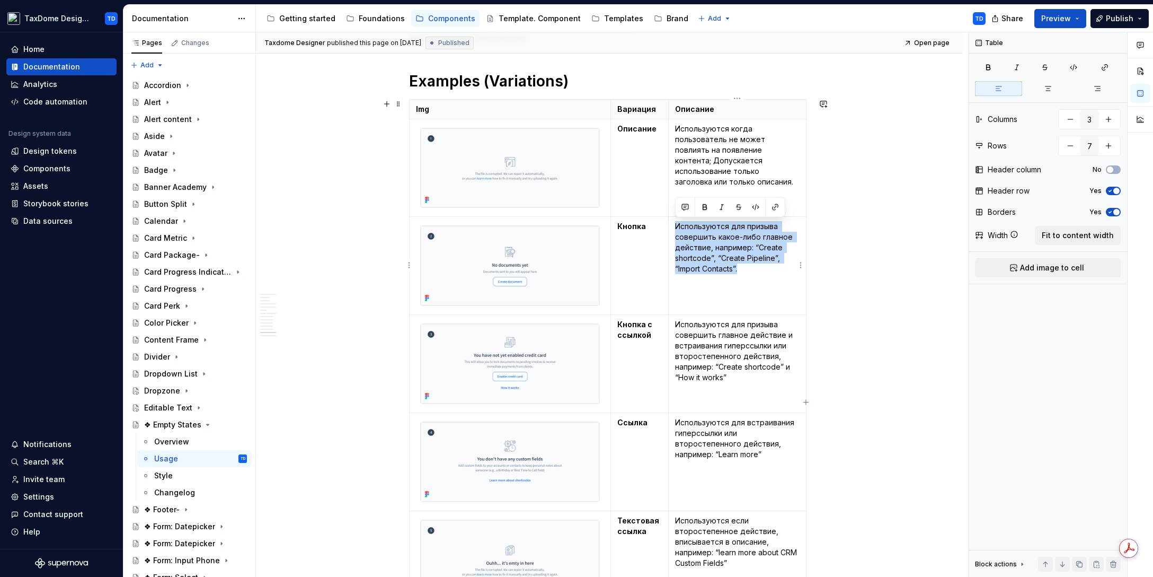
drag, startPoint x: 715, startPoint y: 255, endPoint x: 676, endPoint y: 226, distance: 49.3
click at [676, 226] on p "Используются для призыва совершить какое-либо главное действие, например: “Crea…" at bounding box center [737, 247] width 125 height 53
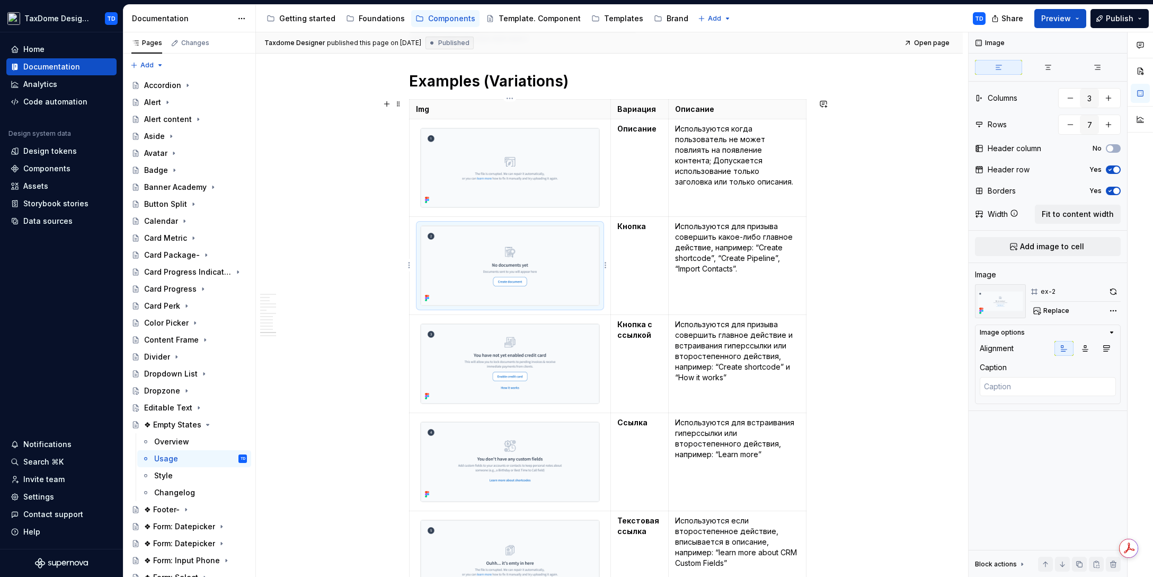
click at [513, 229] on img at bounding box center [510, 265] width 179 height 79
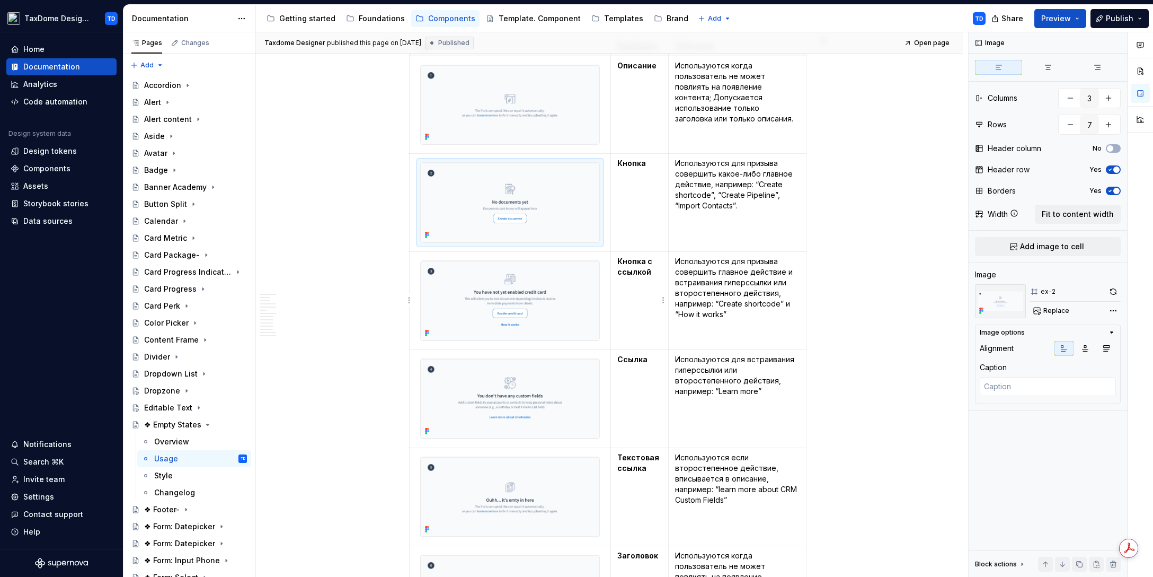
scroll to position [5915, 0]
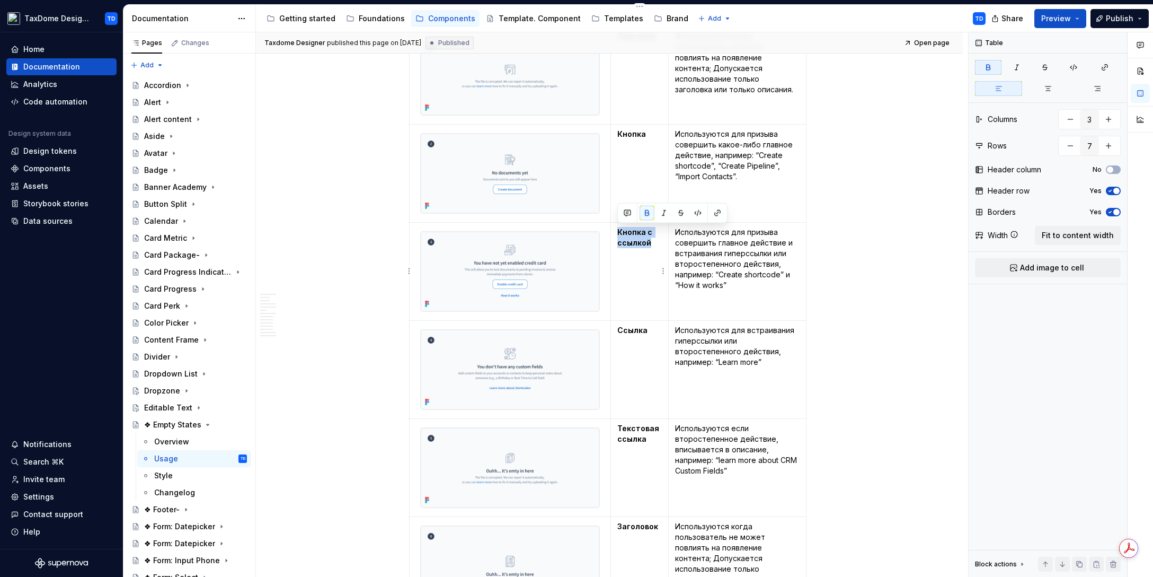
drag, startPoint x: 653, startPoint y: 242, endPoint x: 620, endPoint y: 232, distance: 35.4
click at [620, 232] on p "Кнопка с ссылкой" at bounding box center [639, 237] width 45 height 21
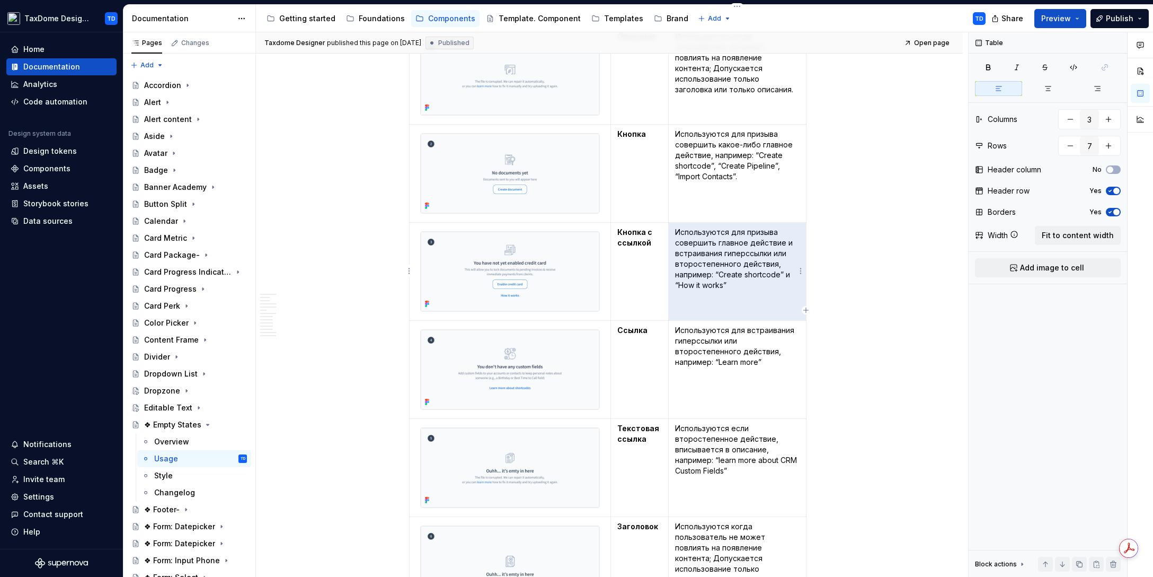
drag, startPoint x: 715, startPoint y: 284, endPoint x: 676, endPoint y: 234, distance: 63.0
click at [676, 234] on td "Используются для призыва совершить главное действие и встраивания гиперссылки и…" at bounding box center [738, 272] width 138 height 98
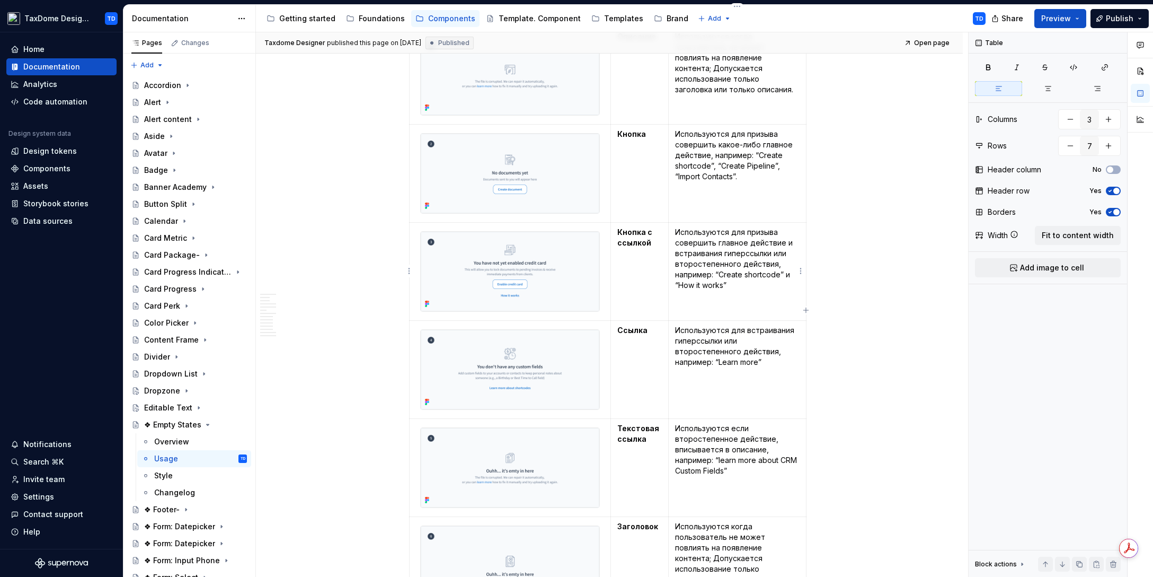
click at [691, 243] on p "Используются для призыва совершить главное действие и встраивания гиперссылки и…" at bounding box center [737, 259] width 125 height 64
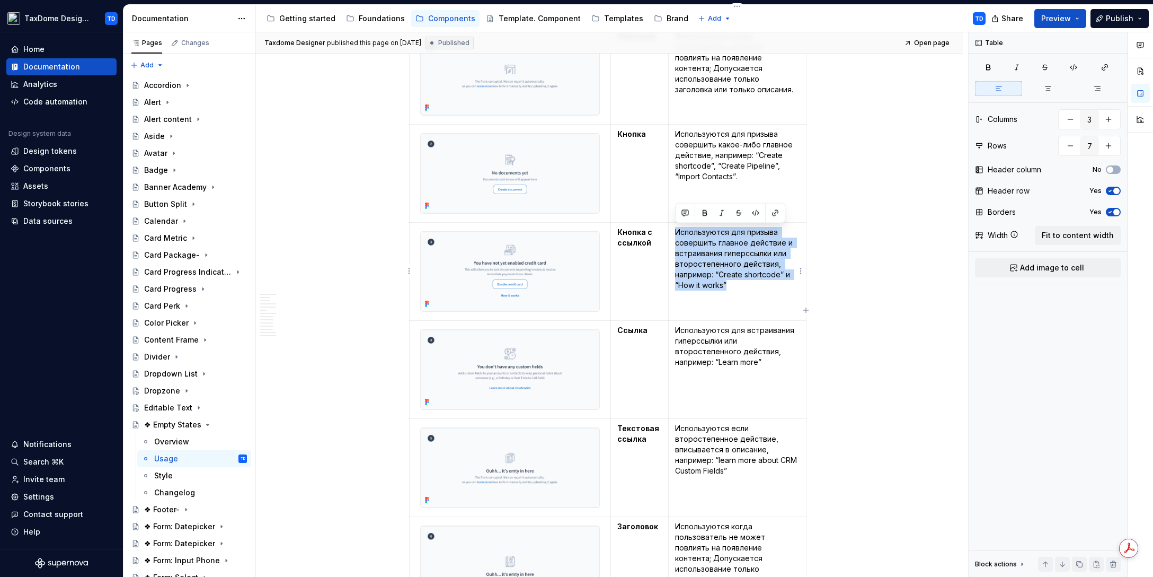
drag, startPoint x: 730, startPoint y: 285, endPoint x: 678, endPoint y: 231, distance: 74.6
click at [678, 231] on p "Используются для призыва совершить главное действие и встраивания гиперссылки и…" at bounding box center [737, 259] width 125 height 64
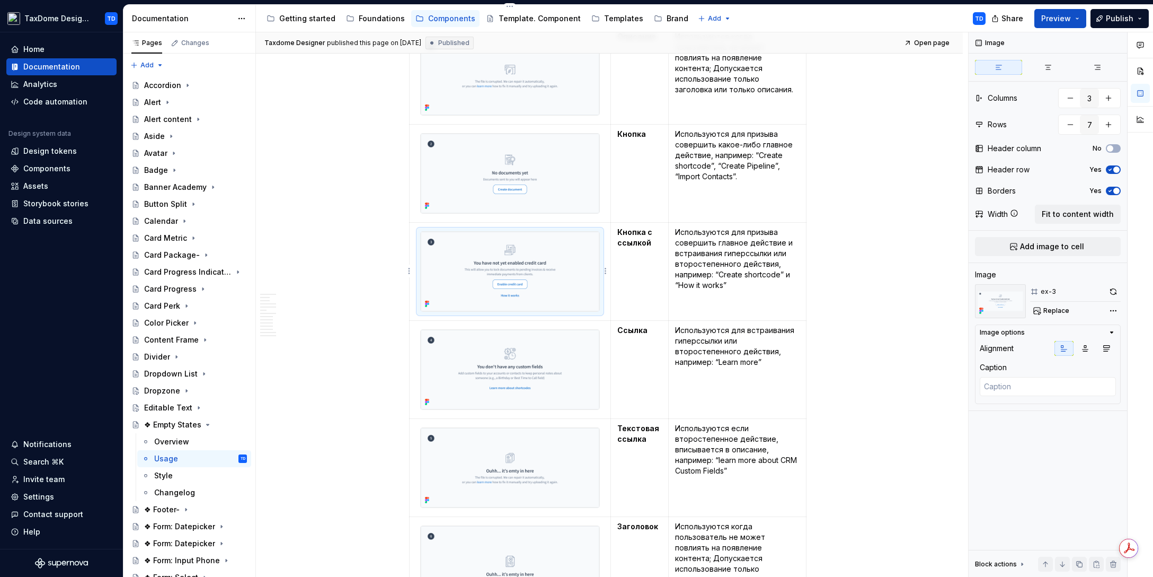
click at [0, 0] on div "TaxDome Design System TD Home Documentation Analytics Code automation Design sy…" at bounding box center [576, 288] width 1153 height 577
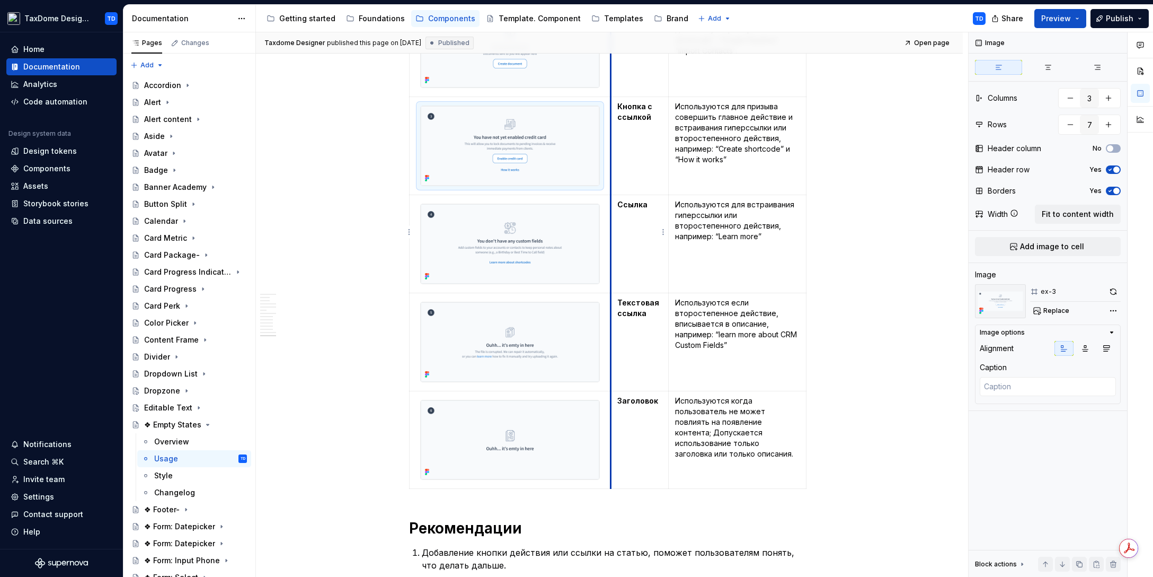
scroll to position [6052, 0]
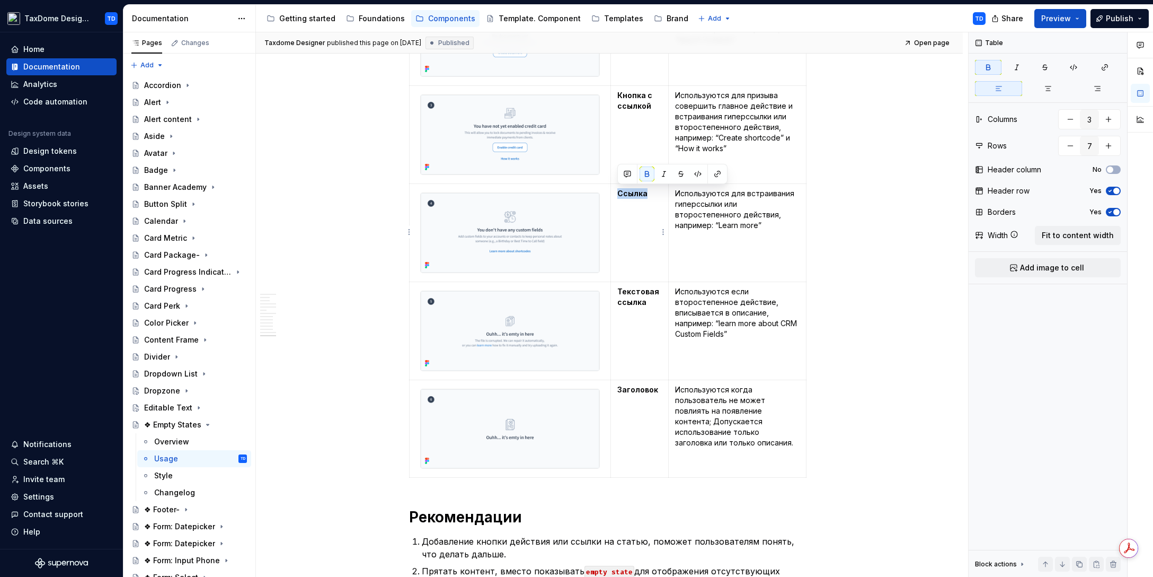
drag, startPoint x: 649, startPoint y: 193, endPoint x: 617, endPoint y: 191, distance: 31.3
click at [617, 191] on p "Ссылка" at bounding box center [639, 193] width 45 height 11
drag, startPoint x: 753, startPoint y: 223, endPoint x: 674, endPoint y: 191, distance: 85.1
click at [674, 191] on td "Используются для встраивания гиперссылки или второстепенного действия, например…" at bounding box center [738, 233] width 138 height 98
click at [505, 216] on img at bounding box center [510, 232] width 179 height 79
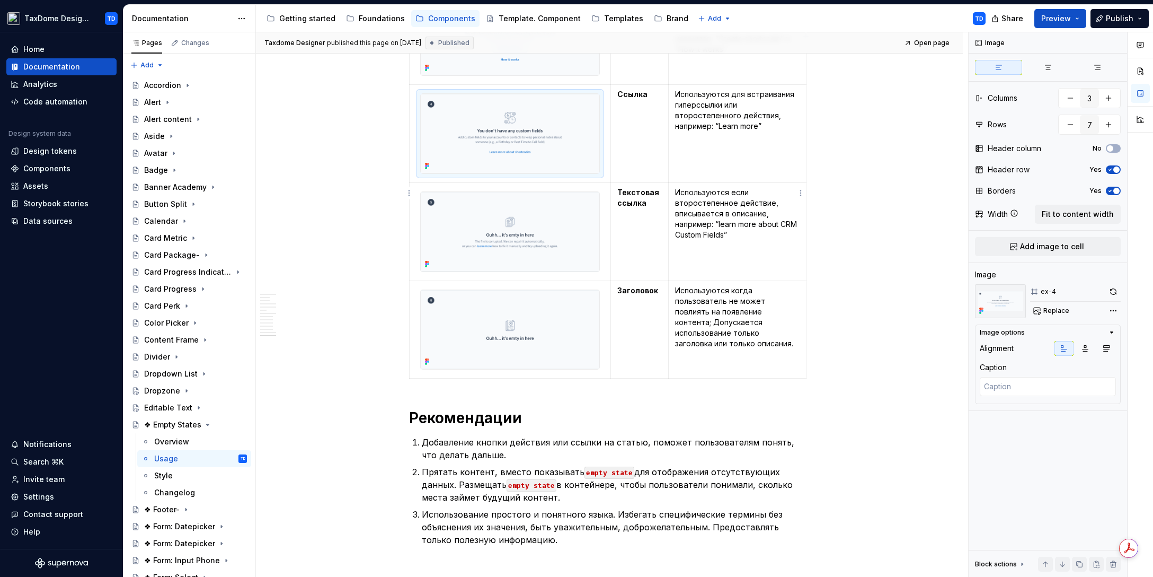
scroll to position [6137, 0]
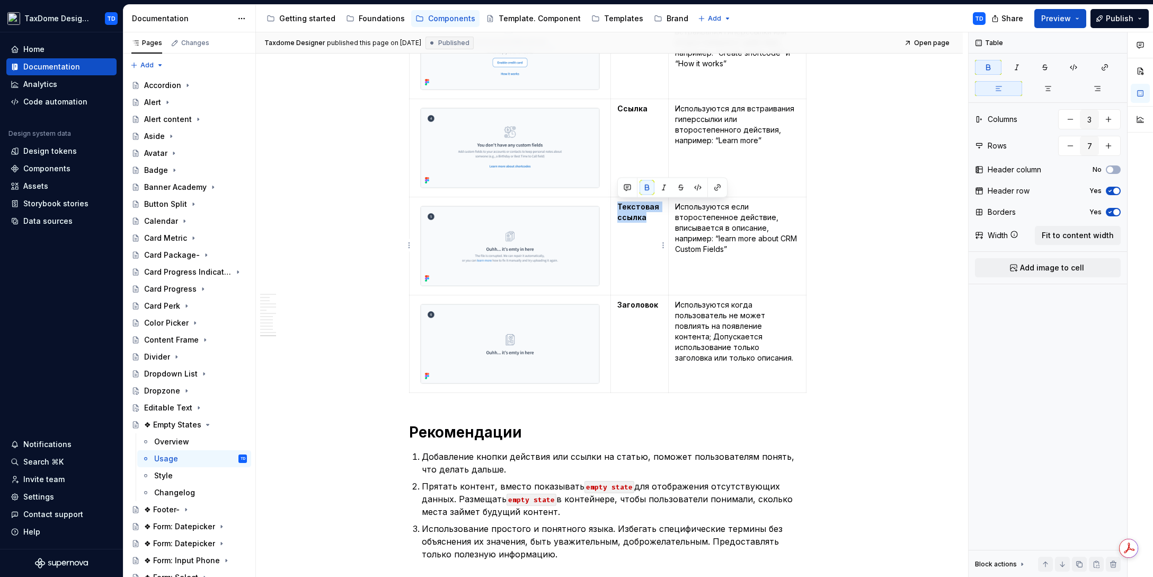
drag, startPoint x: 632, startPoint y: 213, endPoint x: 616, endPoint y: 208, distance: 16.8
click at [616, 208] on td "Текстовая ссылка" at bounding box center [640, 246] width 58 height 98
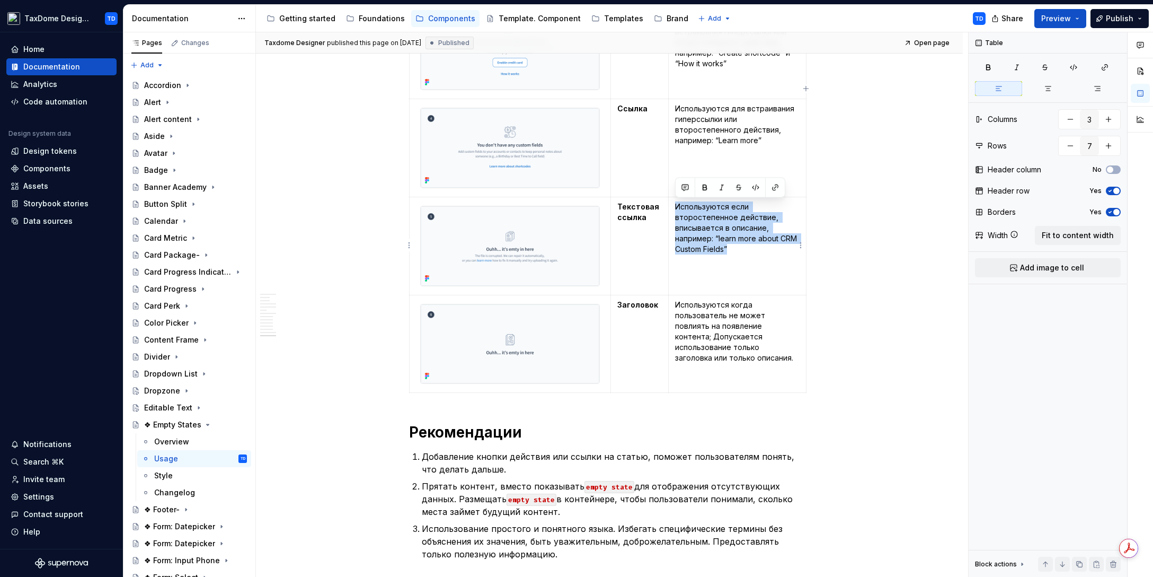
drag, startPoint x: 750, startPoint y: 250, endPoint x: 672, endPoint y: 207, distance: 89.7
click at [672, 207] on td "Используются если второстепенное действие, вписывается в описание, например: “l…" at bounding box center [738, 246] width 138 height 98
click at [548, 246] on img at bounding box center [510, 245] width 179 height 79
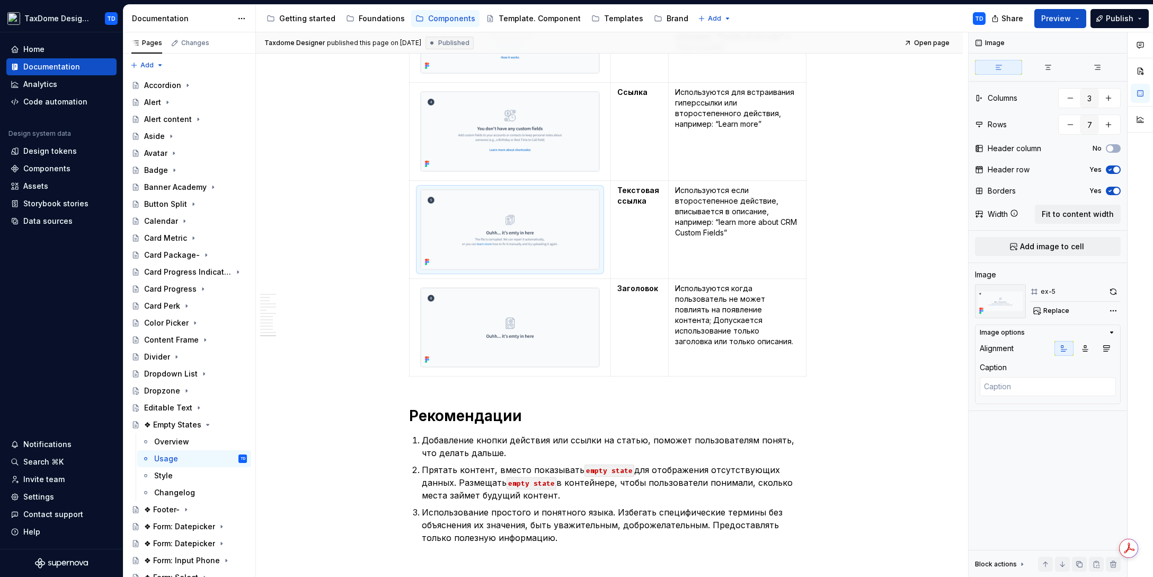
scroll to position [6213, 0]
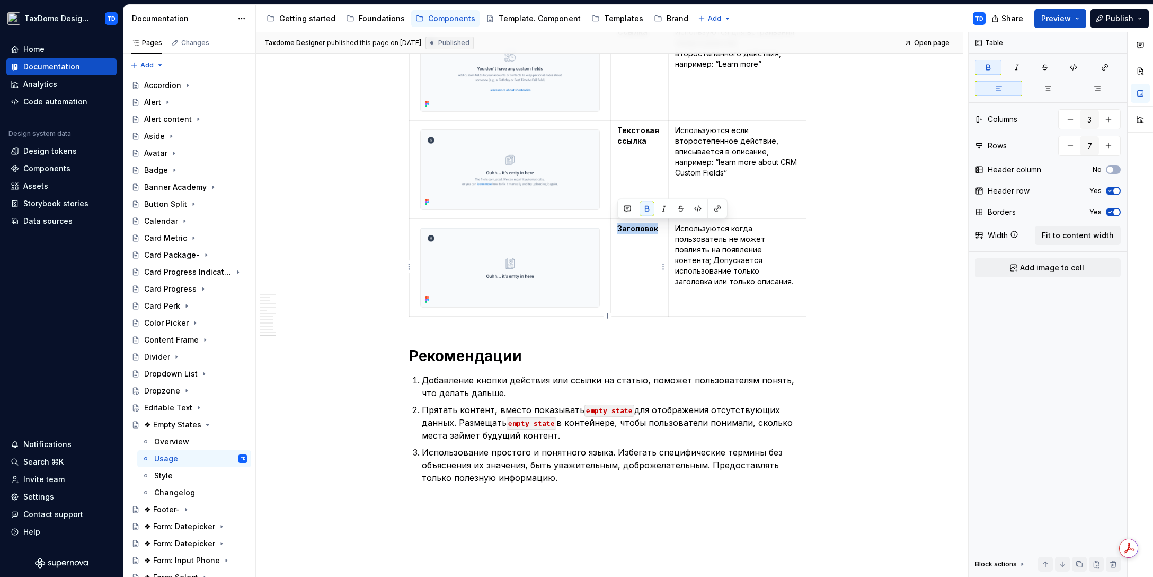
drag, startPoint x: 660, startPoint y: 226, endPoint x: 616, endPoint y: 223, distance: 44.1
click at [616, 223] on td "Заголовок" at bounding box center [640, 267] width 58 height 98
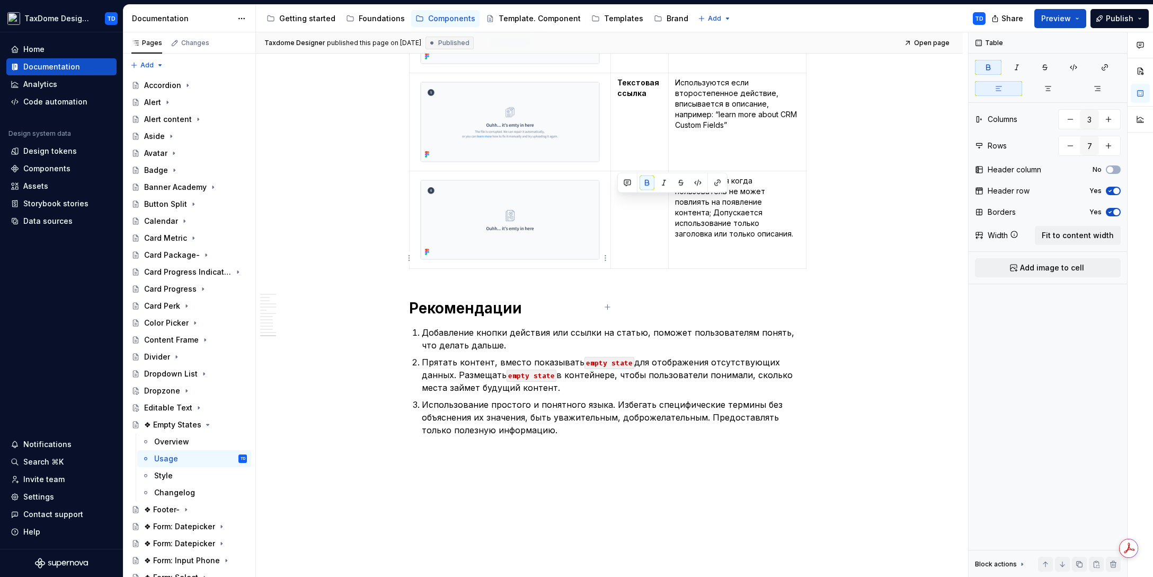
scroll to position [6281, 0]
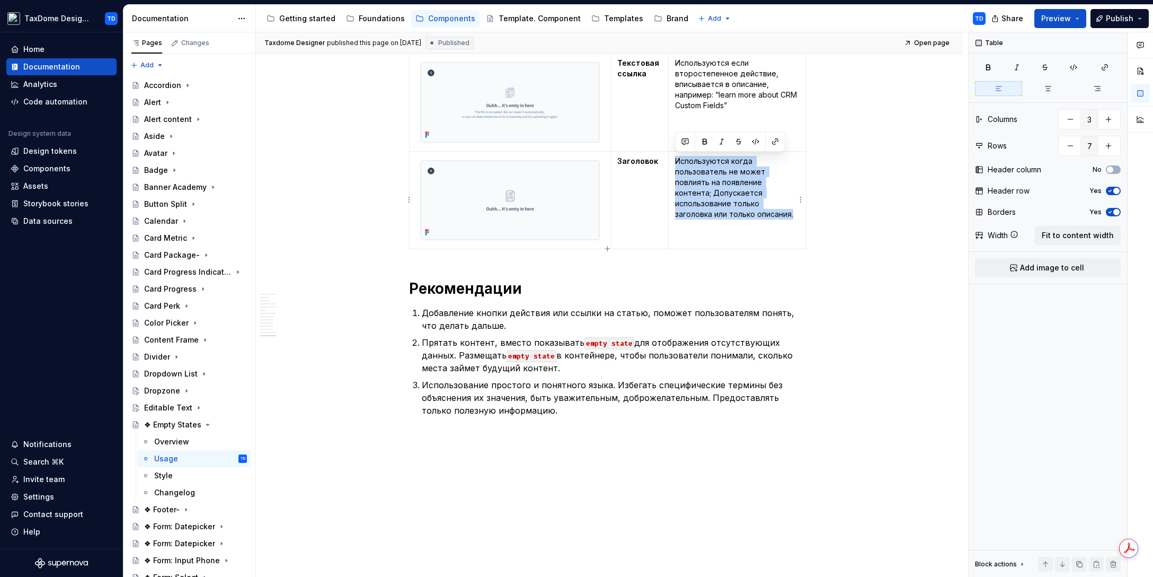
drag, startPoint x: 718, startPoint y: 214, endPoint x: 675, endPoint y: 161, distance: 67.8
click at [675, 161] on p "Используются когда пользователь не может повлиять на появление контента; Допуск…" at bounding box center [737, 188] width 125 height 64
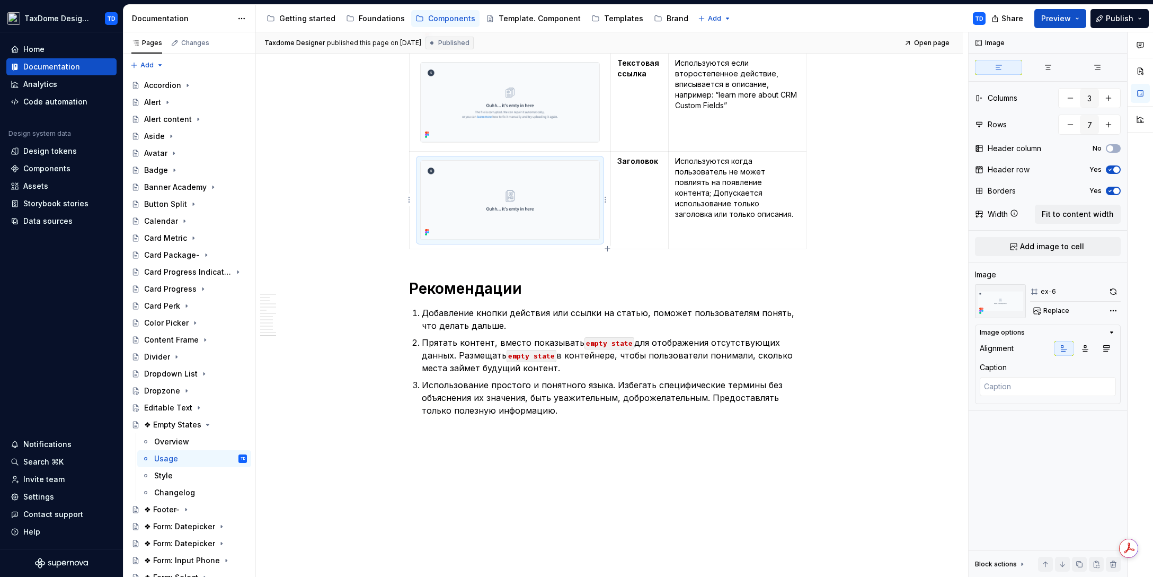
click at [513, 173] on img at bounding box center [510, 200] width 179 height 79
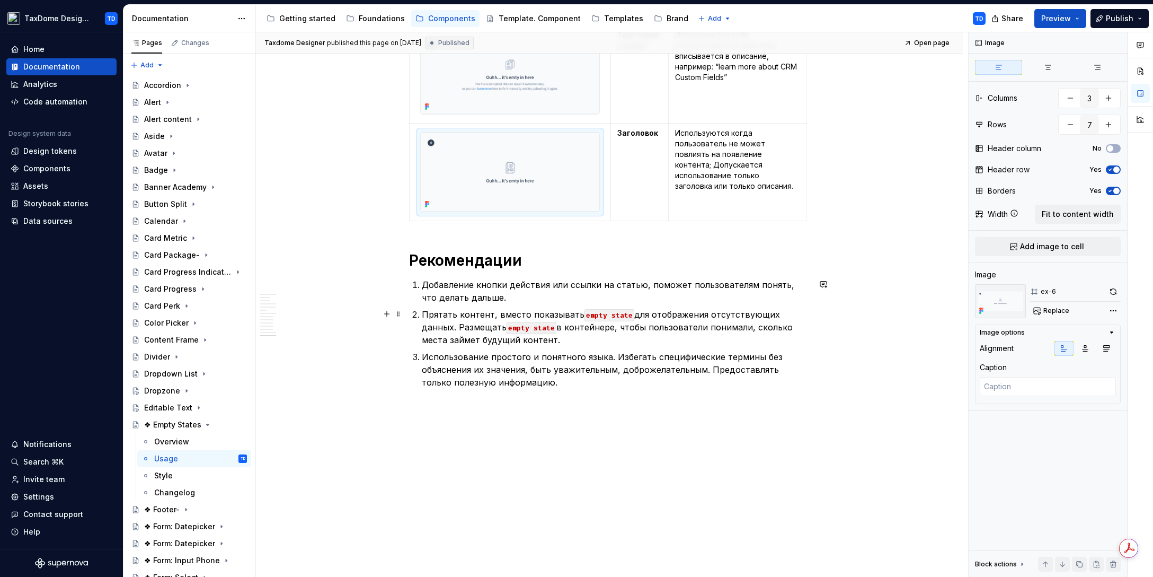
scroll to position [6331, 0]
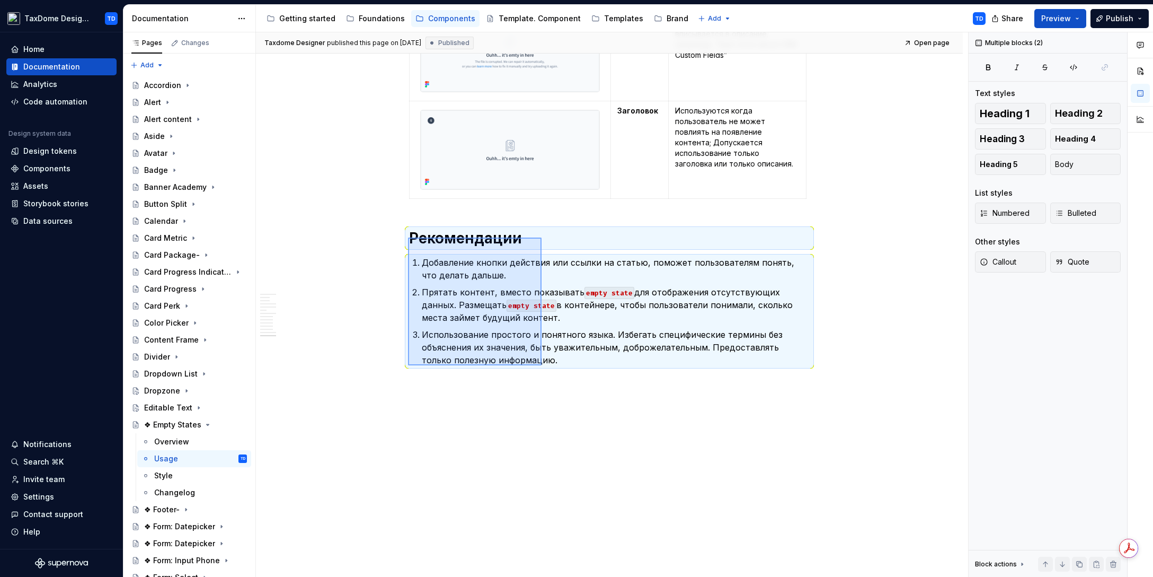
drag, startPoint x: 419, startPoint y: 240, endPoint x: 544, endPoint y: 366, distance: 177.3
click at [544, 366] on div "Taxdome Designer published this page on [DATE] Published Open page ❖ Empty Stat…" at bounding box center [612, 304] width 712 height 545
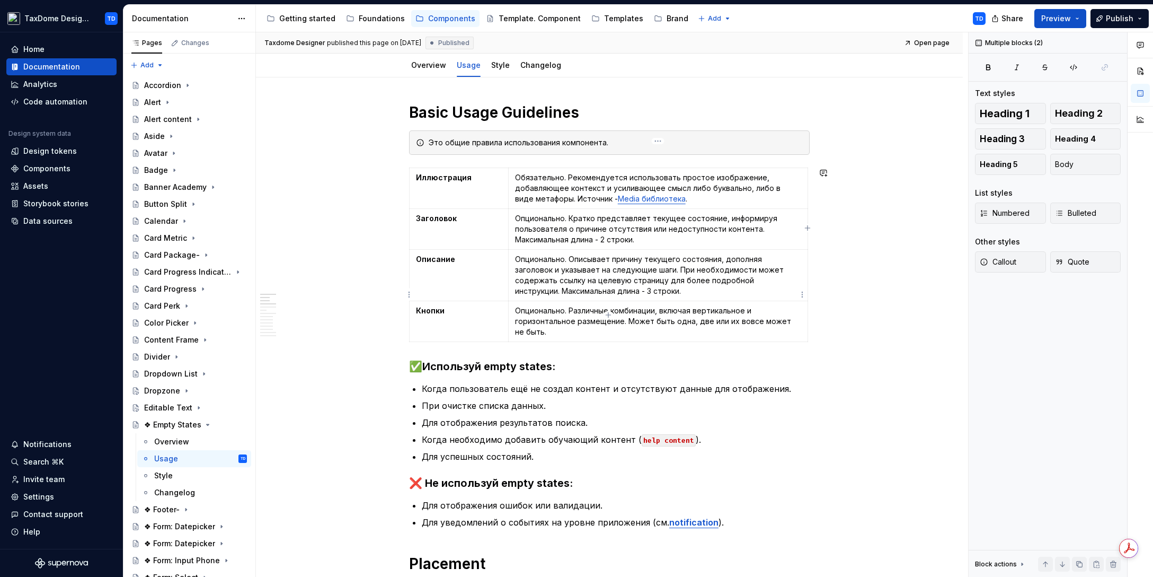
scroll to position [0, 0]
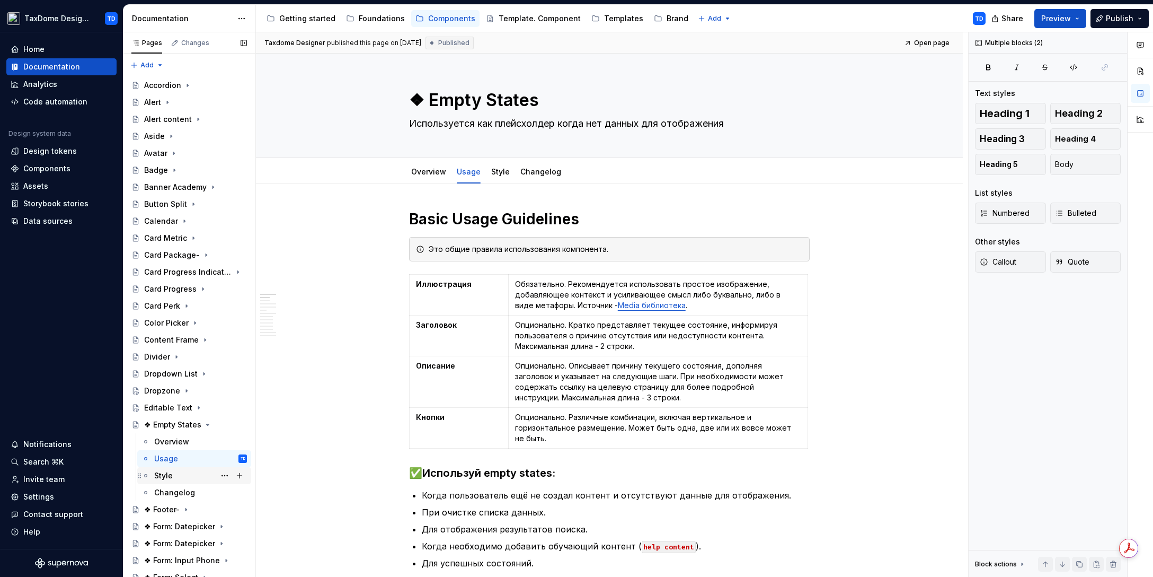
click at [169, 473] on div "Style" at bounding box center [163, 475] width 19 height 11
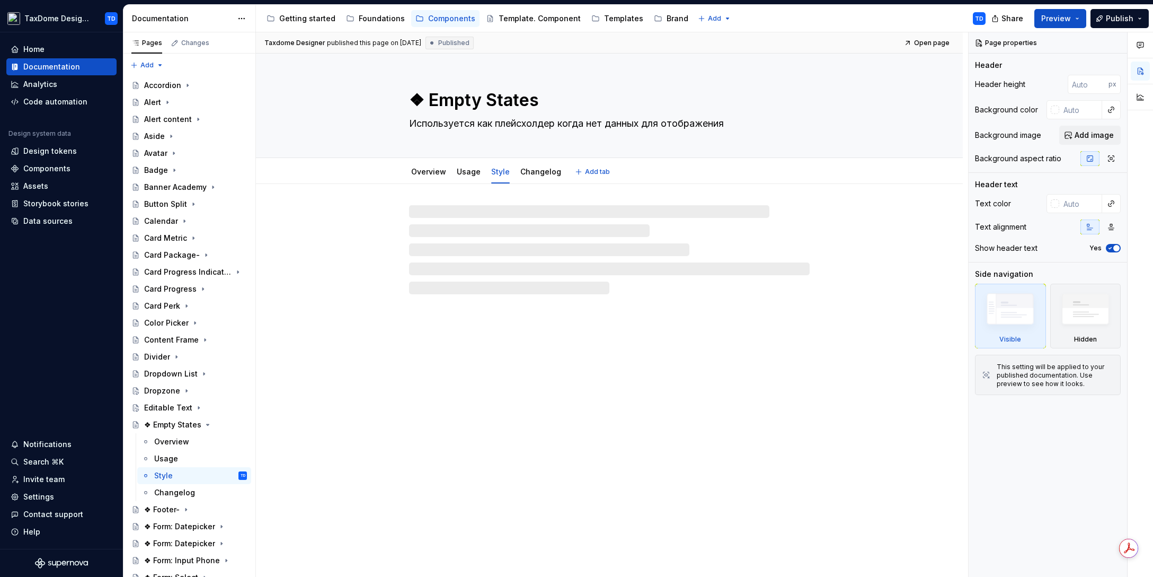
click at [421, 105] on textarea "❖ Empty States" at bounding box center [607, 99] width 401 height 25
click at [426, 99] on textarea "❖ Empty States" at bounding box center [607, 99] width 401 height 25
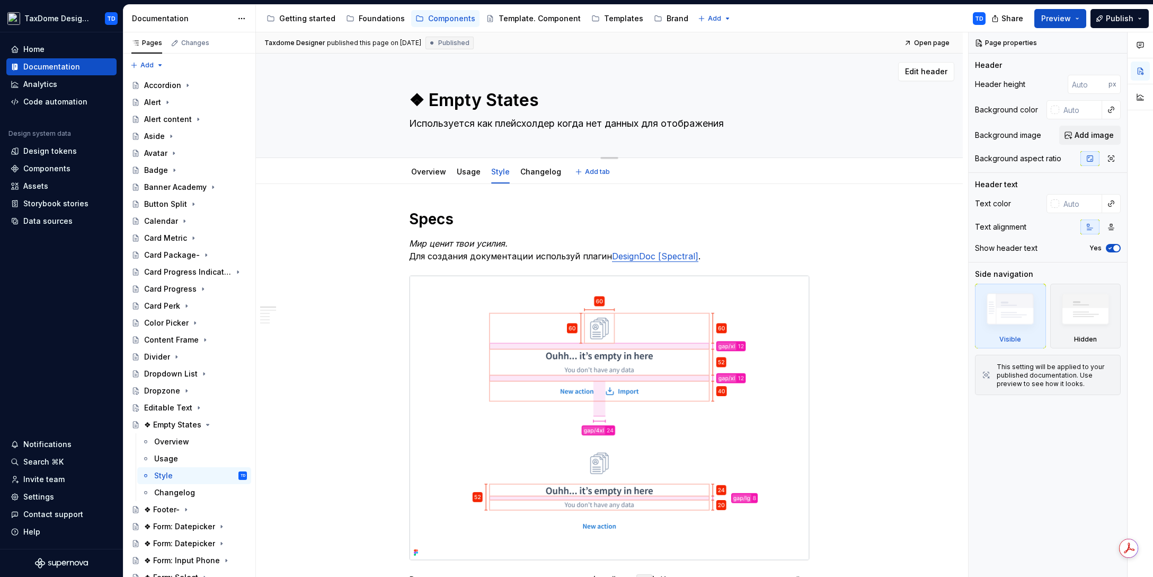
type textarea "*"
type textarea "❖Empty States"
type textarea "*"
type textarea "Empty States"
type textarea "*"
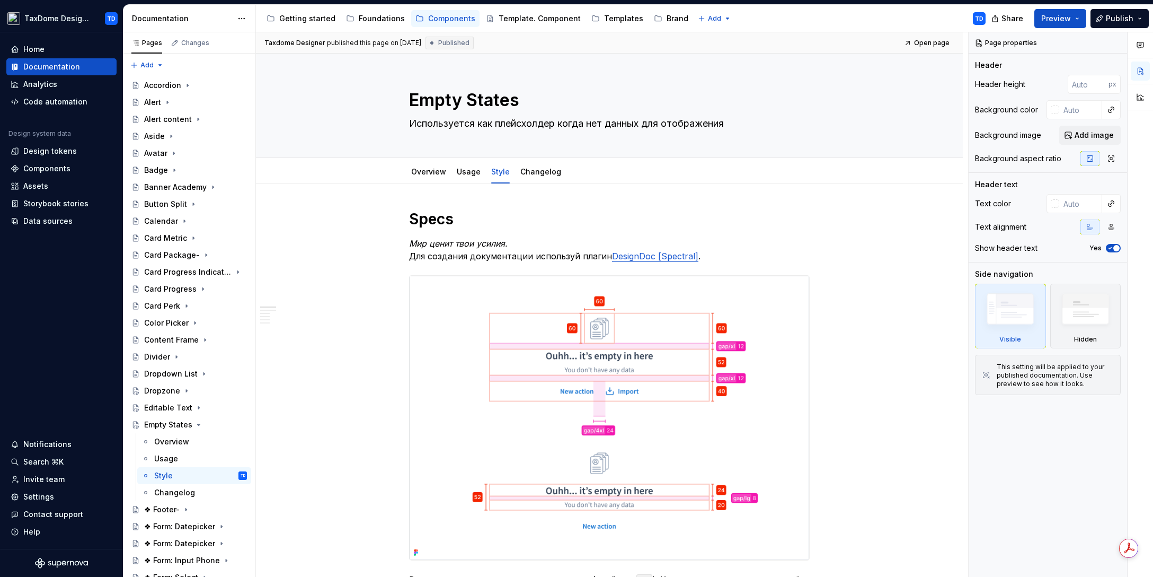
type textarea "Empty States"
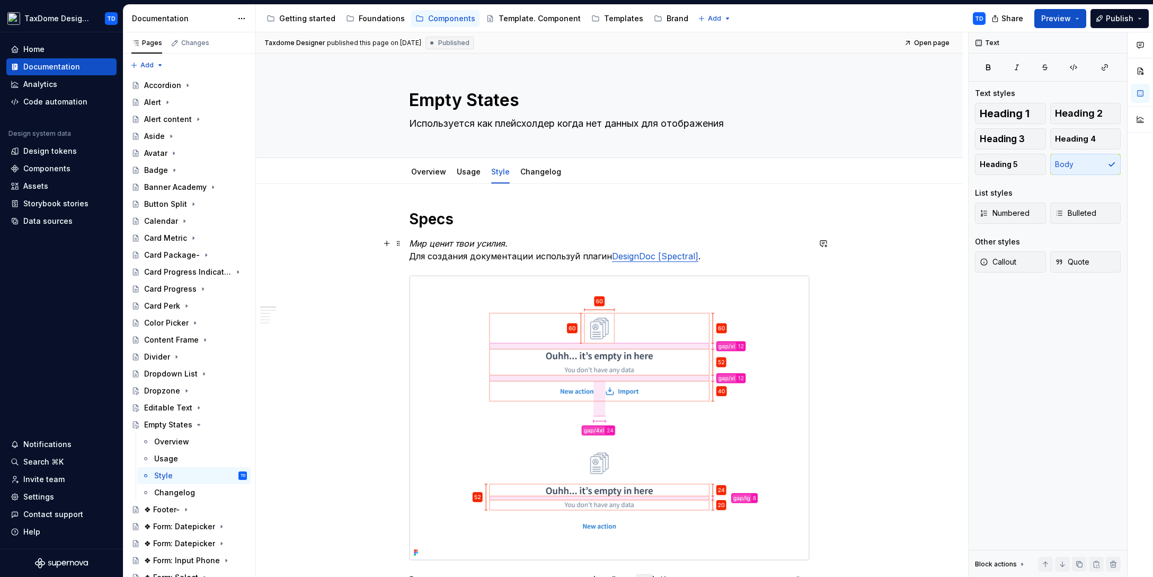
drag, startPoint x: 412, startPoint y: 243, endPoint x: 463, endPoint y: 250, distance: 51.3
click at [463, 250] on p "Мир ценит твои усилия. Для создания документации используй плагин DesignDoc [Sp…" at bounding box center [609, 249] width 401 height 25
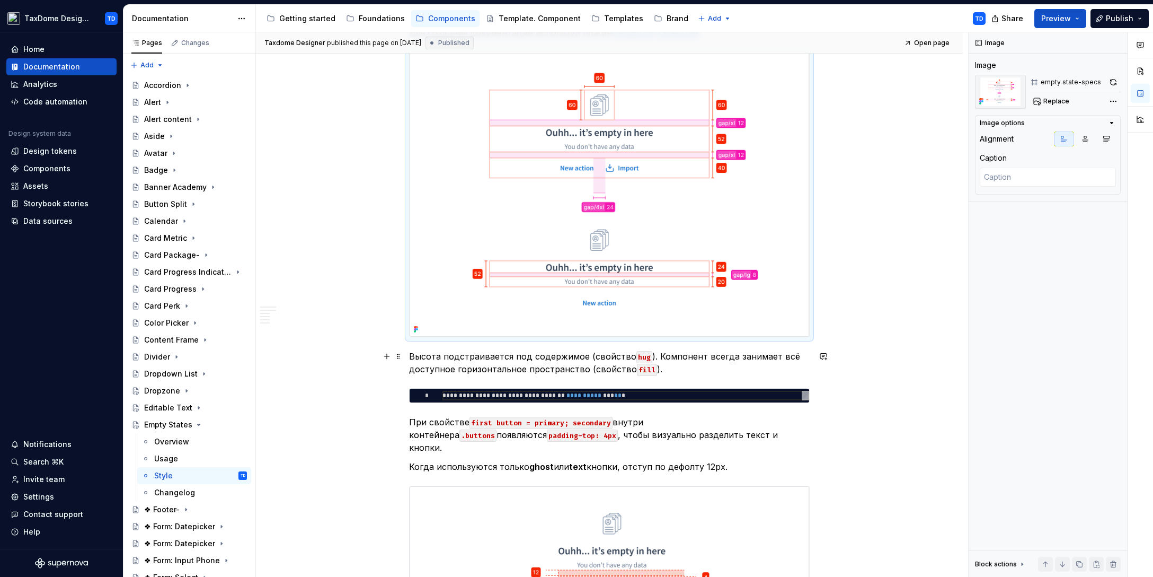
scroll to position [234, 0]
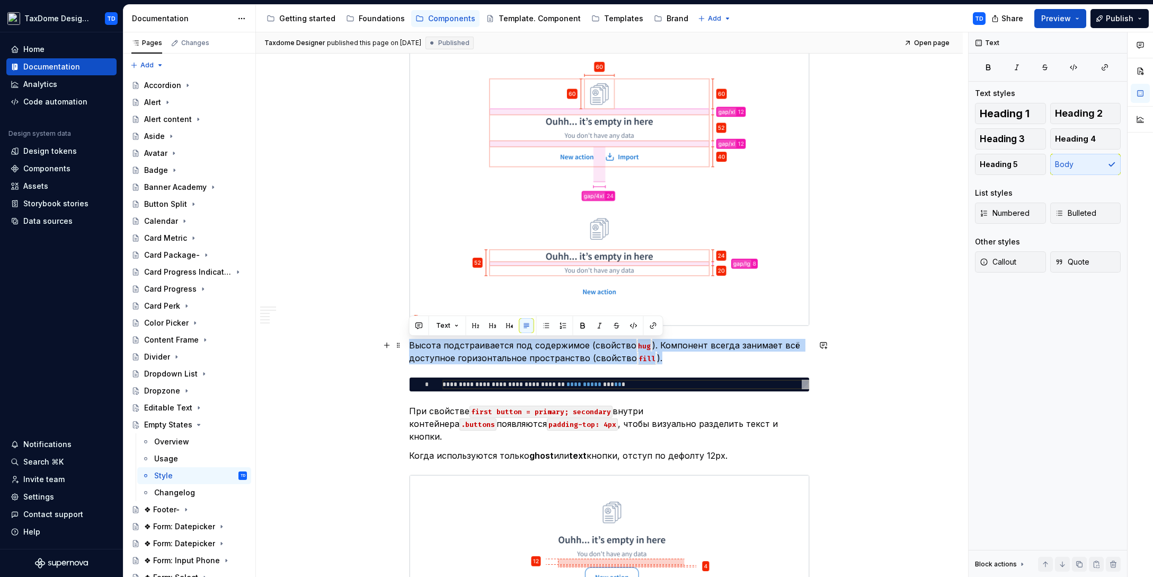
drag, startPoint x: 410, startPoint y: 344, endPoint x: 688, endPoint y: 356, distance: 278.5
click at [688, 356] on p "Высота подстраивается под содержимое (свойство hug ). Компонент всегда занимает…" at bounding box center [609, 351] width 401 height 25
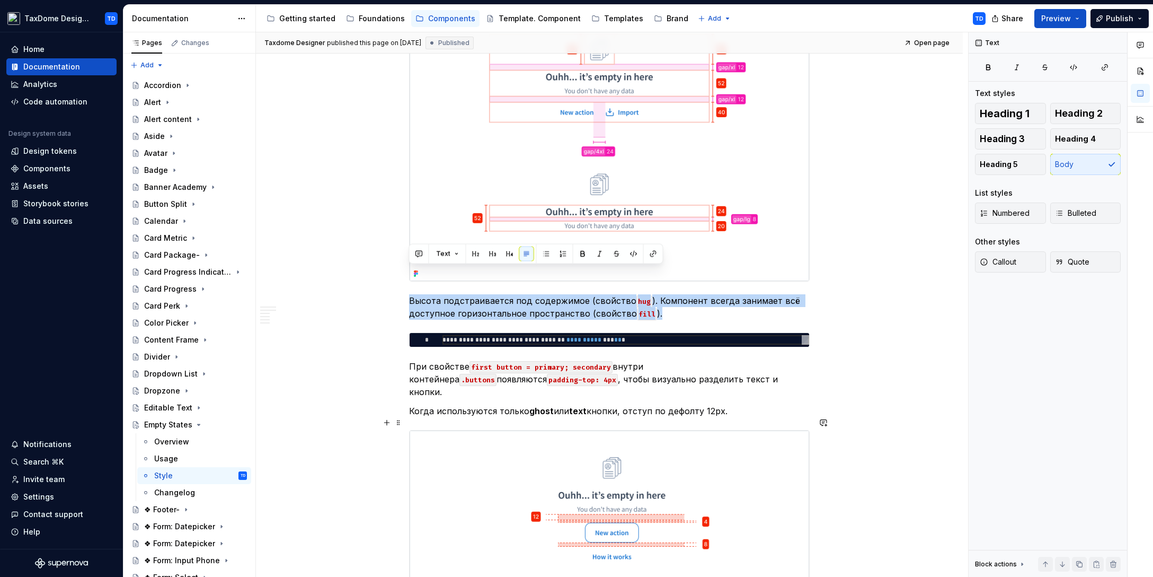
scroll to position [306, 0]
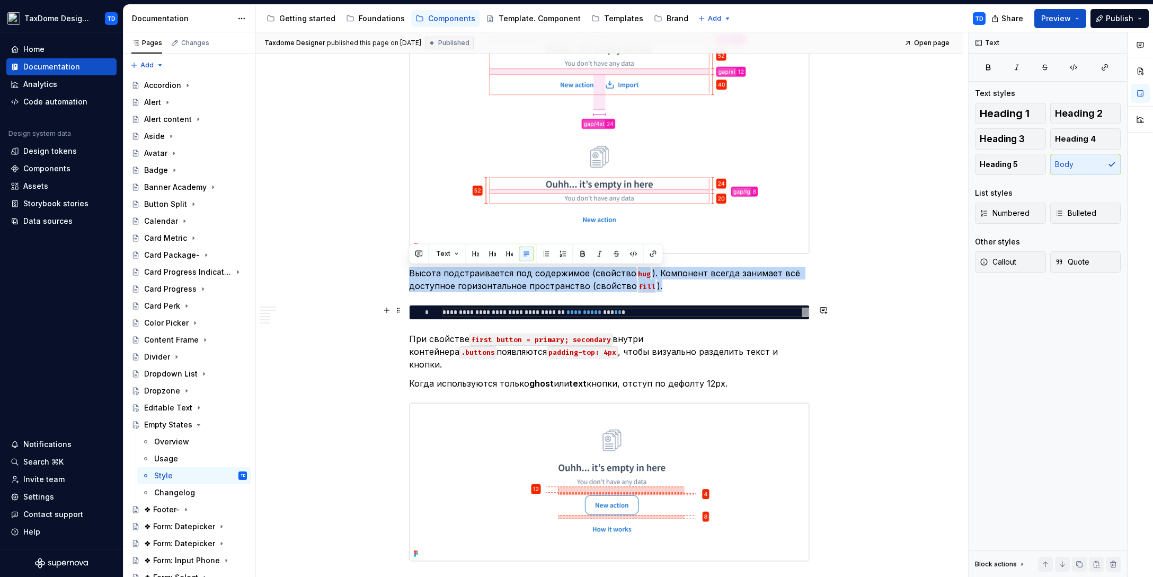
type textarea "*"
type textarea "**********"
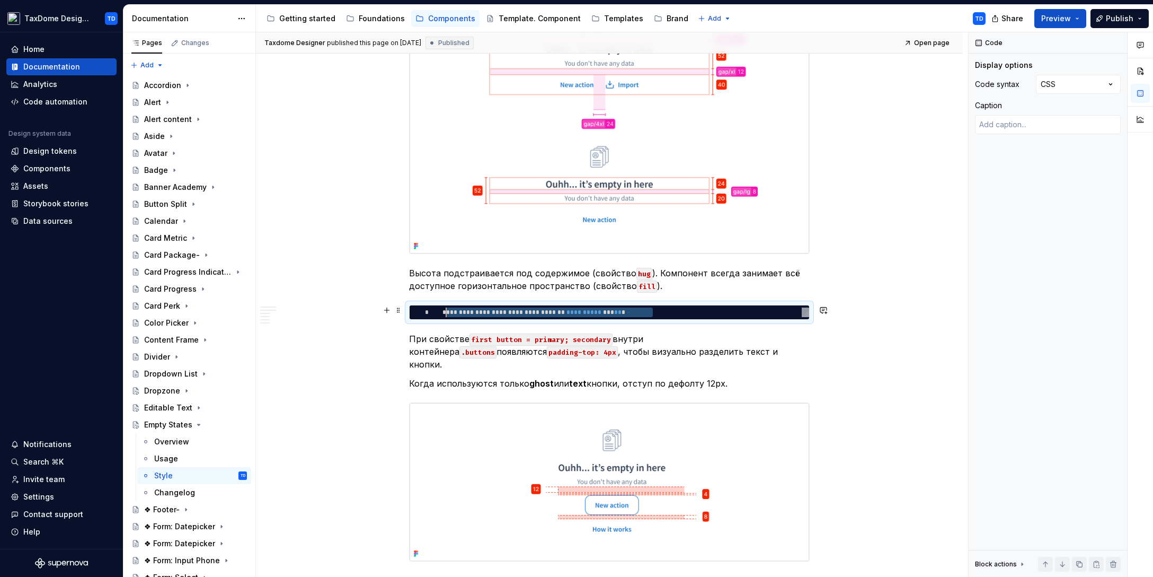
scroll to position [0, 0]
drag, startPoint x: 649, startPoint y: 312, endPoint x: 439, endPoint y: 311, distance: 209.9
click at [443, 311] on div "**********" at bounding box center [626, 312] width 367 height 10
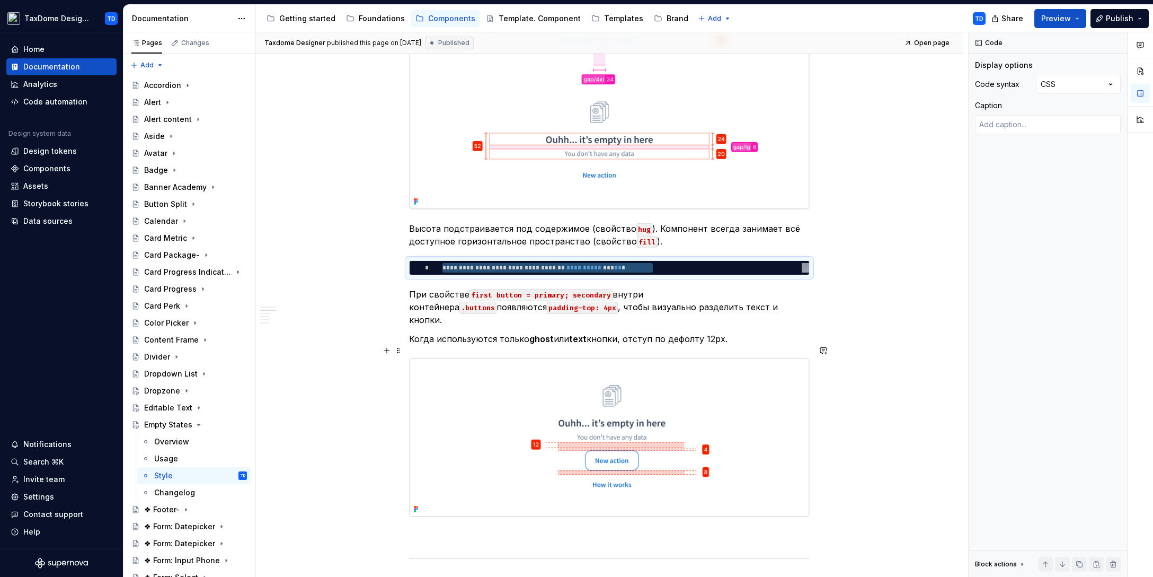
scroll to position [381, 0]
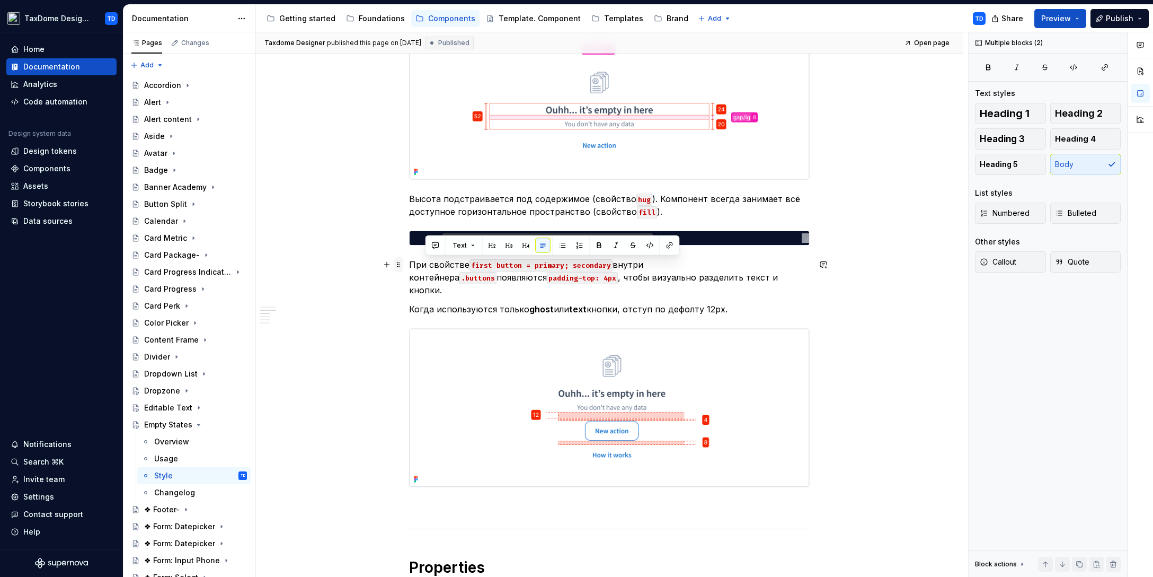
drag, startPoint x: 723, startPoint y: 302, endPoint x: 402, endPoint y: 261, distance: 324.2
click at [700, 303] on p "Когда используются только ghost или text кнопки, отступ по дефолту 12px." at bounding box center [609, 309] width 401 height 13
drag, startPoint x: 712, startPoint y: 298, endPoint x: 412, endPoint y: 264, distance: 301.9
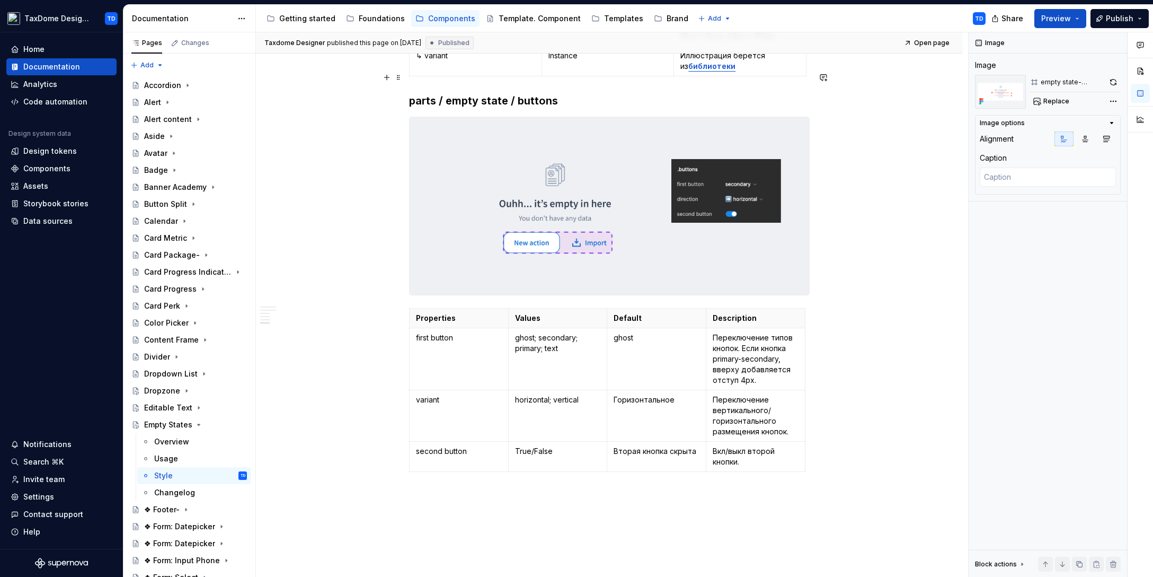
scroll to position [2069, 0]
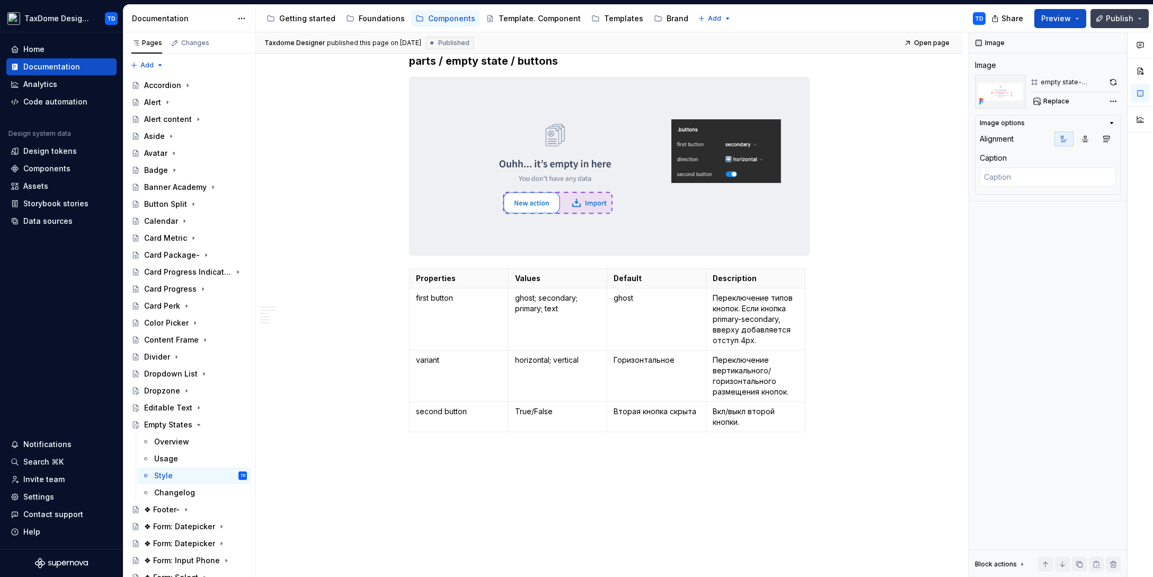
click at [1127, 16] on span "Publish" at bounding box center [1120, 18] width 28 height 11
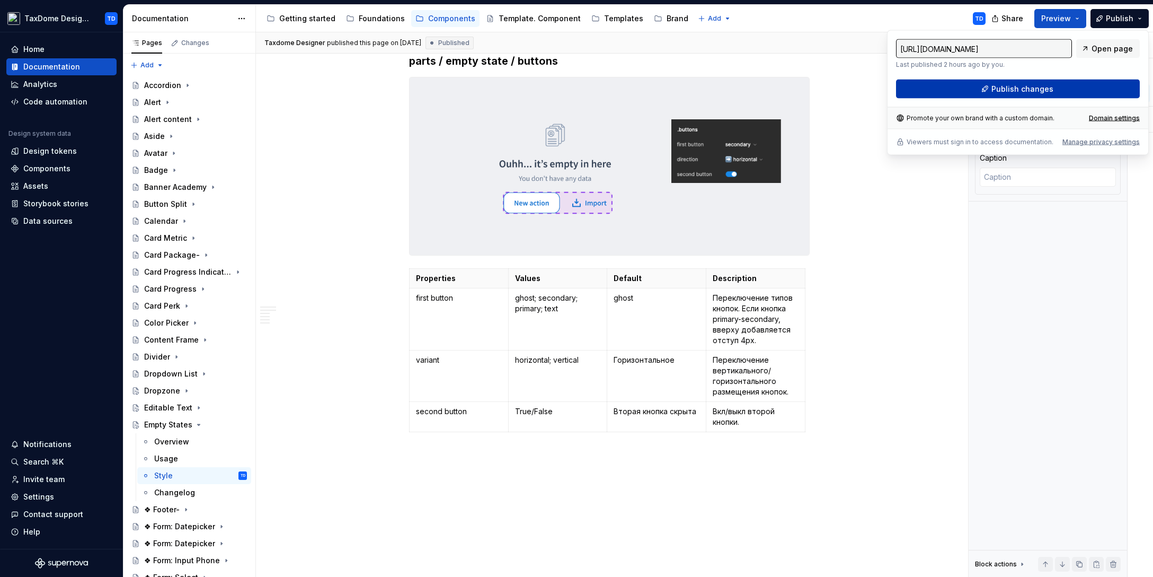
click at [1012, 90] on span "Publish changes" at bounding box center [1023, 89] width 62 height 11
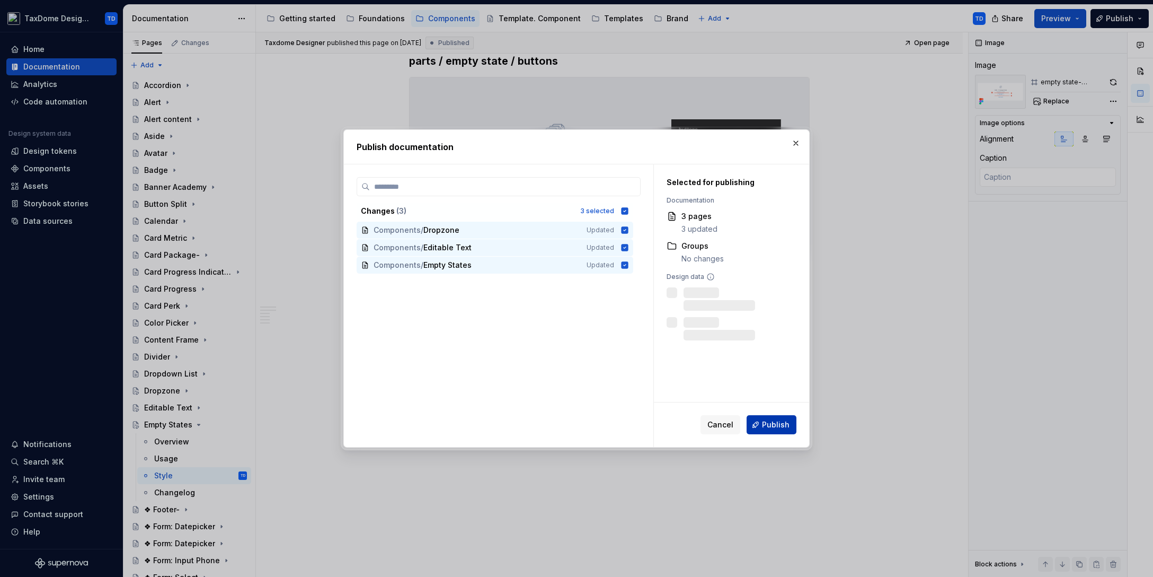
click at [768, 427] on span "Publish" at bounding box center [776, 424] width 28 height 11
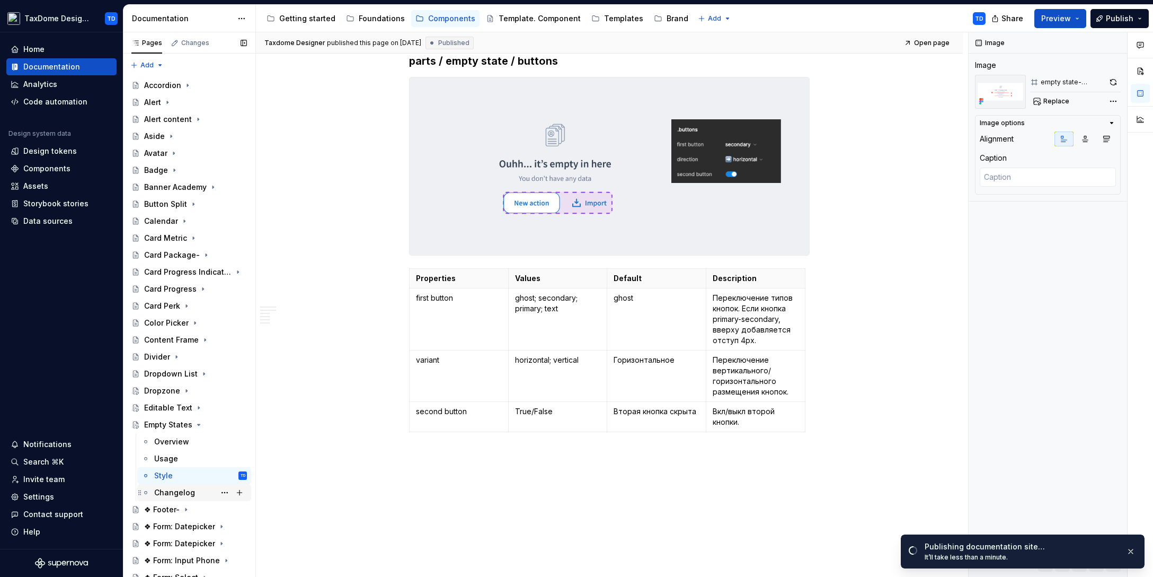
click at [178, 490] on div "Changelog" at bounding box center [174, 492] width 41 height 11
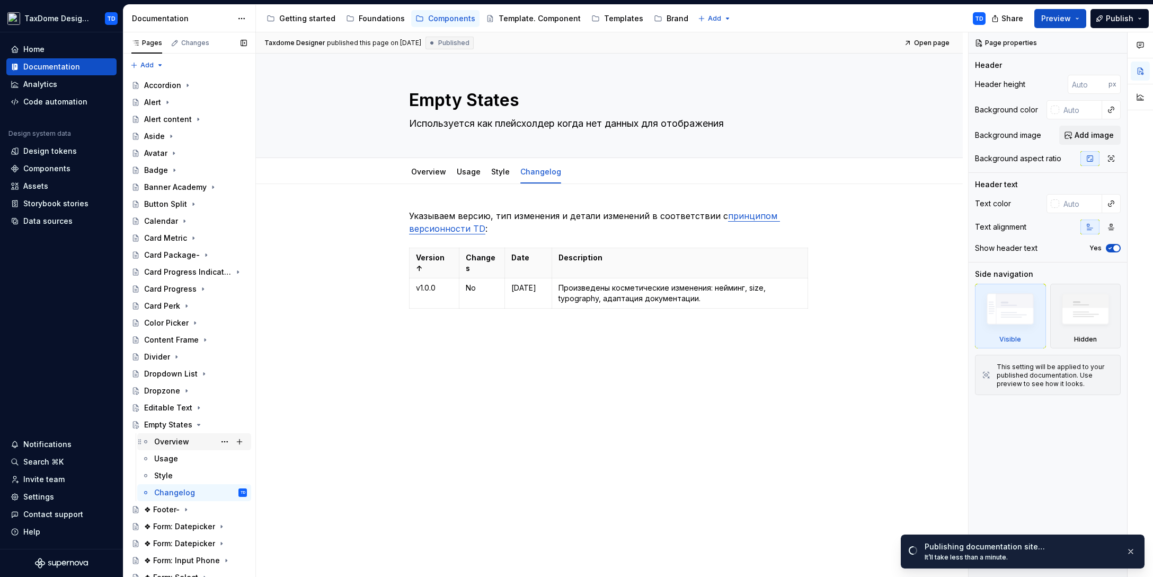
click at [170, 445] on div "Overview" at bounding box center [171, 441] width 35 height 11
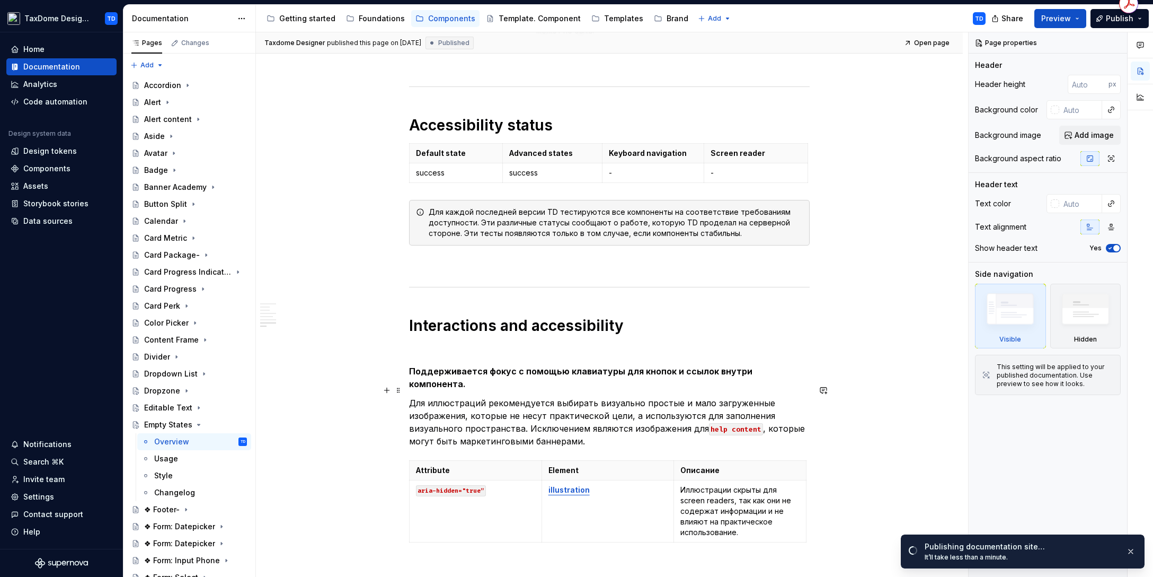
scroll to position [1741, 0]
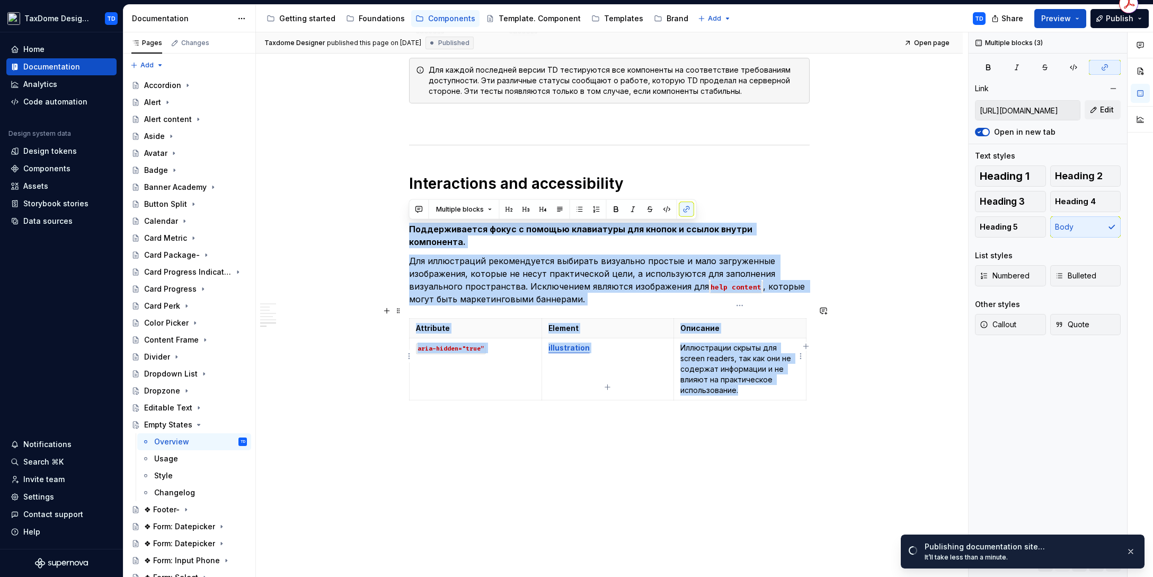
drag, startPoint x: 411, startPoint y: 227, endPoint x: 791, endPoint y: 380, distance: 409.0
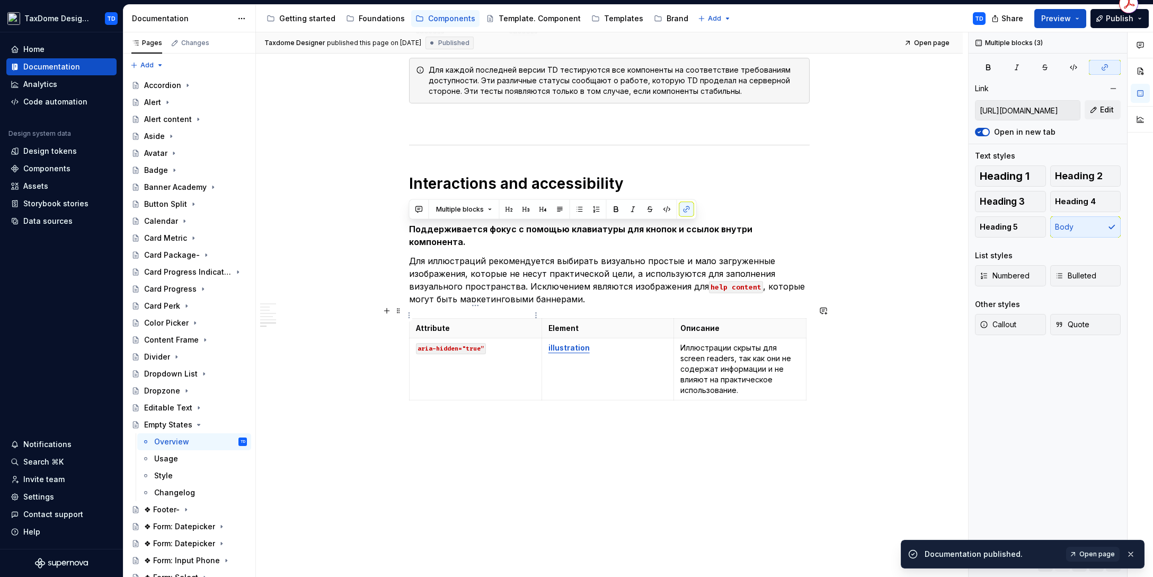
click at [463, 323] on p "Attribute" at bounding box center [475, 328] width 119 height 11
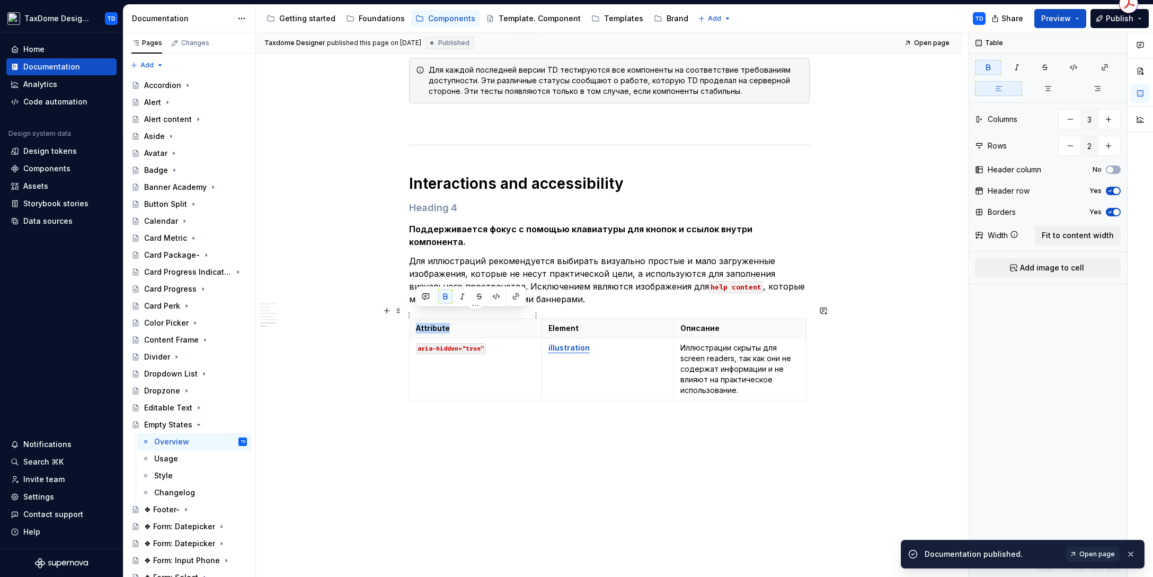
drag, startPoint x: 456, startPoint y: 315, endPoint x: 414, endPoint y: 318, distance: 42.5
click at [414, 319] on th "Attribute" at bounding box center [476, 329] width 132 height 20
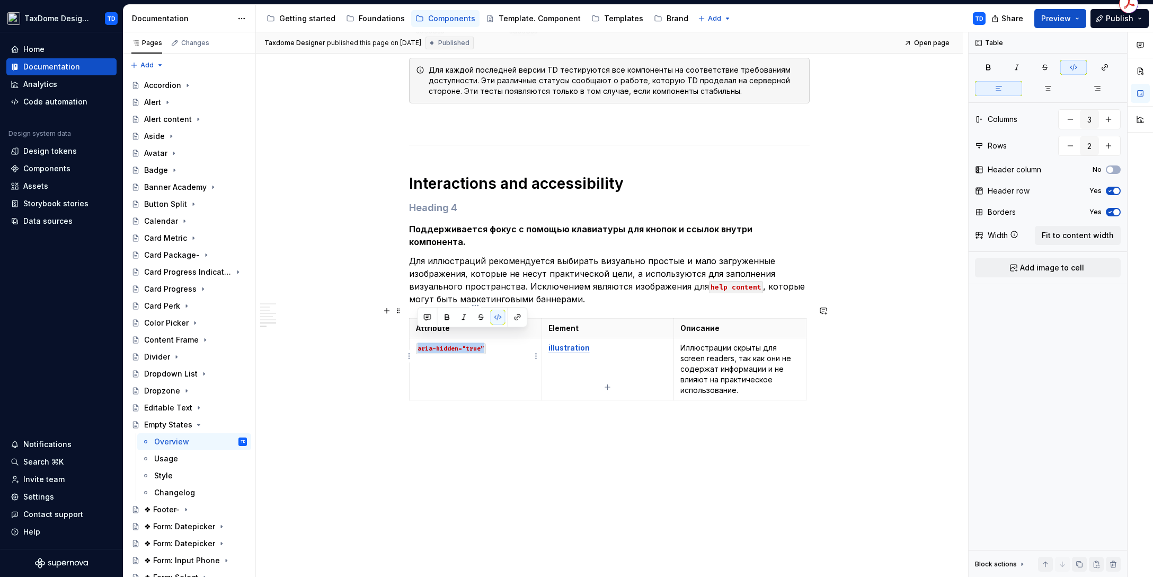
drag, startPoint x: 491, startPoint y: 333, endPoint x: 415, endPoint y: 335, distance: 75.8
click at [415, 338] on td "aria-hidden="true”" at bounding box center [476, 369] width 132 height 62
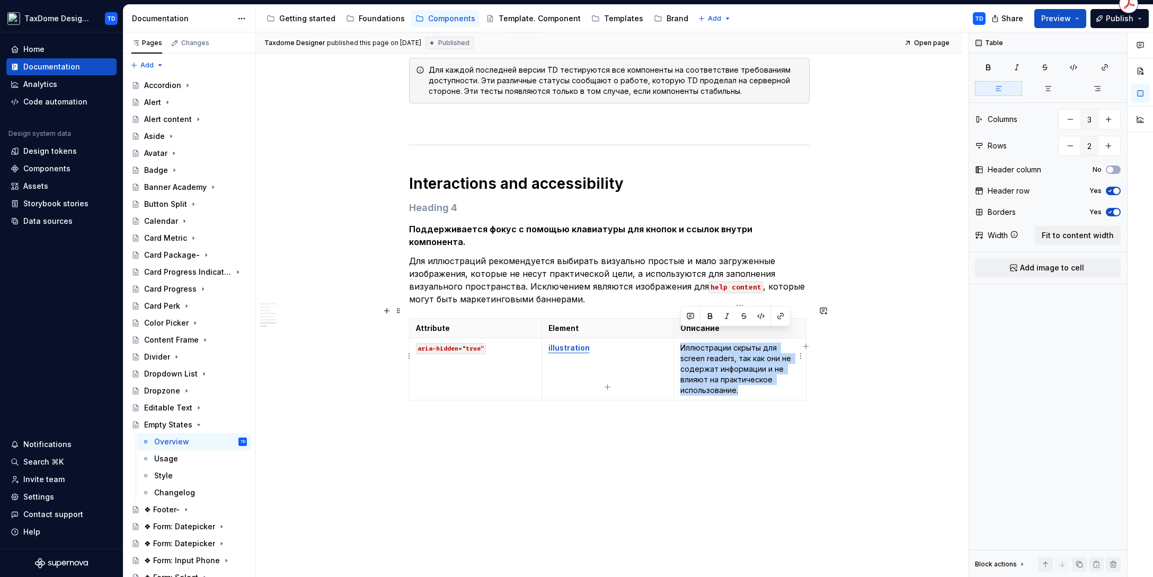
drag, startPoint x: 751, startPoint y: 376, endPoint x: 679, endPoint y: 331, distance: 84.5
click at [679, 338] on td "Иллюстрации скрыты для screen readers, так как они не содержат информации и не …" at bounding box center [740, 369] width 132 height 62
click at [174, 494] on div "Changelog" at bounding box center [174, 492] width 41 height 11
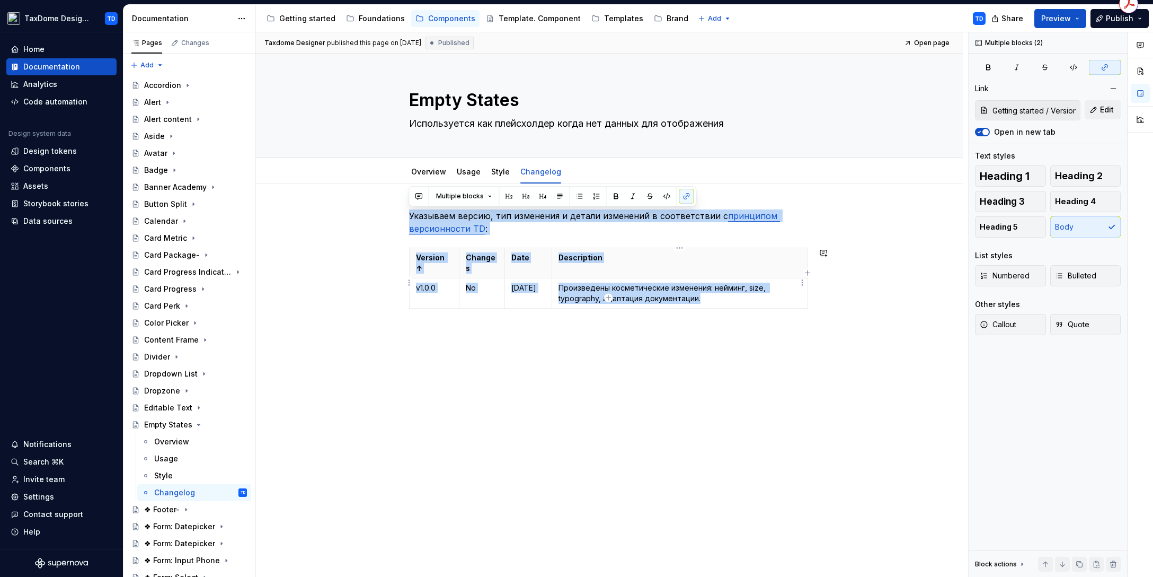
drag, startPoint x: 410, startPoint y: 214, endPoint x: 719, endPoint y: 296, distance: 319.2
click at [719, 296] on div "Указываем версию, тип изменения и детали изменений в соответствии с принципом в…" at bounding box center [609, 273] width 401 height 129
click at [199, 421] on icon "Page tree" at bounding box center [198, 424] width 8 height 8
type textarea "*"
